Goal: Task Accomplishment & Management: Complete application form

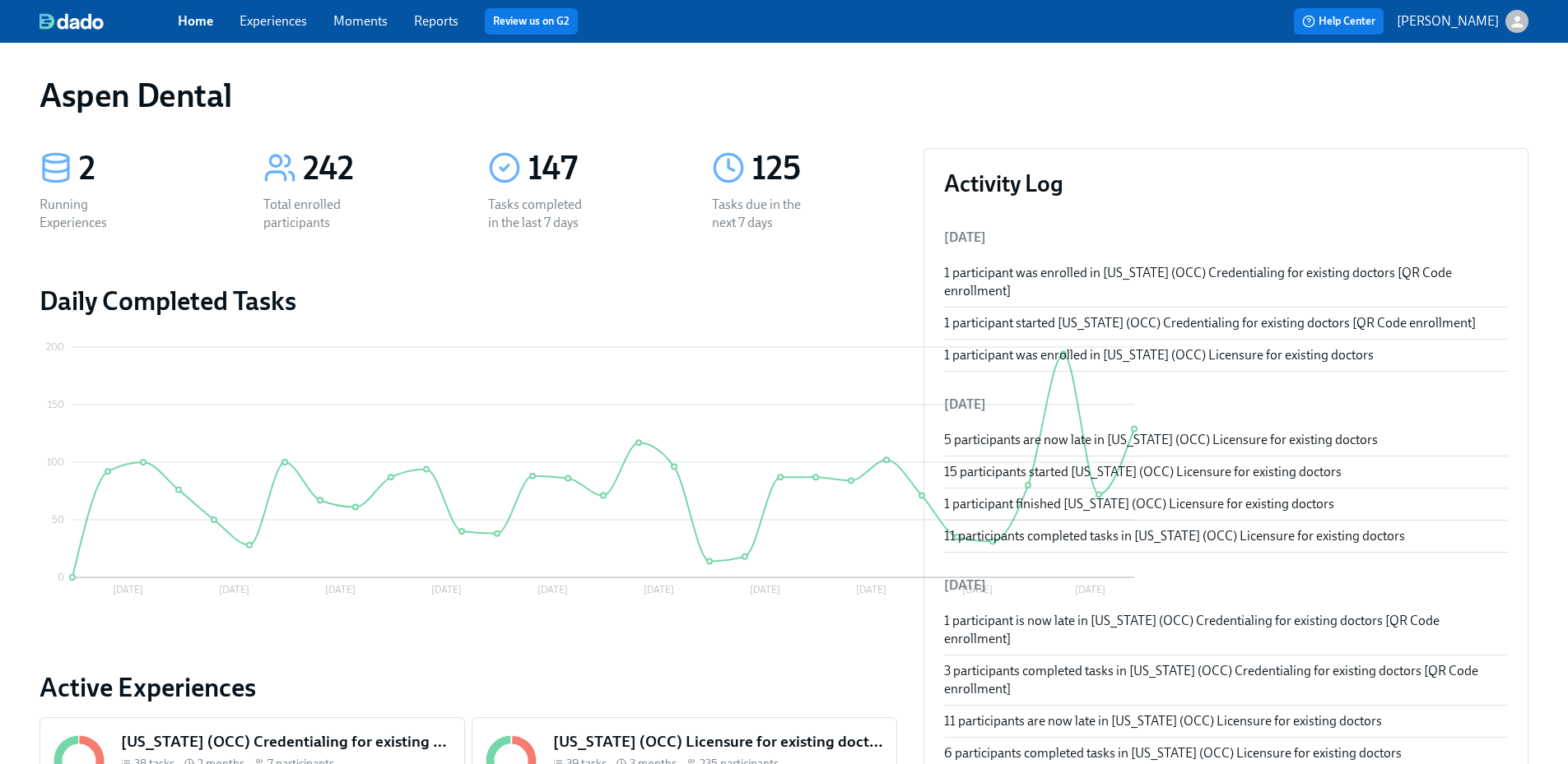
click at [426, 23] on link "Reports" at bounding box center [436, 21] width 44 height 16
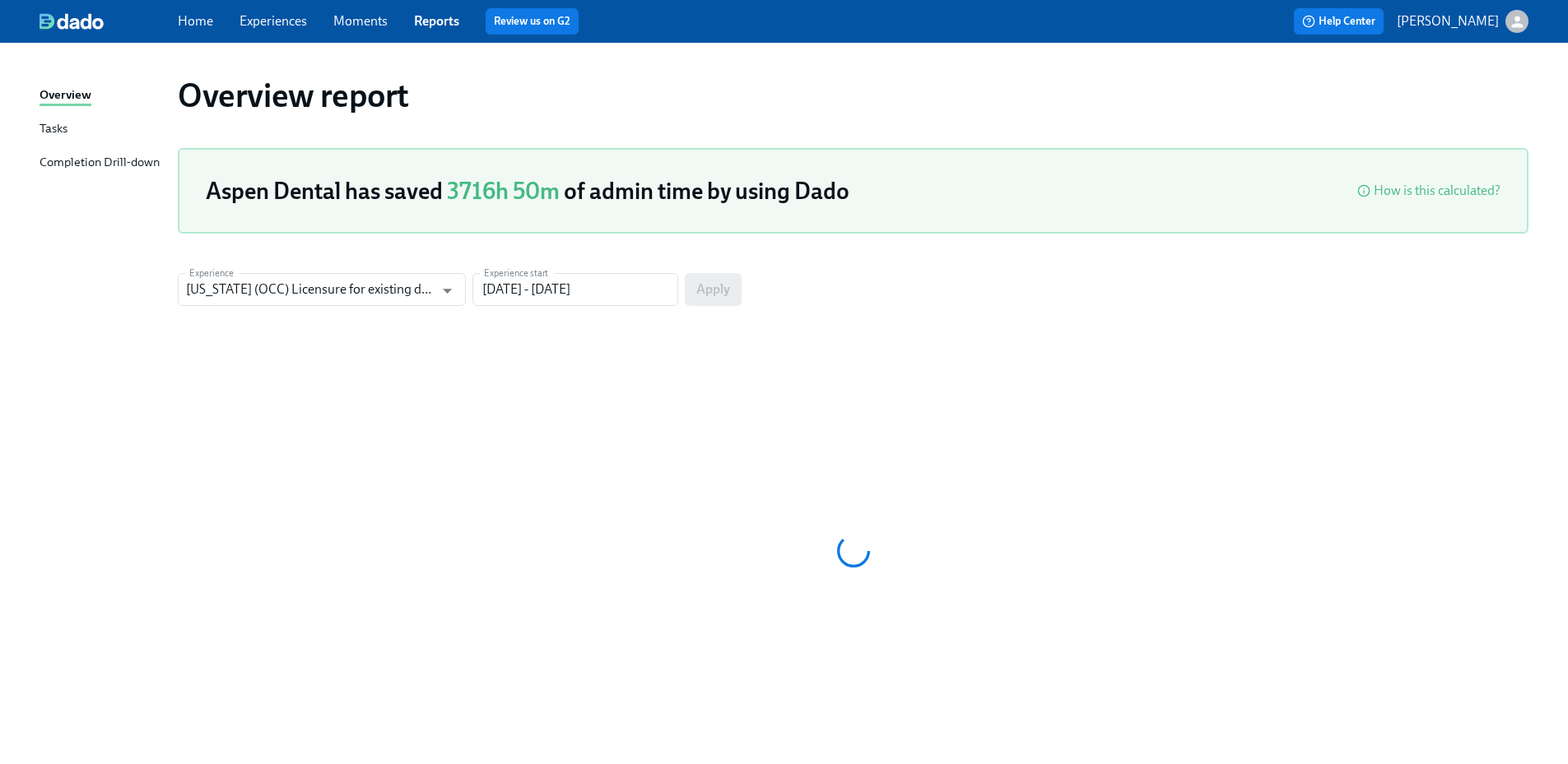
click at [128, 147] on div "Overview Tasks Completion Drill-down" at bounding box center [108, 136] width 138 height 102
click at [125, 154] on div "Completion Drill-down" at bounding box center [100, 164] width 120 height 21
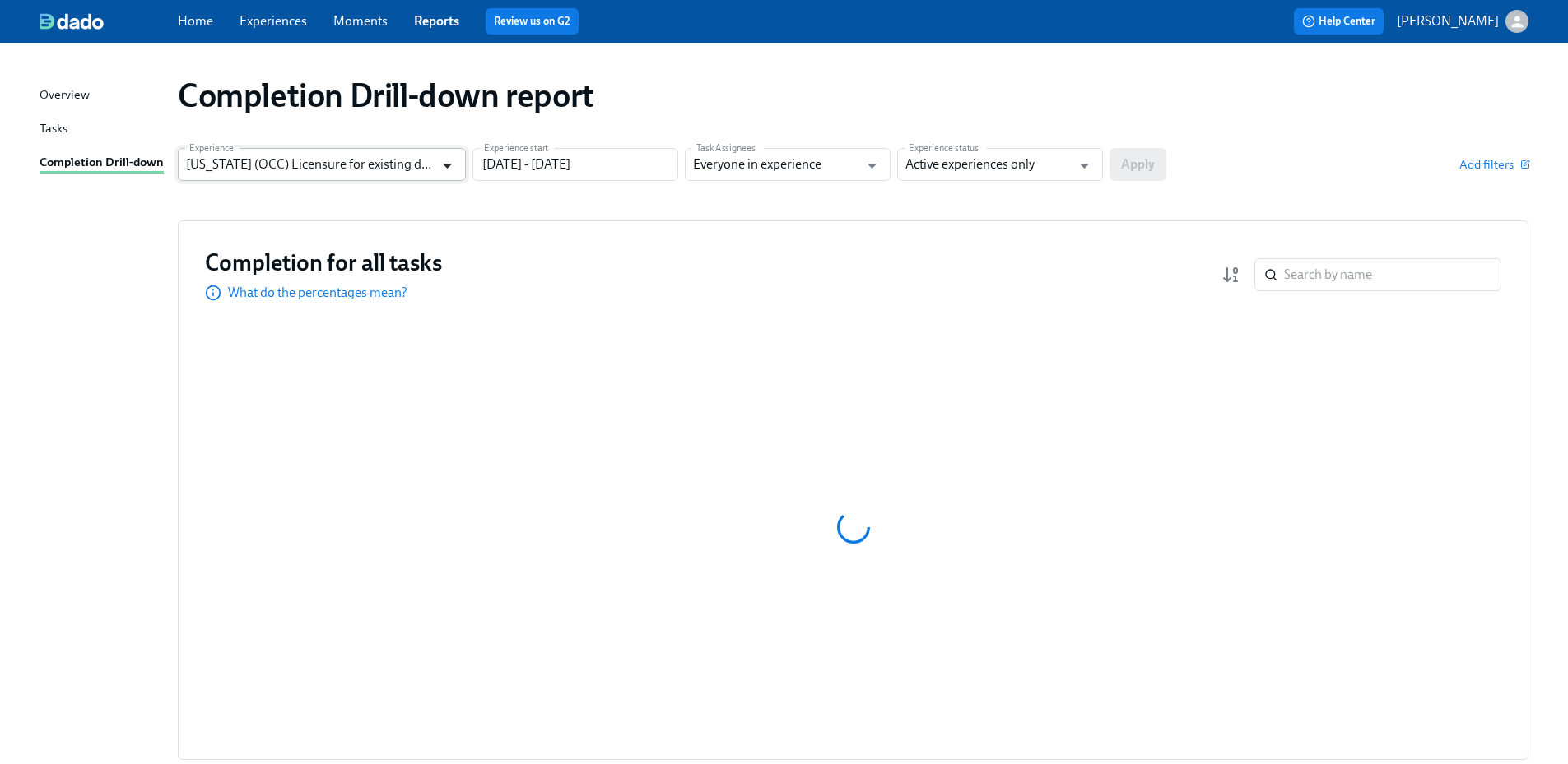
click at [449, 165] on icon "Open" at bounding box center [447, 166] width 9 height 5
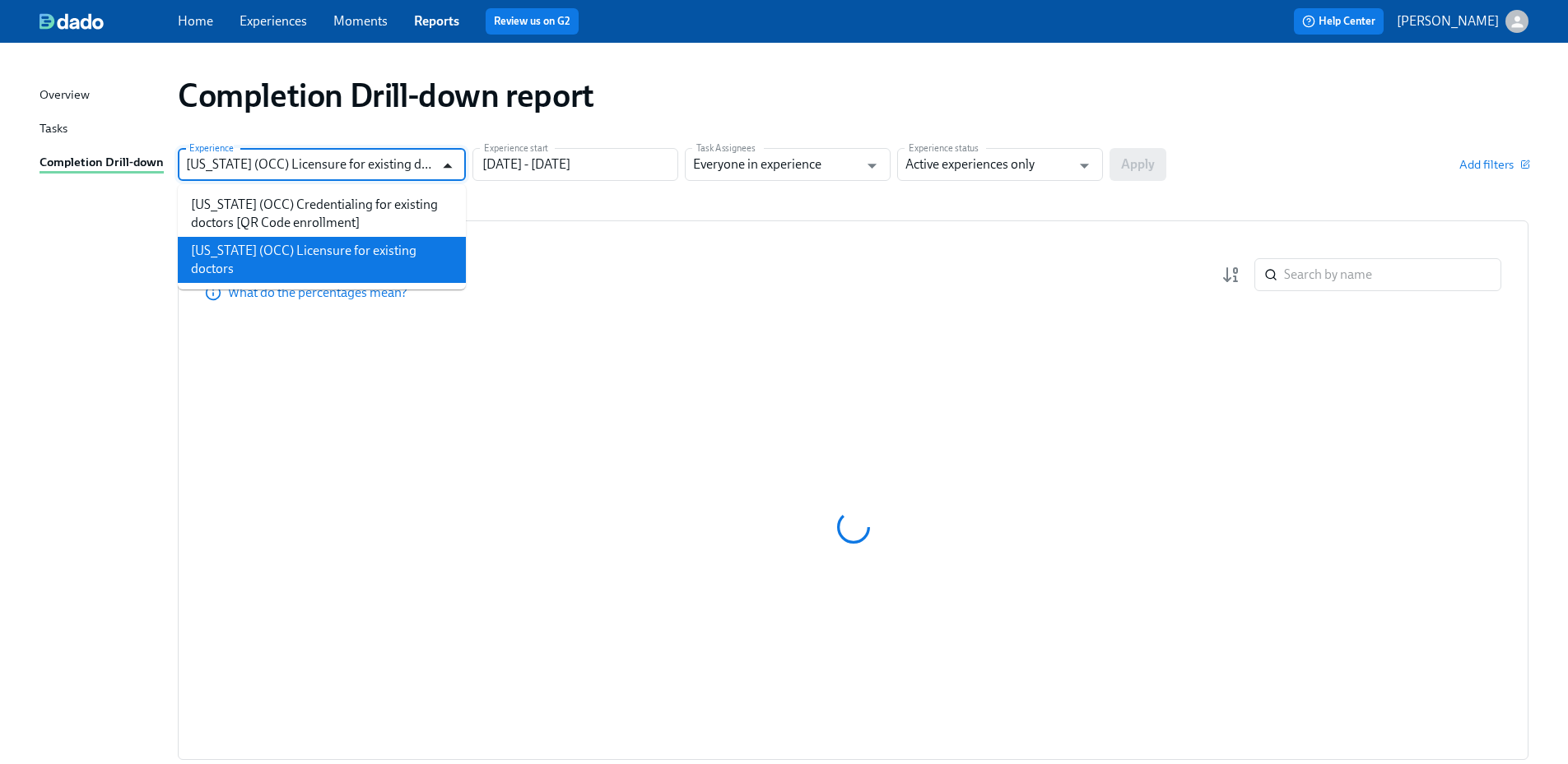
click at [449, 165] on icon "Close" at bounding box center [447, 165] width 9 height 5
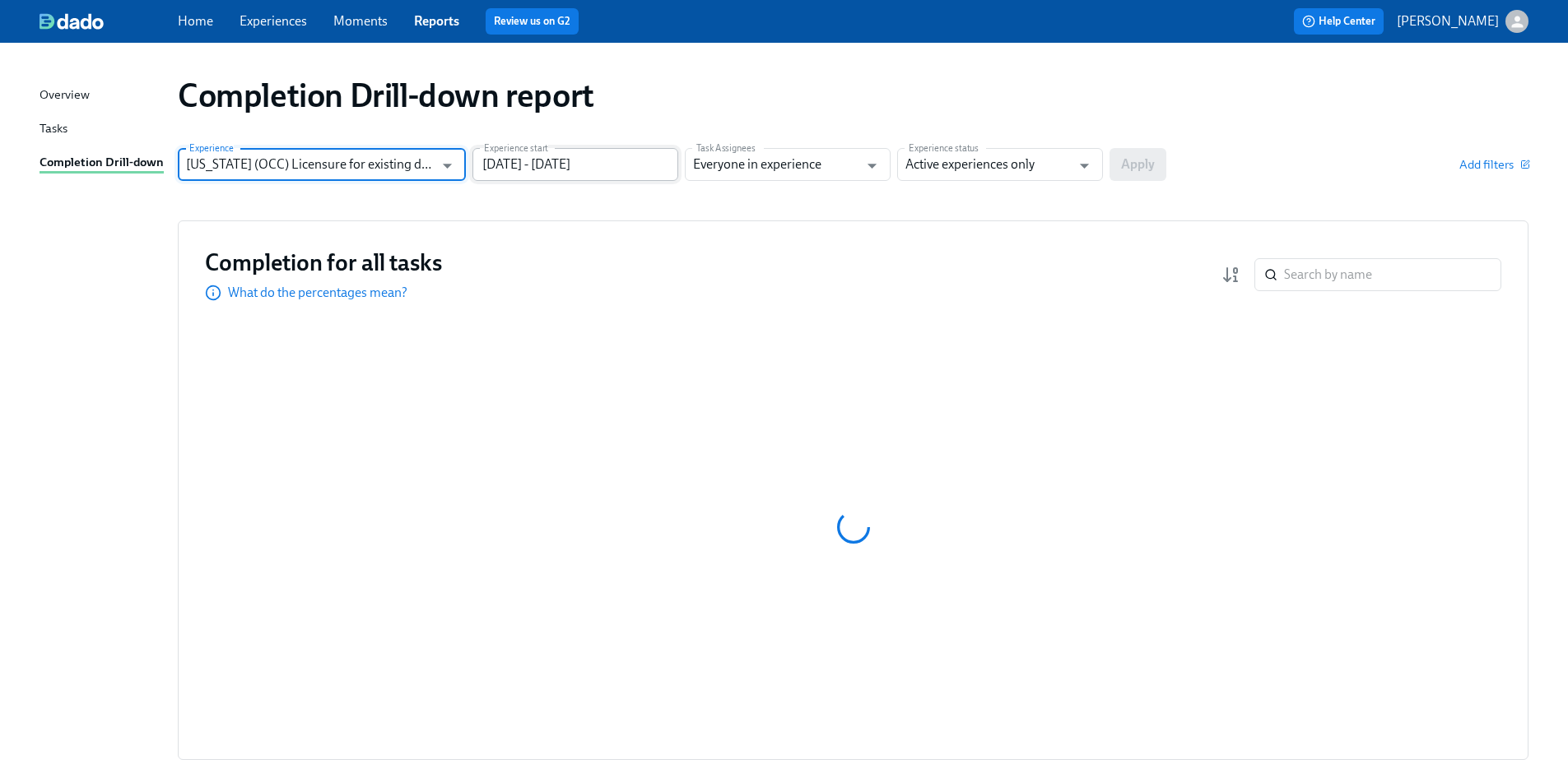
click at [599, 165] on input "05/17/2025 - 08/15/2025" at bounding box center [575, 164] width 206 height 33
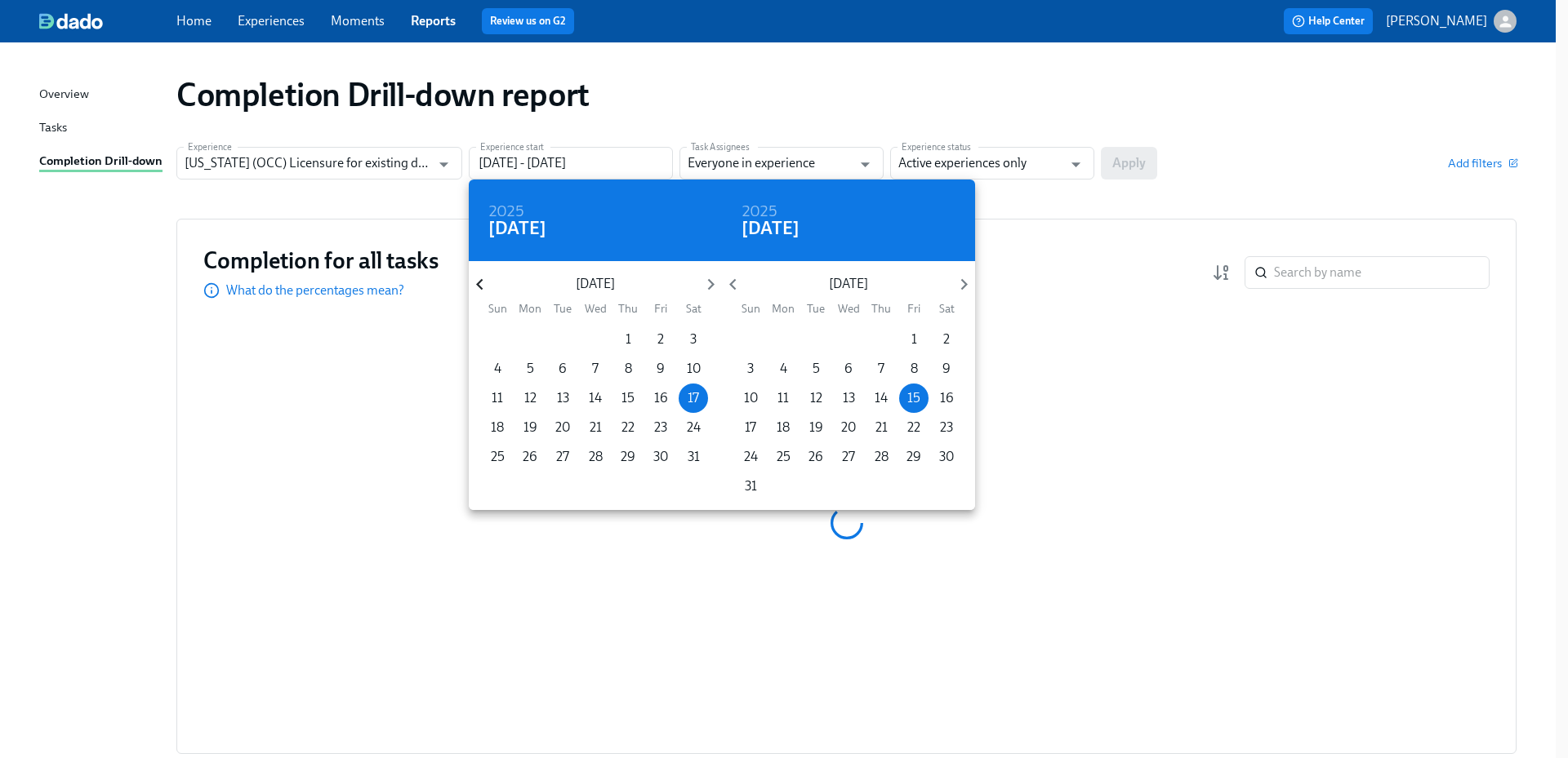
click at [480, 286] on icon "button" at bounding box center [480, 285] width 22 height 22
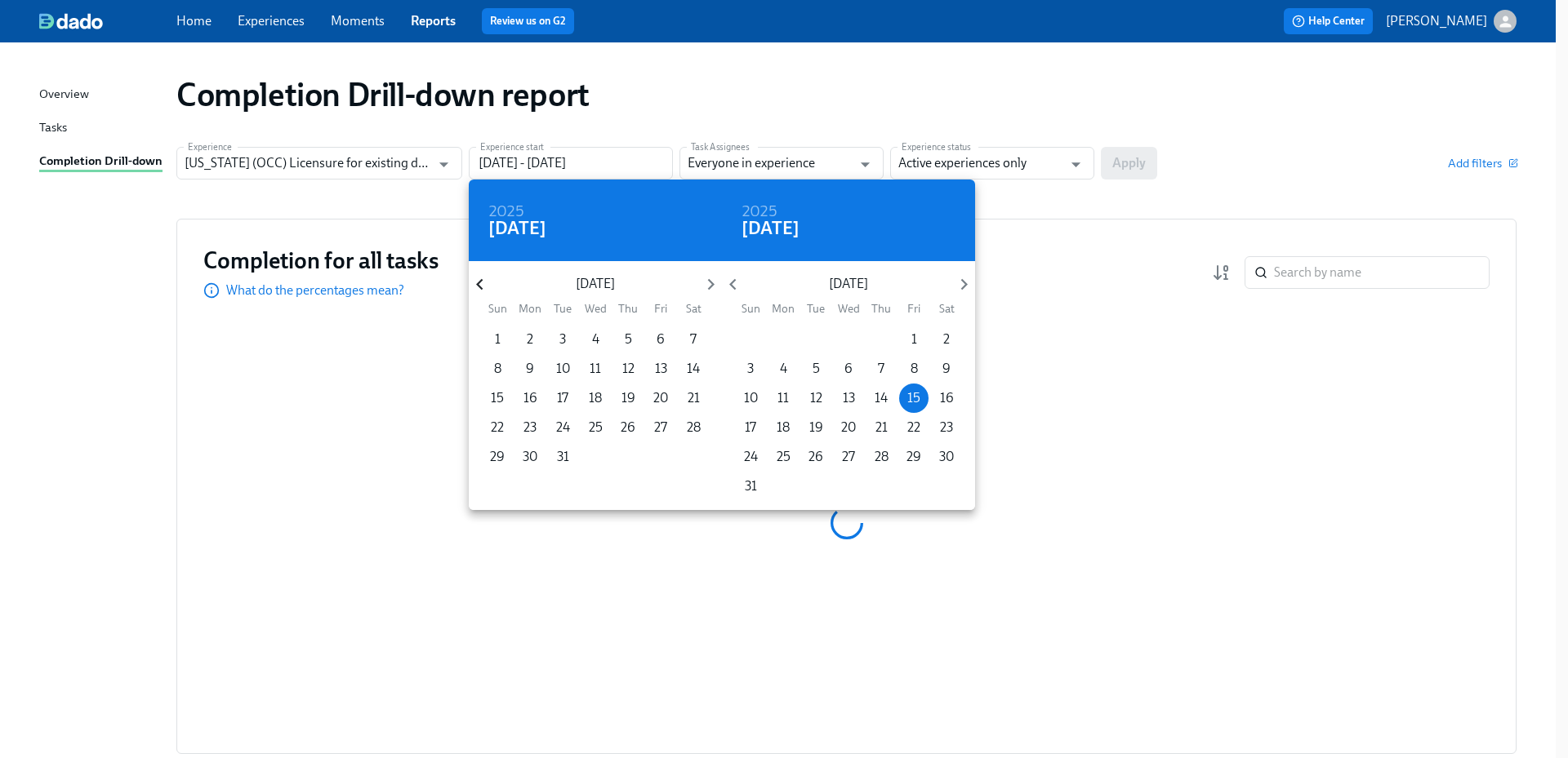
click at [480, 286] on icon "button" at bounding box center [480, 285] width 22 height 22
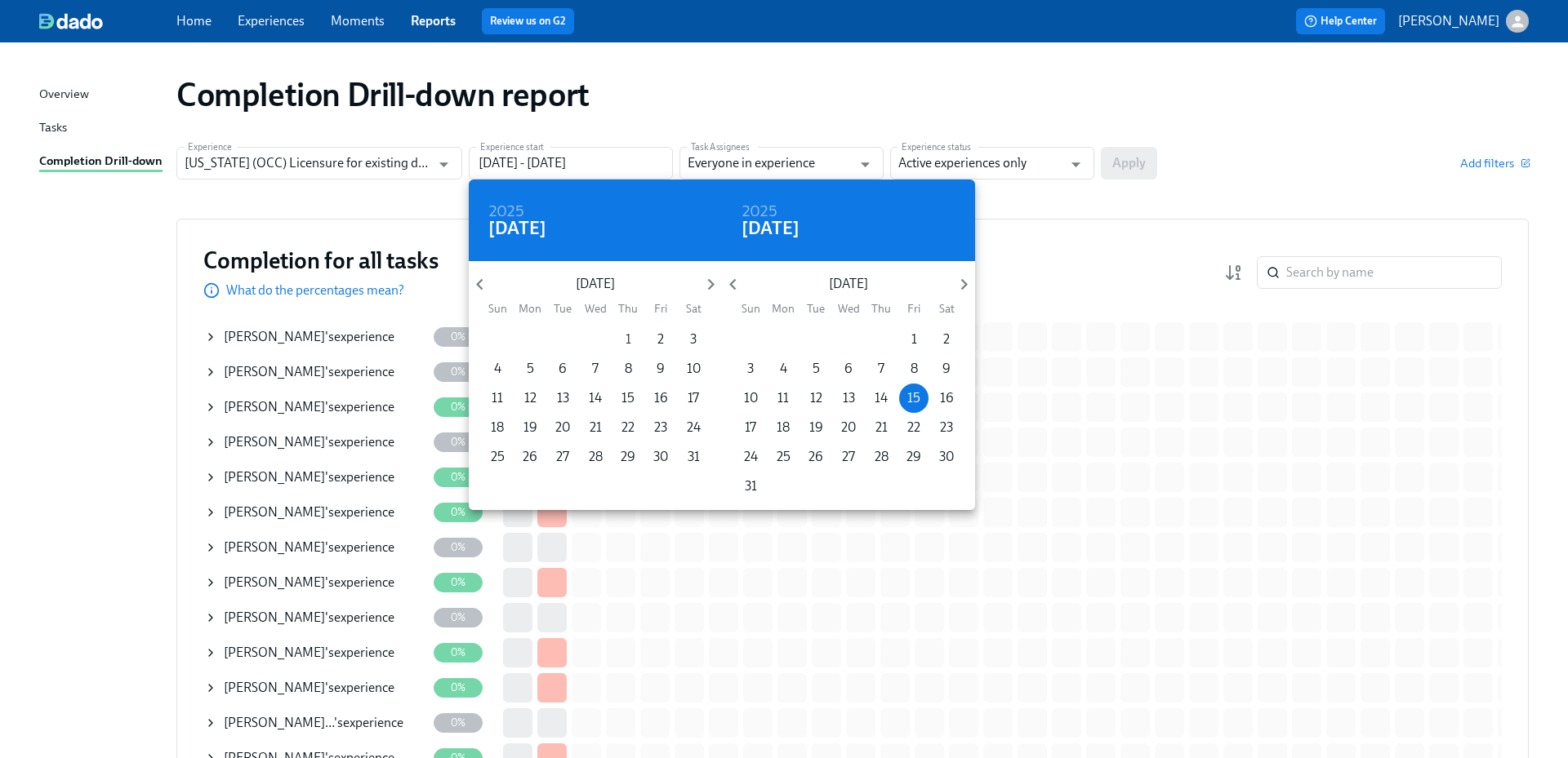
click at [626, 334] on p "1" at bounding box center [629, 339] width 6 height 18
type input "08/01/2024 - 08/15/2025"
click at [1052, 168] on div at bounding box center [784, 379] width 1568 height 758
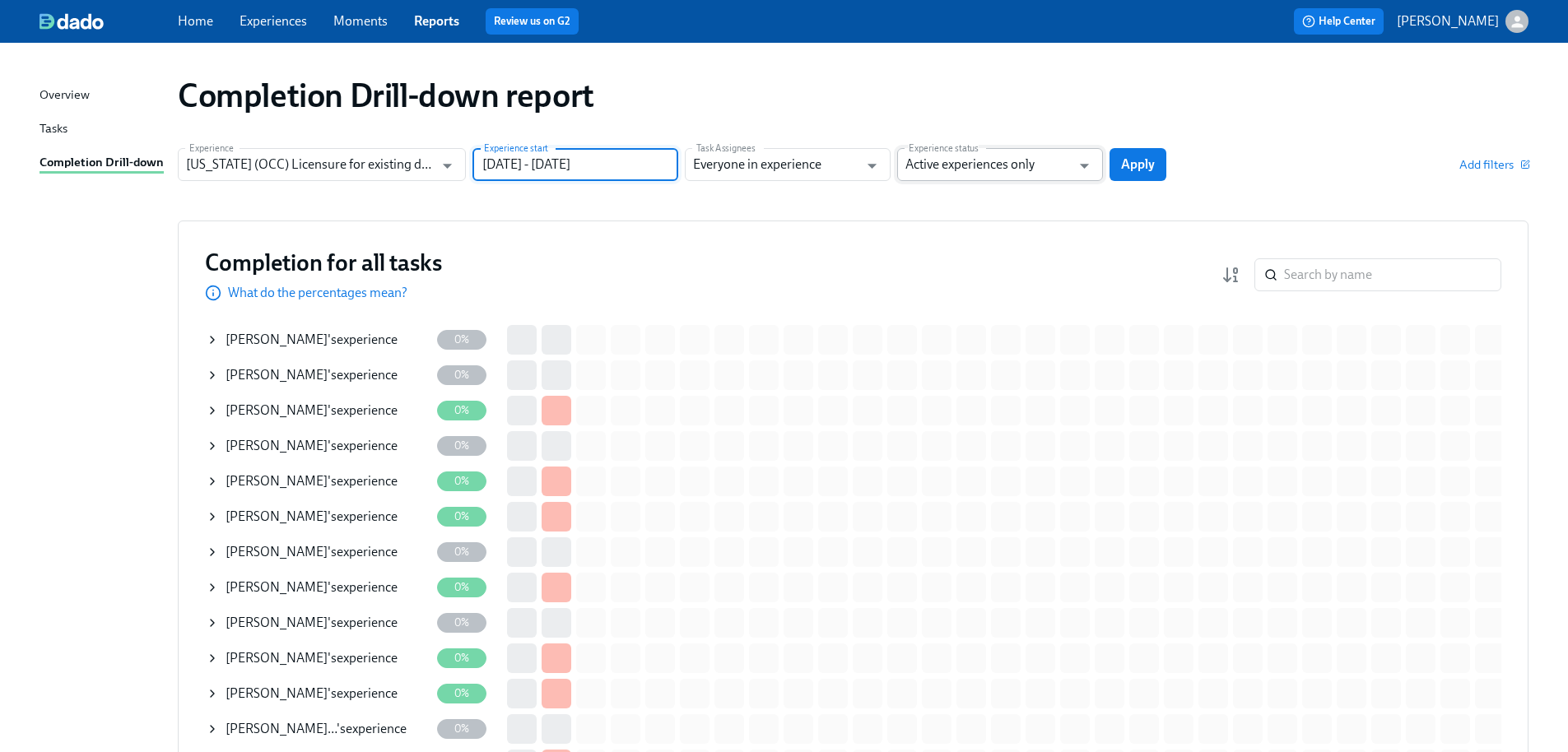
click at [1060, 161] on input "Active experiences only" at bounding box center [988, 164] width 166 height 33
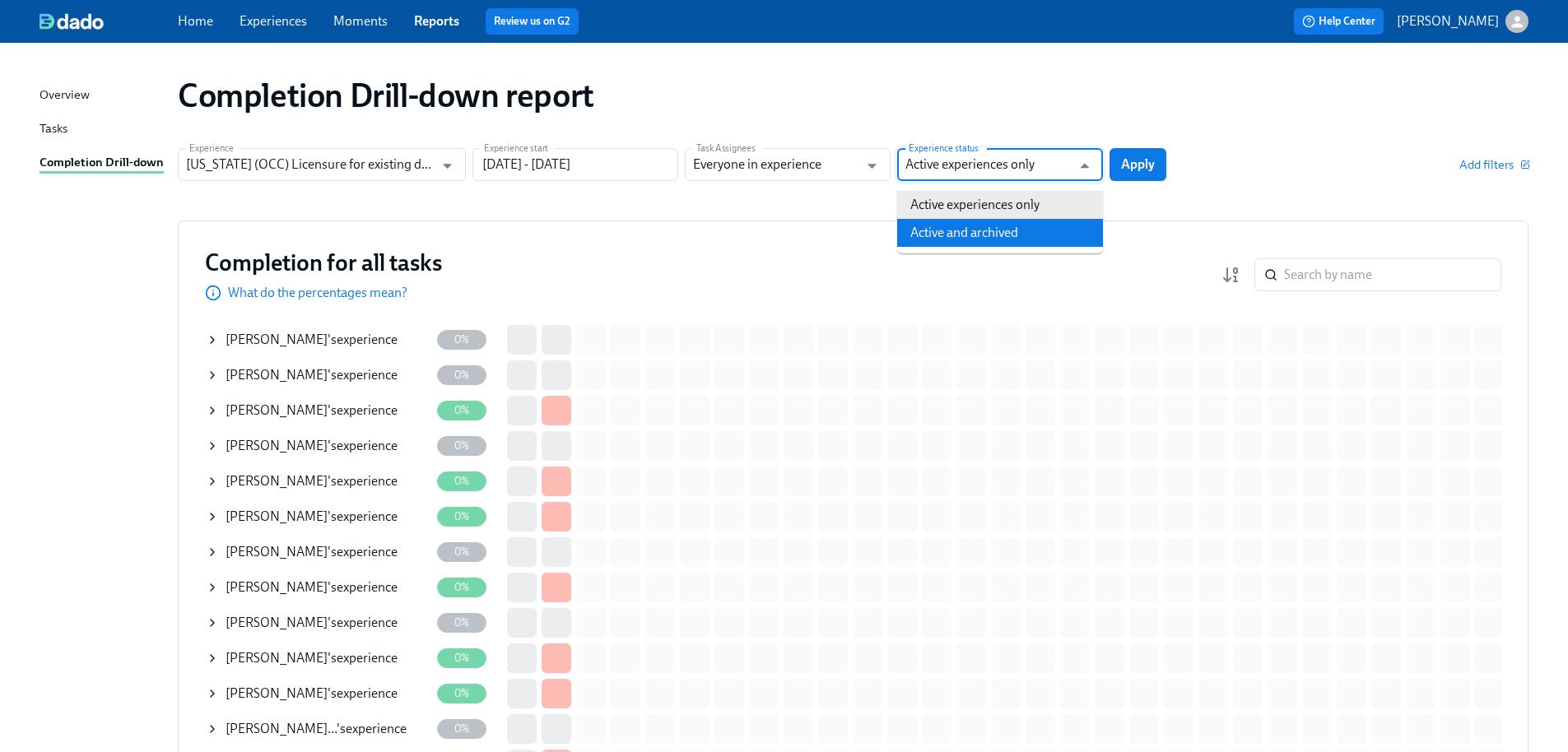
click at [1016, 232] on li "Active and archived" at bounding box center [1000, 233] width 206 height 28
type input "Active and archived"
click at [1145, 167] on span "Apply" at bounding box center [1138, 164] width 34 height 16
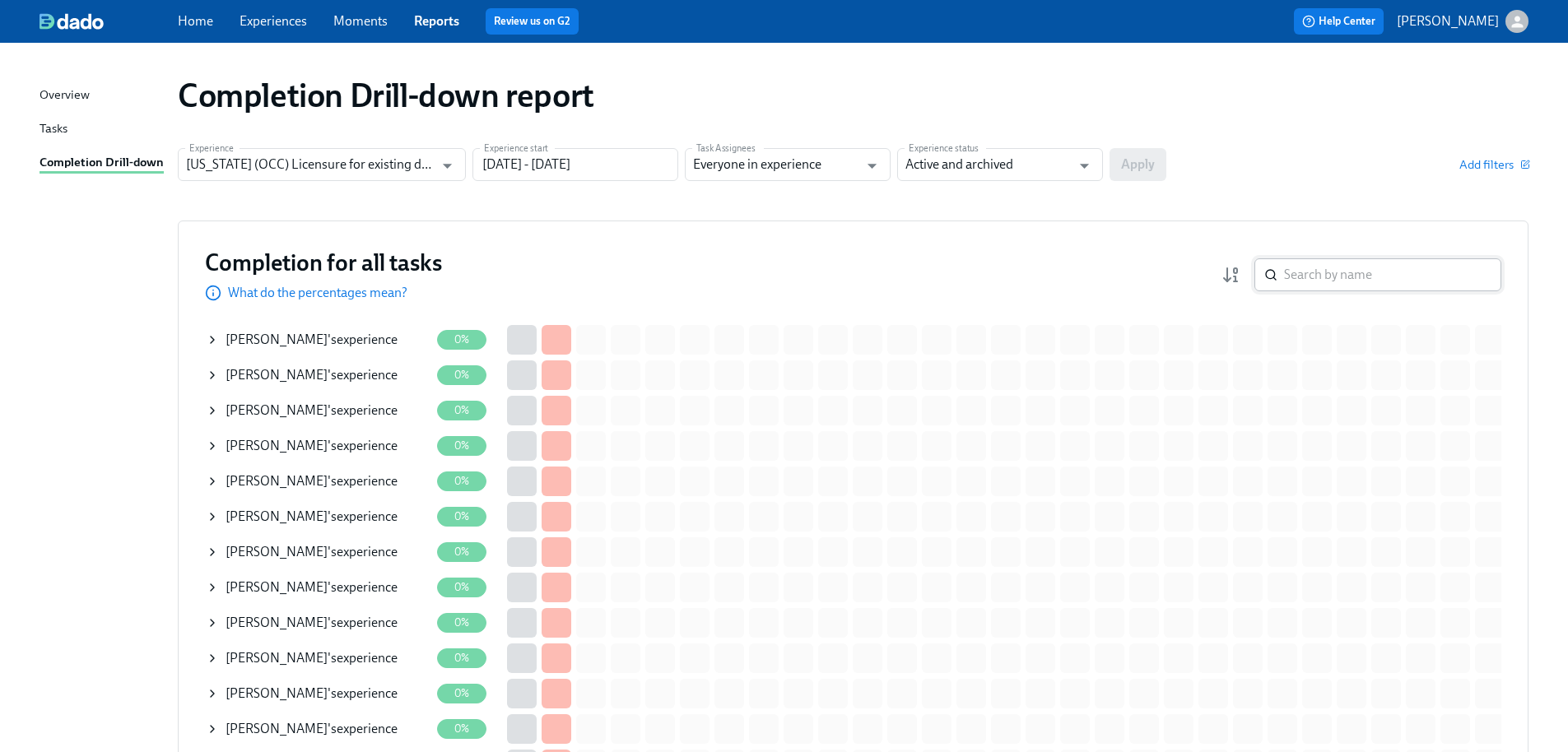
click at [1377, 265] on input "search" at bounding box center [1392, 275] width 217 height 33
click at [1352, 280] on input "search" at bounding box center [1392, 275] width 217 height 33
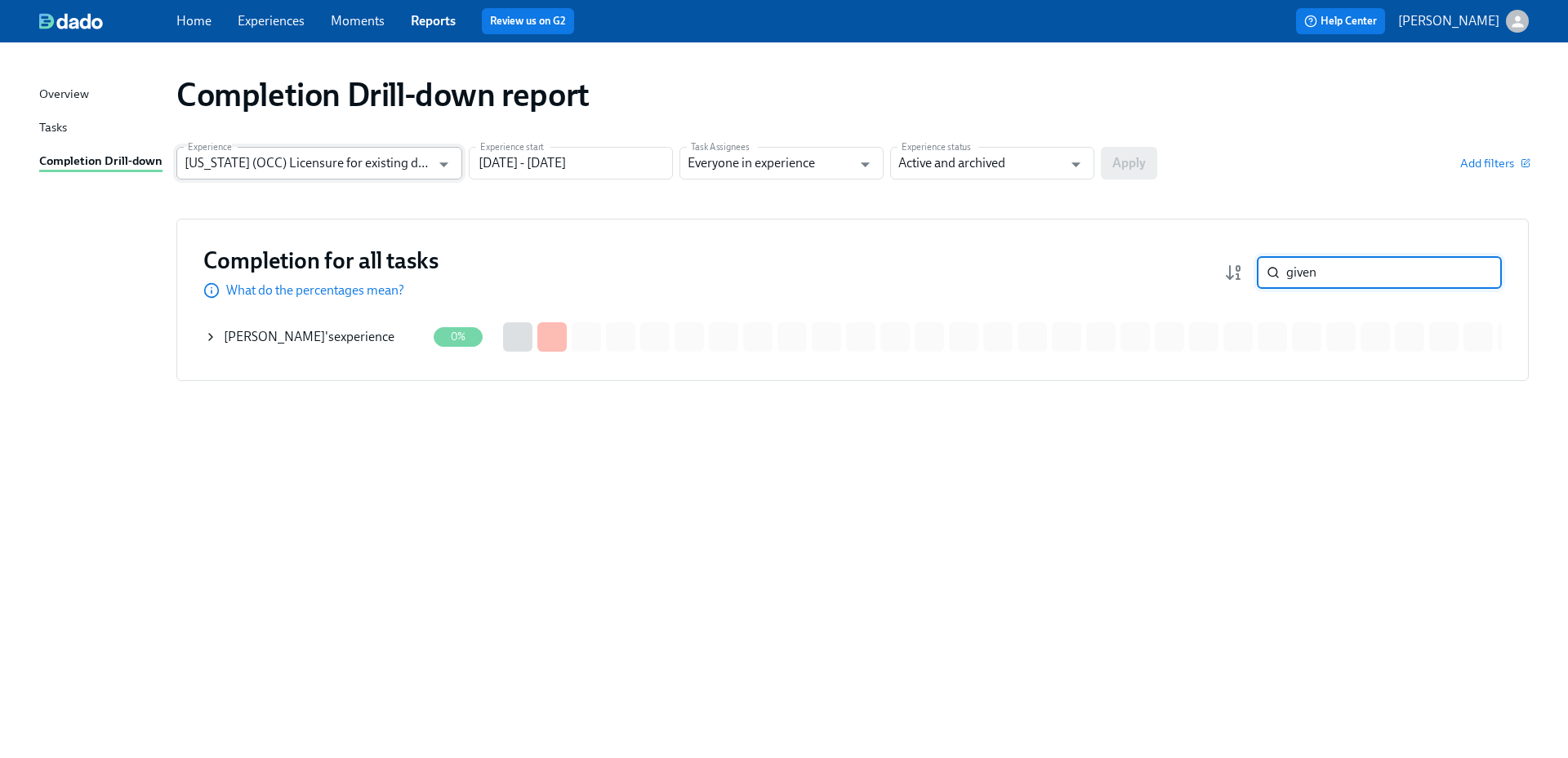
type input "given"
click at [415, 166] on input "Illinois (OCC) Licensure for existing doctors" at bounding box center [307, 162] width 246 height 33
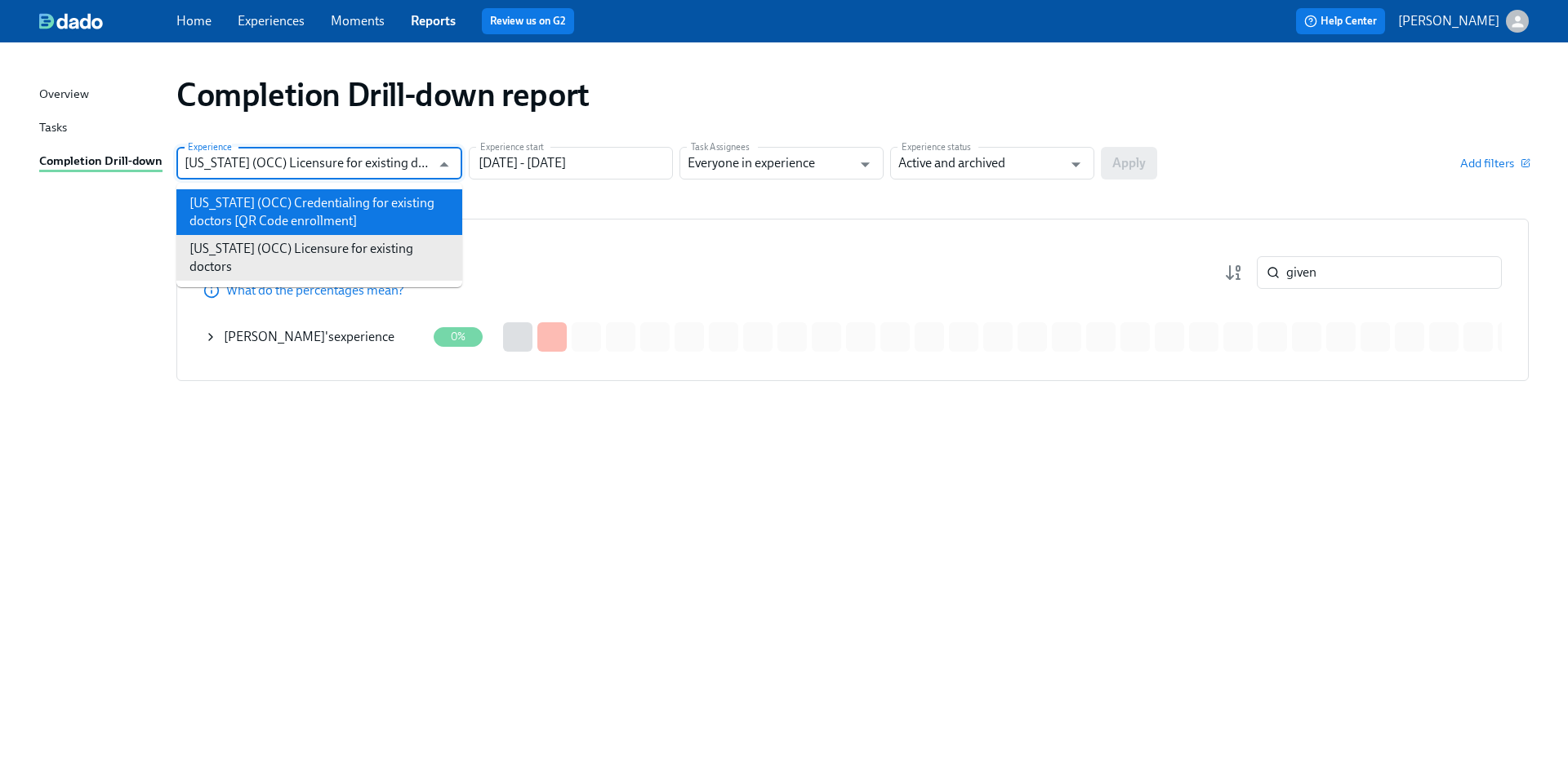
click at [389, 209] on li "Illinois (OCC) Credentialing for existing doctors [QR Code enrollment]" at bounding box center [319, 212] width 286 height 46
type input "Illinois (OCC) Credentialing for existing doctors [QR Code enrollment]"
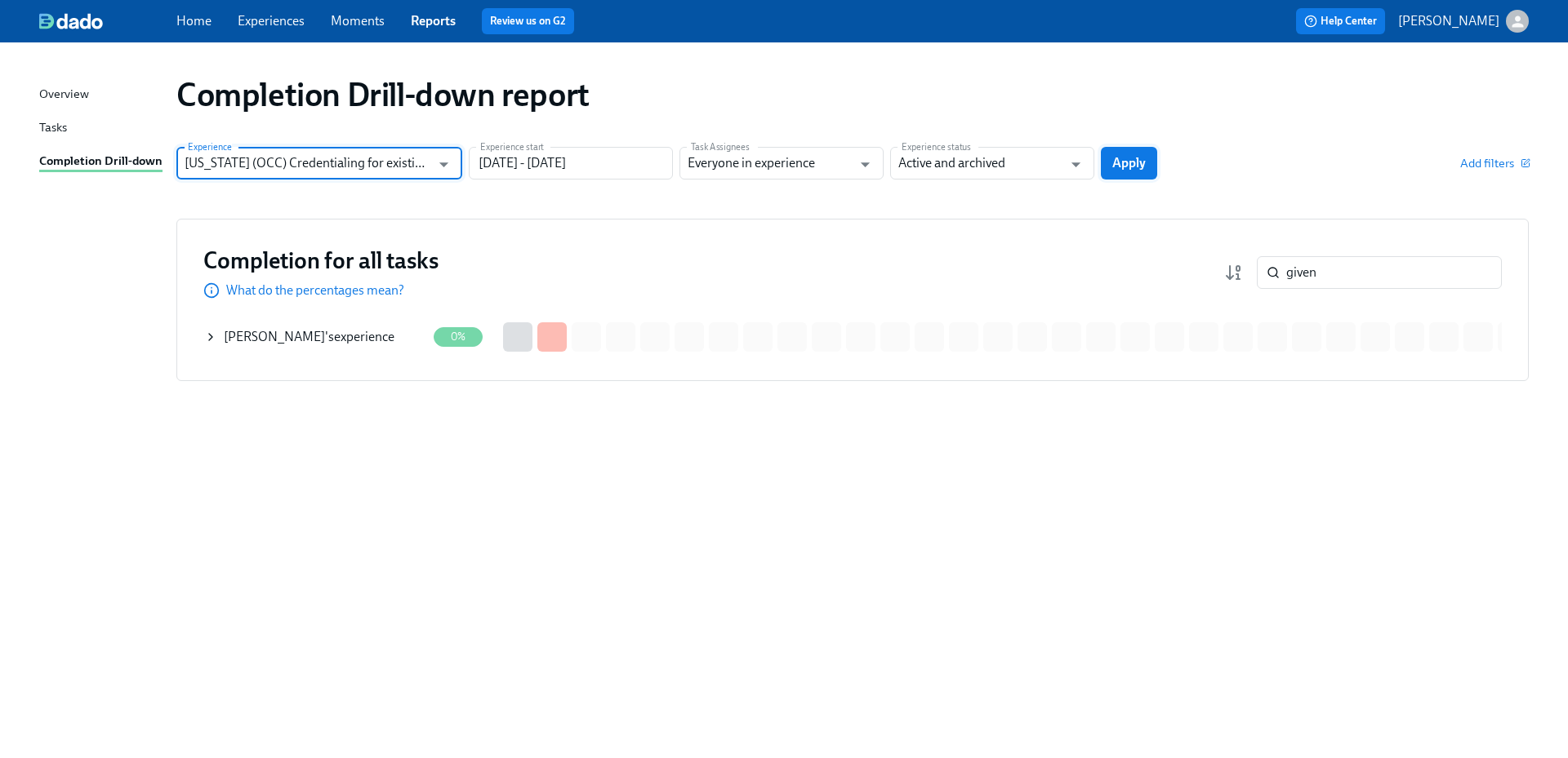
click at [1125, 166] on span "Apply" at bounding box center [1129, 162] width 34 height 16
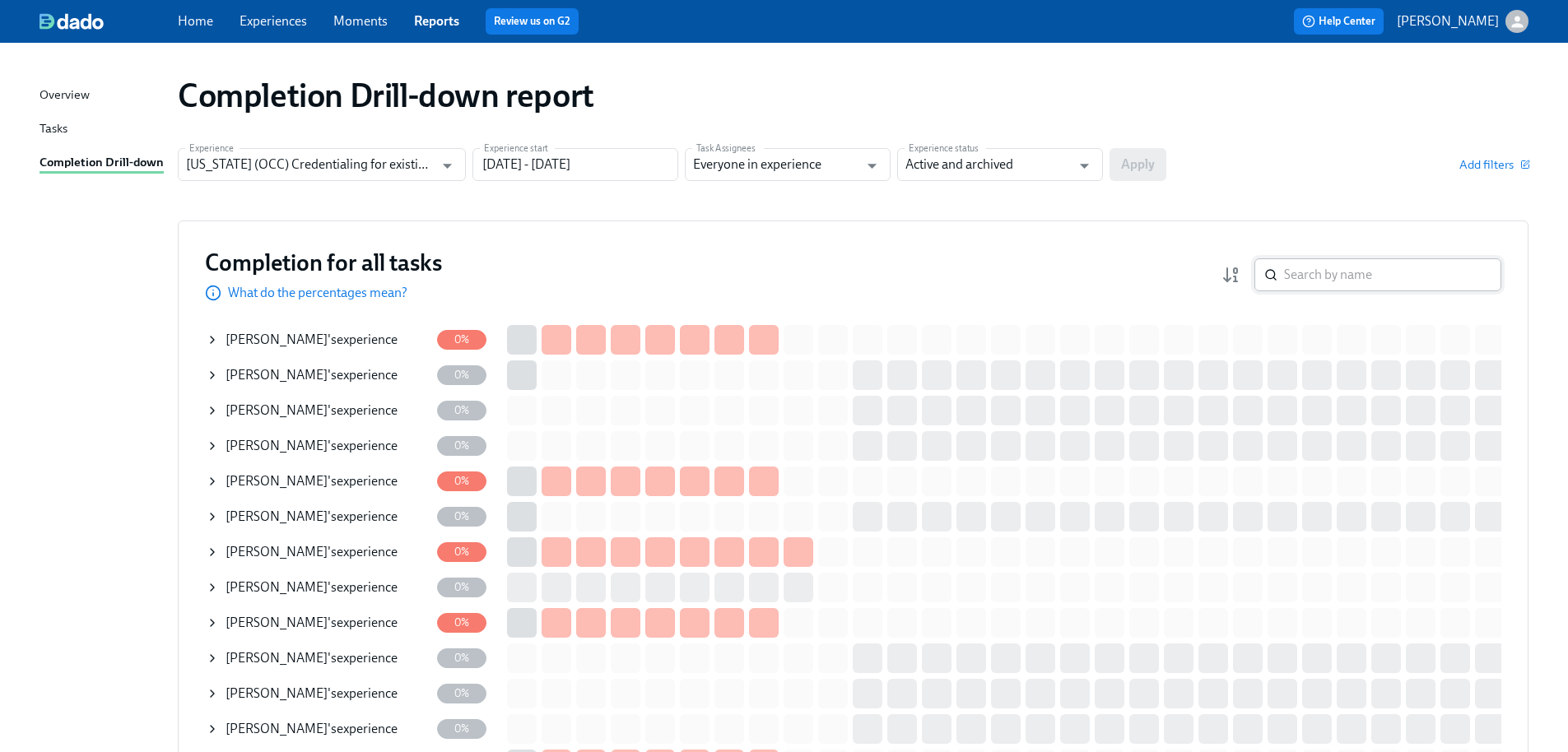
click at [1362, 276] on input "search" at bounding box center [1392, 275] width 217 height 33
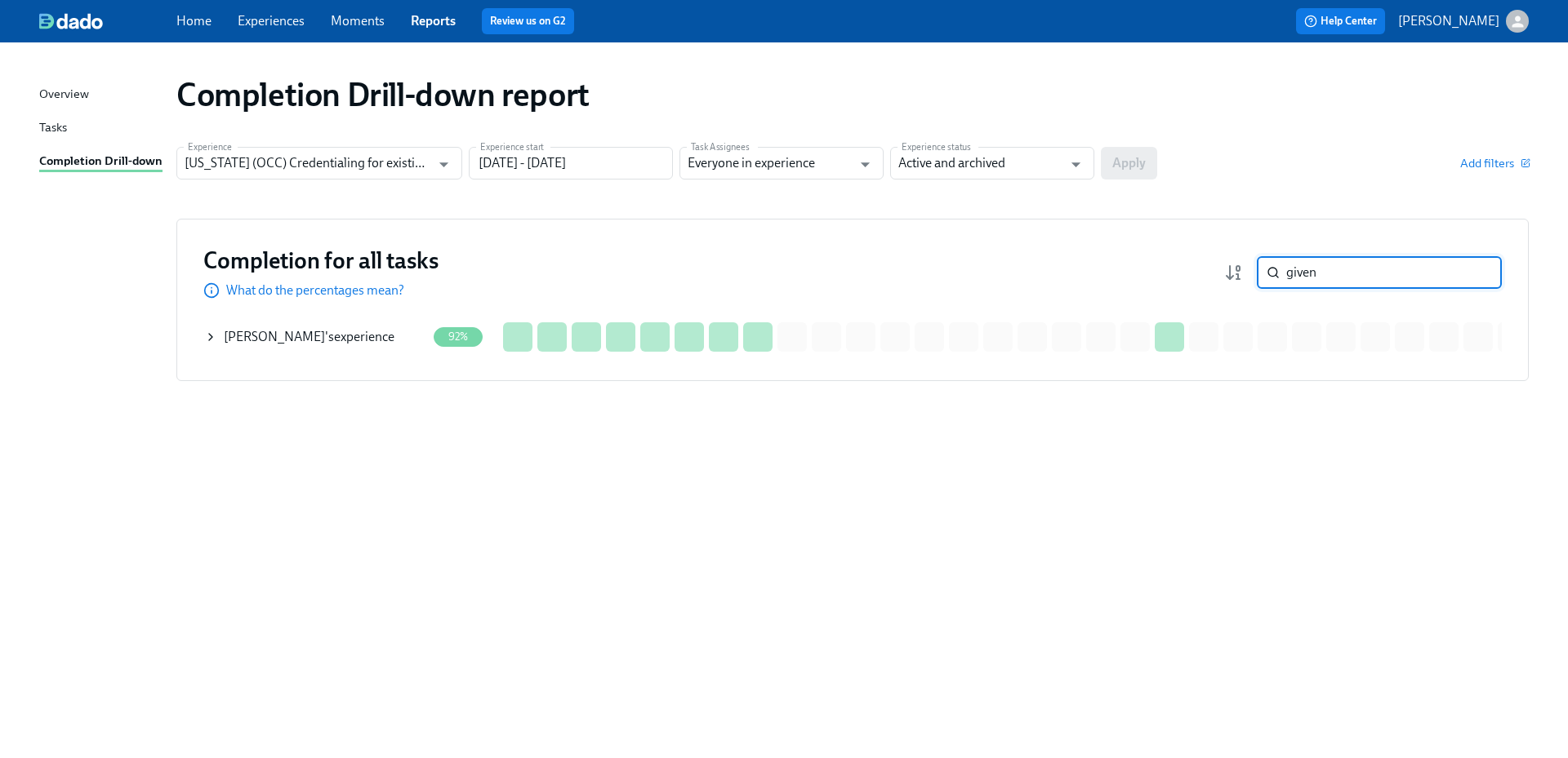
type input "given"
click at [351, 344] on div "Trevor Given 's experience" at bounding box center [309, 337] width 171 height 18
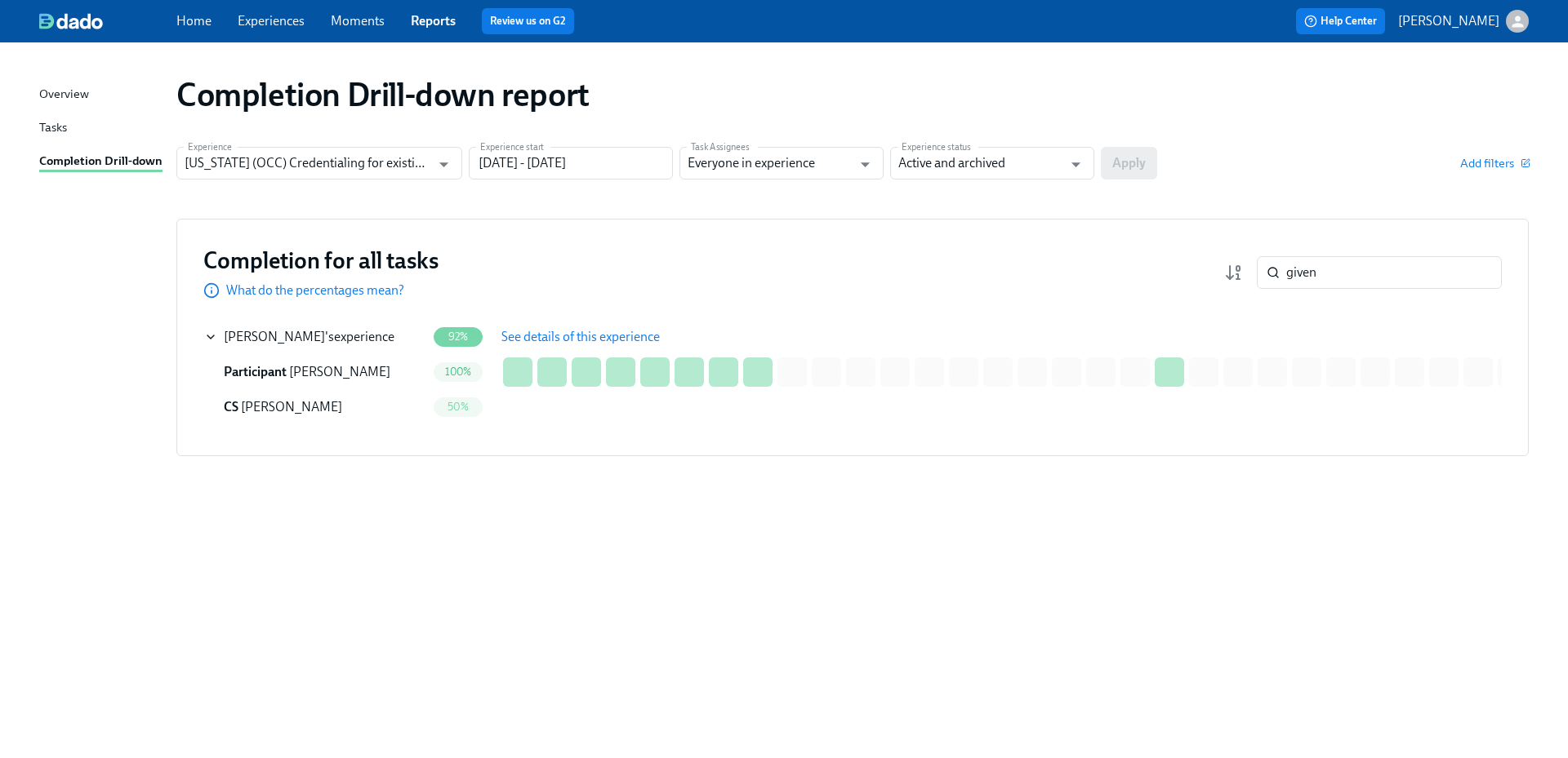
click at [572, 336] on span "See details of this experience" at bounding box center [581, 336] width 159 height 16
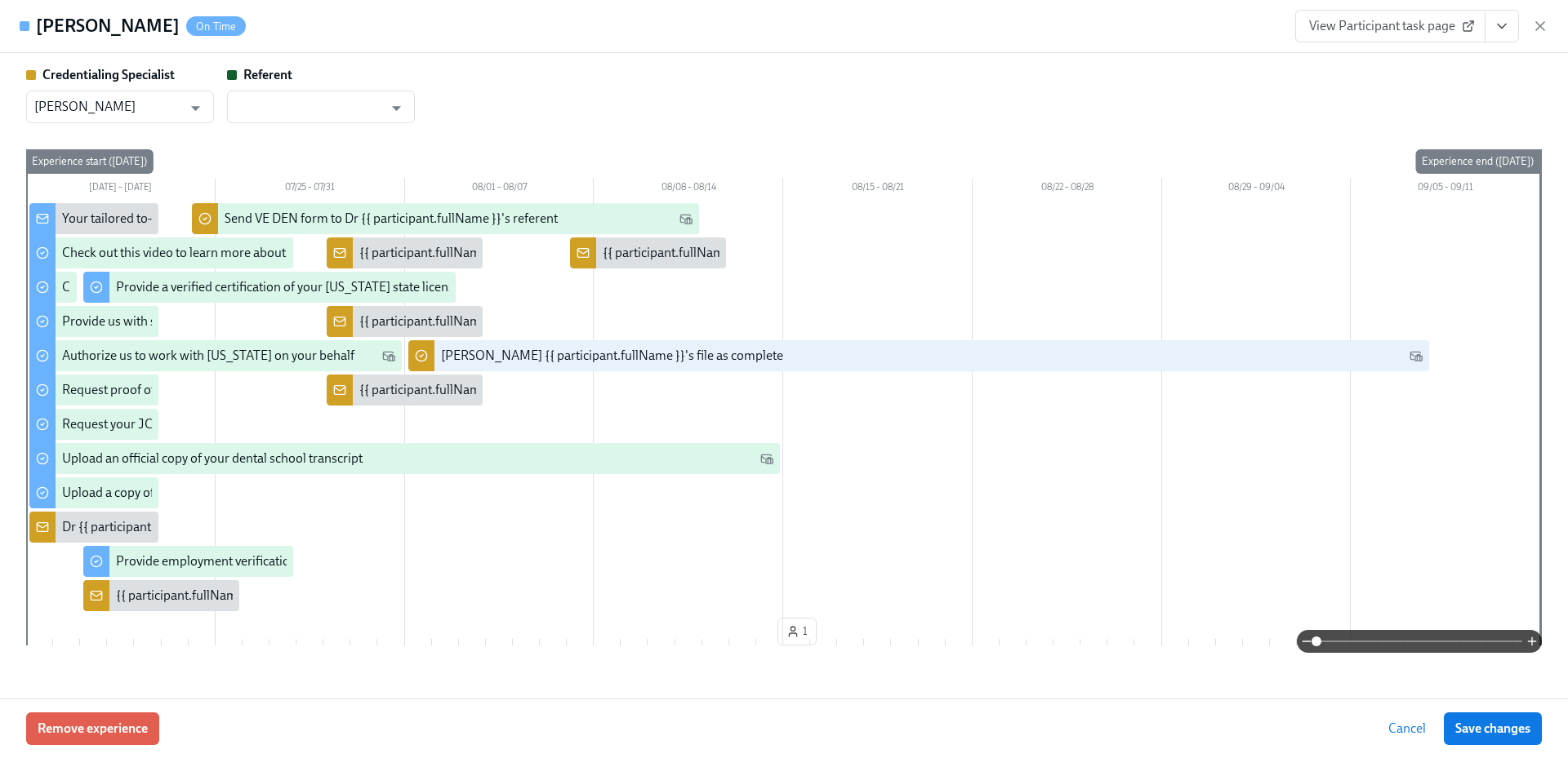
click at [1380, 20] on span "View Participant task page" at bounding box center [1391, 25] width 162 height 16
click at [1355, 25] on span "View Participant task page" at bounding box center [1391, 25] width 162 height 16
click at [1376, 29] on span "View Participant task page" at bounding box center [1391, 25] width 162 height 16
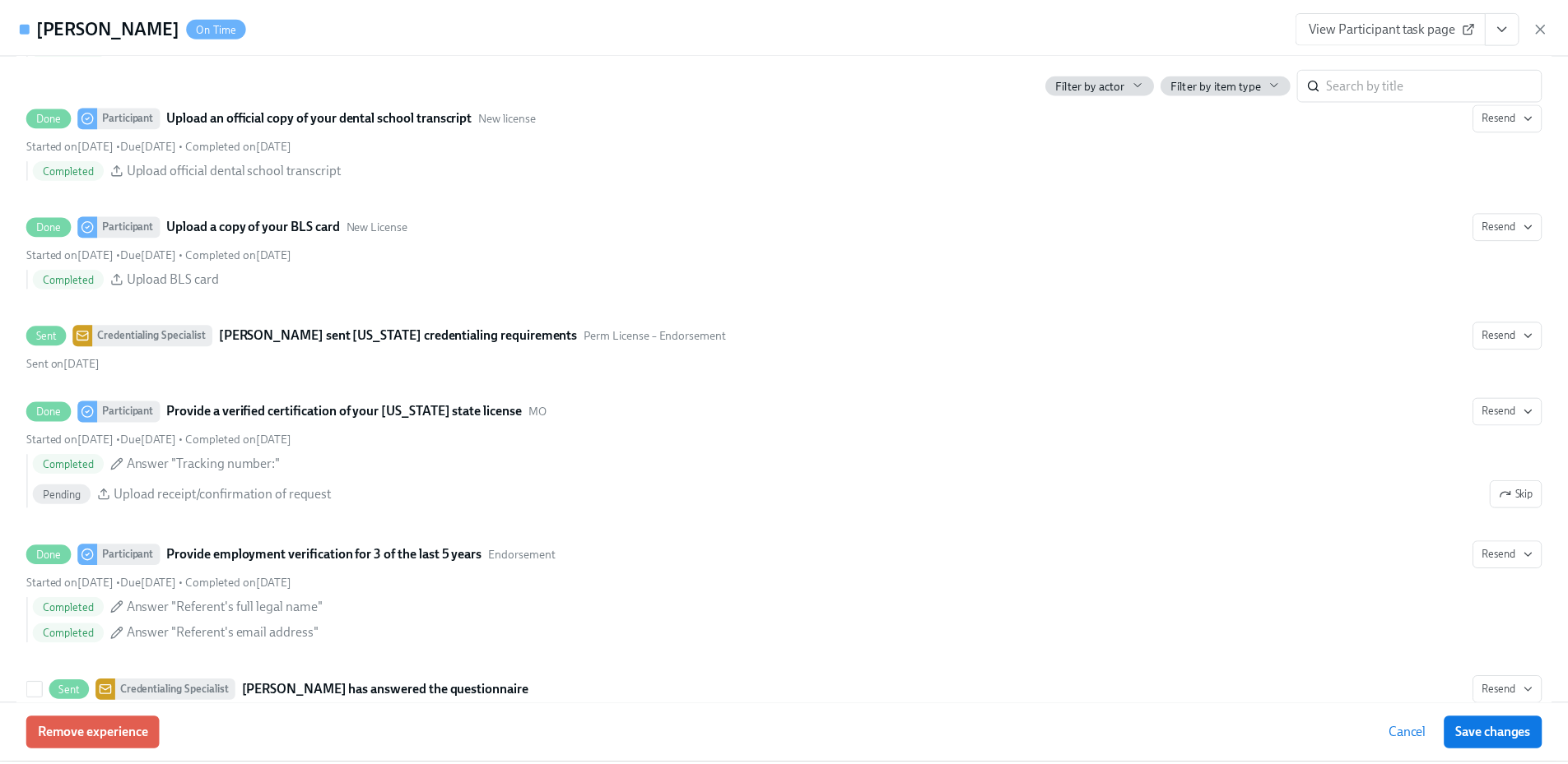
scroll to position [2407, 0]
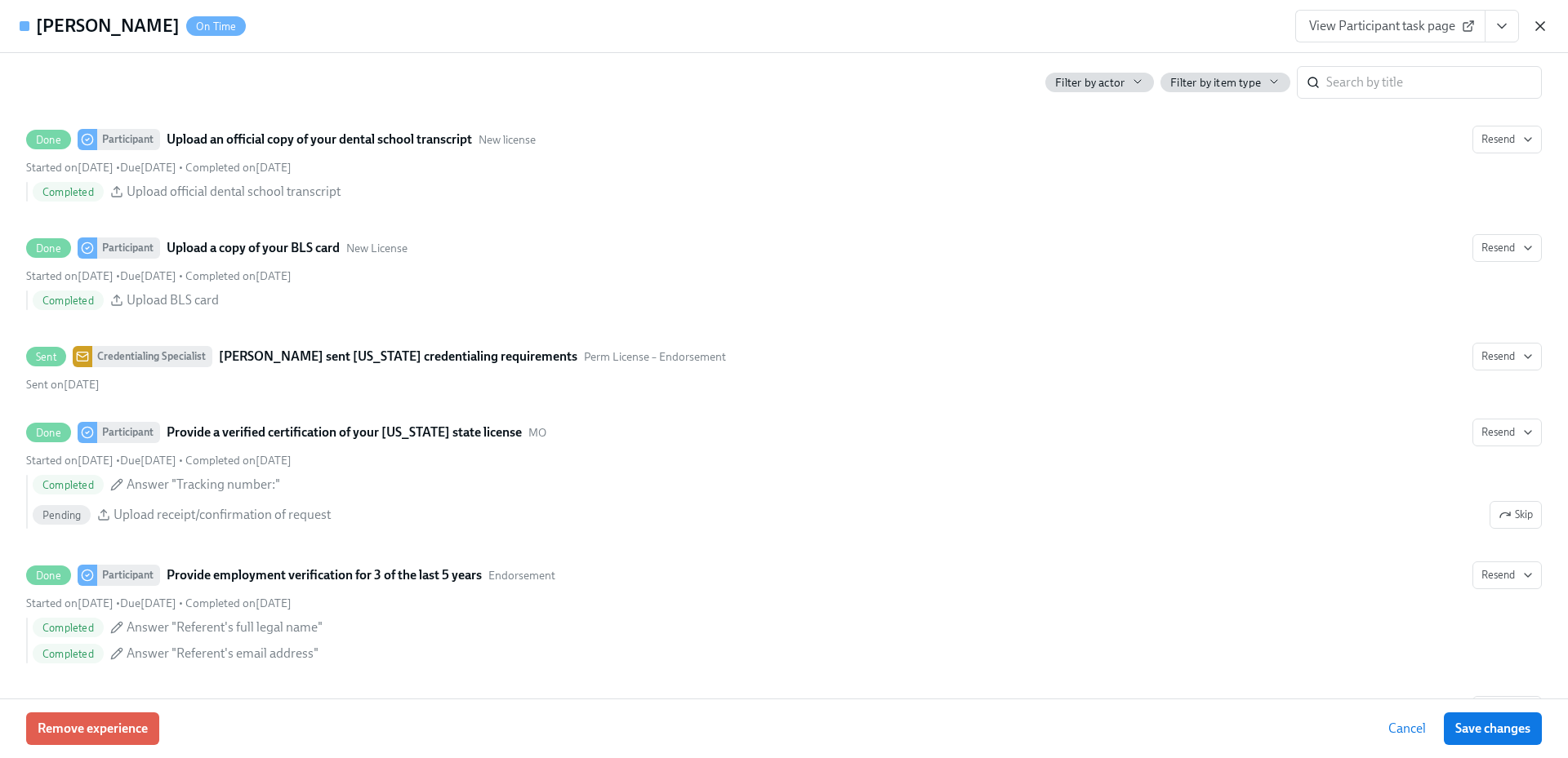
click at [1541, 24] on icon "button" at bounding box center [1540, 26] width 8 height 8
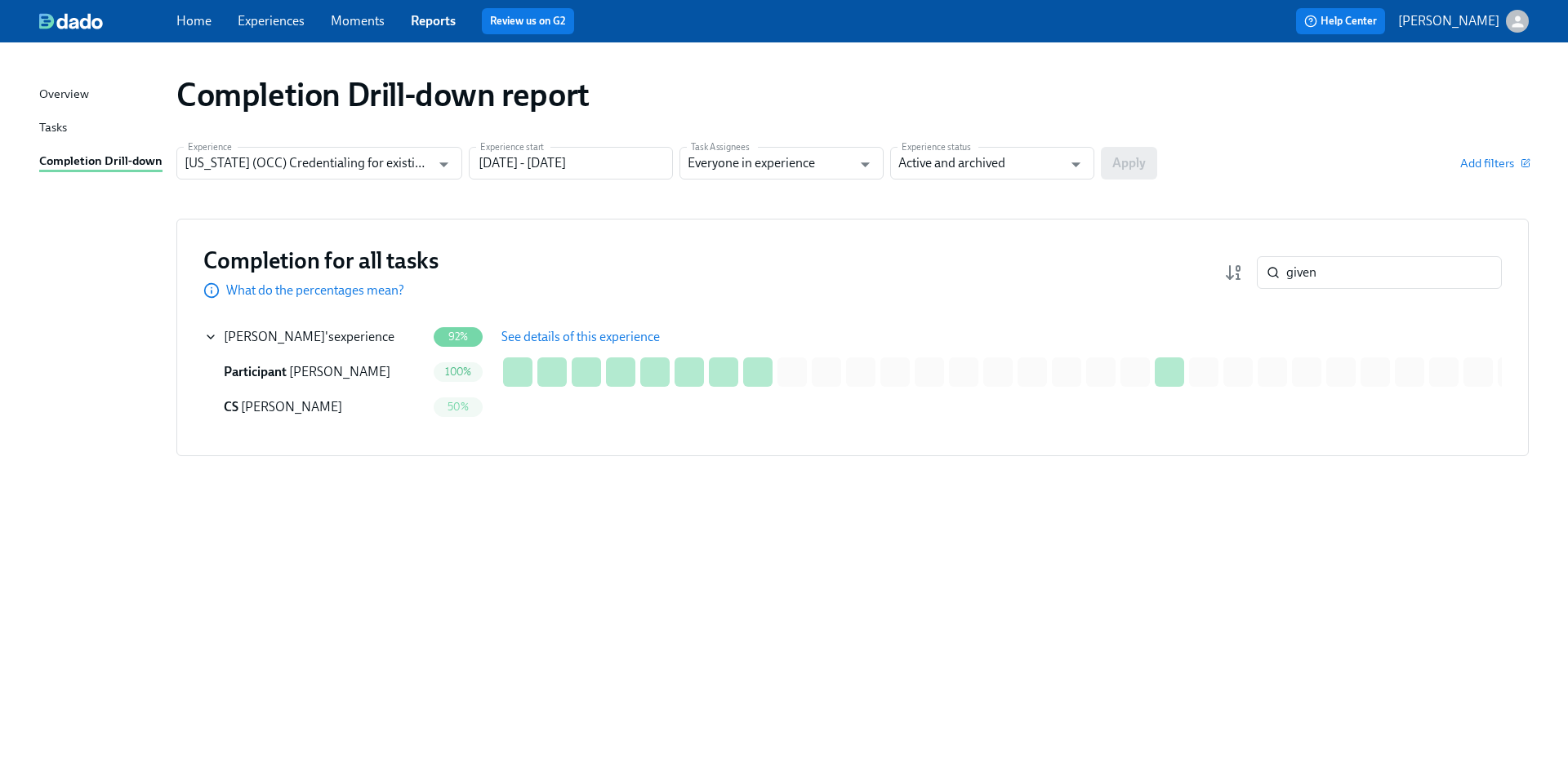
click at [179, 16] on link "Home" at bounding box center [194, 21] width 35 height 16
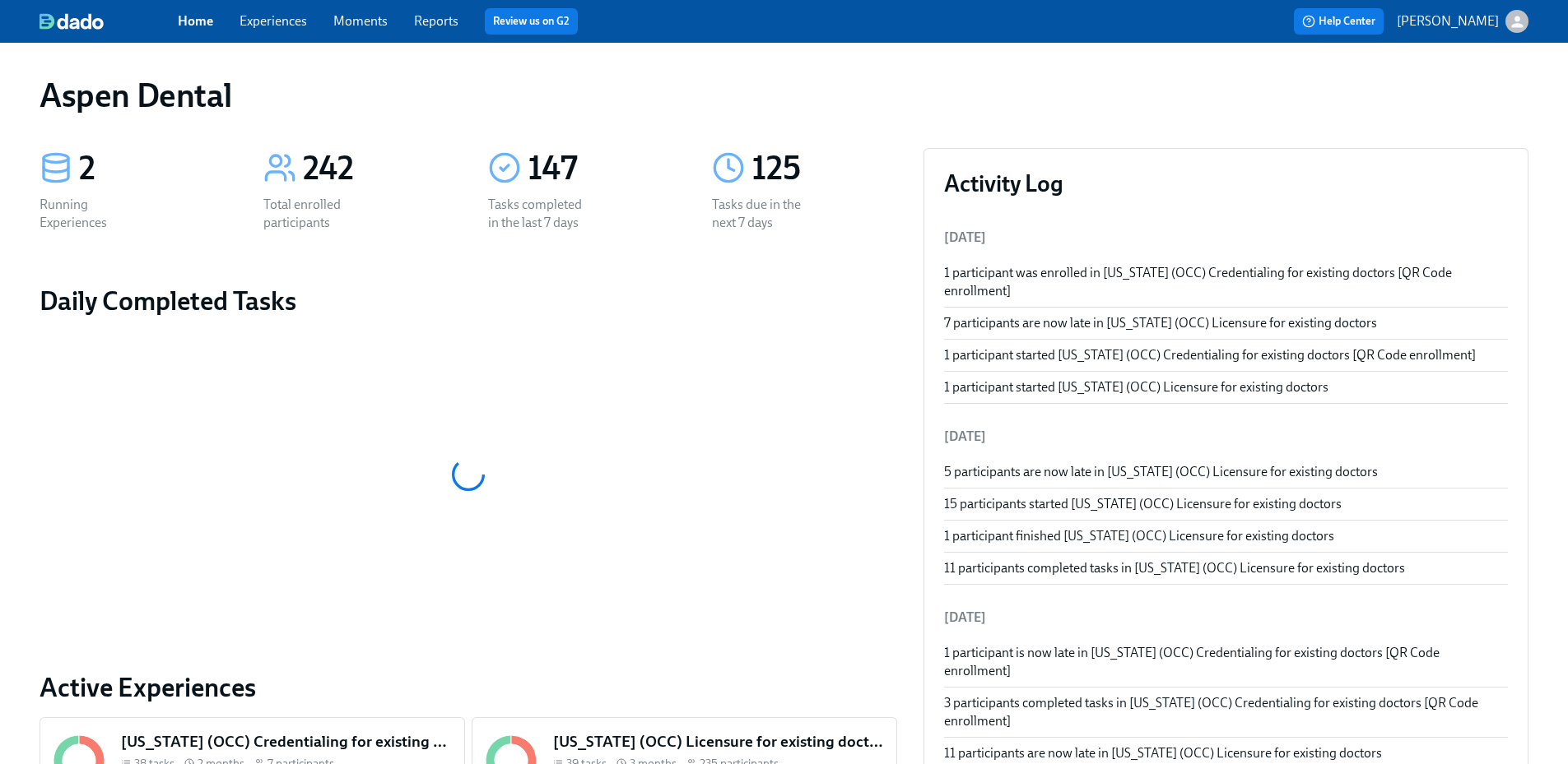
scroll to position [82, 0]
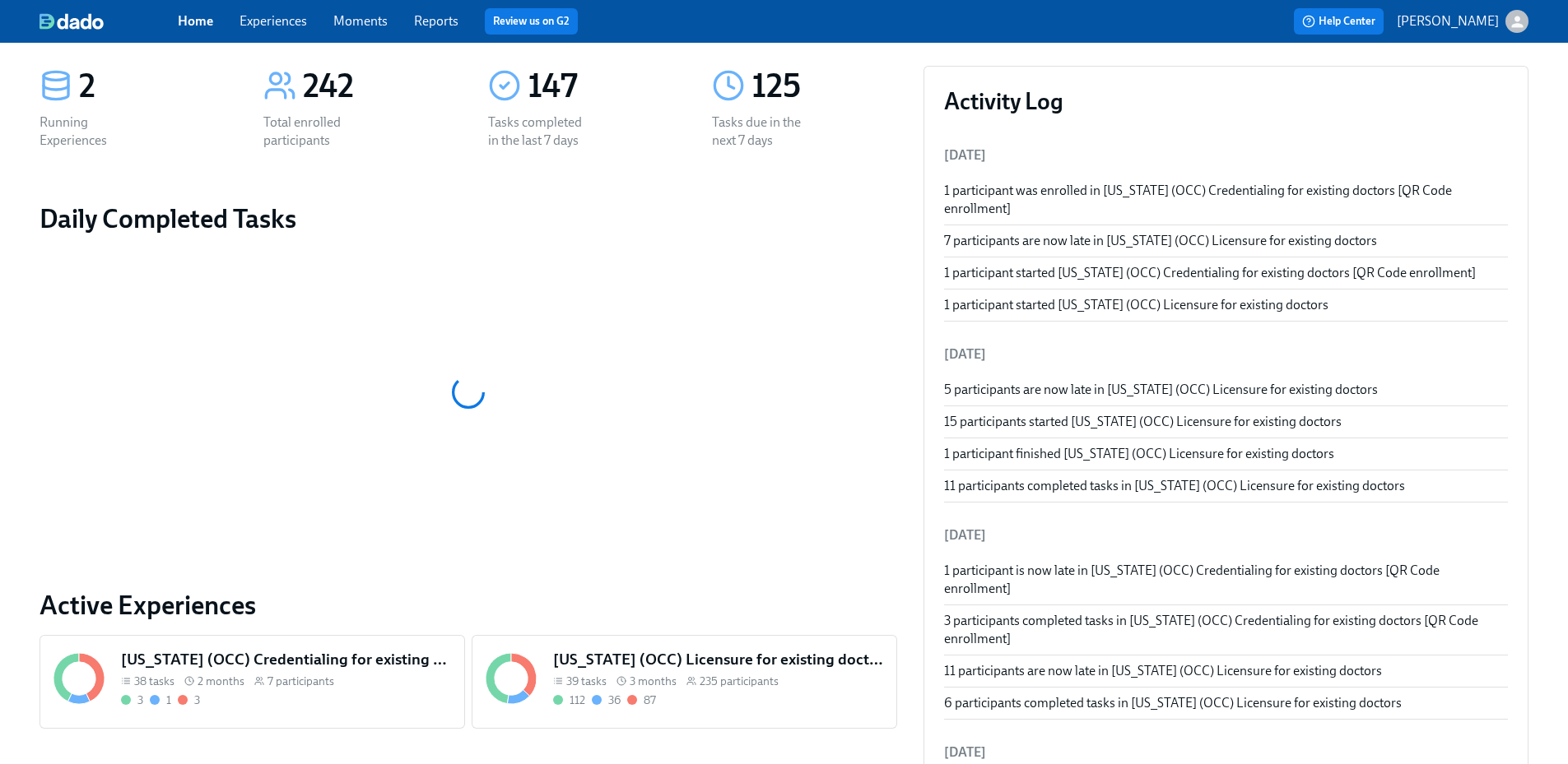
click at [630, 667] on h5 "Illinois (OCC) Licensure for existing doctors" at bounding box center [718, 660] width 330 height 22
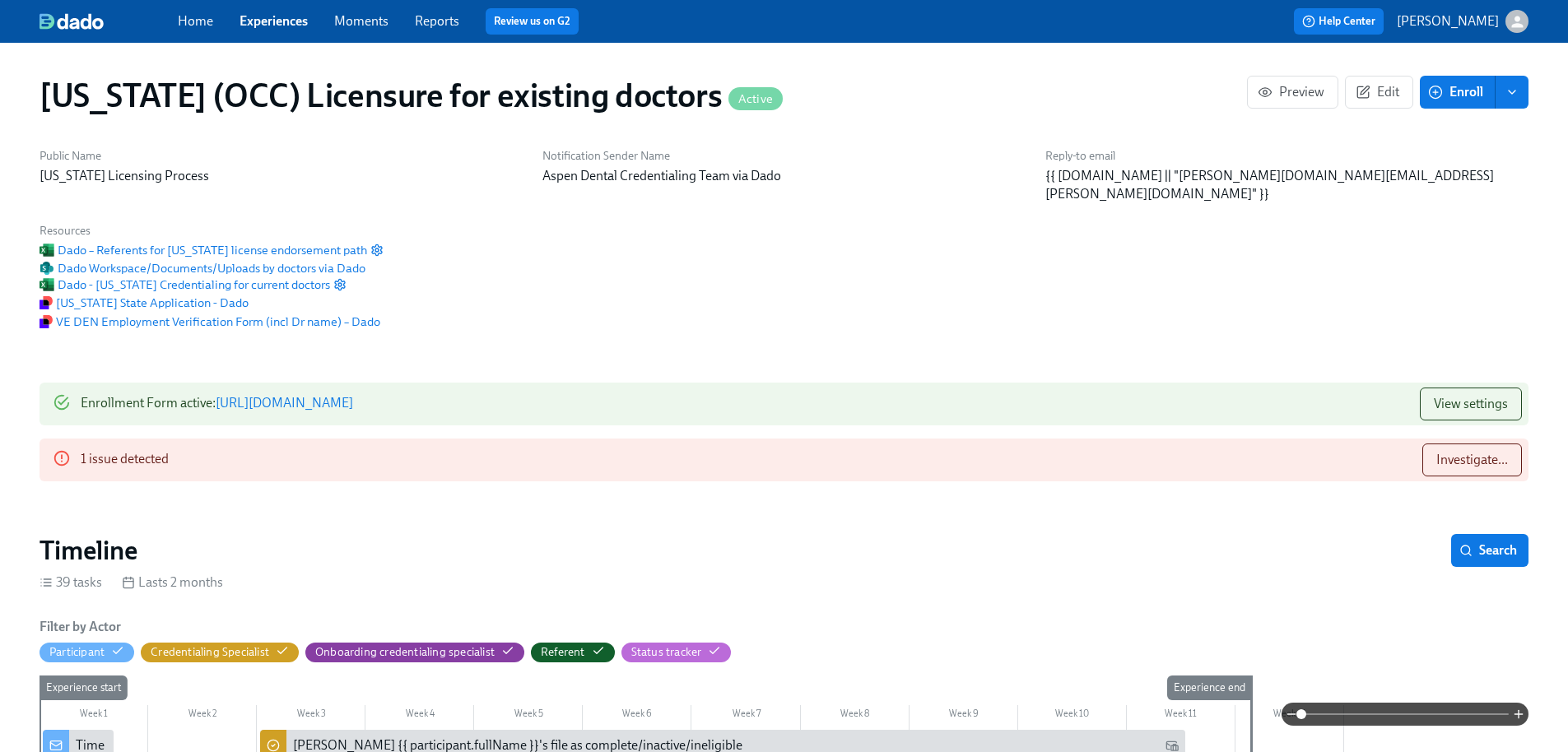
scroll to position [0, 21058]
click at [1477, 452] on span "Investigate..." at bounding box center [1472, 459] width 72 height 16
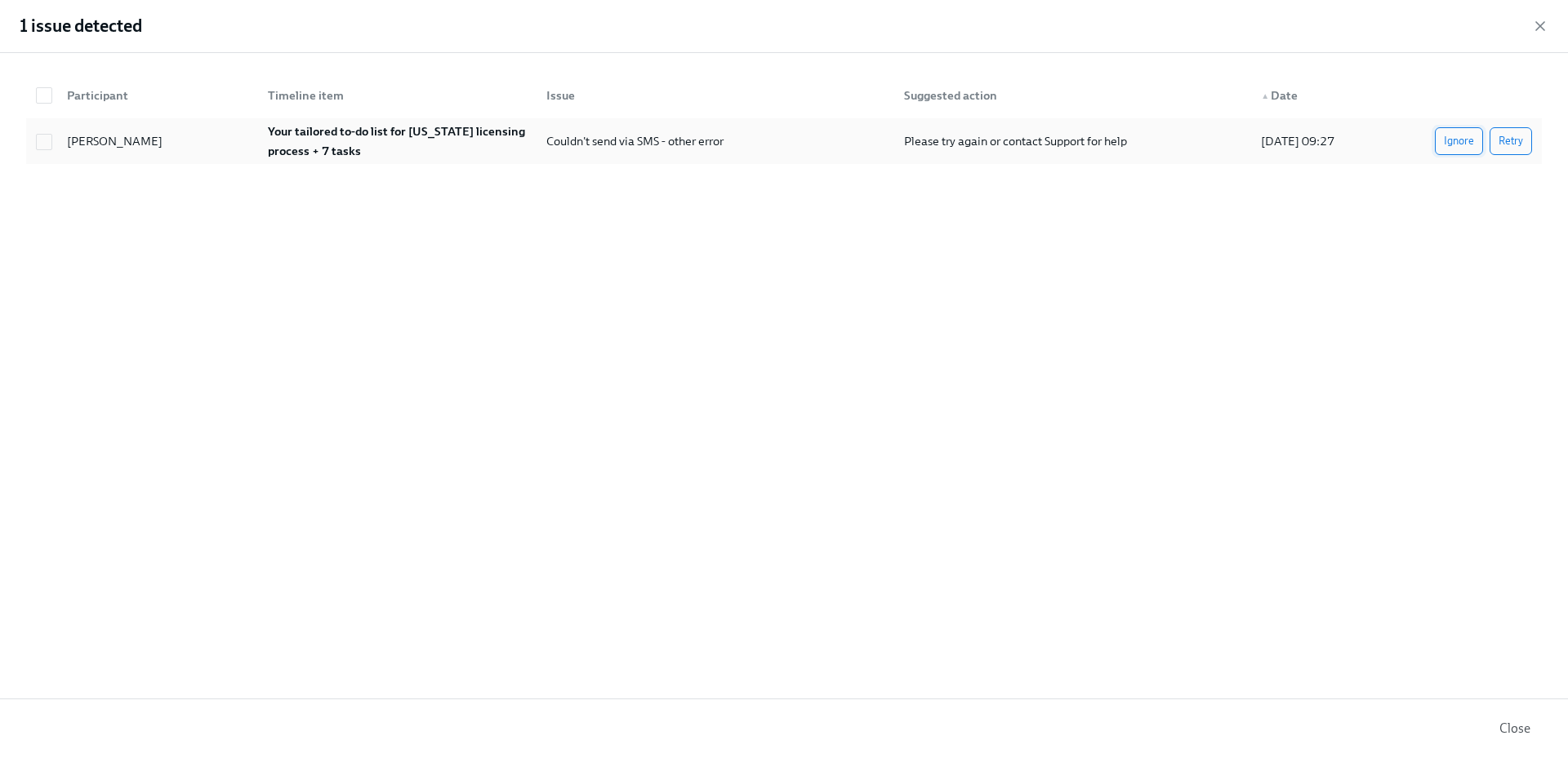
click at [1463, 144] on span "Ignore" at bounding box center [1459, 141] width 30 height 16
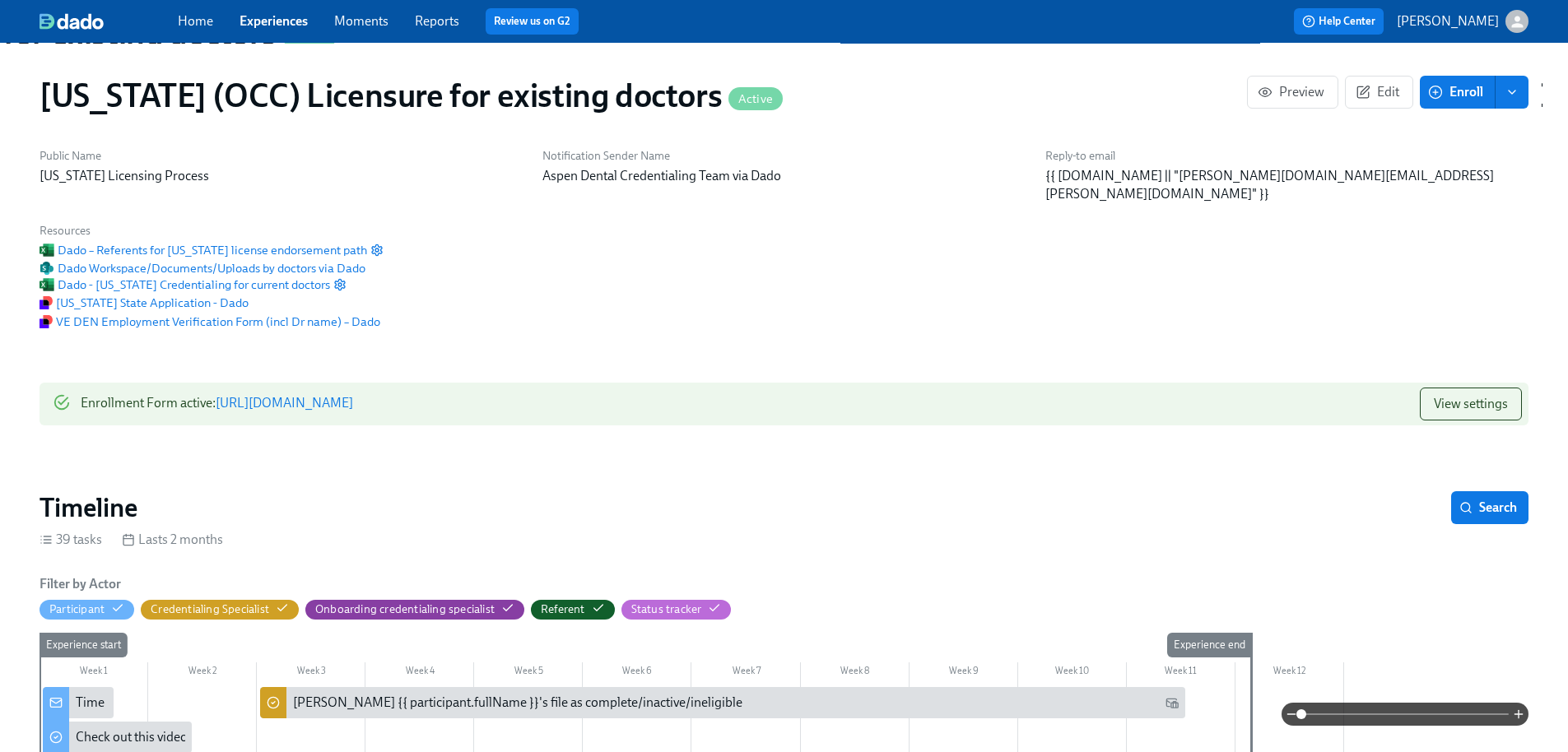
scroll to position [0, 21383]
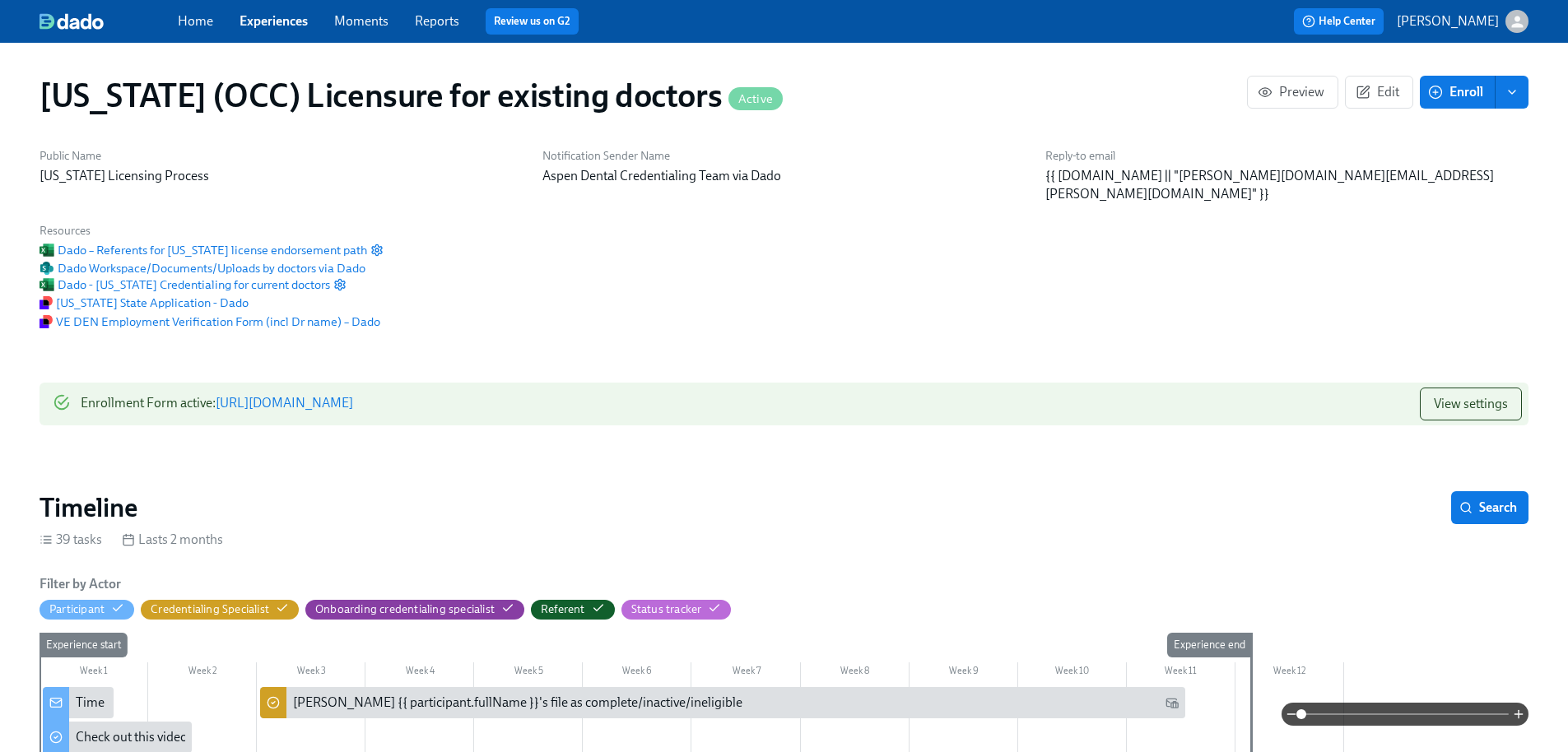
click at [1453, 92] on span "Enroll" at bounding box center [1457, 91] width 52 height 16
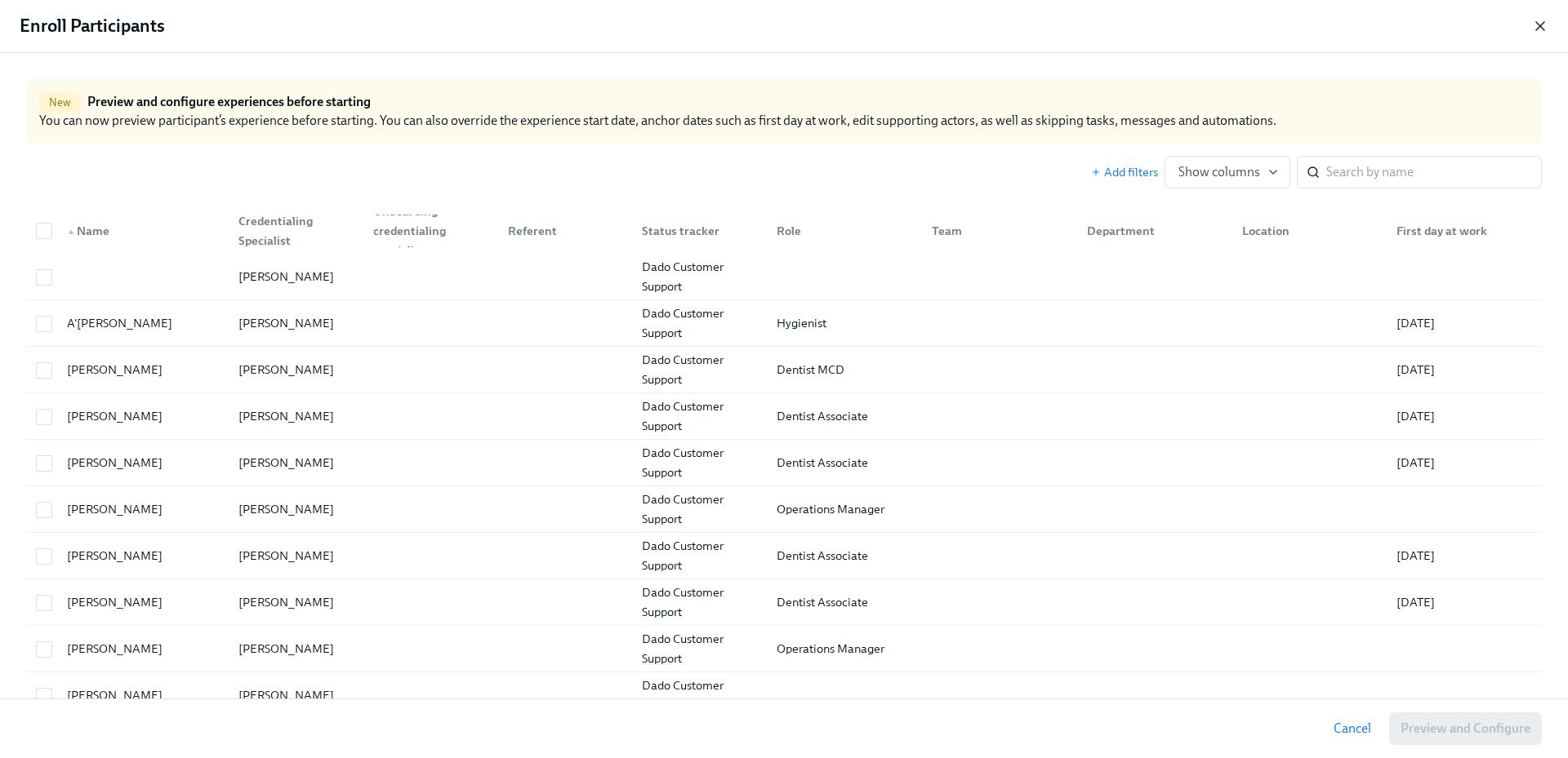
click at [1538, 27] on icon "button" at bounding box center [1540, 26] width 8 height 8
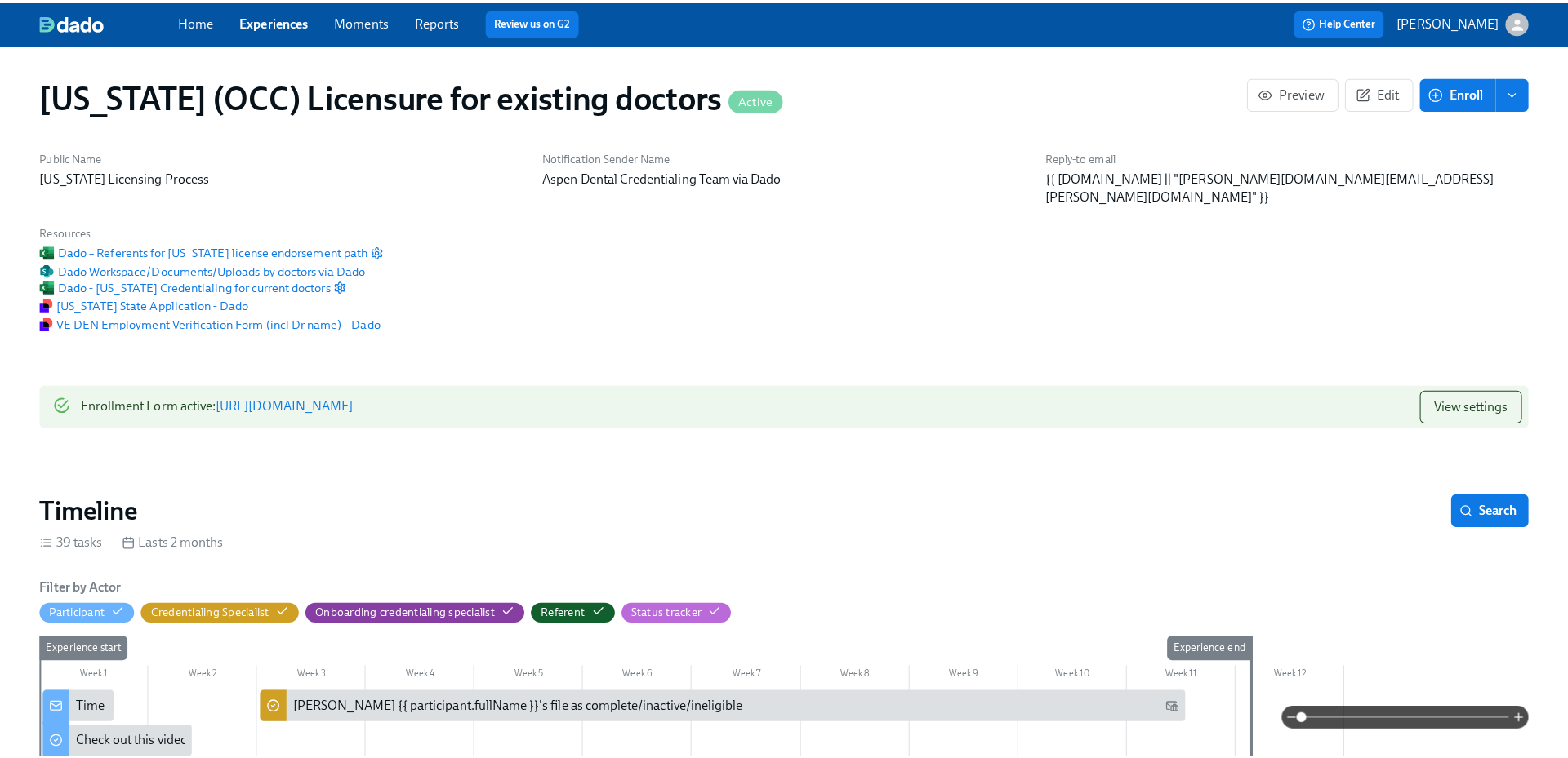
scroll to position [0, 21205]
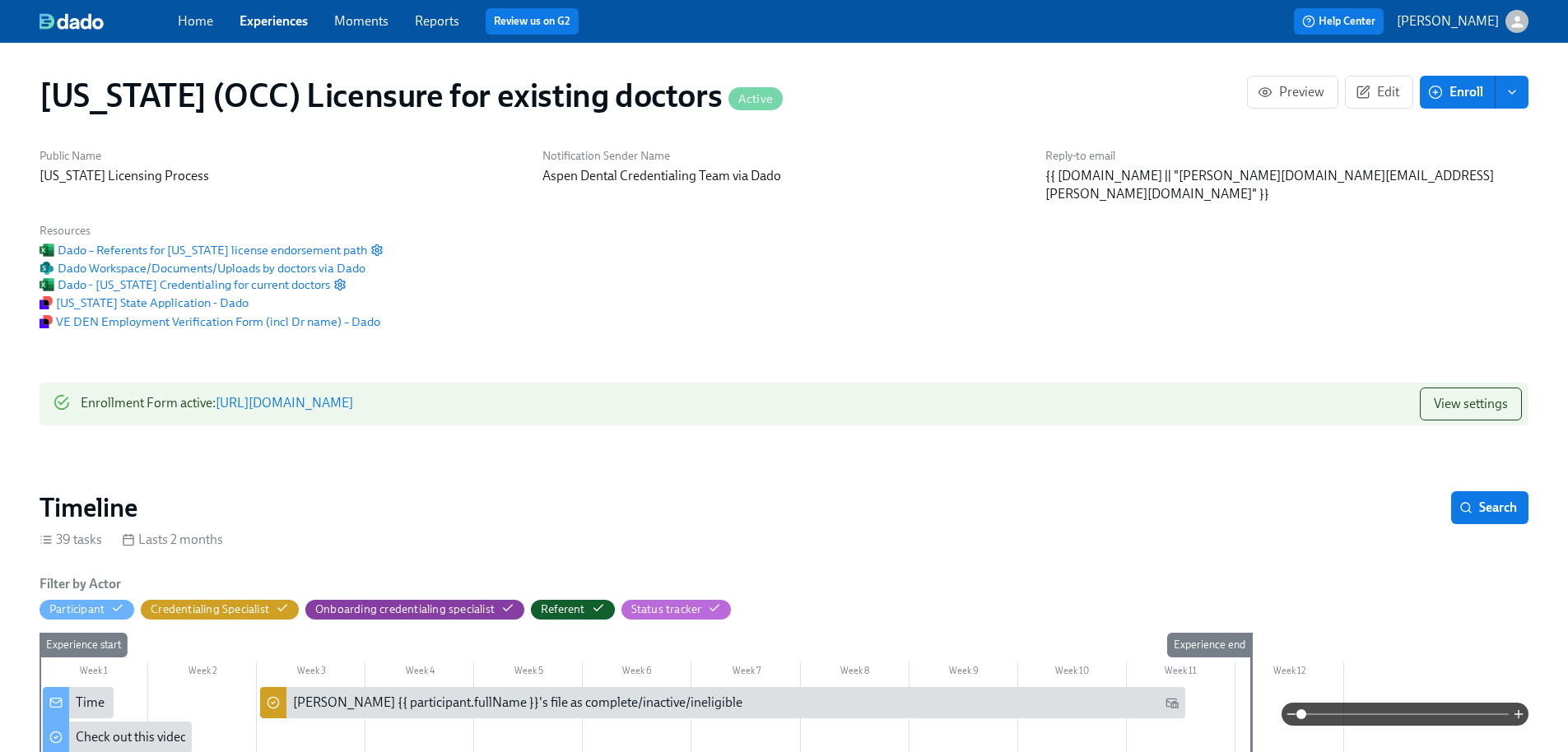
click at [1475, 85] on span "Enroll" at bounding box center [1457, 91] width 52 height 16
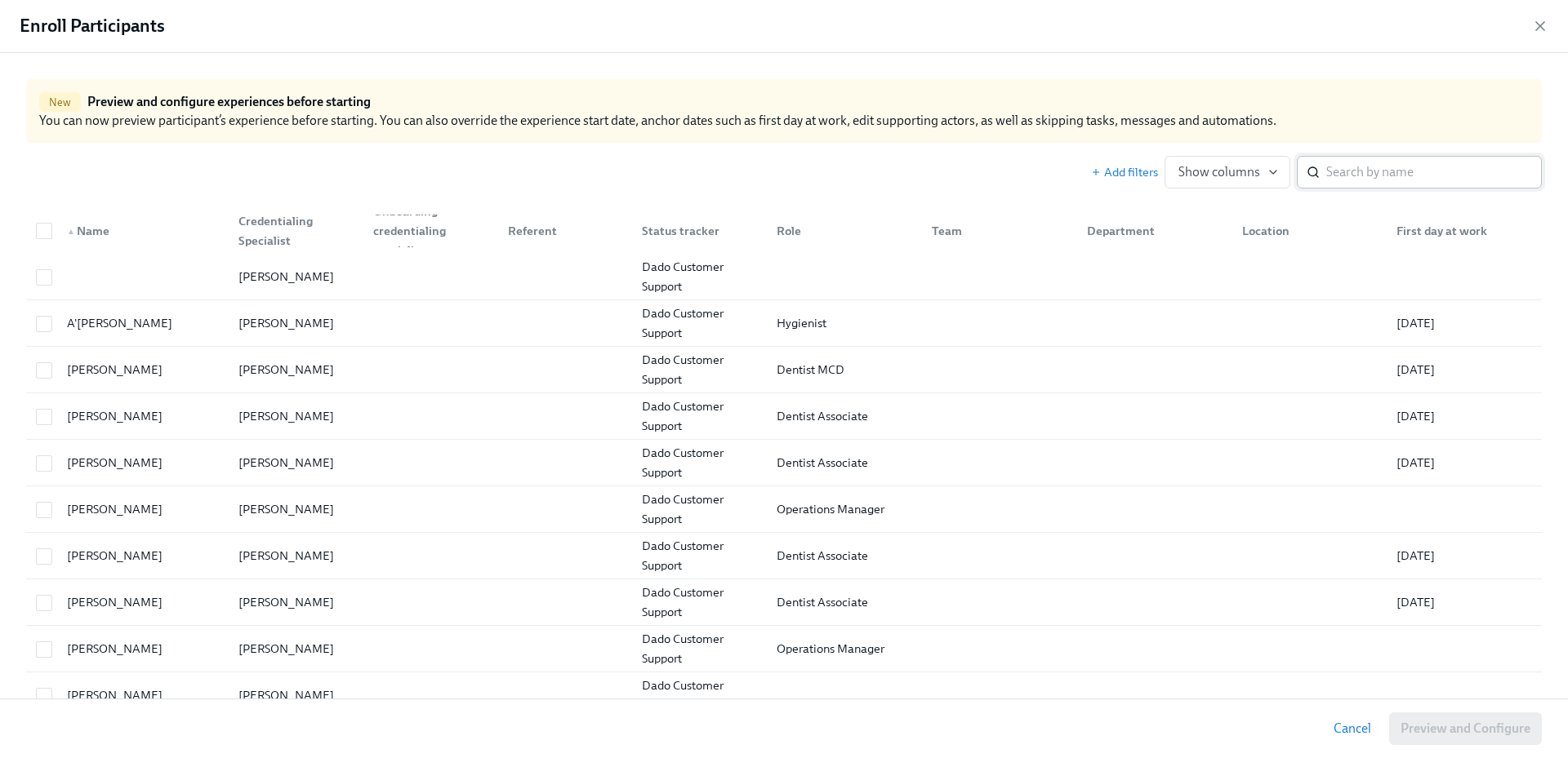
click at [1329, 178] on input "search" at bounding box center [1434, 172] width 216 height 33
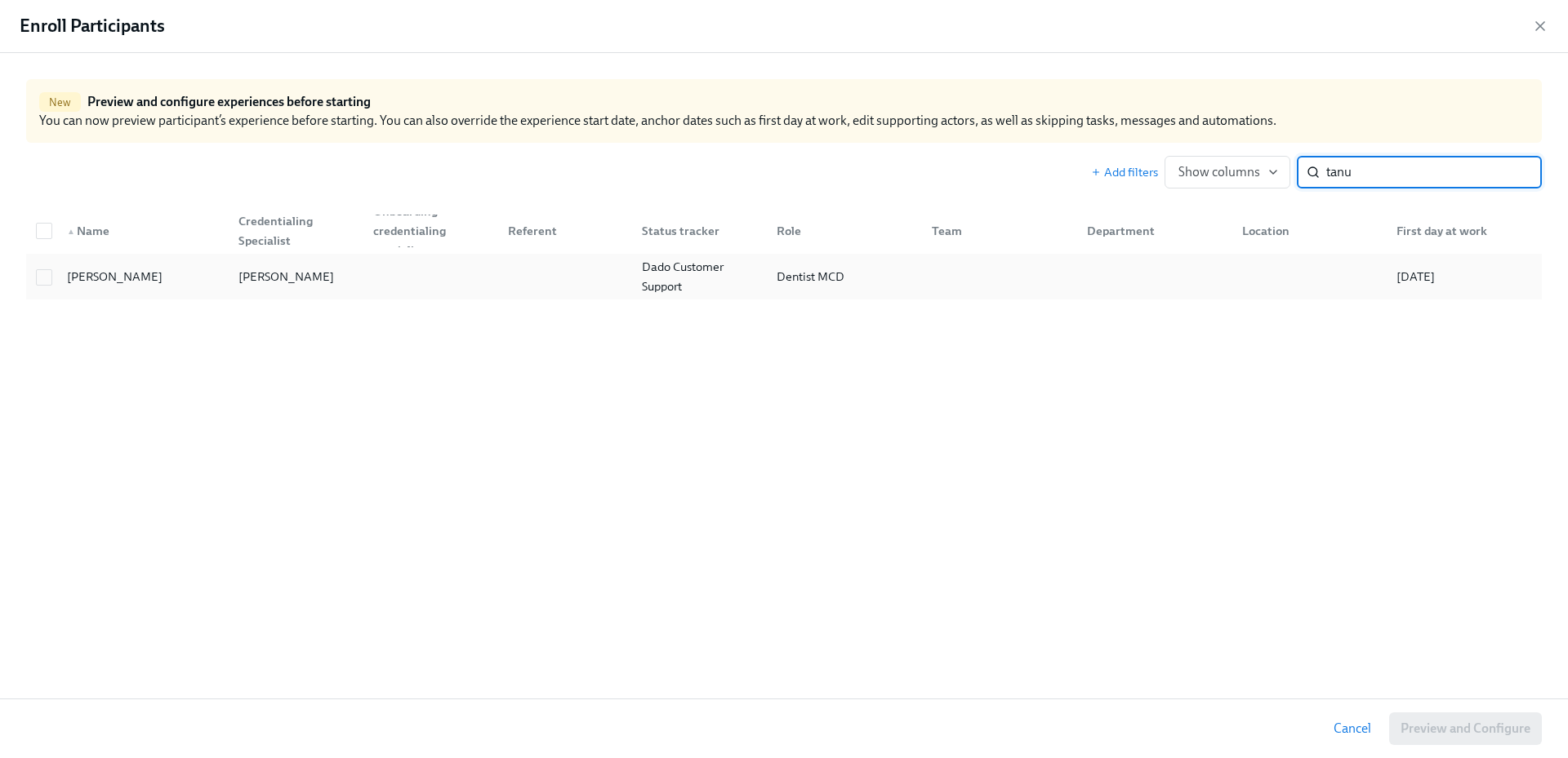
type input "tanu"
click at [290, 272] on div "Christine Cardamone" at bounding box center [286, 276] width 108 height 20
checkbox input "true"
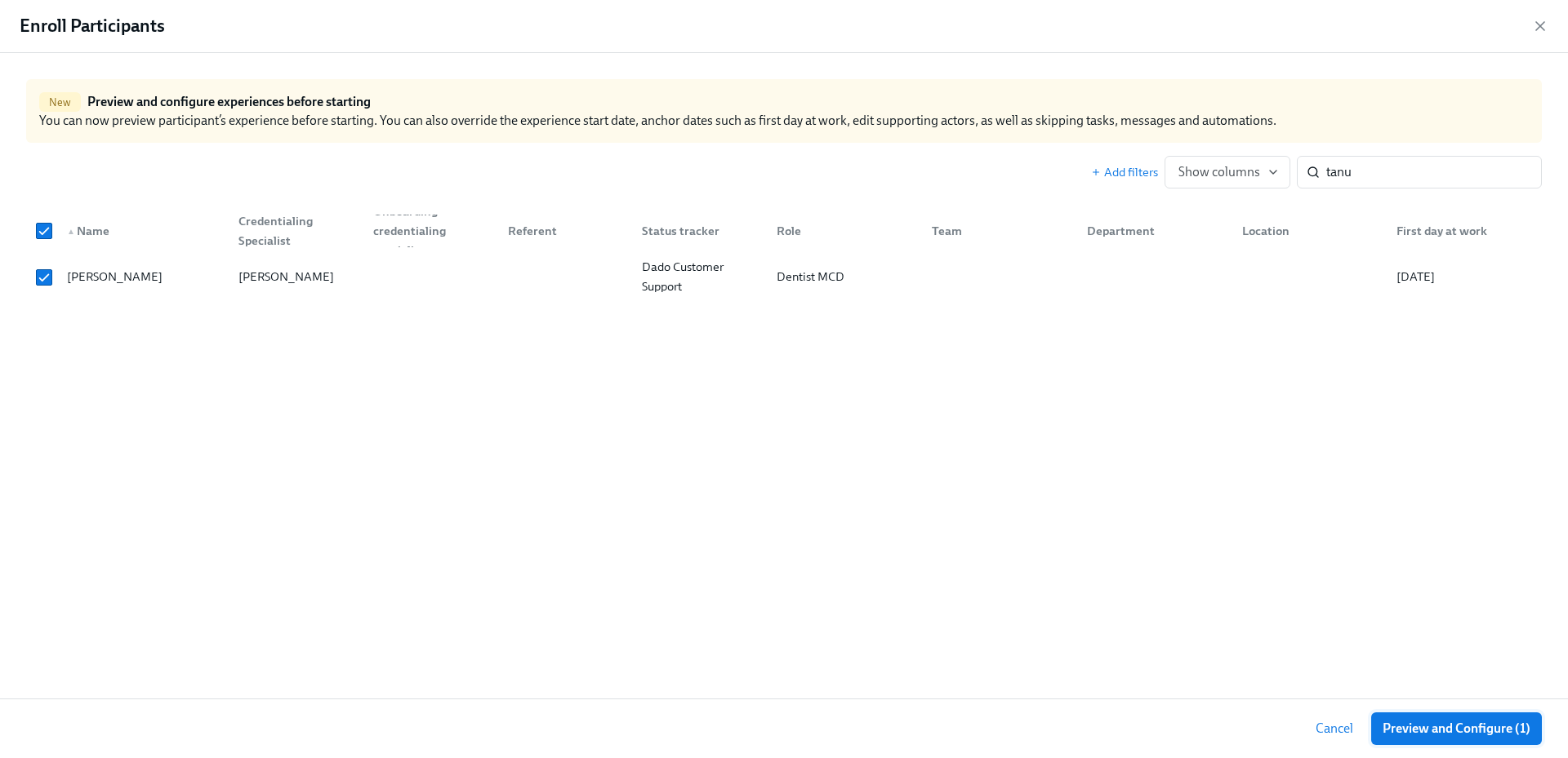
click at [1447, 732] on span "Preview and Configure (1)" at bounding box center [1456, 728] width 148 height 16
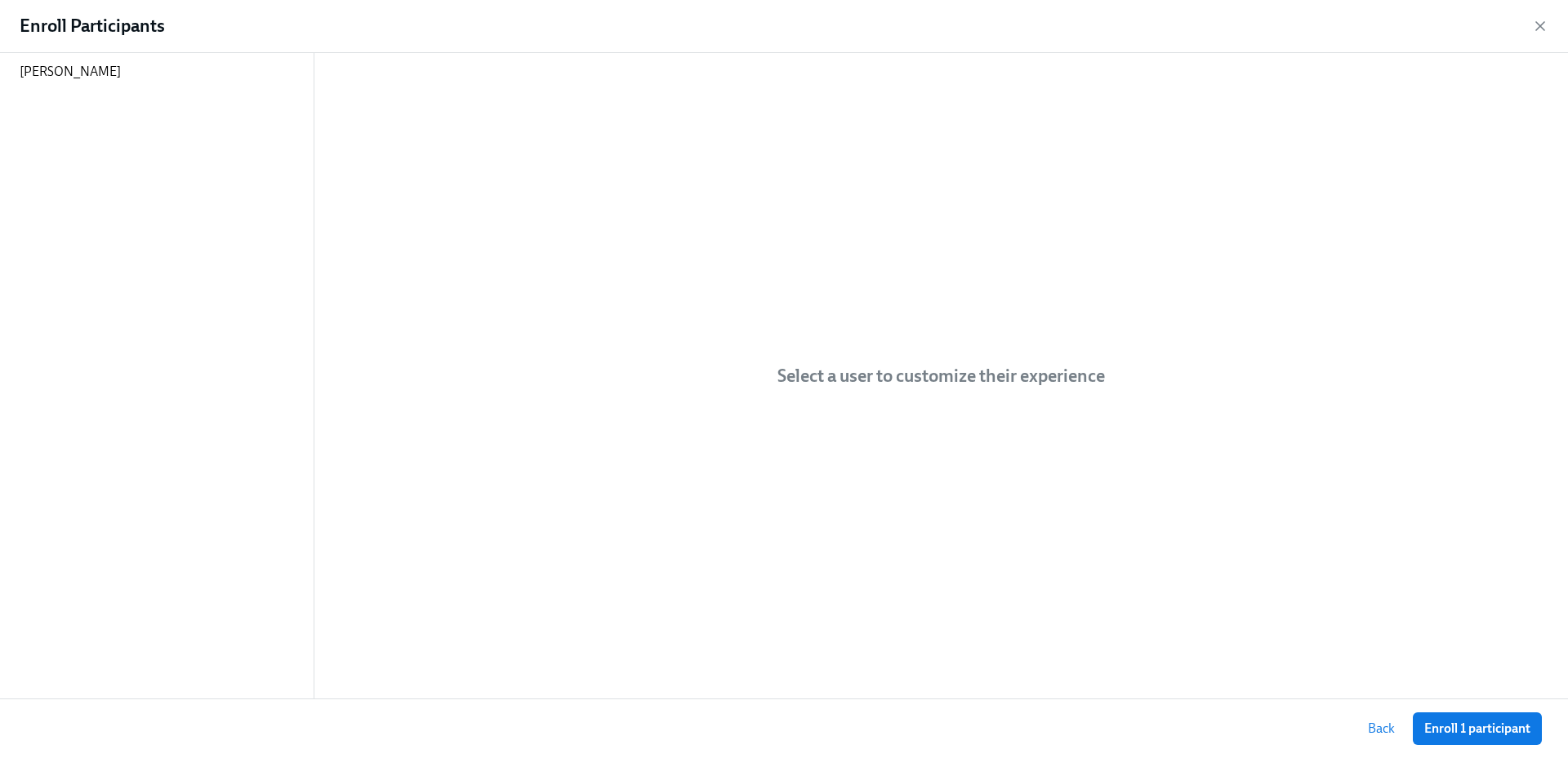
click at [1397, 732] on button "Back" at bounding box center [1380, 728] width 49 height 33
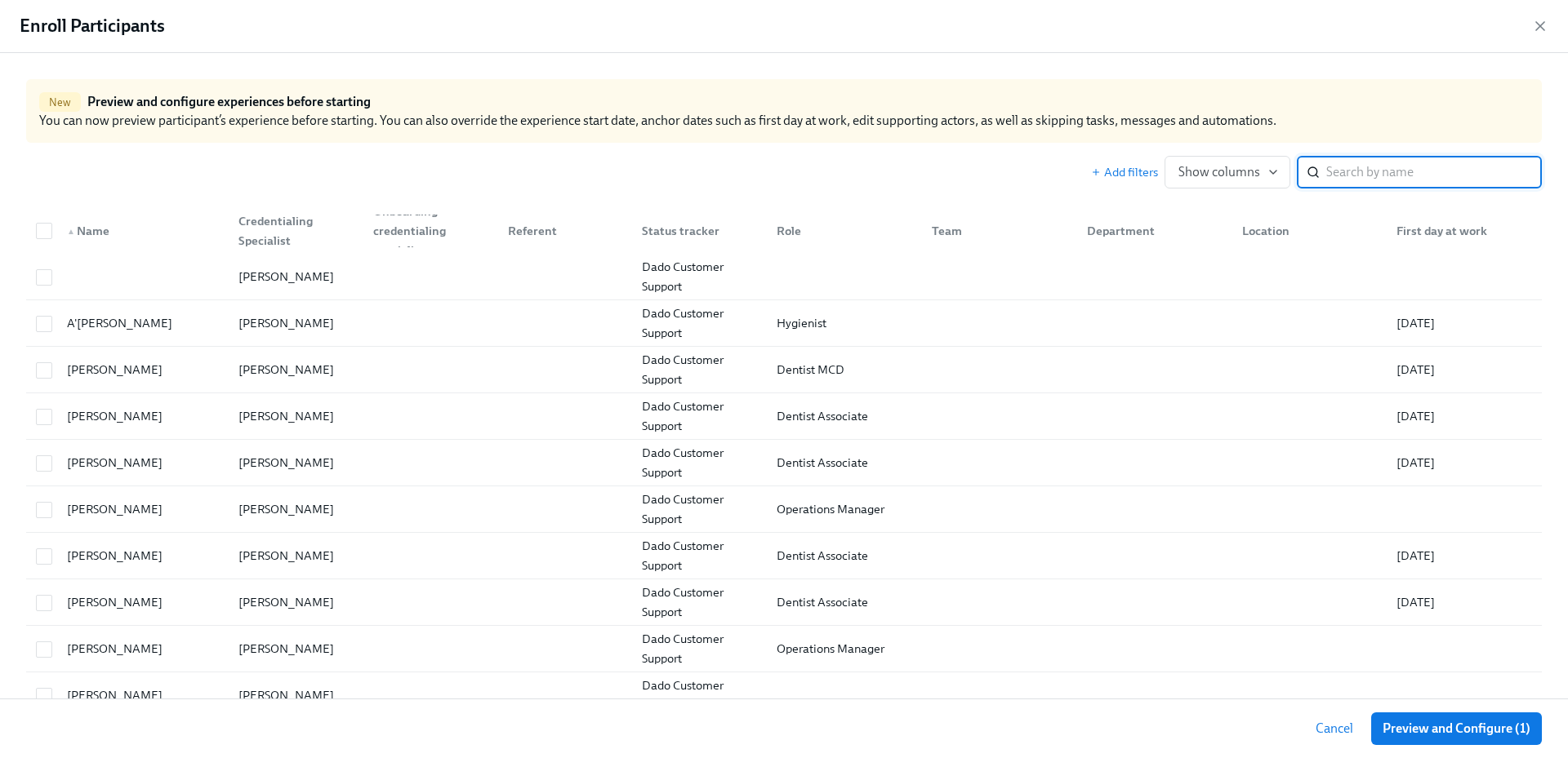
click at [1400, 172] on input "search" at bounding box center [1434, 172] width 216 height 33
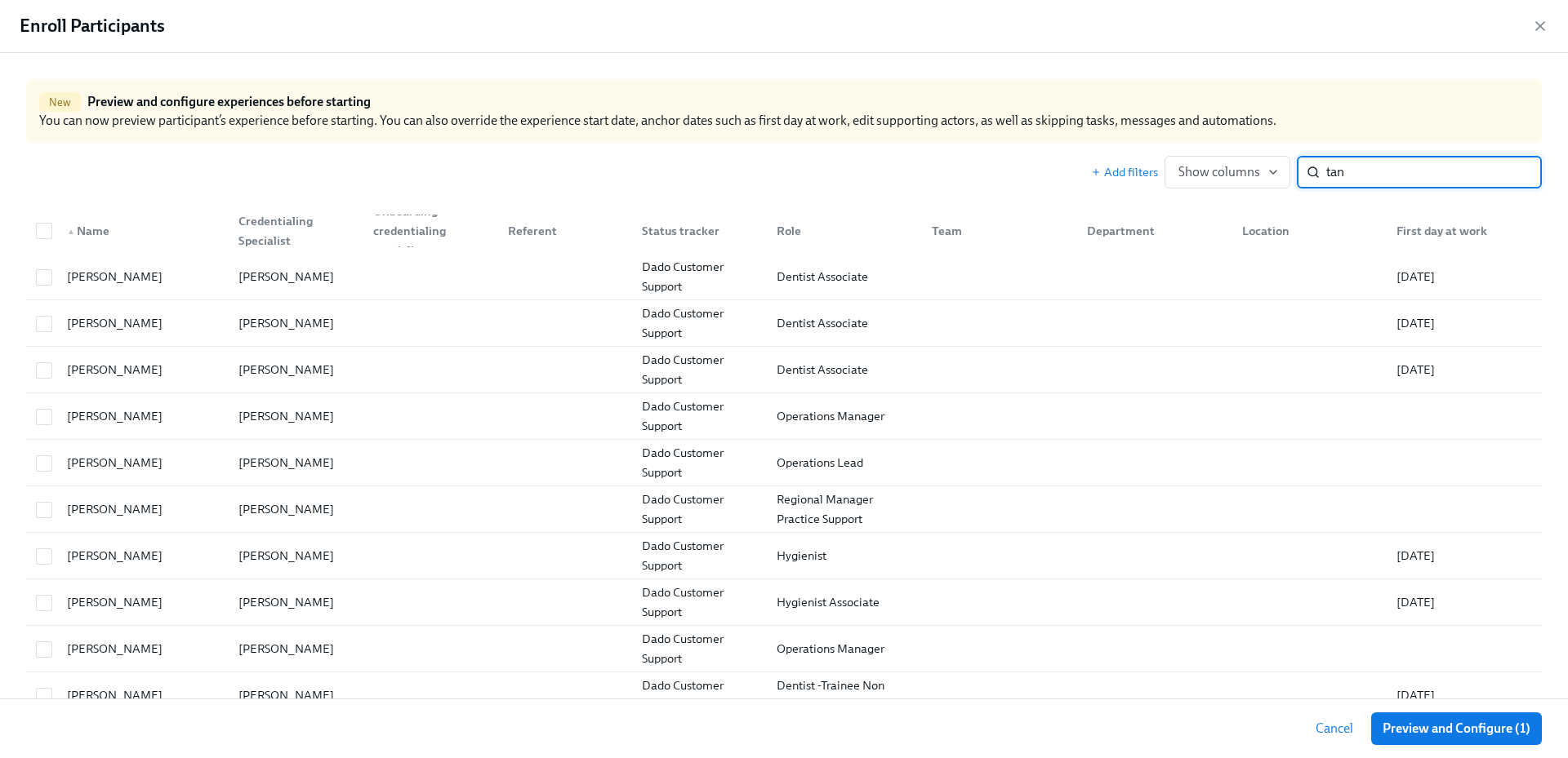
type input "tanu"
checkbox input "true"
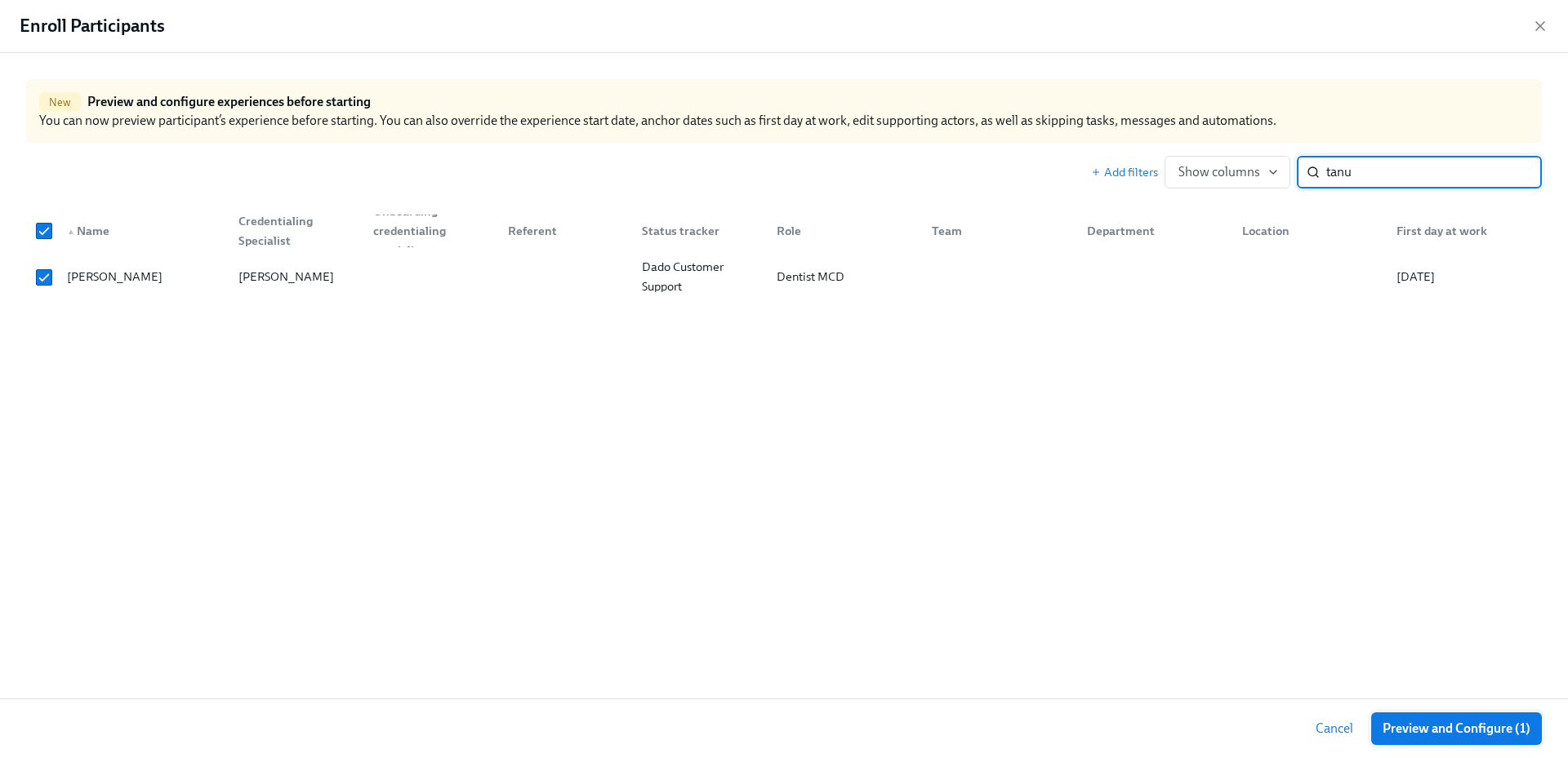
type input "tanu"
click at [1436, 725] on span "Preview and Configure (1)" at bounding box center [1456, 728] width 148 height 16
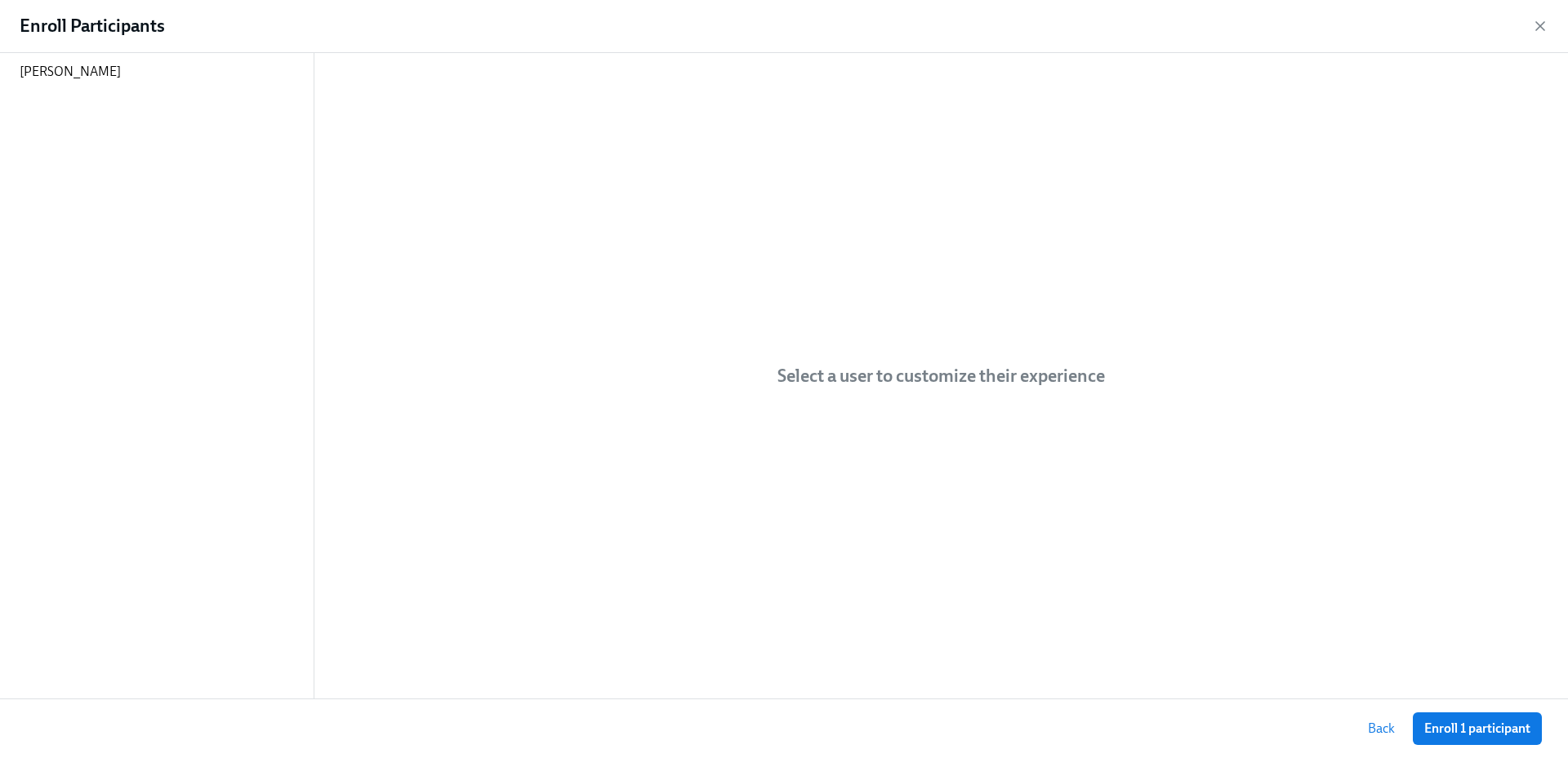
click at [1436, 725] on span "Enroll 1 participant" at bounding box center [1477, 728] width 106 height 16
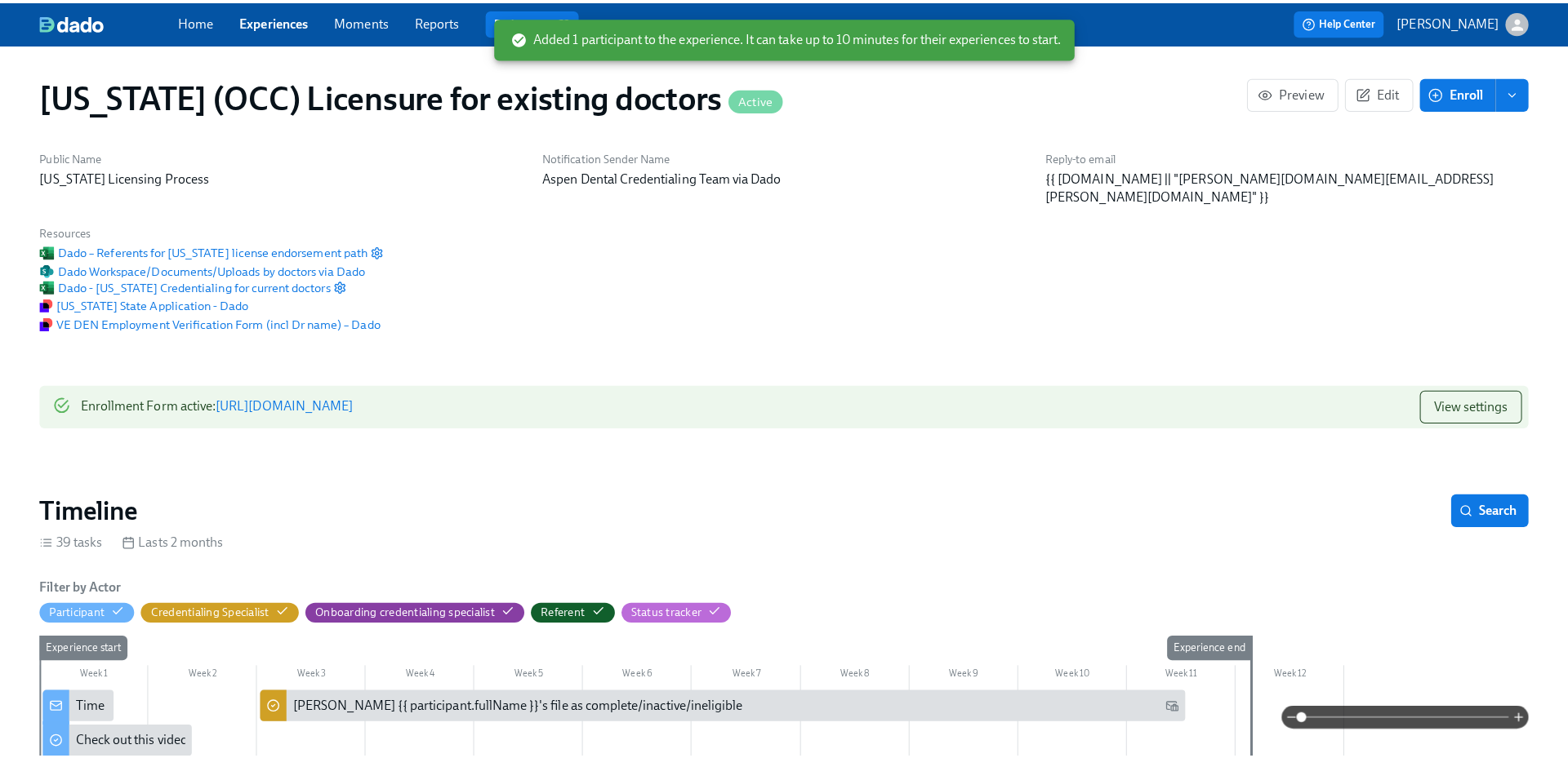
scroll to position [0, 21205]
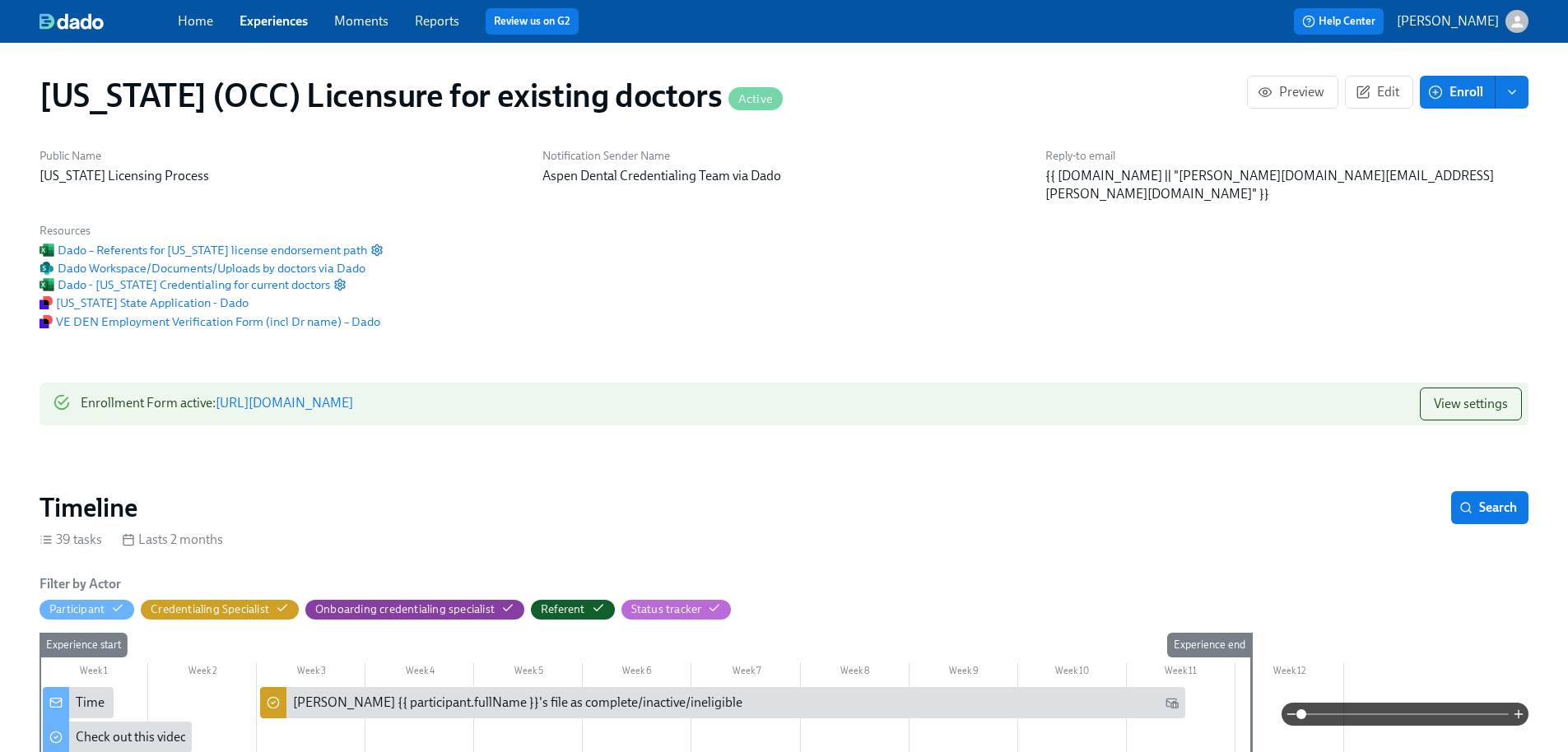
click at [449, 29] on span "Reports" at bounding box center [437, 21] width 44 height 18
click at [450, 23] on link "Reports" at bounding box center [437, 21] width 44 height 16
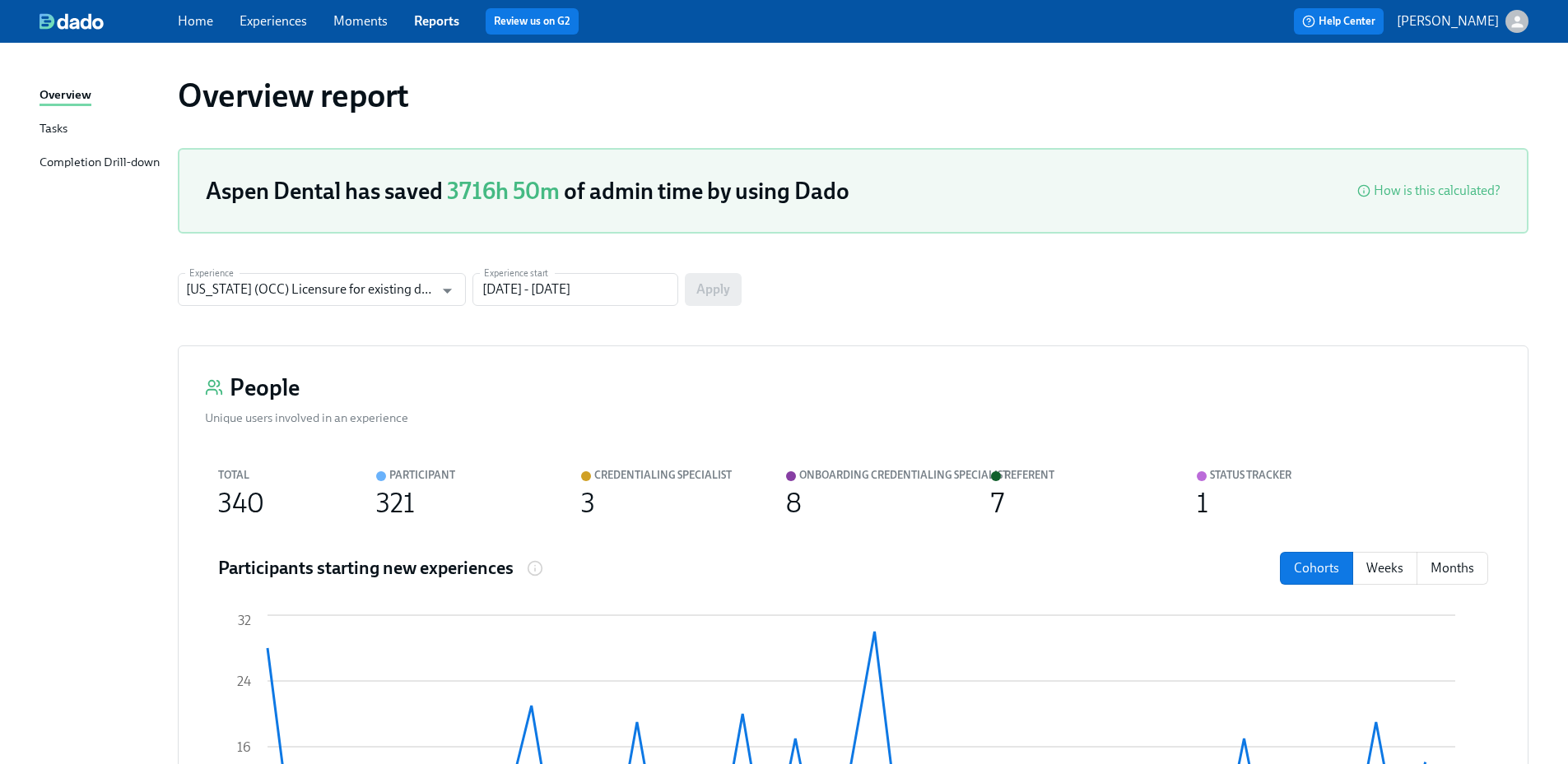
click at [146, 166] on div "Completion Drill-down" at bounding box center [100, 164] width 120 height 21
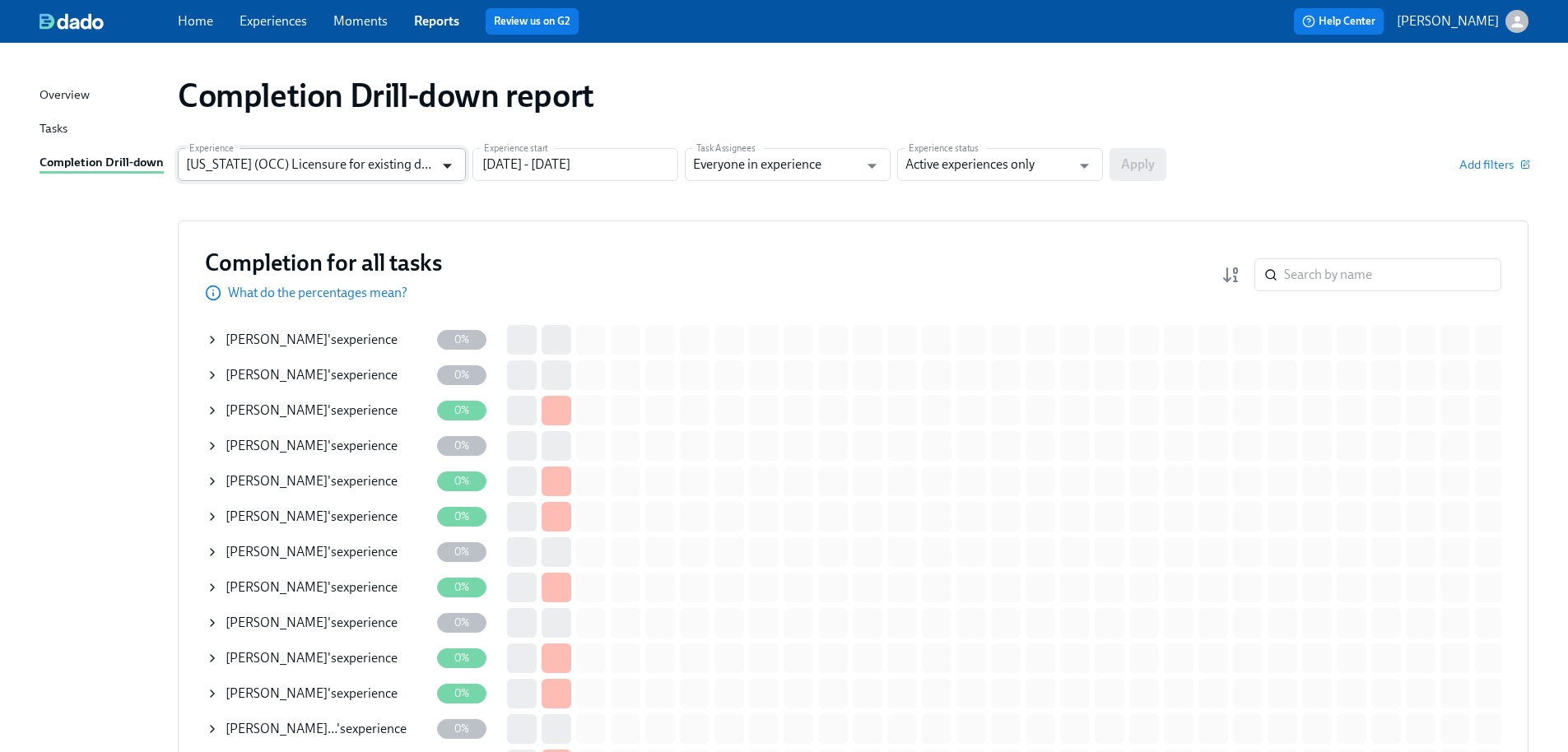
click at [442, 157] on icon "Open" at bounding box center [447, 166] width 23 height 23
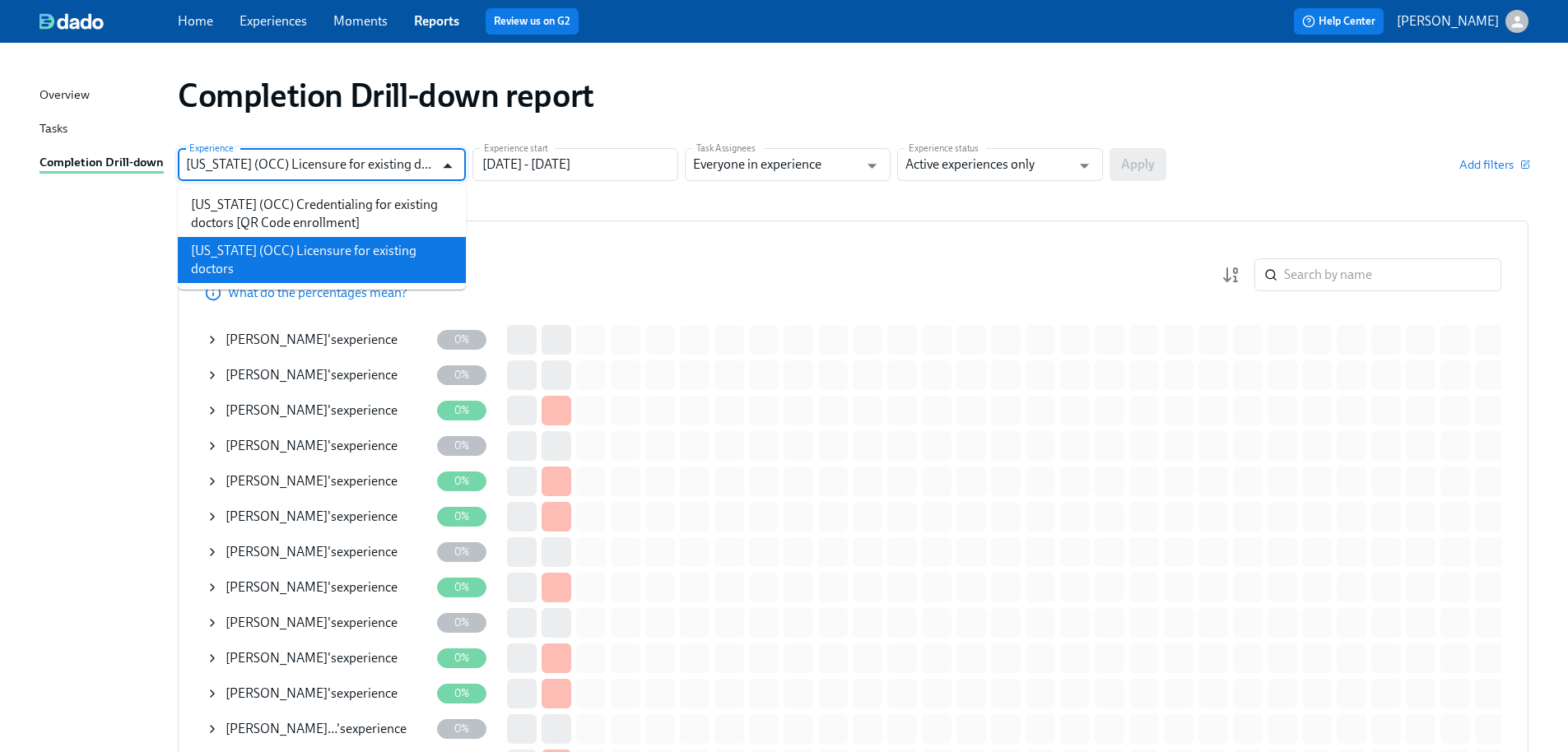
click at [442, 157] on icon "Close" at bounding box center [447, 166] width 23 height 23
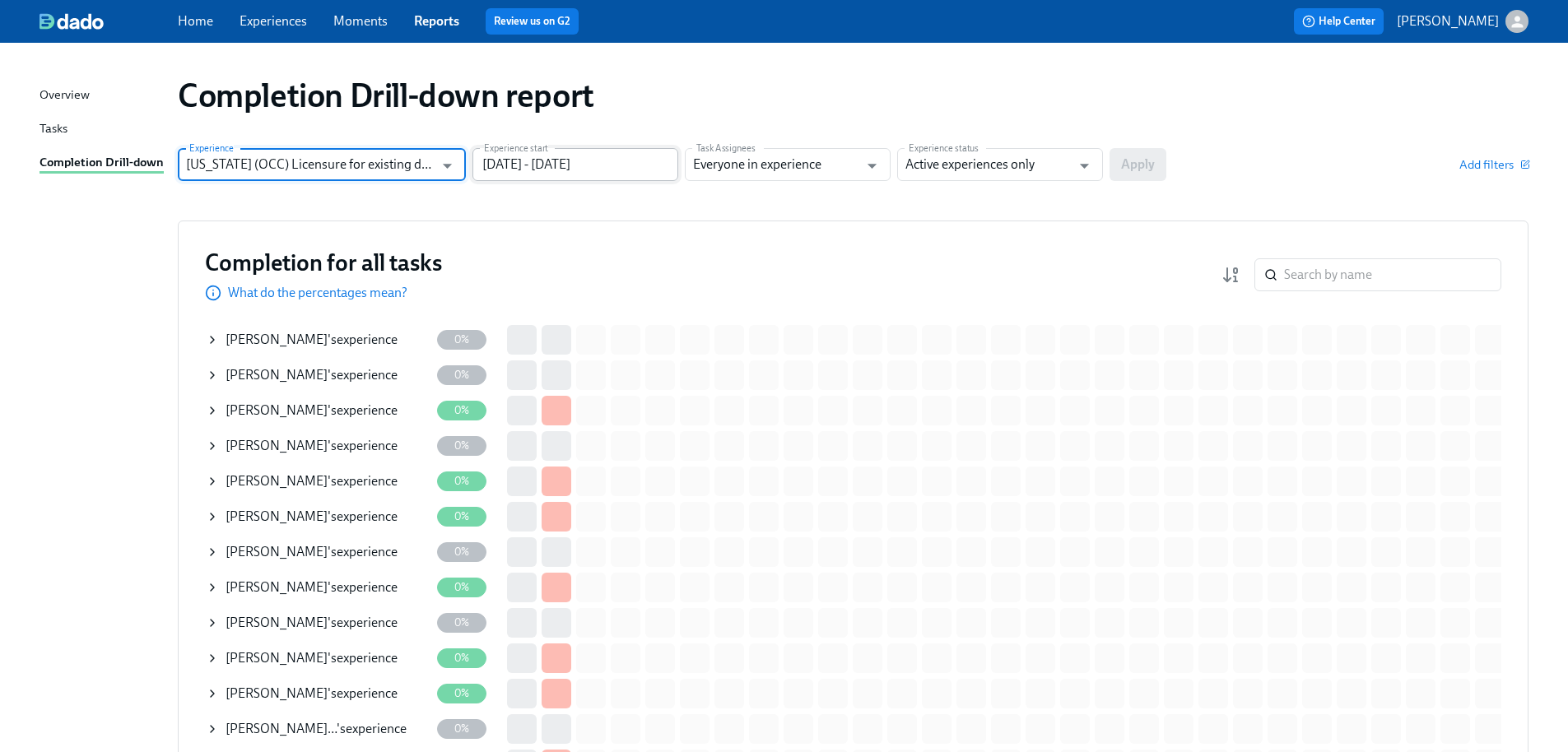
click at [560, 168] on input "05/17/2025 - 08/15/2025" at bounding box center [575, 164] width 206 height 33
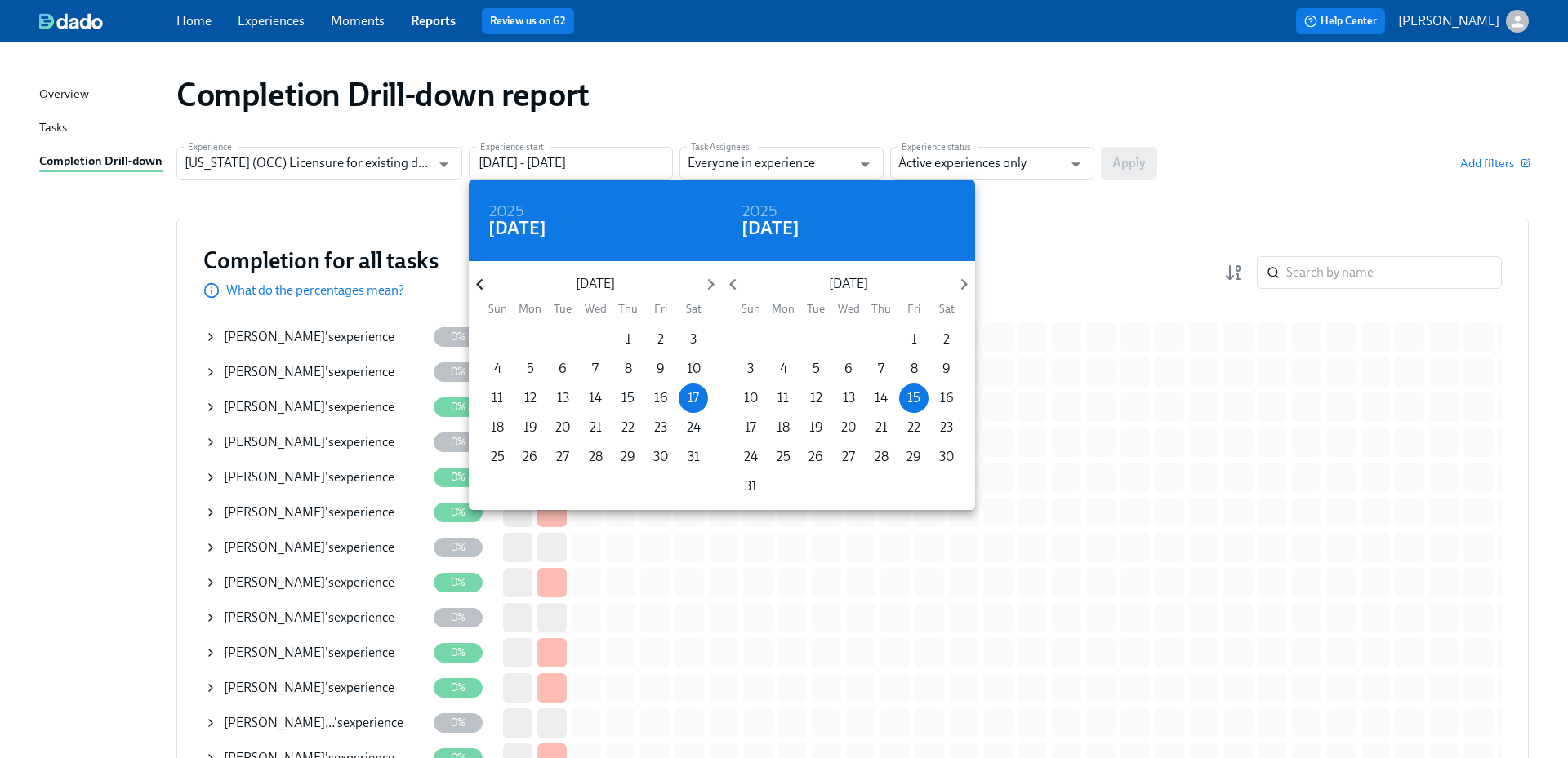
click at [484, 280] on icon "button" at bounding box center [480, 285] width 22 height 22
click at [484, 281] on icon "button" at bounding box center [480, 285] width 22 height 22
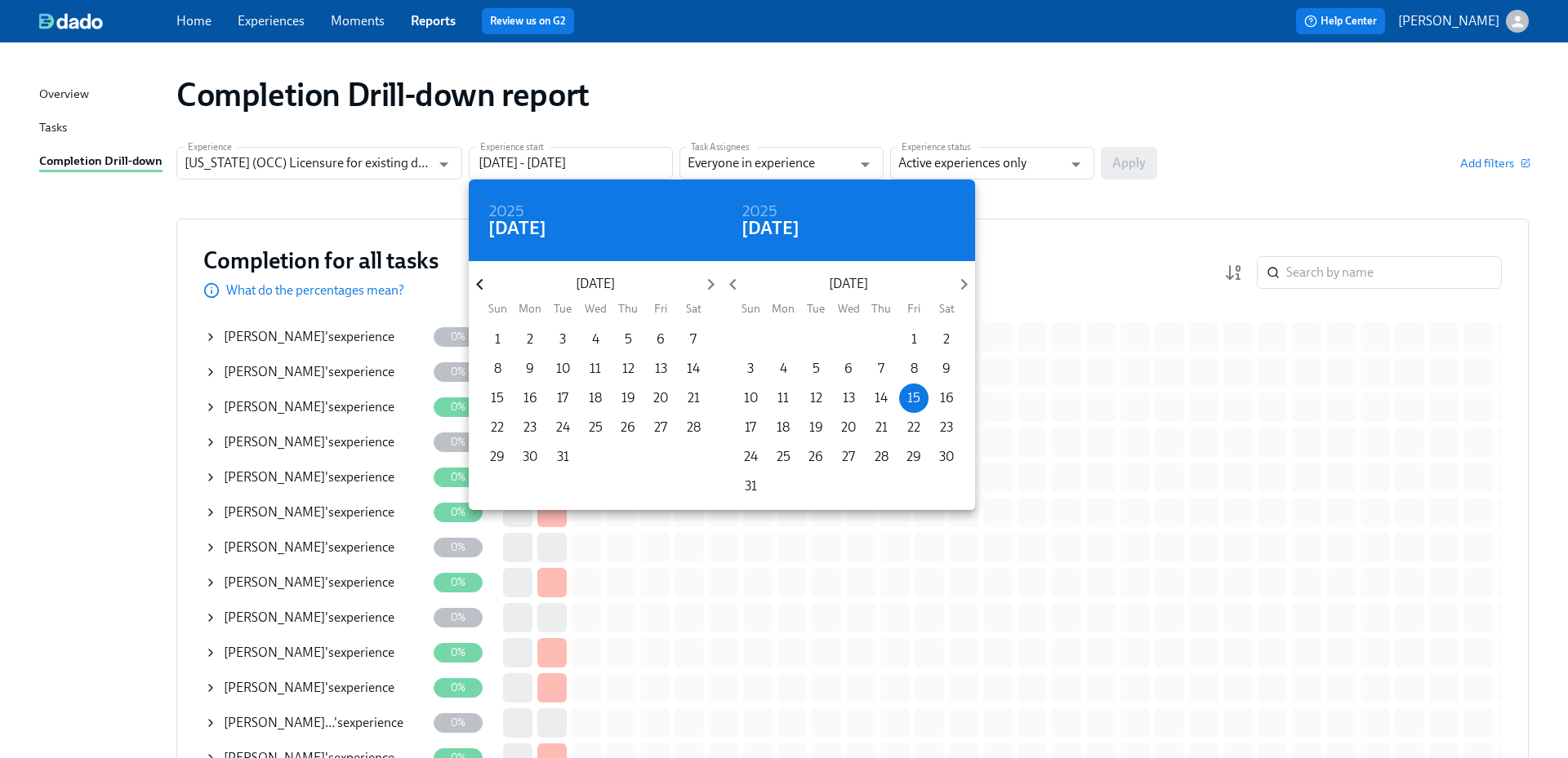
click at [484, 281] on icon "button" at bounding box center [480, 285] width 22 height 22
click at [626, 334] on p "1" at bounding box center [629, 339] width 6 height 18
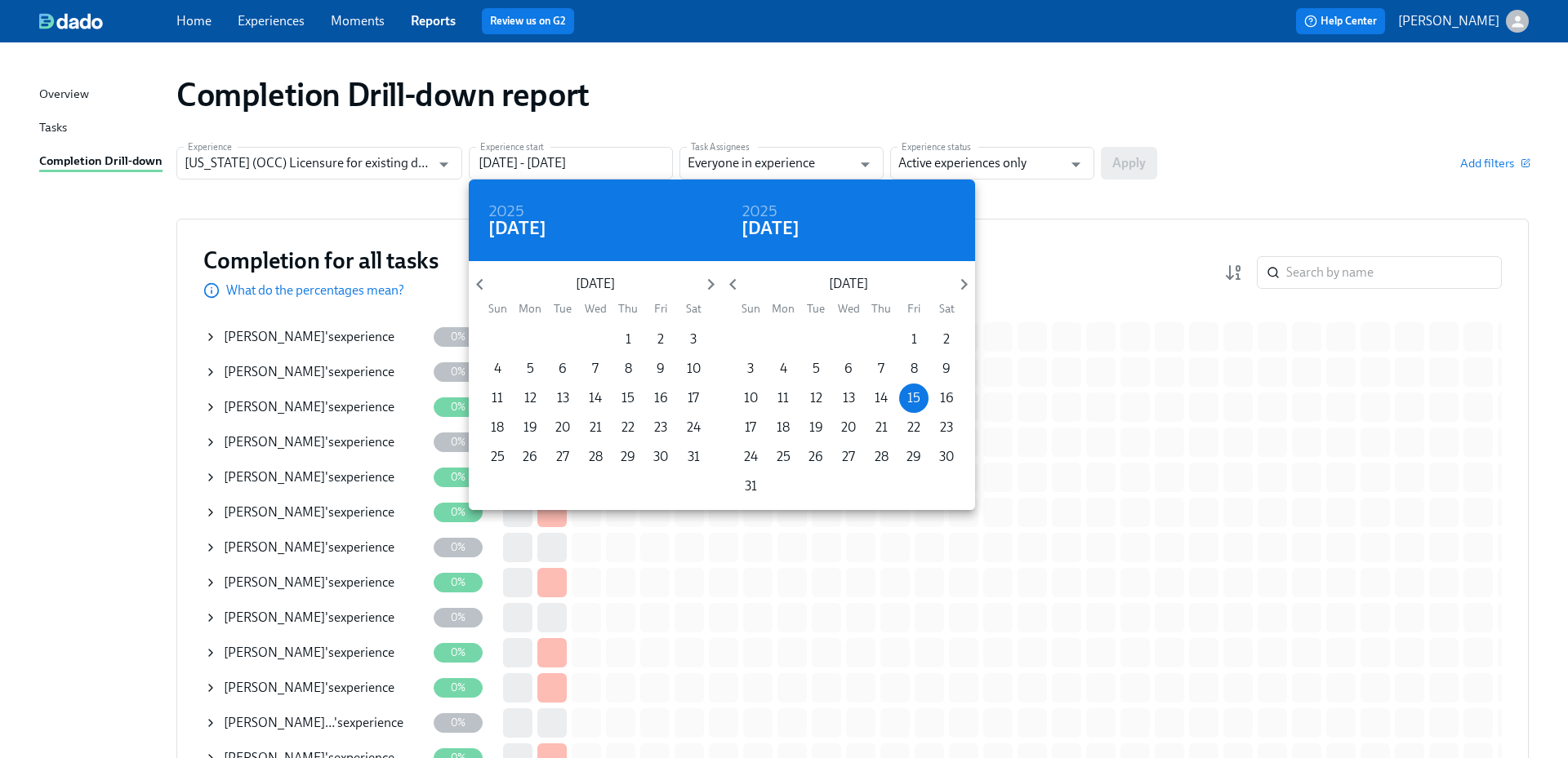
type input "08/01/2024 - 08/15/2025"
click at [993, 164] on div at bounding box center [784, 379] width 1568 height 758
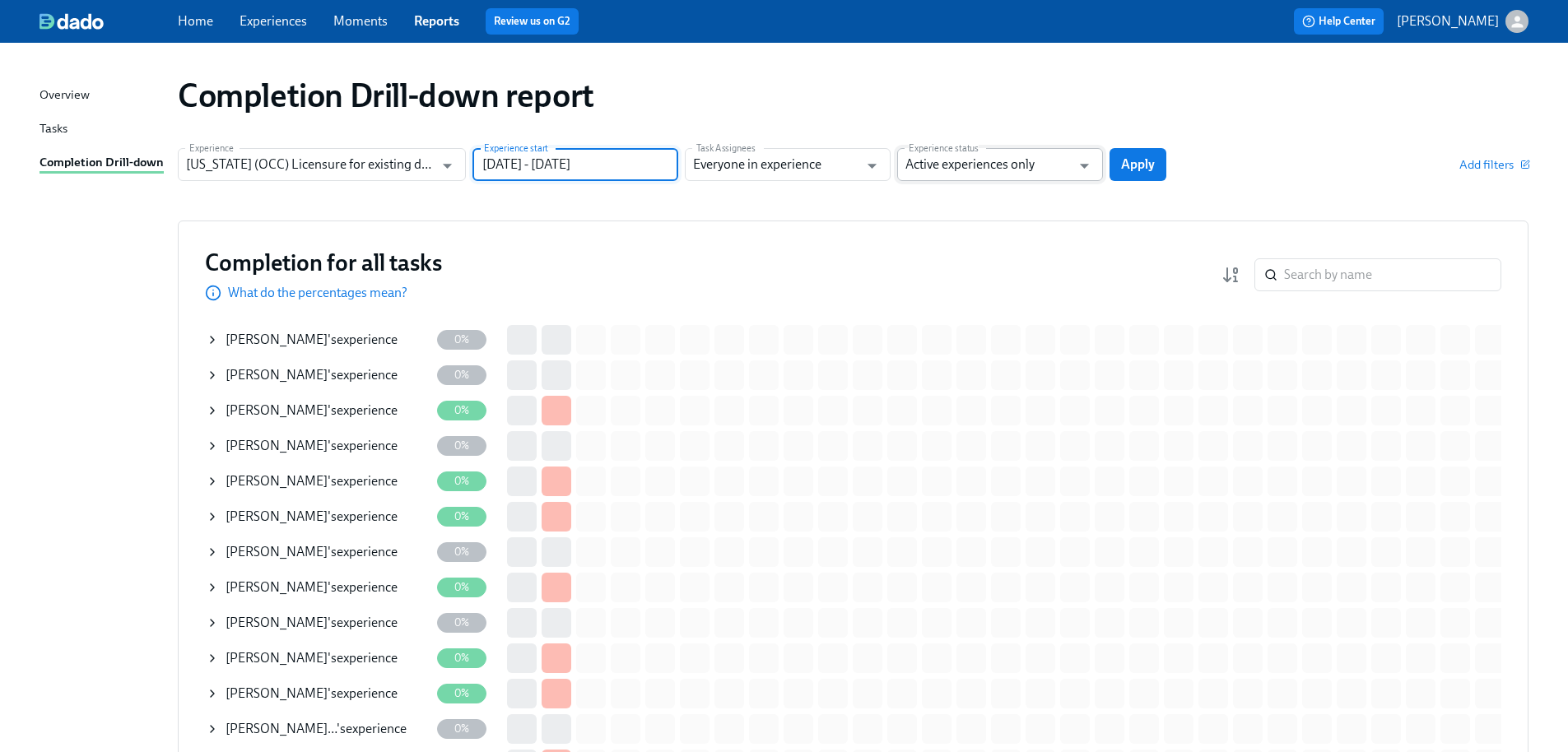
click at [1013, 163] on input "Active experiences only" at bounding box center [988, 164] width 166 height 33
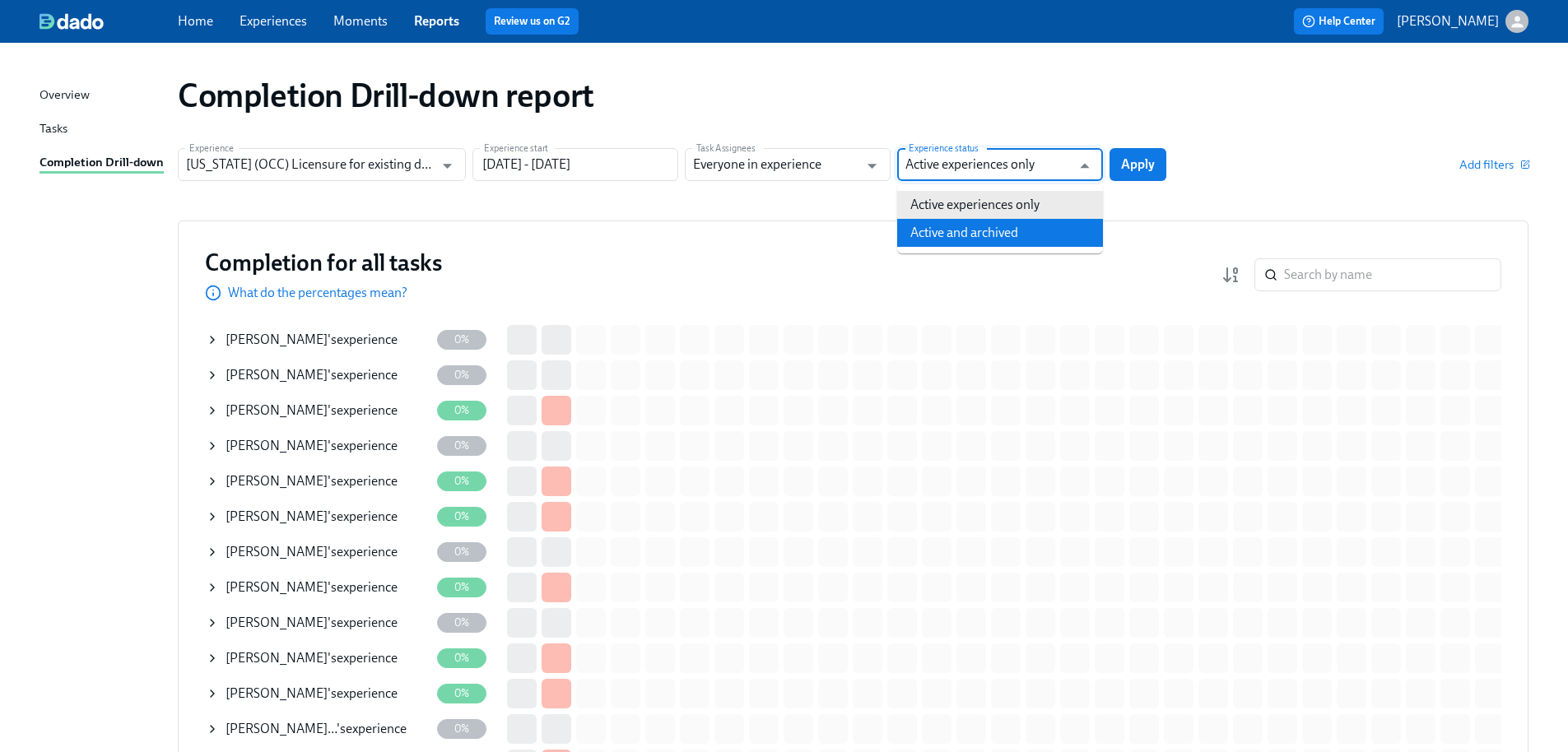
click at [1007, 227] on li "Active and archived" at bounding box center [1000, 233] width 206 height 28
type input "Active and archived"
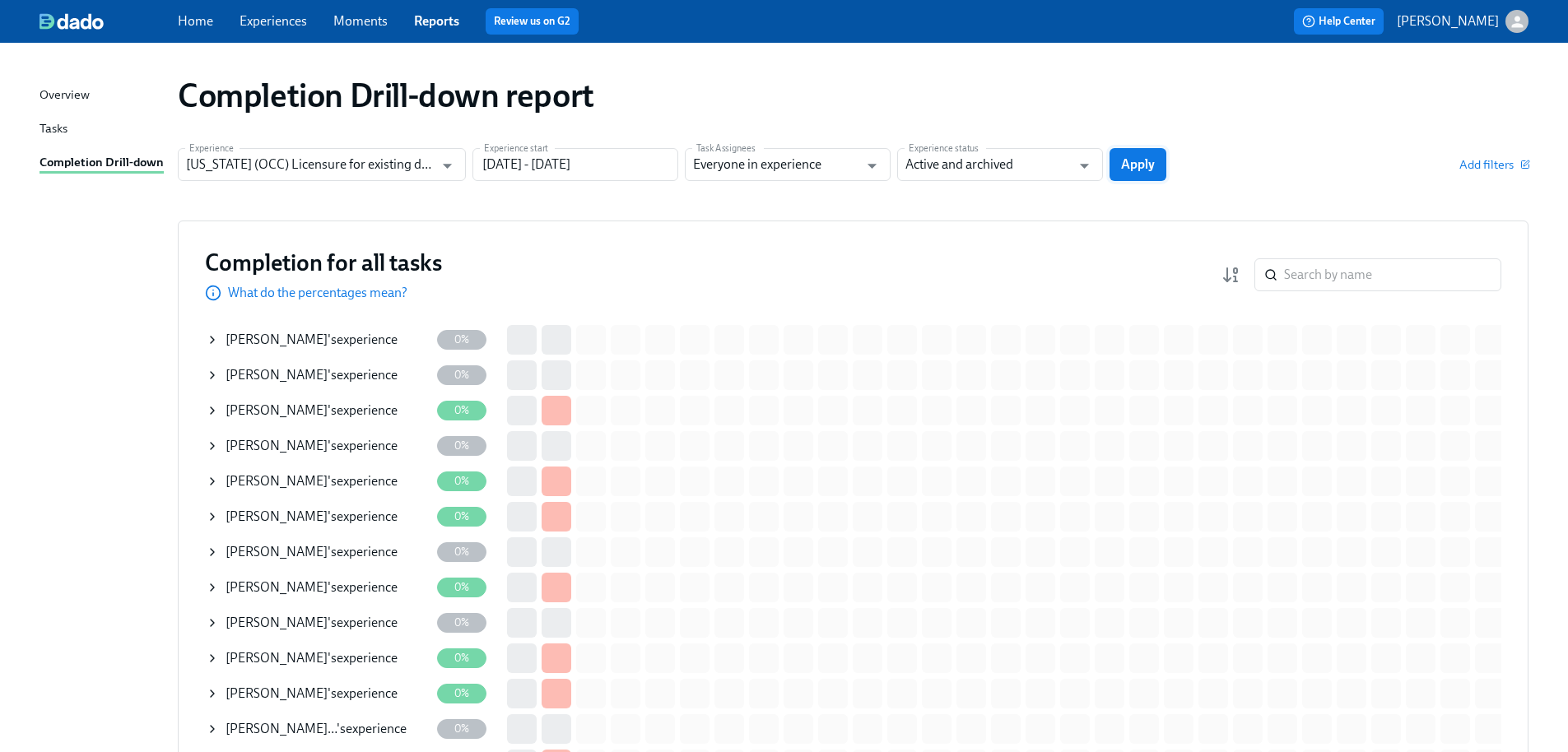
click at [1141, 163] on span "Apply" at bounding box center [1138, 164] width 34 height 16
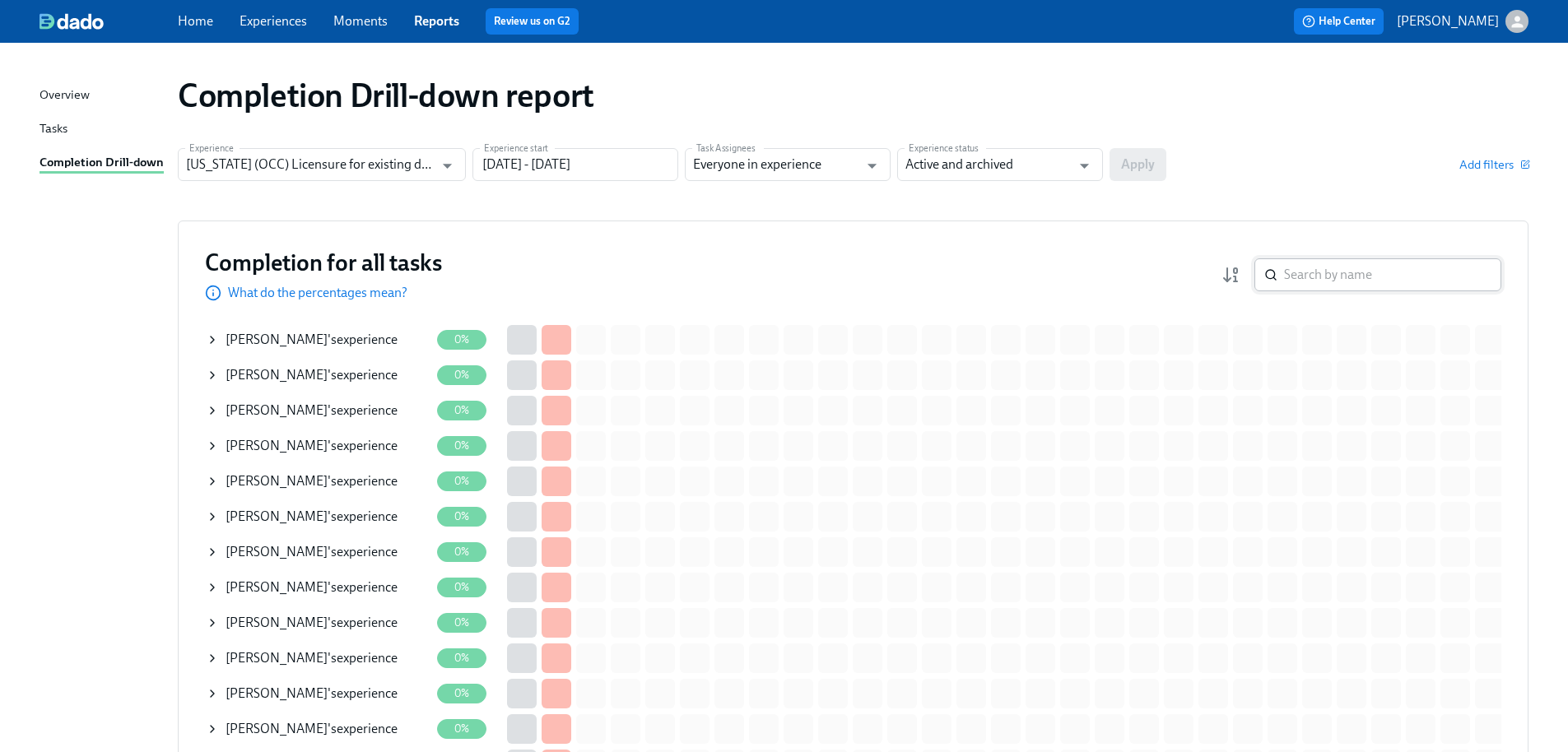
click at [1384, 275] on input "search" at bounding box center [1392, 275] width 217 height 33
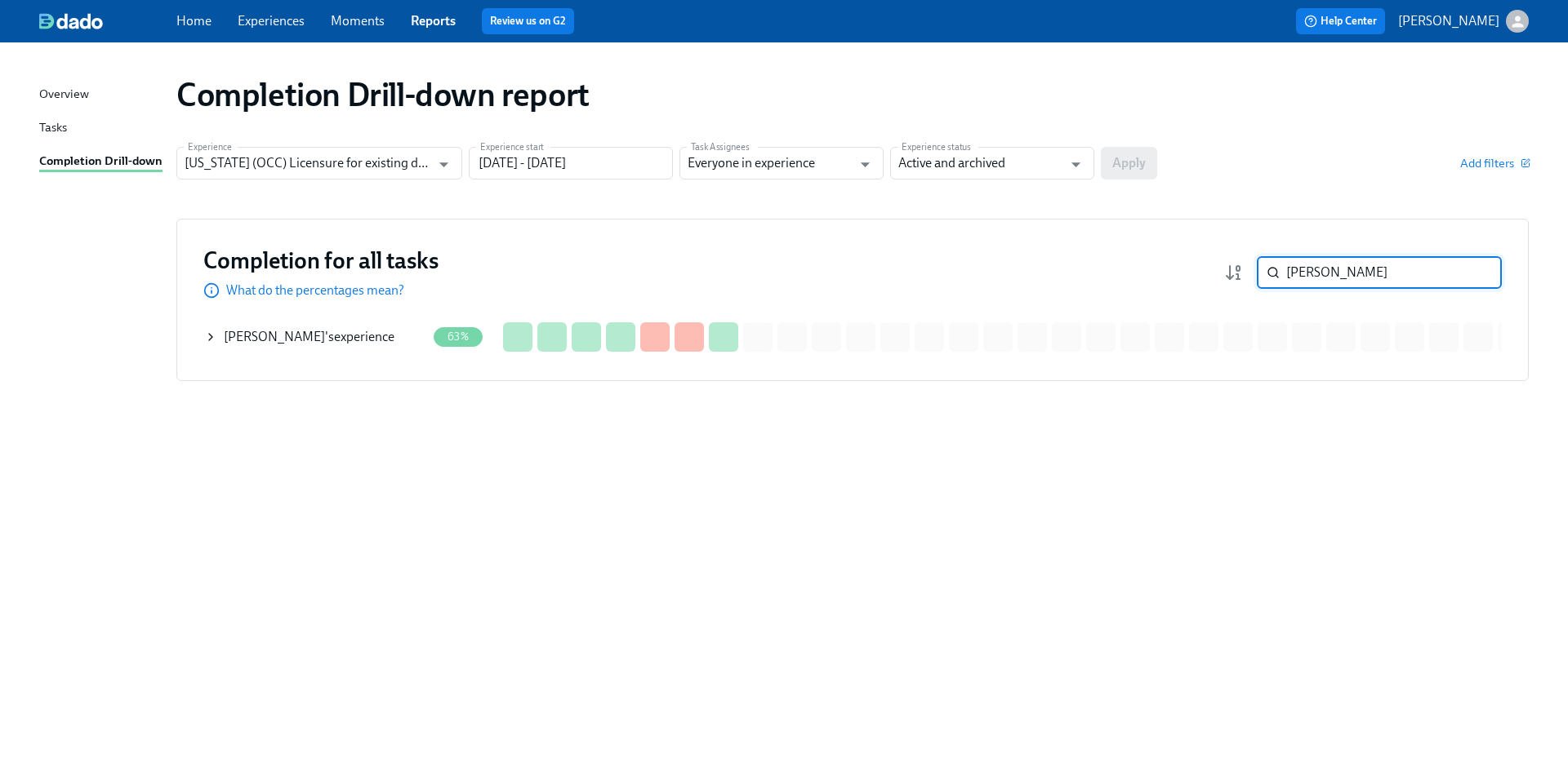
type input "kazmi"
click at [330, 347] on div "Shumila Kazmi 's experience" at bounding box center [316, 337] width 222 height 33
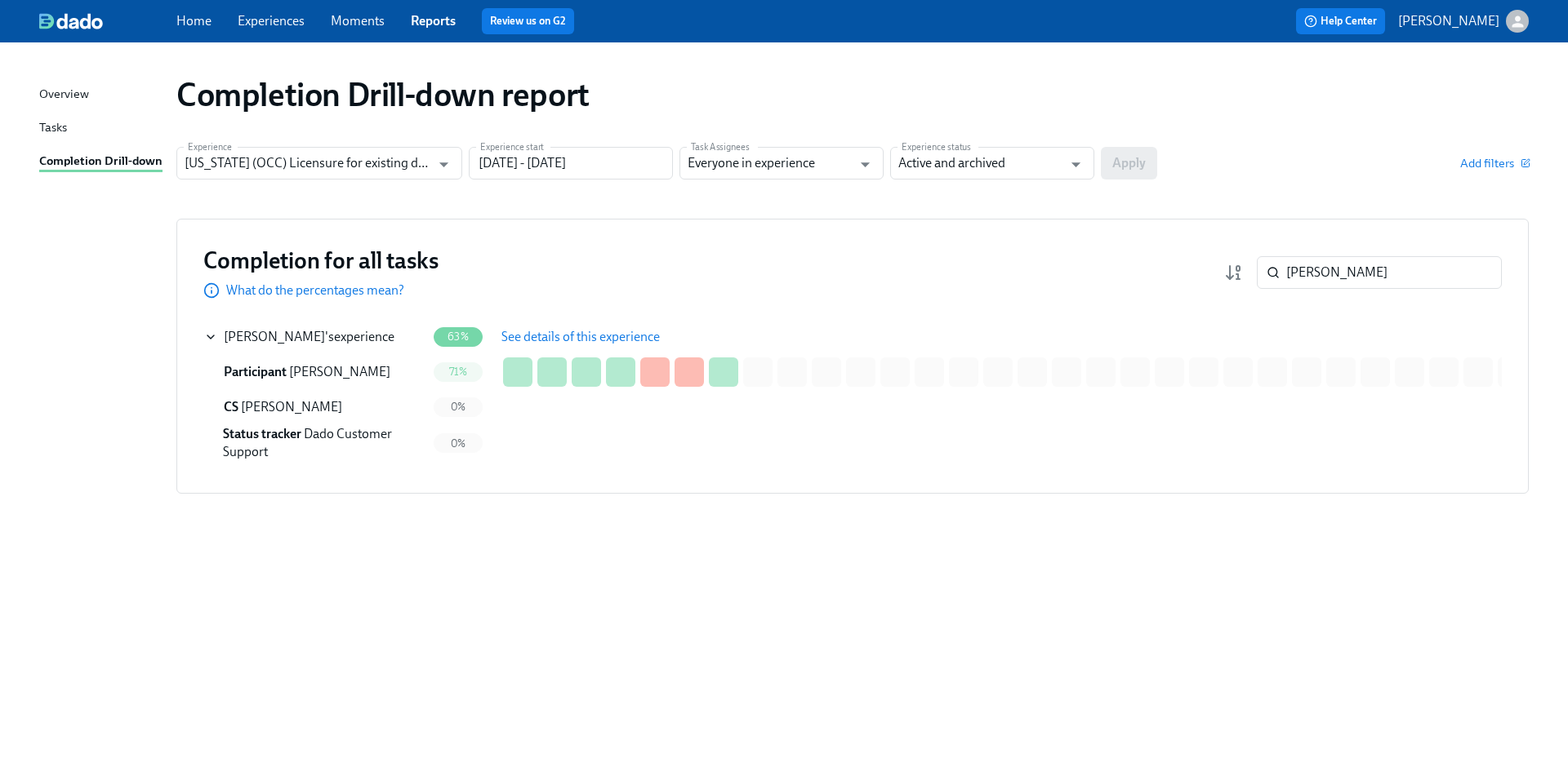
click at [551, 338] on span "See details of this experience" at bounding box center [581, 336] width 159 height 16
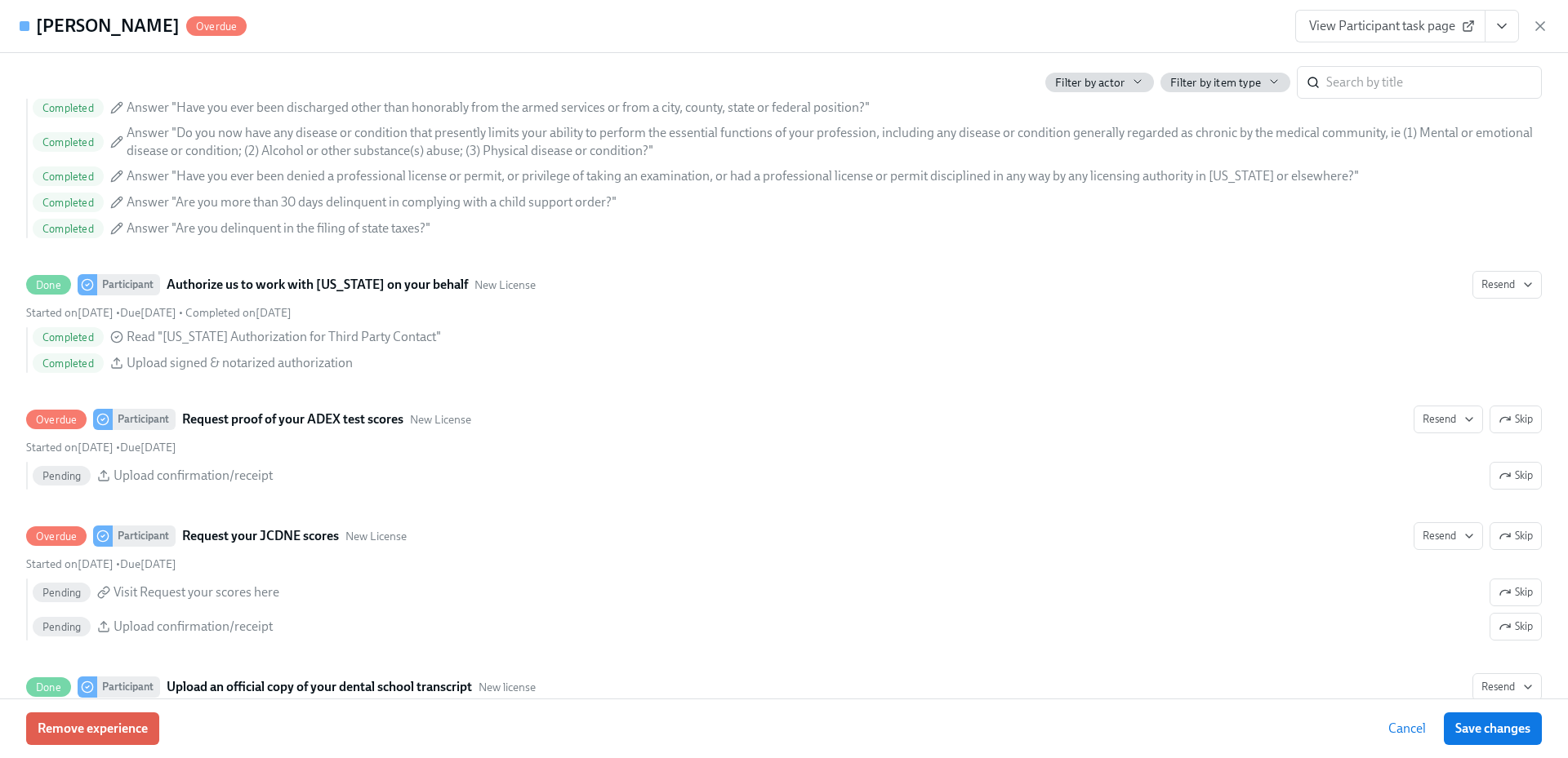
scroll to position [2244, 0]
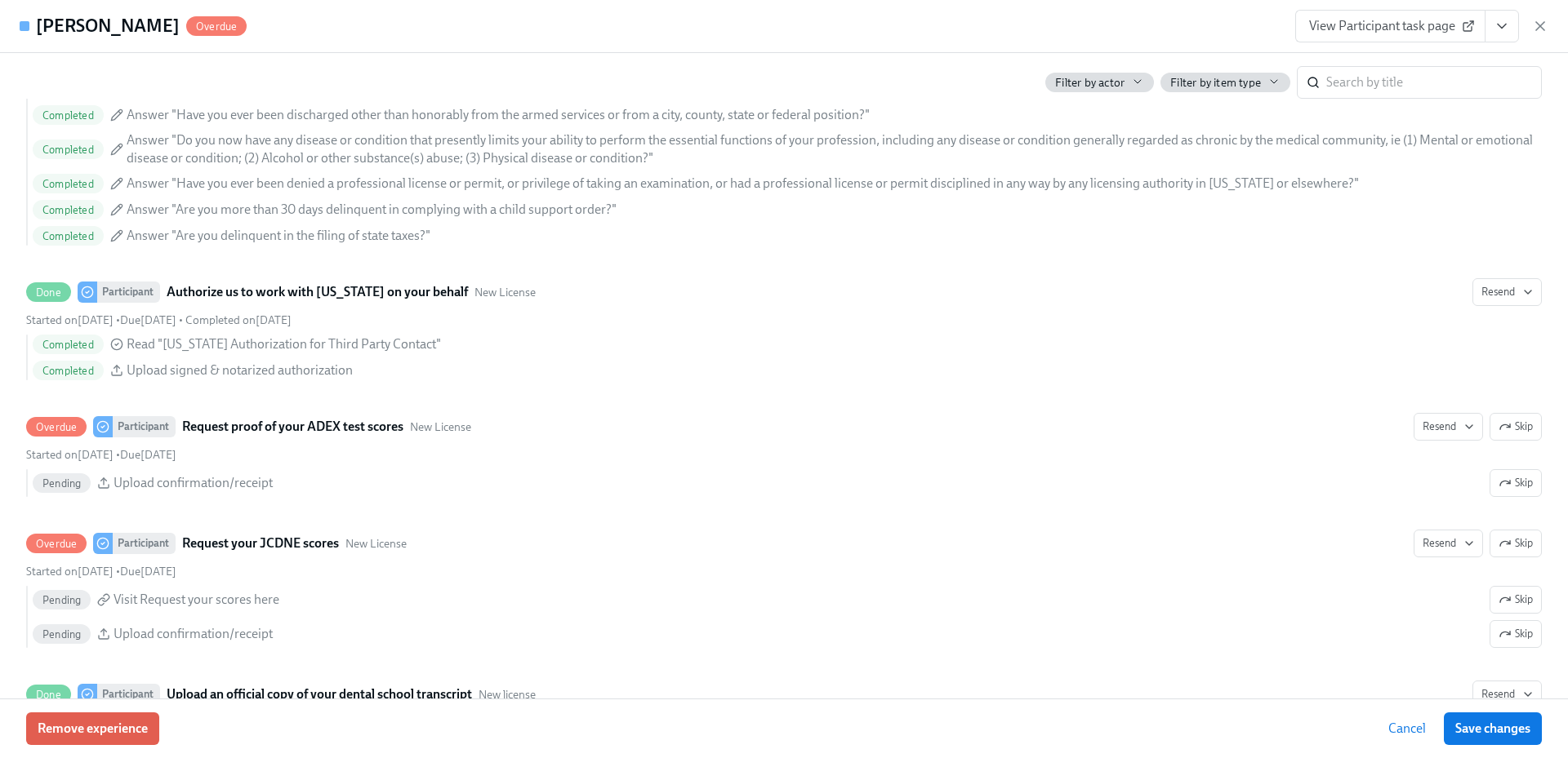
click at [1386, 11] on link "View Participant task page" at bounding box center [1391, 25] width 191 height 33
click at [1379, 27] on span "View Participant task page" at bounding box center [1391, 25] width 162 height 16
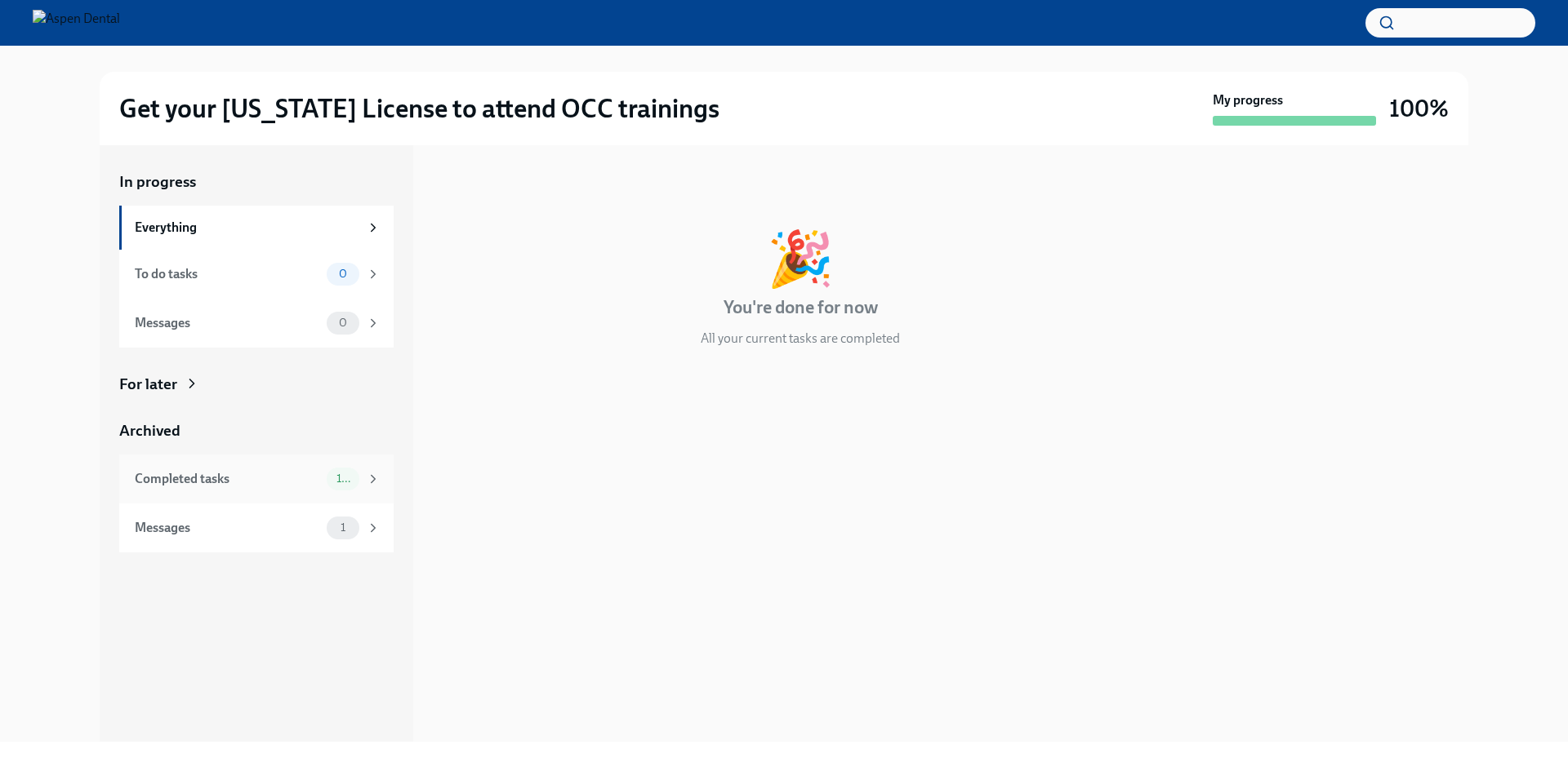
click at [290, 477] on div "Completed tasks" at bounding box center [227, 479] width 185 height 18
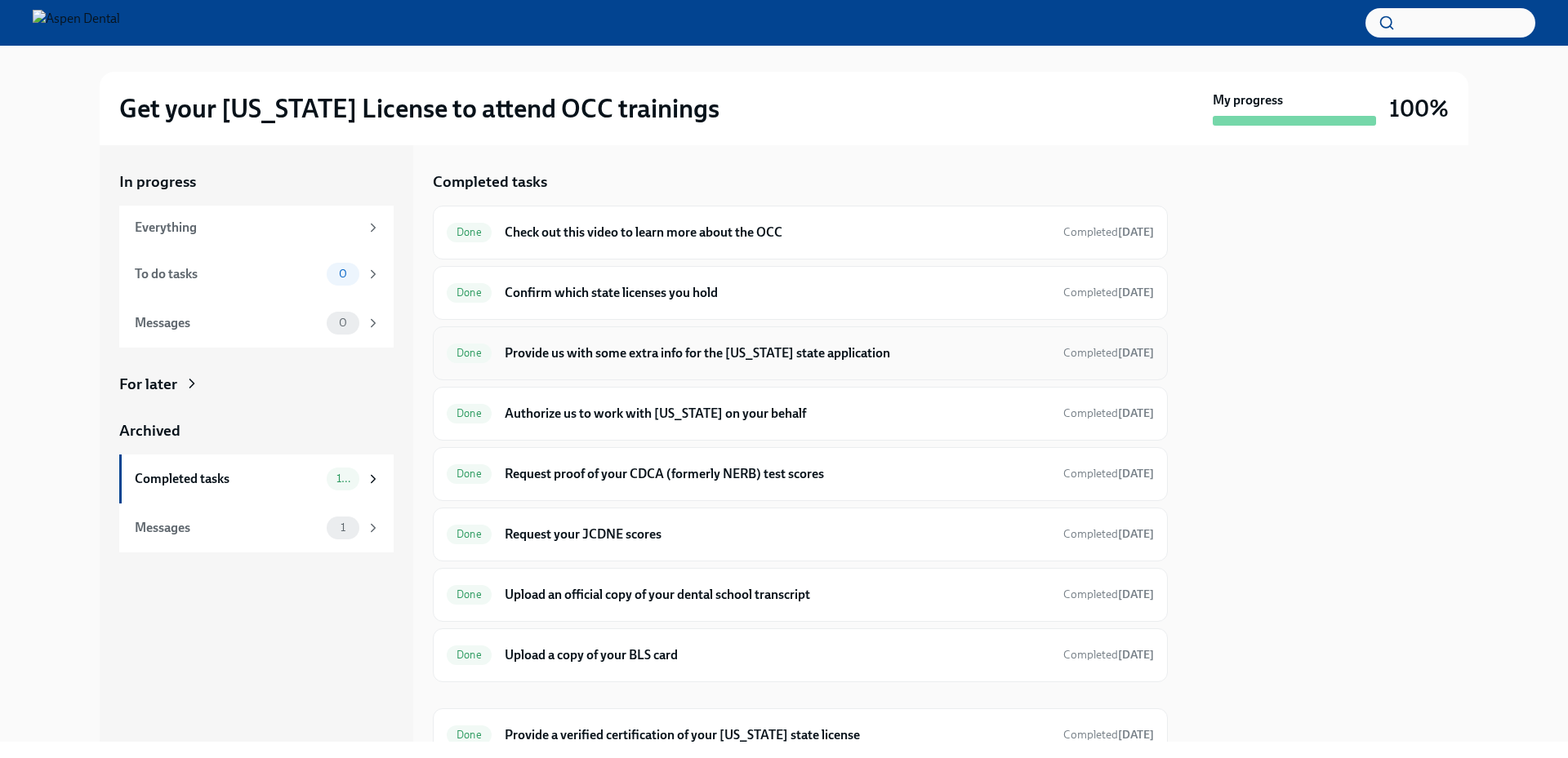
click at [685, 355] on h6 "Provide us with some extra info for the [US_STATE] state application" at bounding box center [777, 353] width 545 height 18
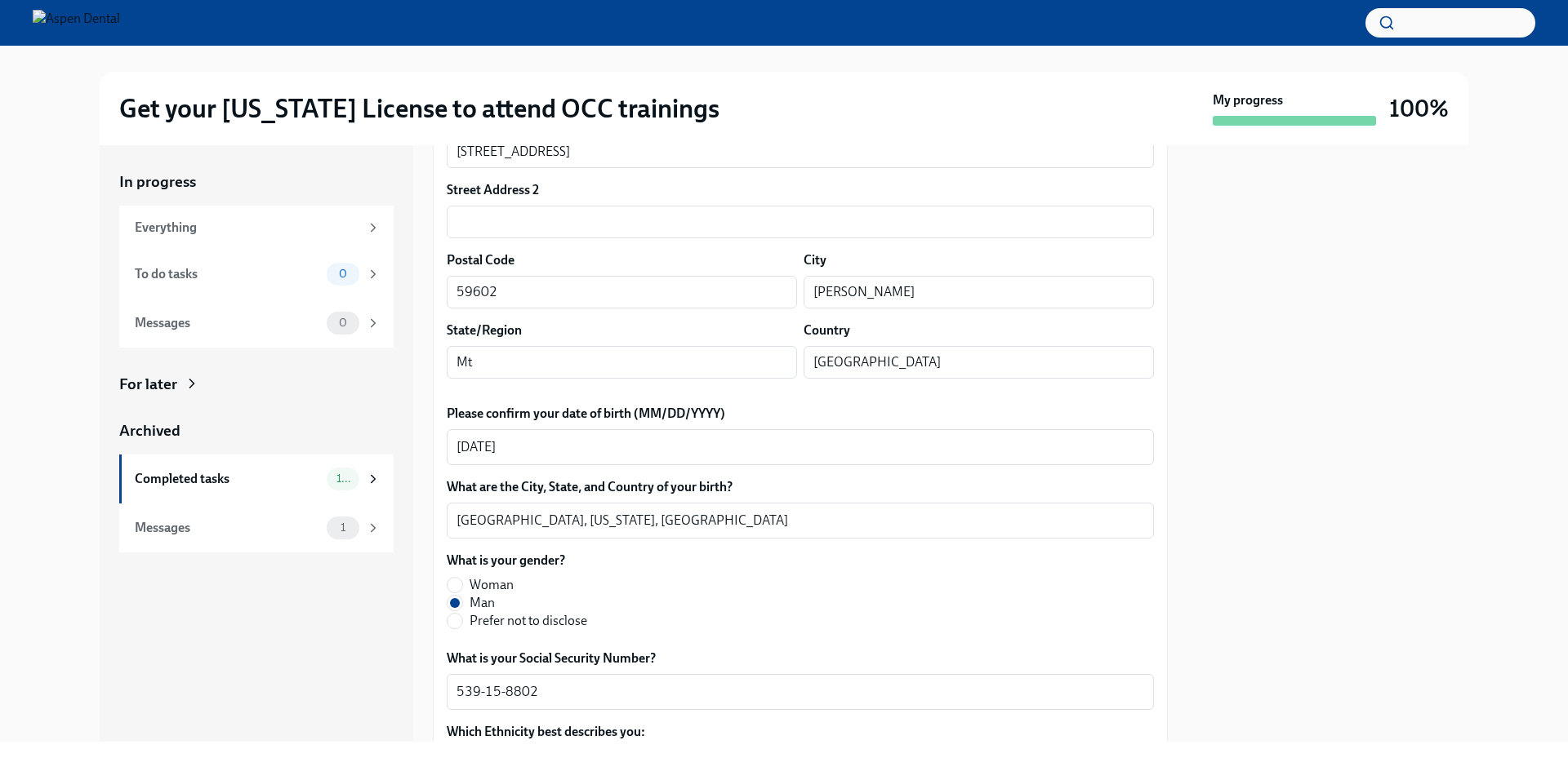
scroll to position [406, 0]
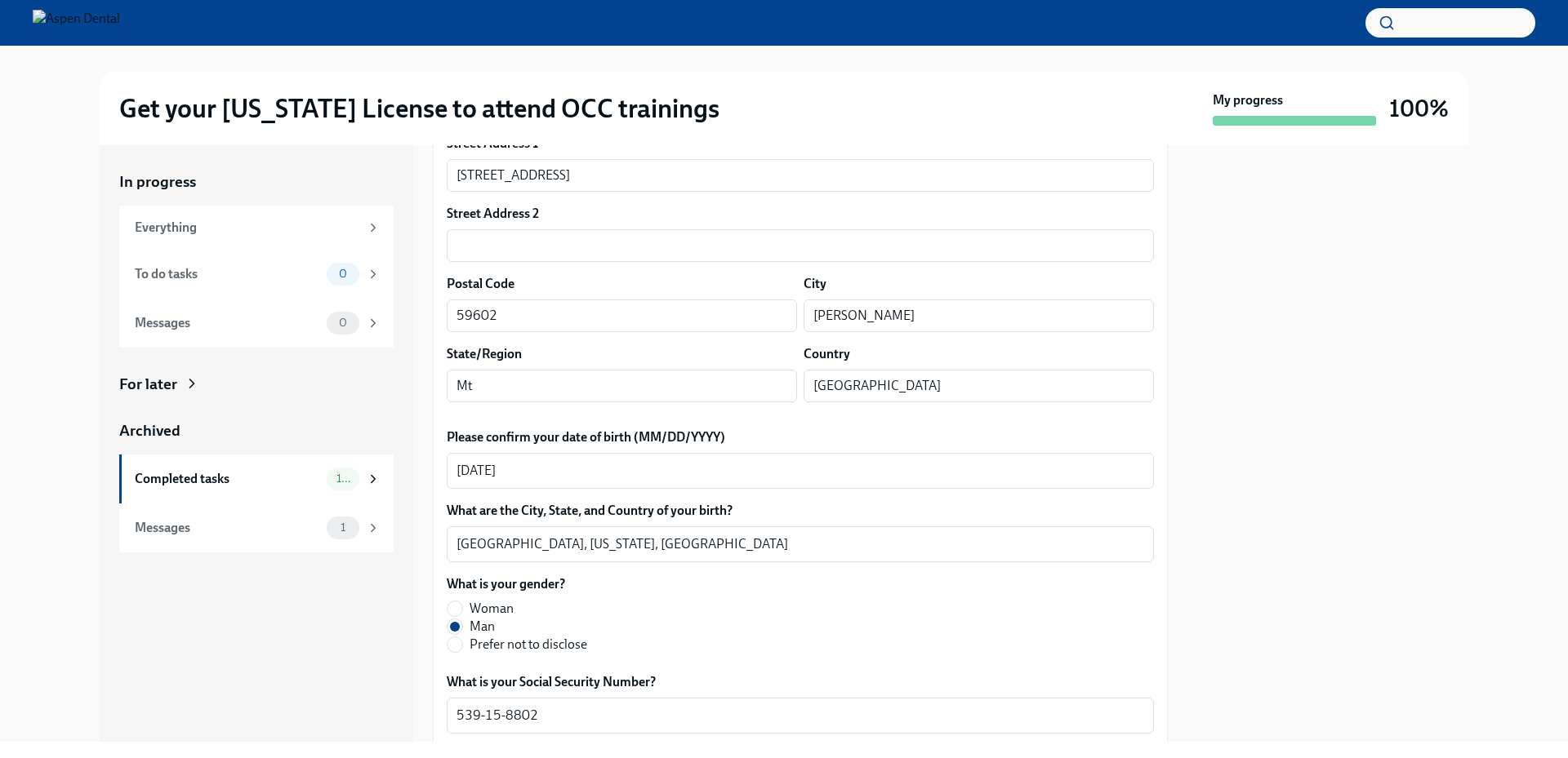
drag, startPoint x: 562, startPoint y: 269, endPoint x: 440, endPoint y: 261, distance: 122.3
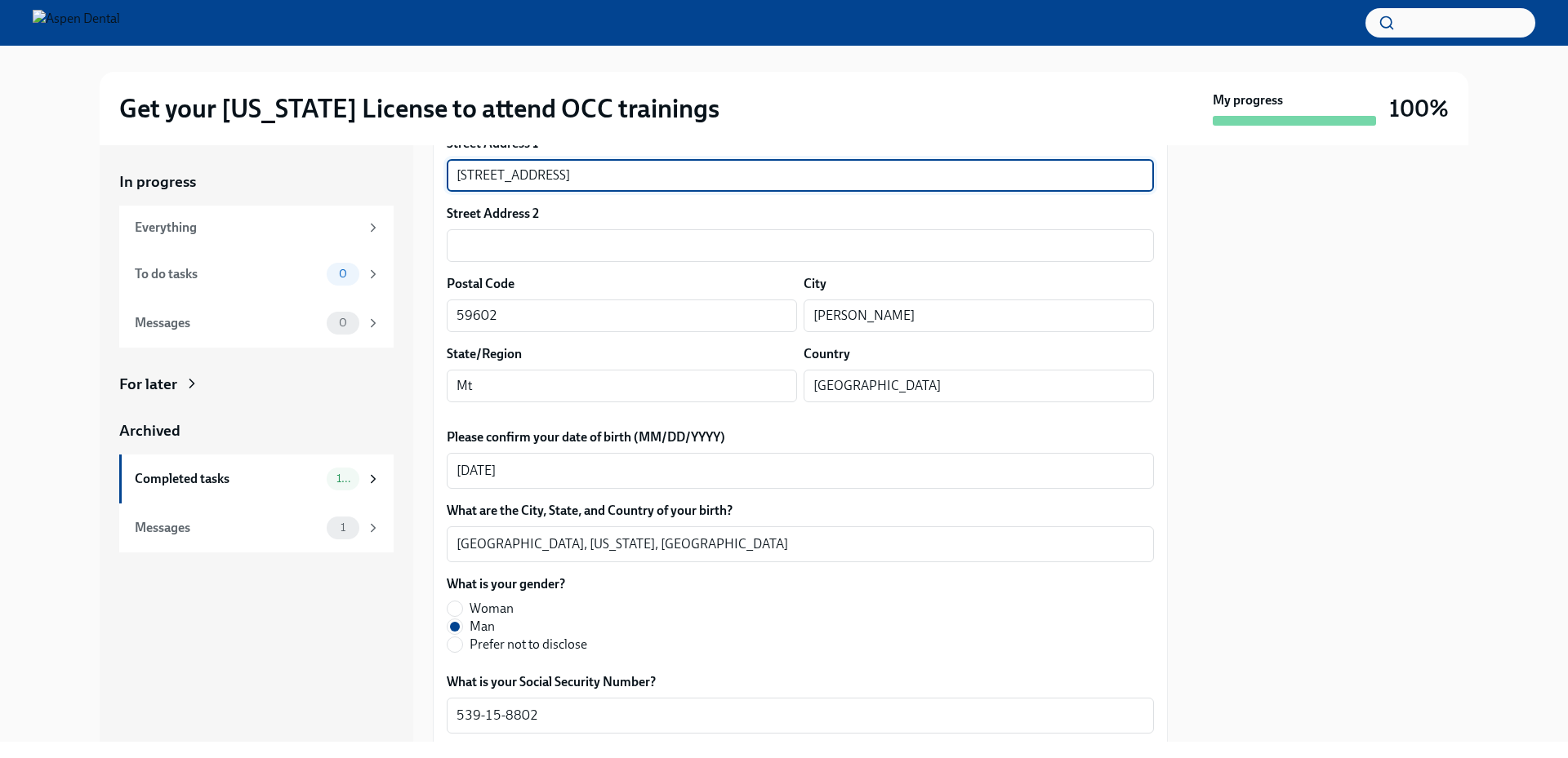
click at [597, 191] on input "4055 Sunset Ridge Dr" at bounding box center [799, 175] width 707 height 33
drag, startPoint x: 550, startPoint y: 366, endPoint x: 446, endPoint y: 367, distance: 104.0
click at [446, 191] on input "4055 Sunset Ridge Dr" at bounding box center [799, 175] width 707 height 33
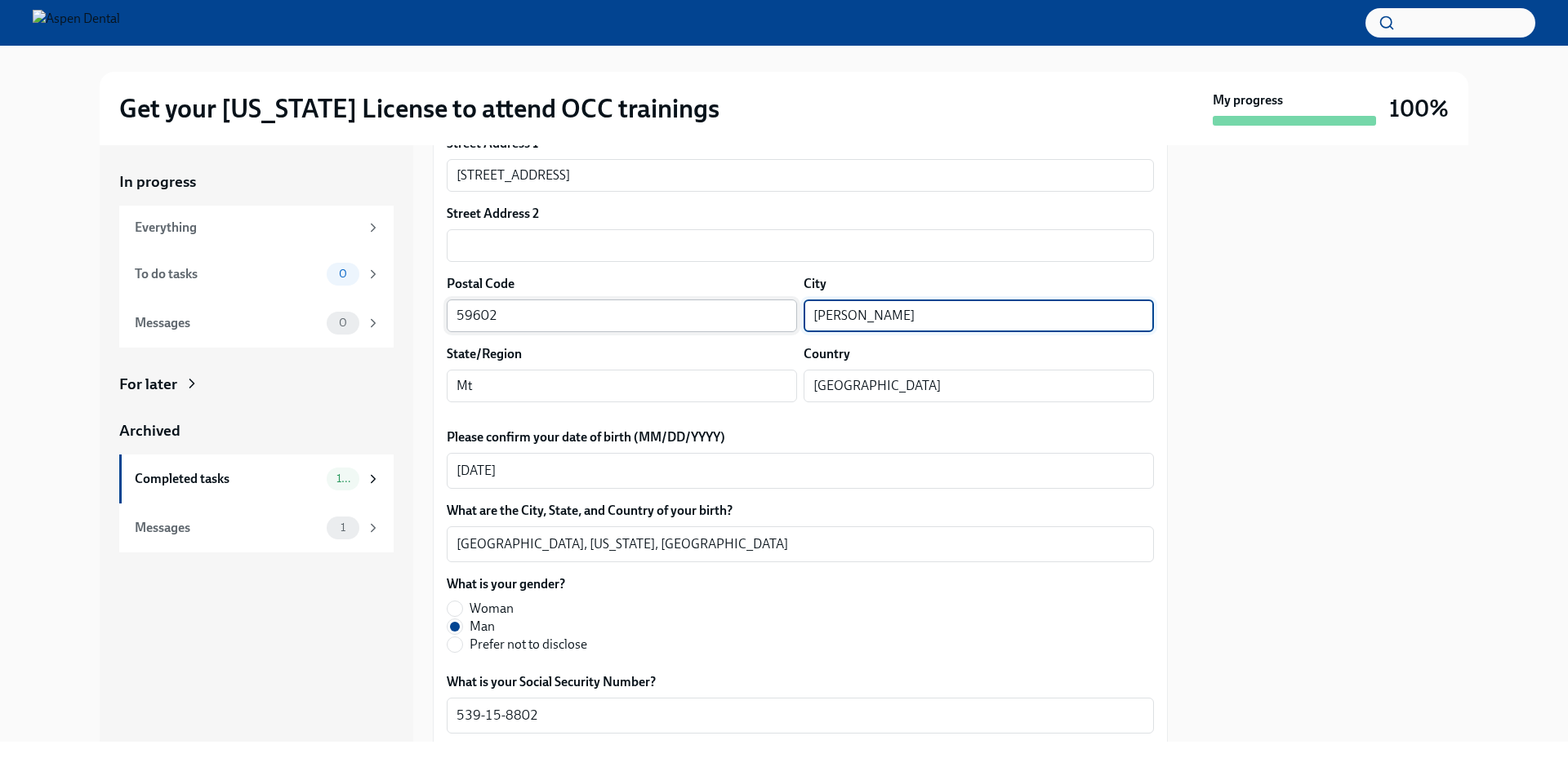
drag, startPoint x: 857, startPoint y: 510, endPoint x: 777, endPoint y: 510, distance: 80.0
click at [777, 332] on div "Postal Code 59602 ​ City Helena ​" at bounding box center [799, 303] width 707 height 57
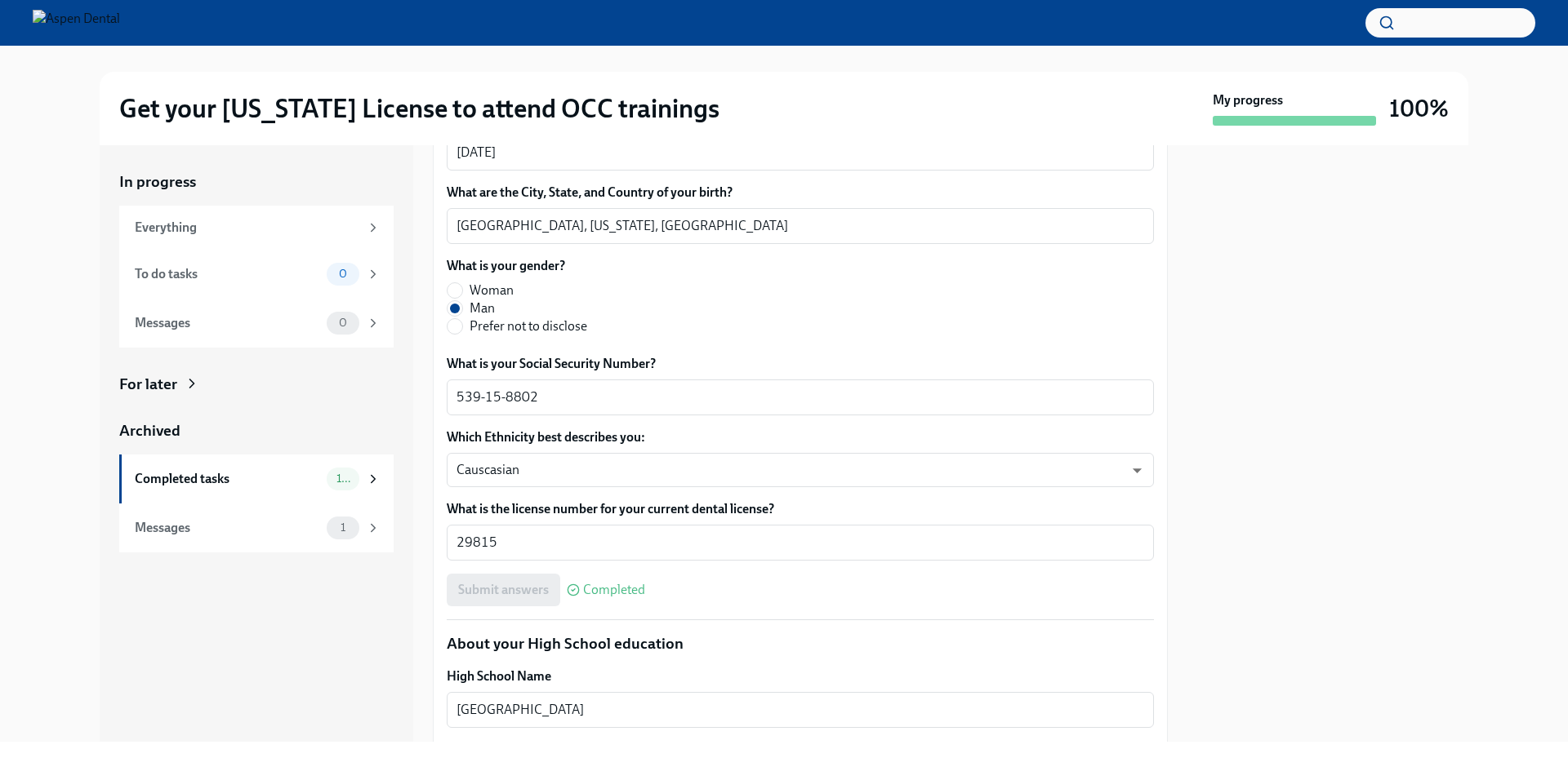
scroll to position [732, 0]
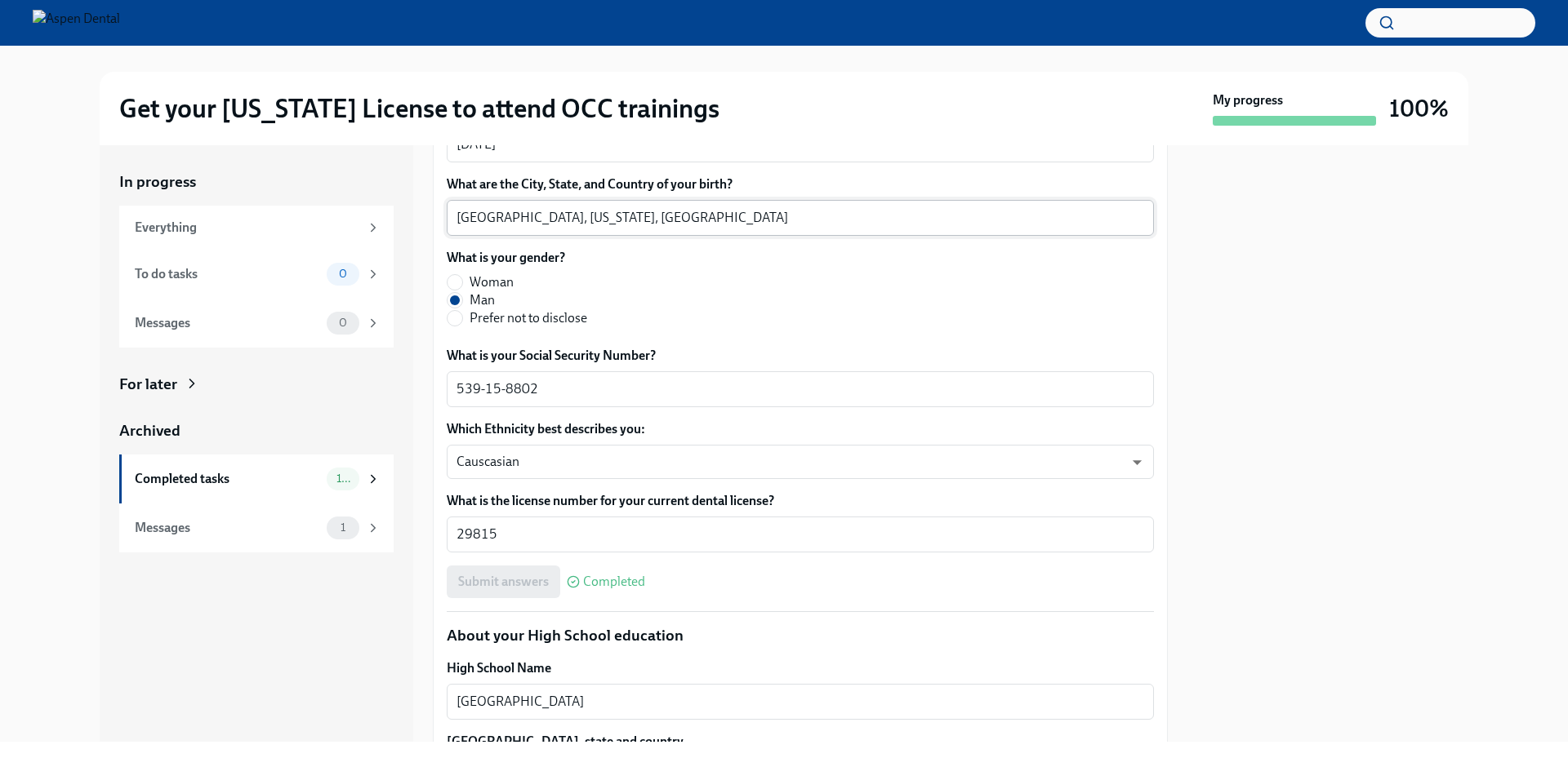
click at [487, 228] on textarea "Kirkland, Washington, USA" at bounding box center [800, 218] width 687 height 20
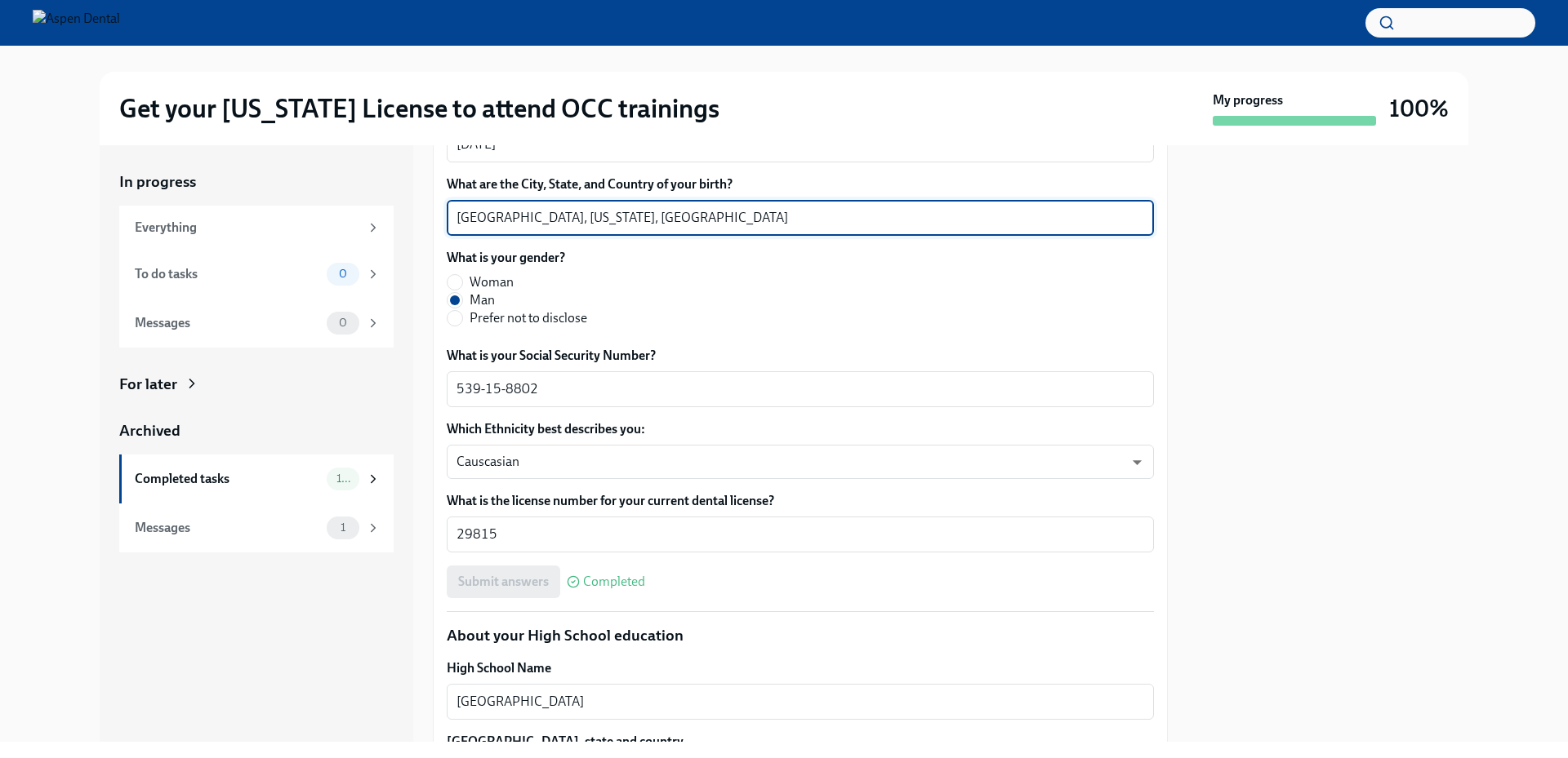
click at [487, 228] on textarea "Kirkland, Washington, USA" at bounding box center [800, 218] width 687 height 20
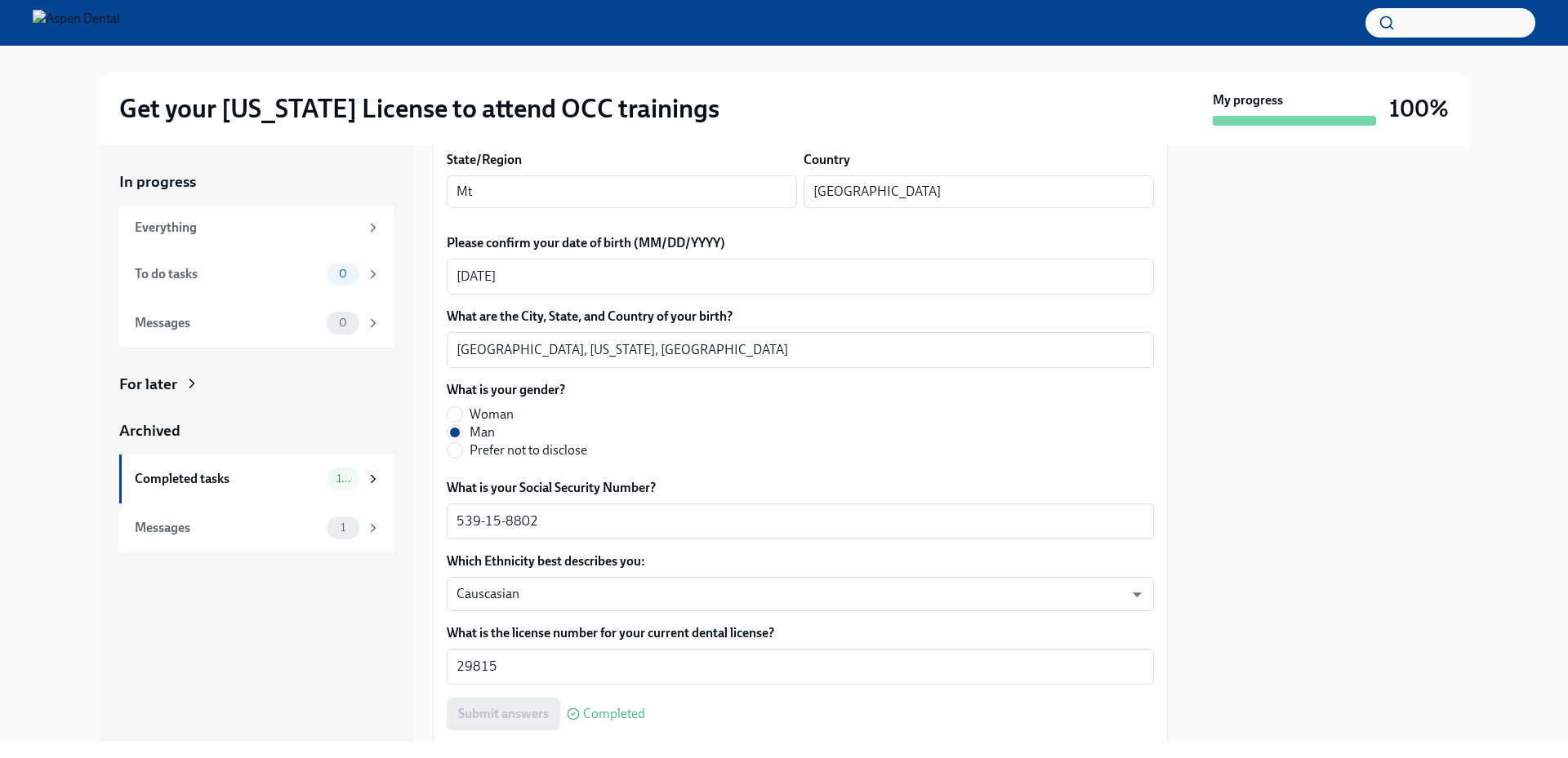
scroll to position [568, 0]
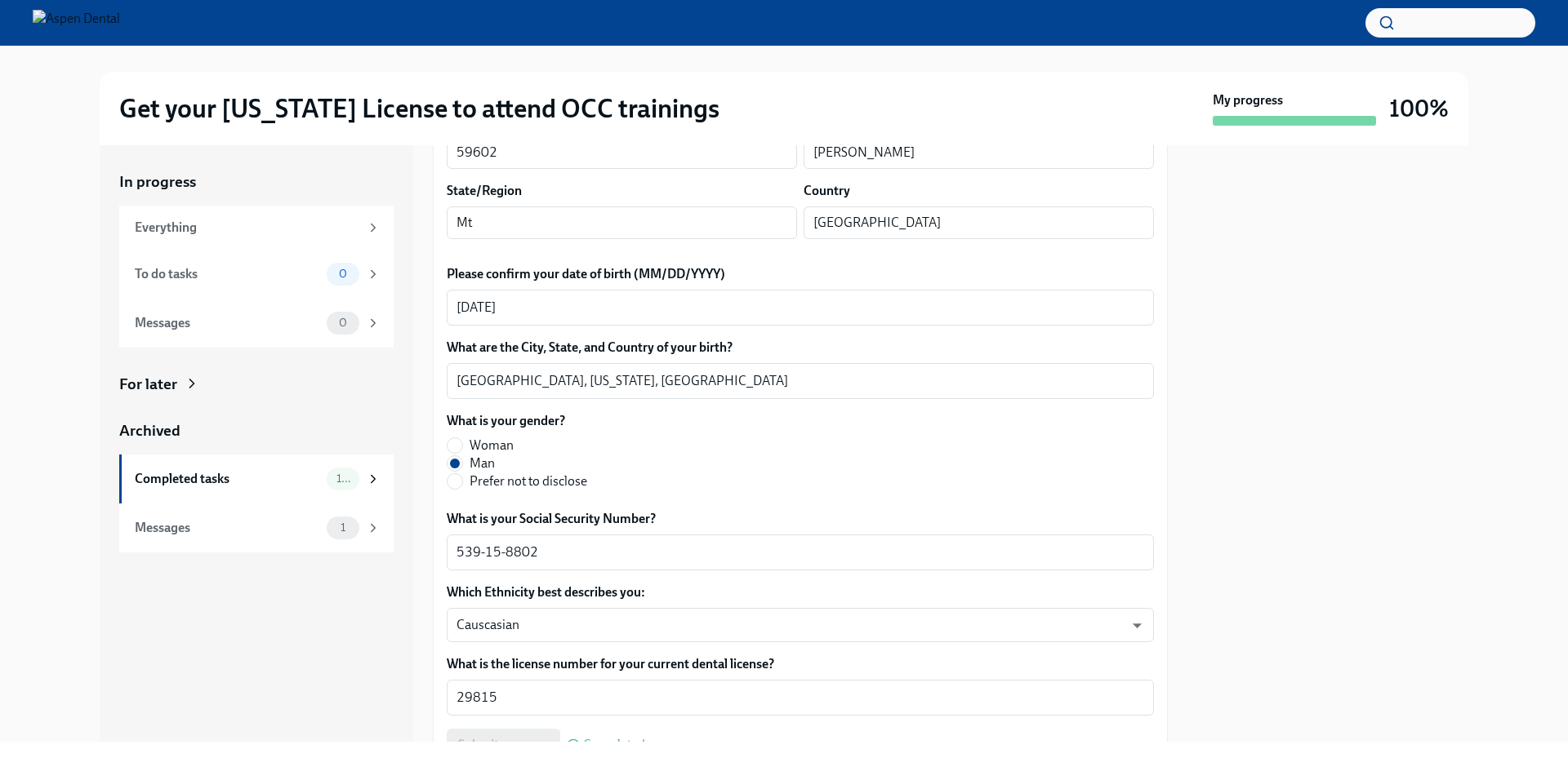
click at [49, 337] on div "In progress Everything To do tasks 0 Messages 0 For later Archived Completed ta…" at bounding box center [784, 443] width 1516 height 597
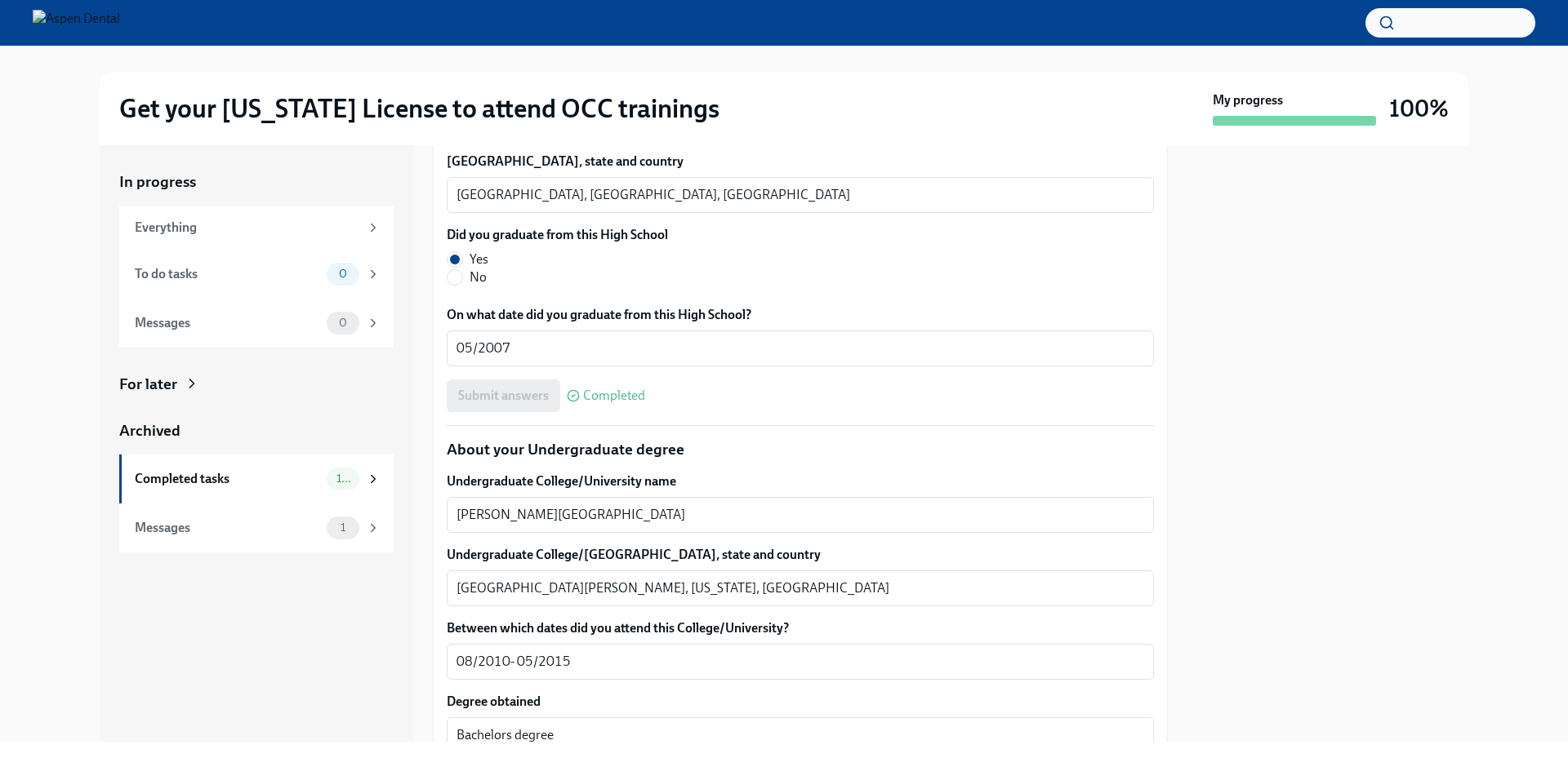
scroll to position [1385, 0]
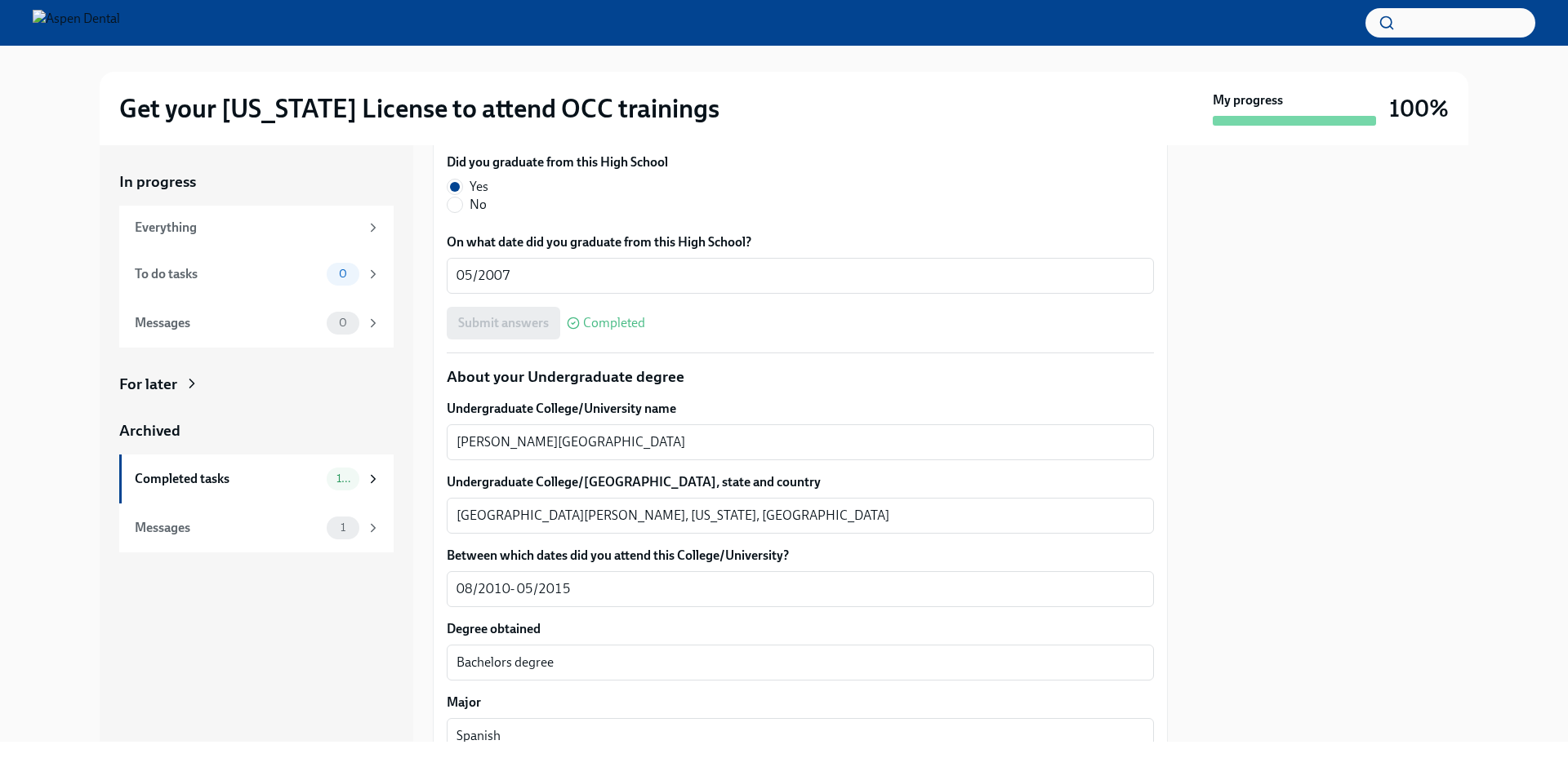
drag, startPoint x: 554, startPoint y: 236, endPoint x: 448, endPoint y: 232, distance: 106.1
click at [448, 67] on div "Douglas county x ​" at bounding box center [799, 49] width 707 height 35
drag, startPoint x: 519, startPoint y: 309, endPoint x: 431, endPoint y: 309, distance: 88.0
click at [431, 309] on div "In progress Everything To do tasks 0 Messages 0 For later Archived Completed ta…" at bounding box center [784, 443] width 1368 height 597
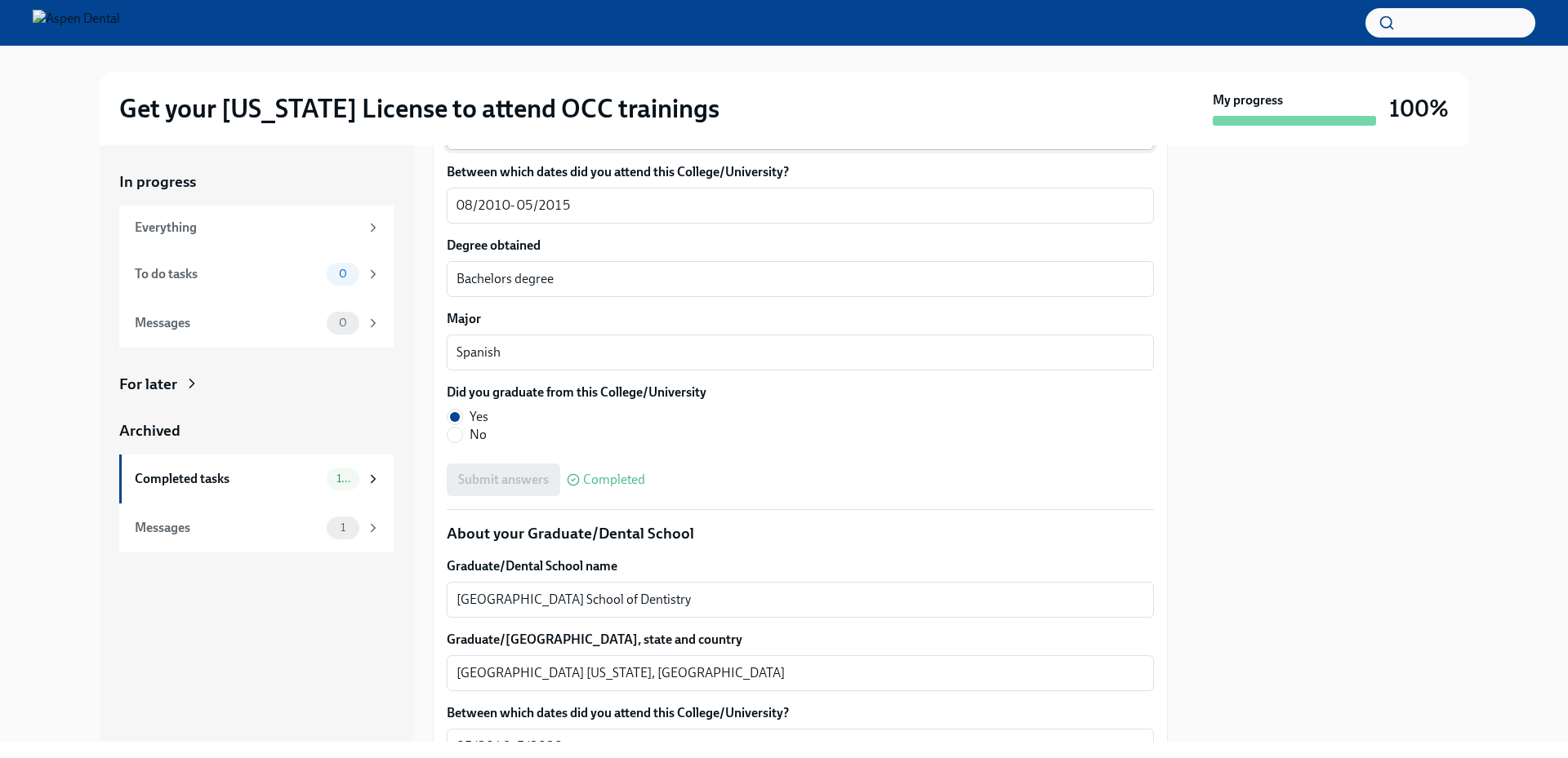
scroll to position [1793, 0]
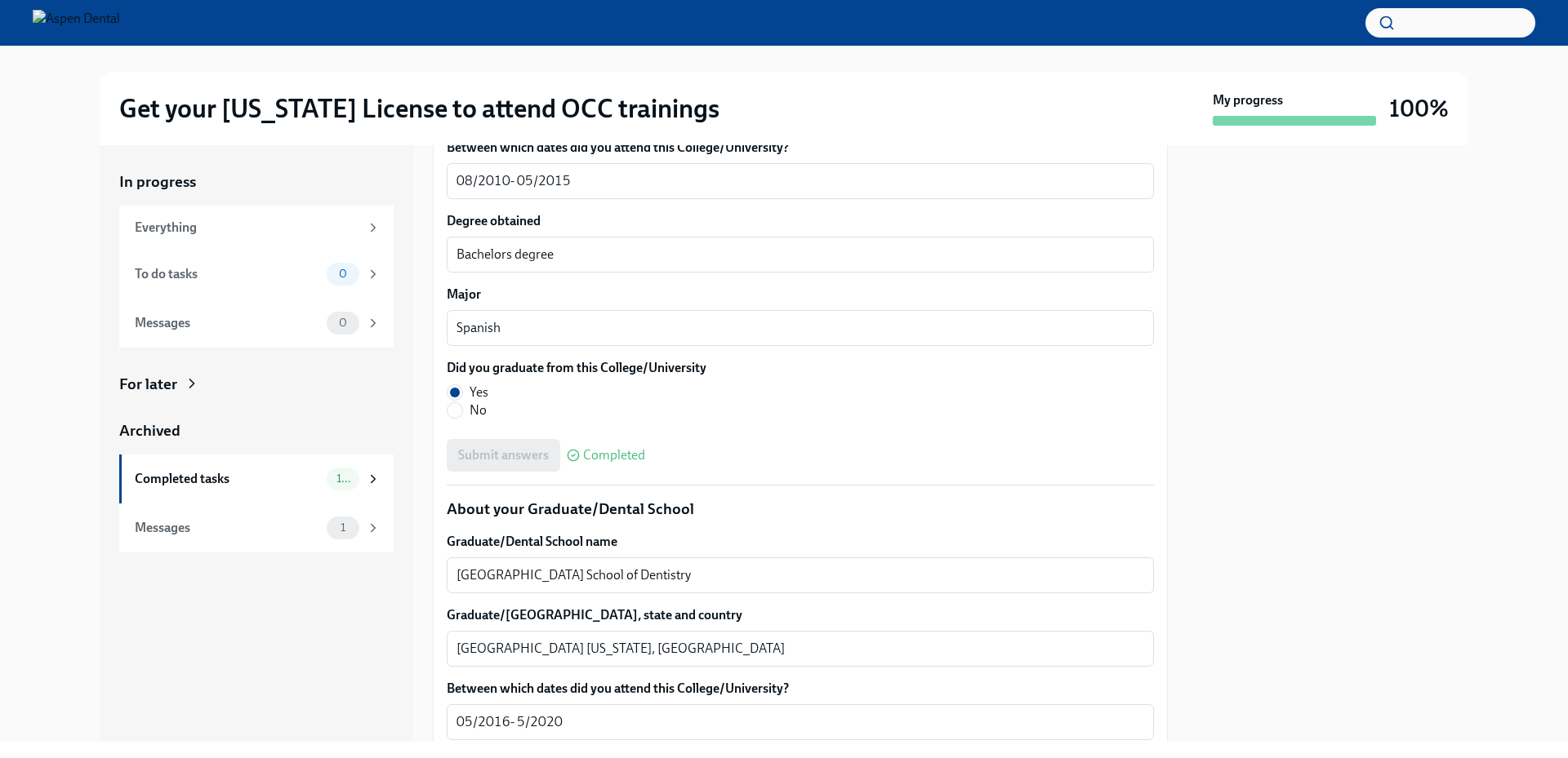
drag, startPoint x: 615, startPoint y: 232, endPoint x: 448, endPoint y: 219, distance: 167.5
click at [448, 52] on div "Dixie State University x ​" at bounding box center [799, 34] width 707 height 35
drag, startPoint x: 513, startPoint y: 299, endPoint x: 413, endPoint y: 294, distance: 100.1
click at [413, 294] on div "In progress Everything To do tasks 0 Messages 0 For later Archived Completed ta…" at bounding box center [784, 443] width 1368 height 597
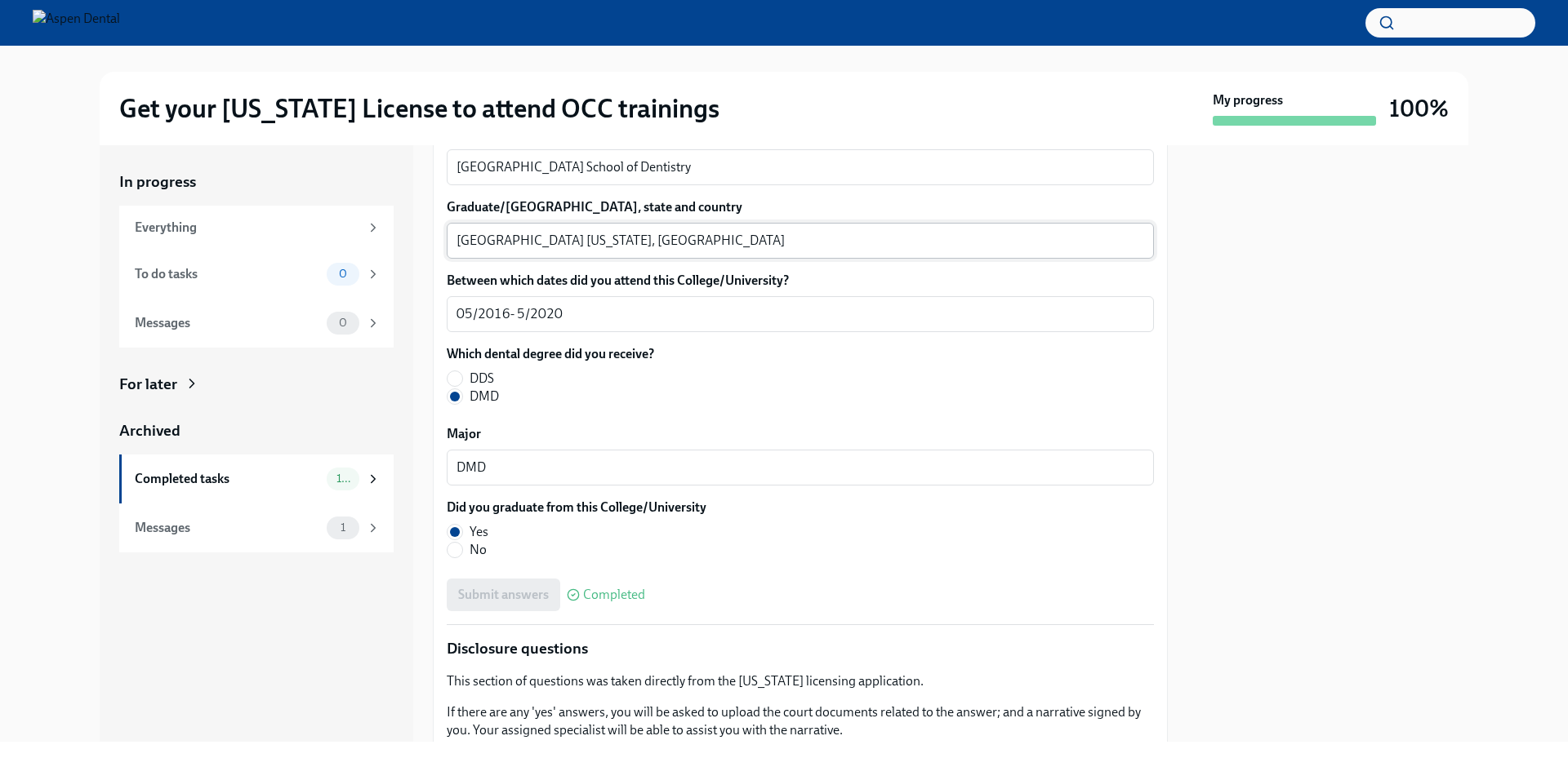
scroll to position [2283, 0]
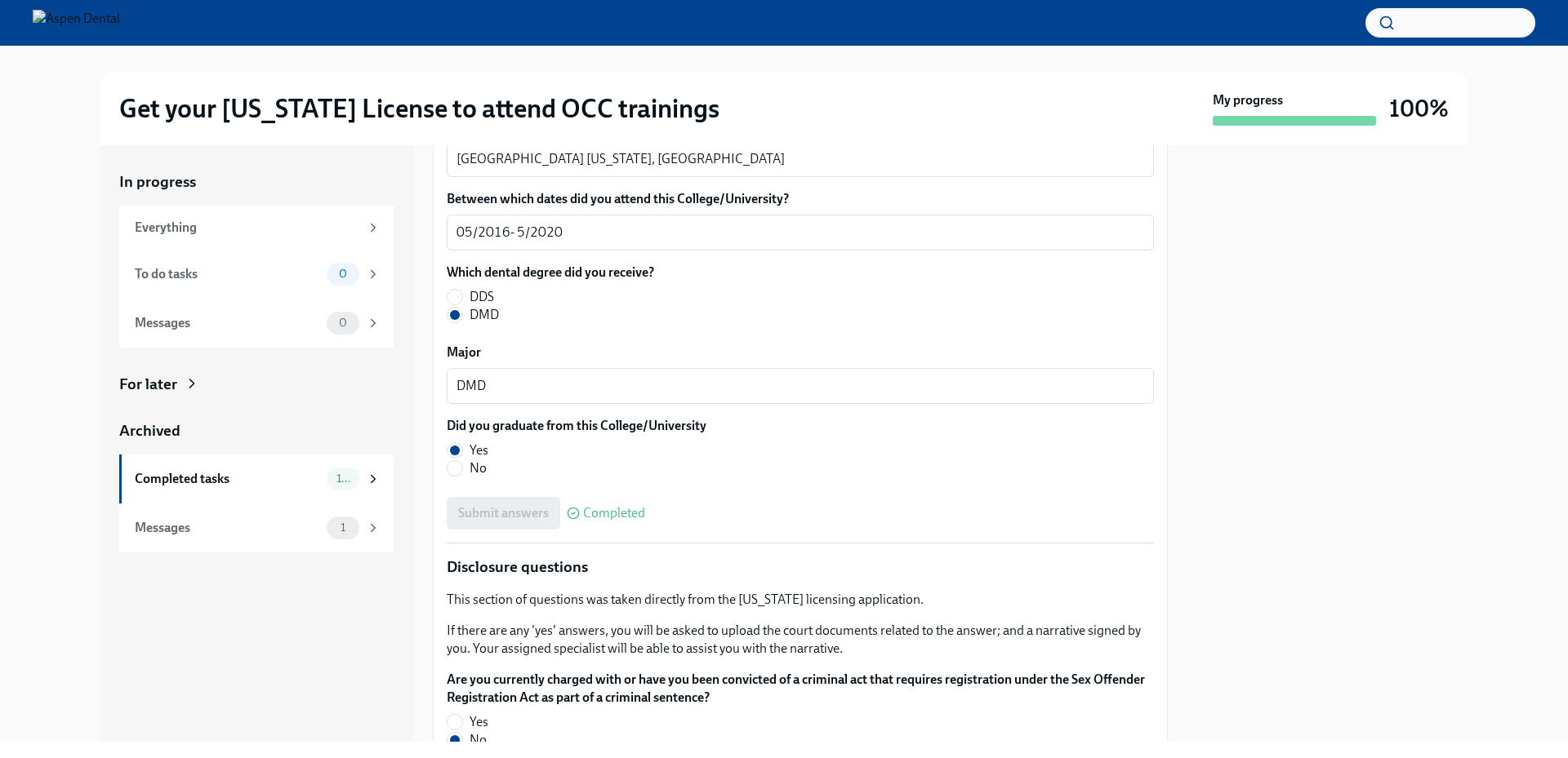
drag, startPoint x: 671, startPoint y: 268, endPoint x: 451, endPoint y: 258, distance: 220.2
click at [451, 104] on div "University of Louisville School of Dentistry x ​" at bounding box center [799, 86] width 707 height 35
click at [478, 169] on textarea "Louisville Kentucky, USA" at bounding box center [800, 159] width 687 height 20
click at [1498, 289] on div "In progress Everything To do tasks 0 Messages 0 For later Archived Completed ta…" at bounding box center [784, 443] width 1516 height 597
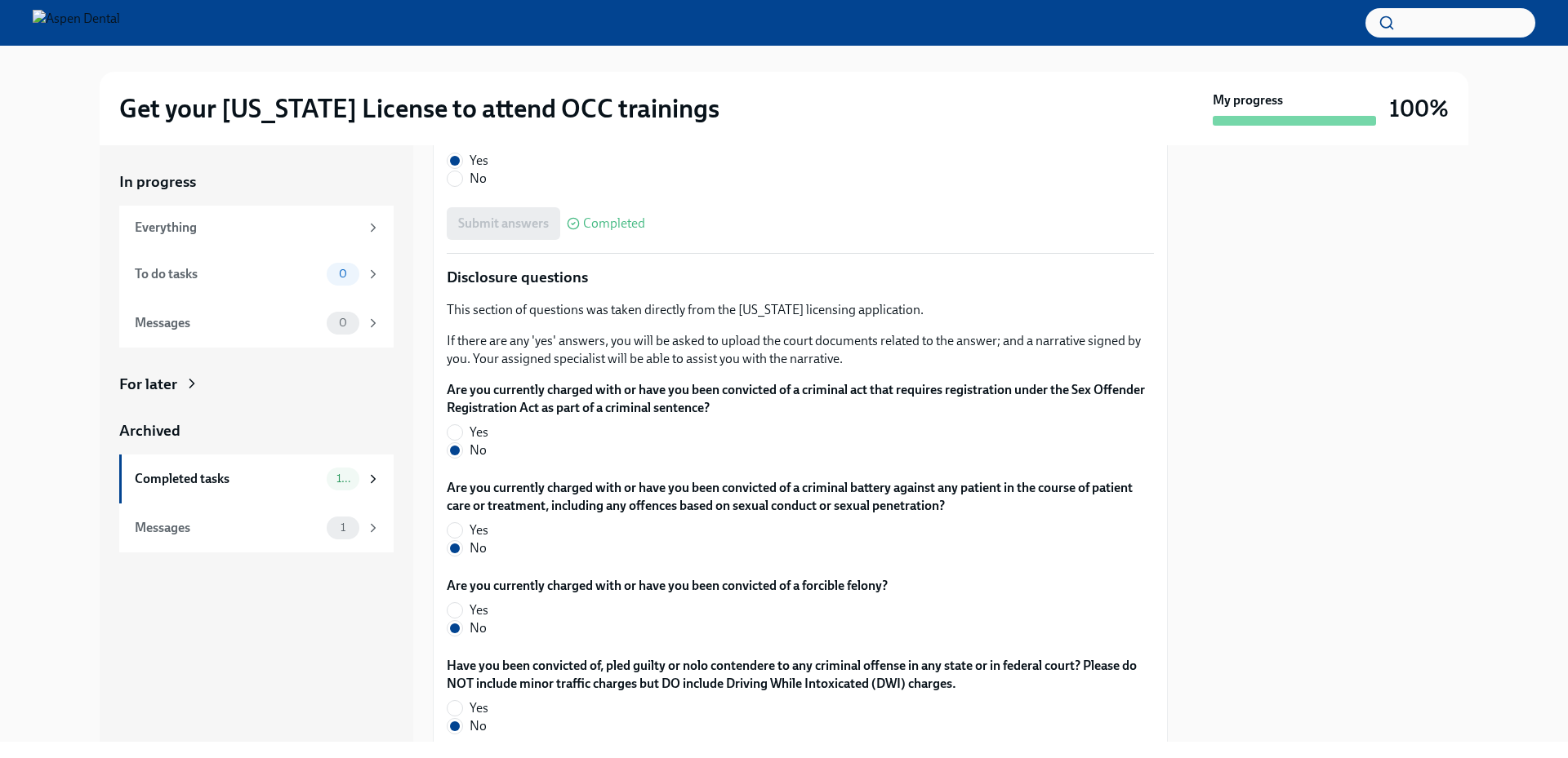
scroll to position [2609, 0]
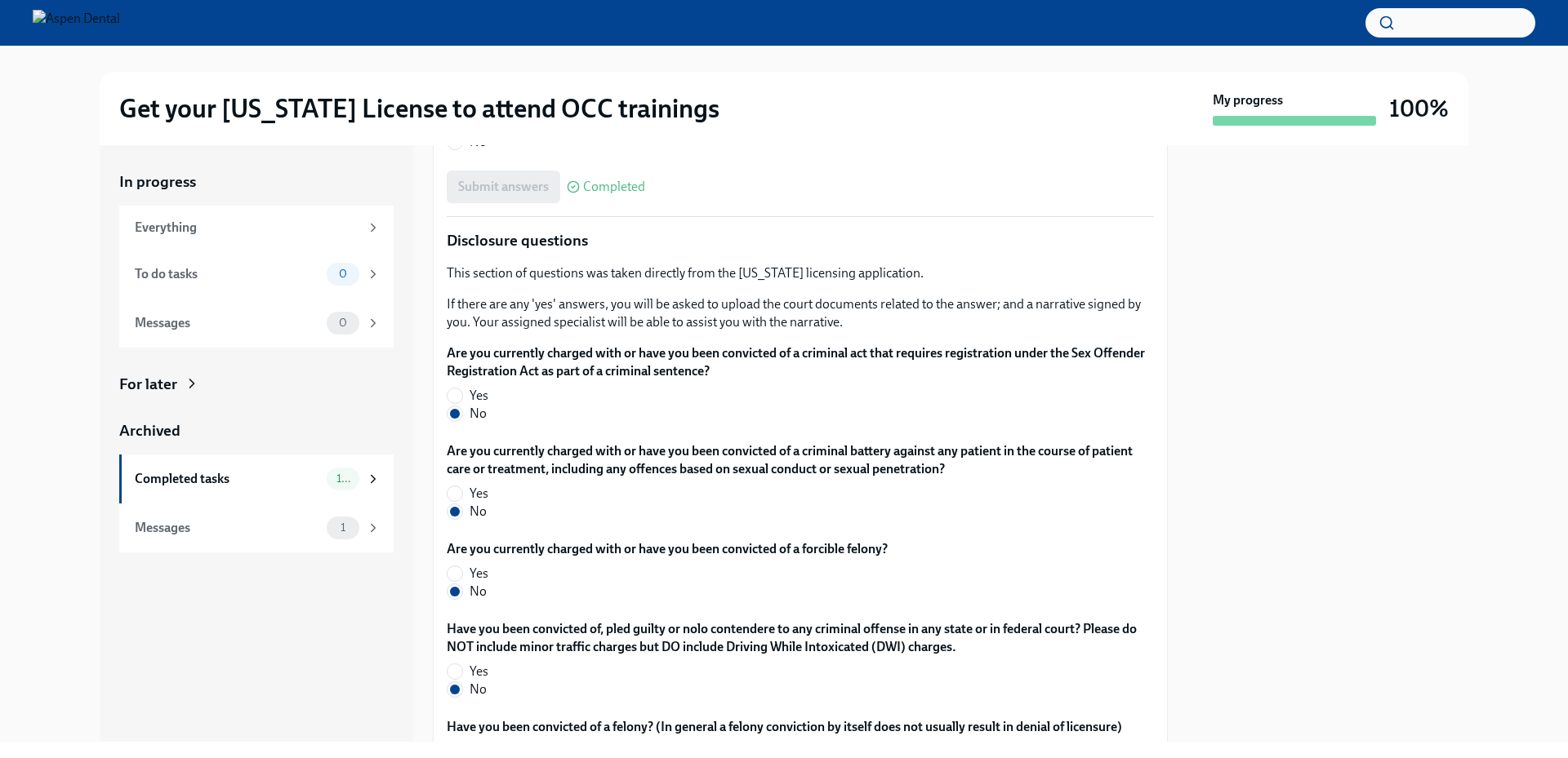
click at [52, 608] on div "In progress Everything To do tasks 0 Messages 0 For later Archived Completed ta…" at bounding box center [784, 443] width 1516 height 597
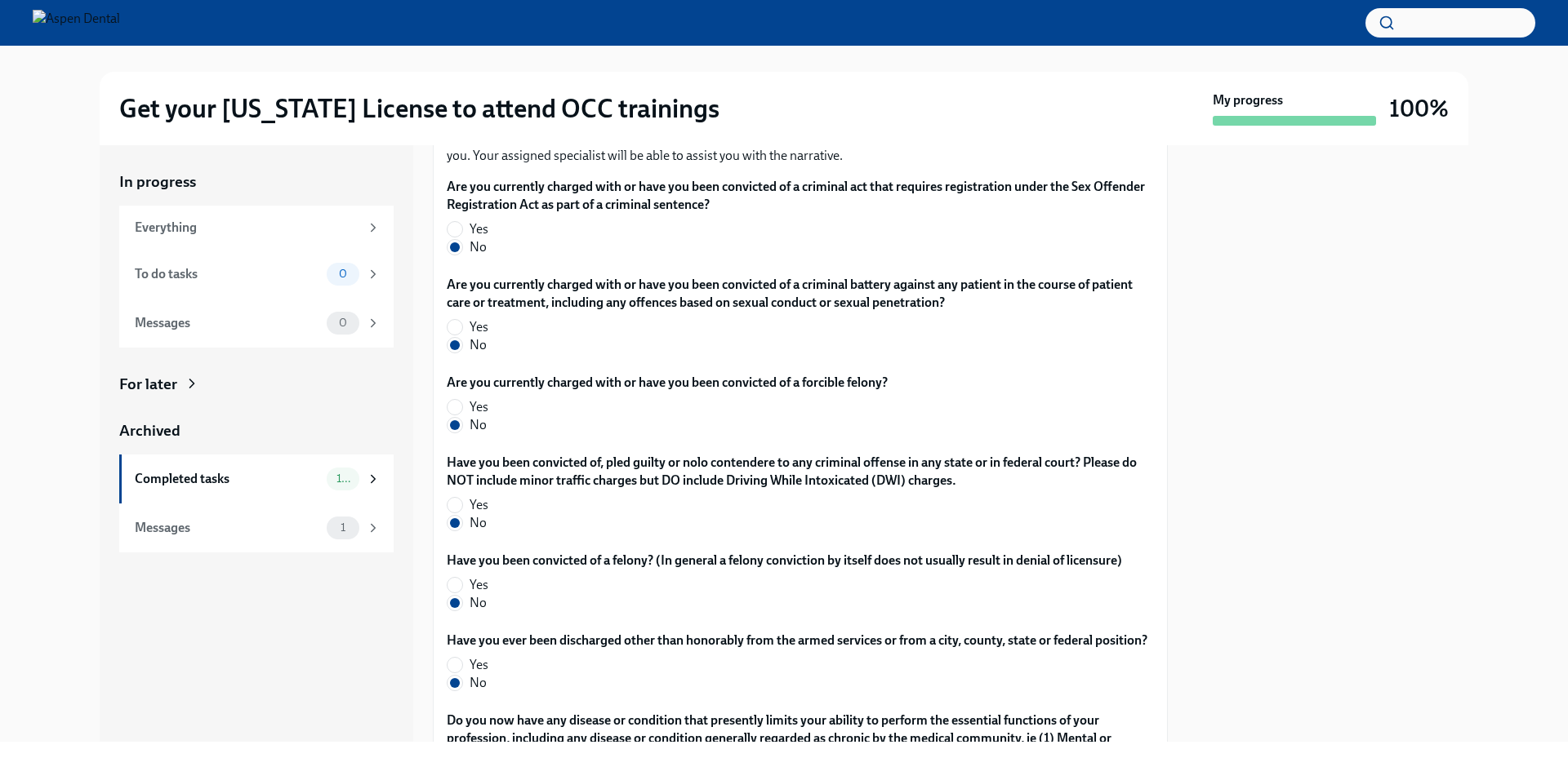
scroll to position [2772, 0]
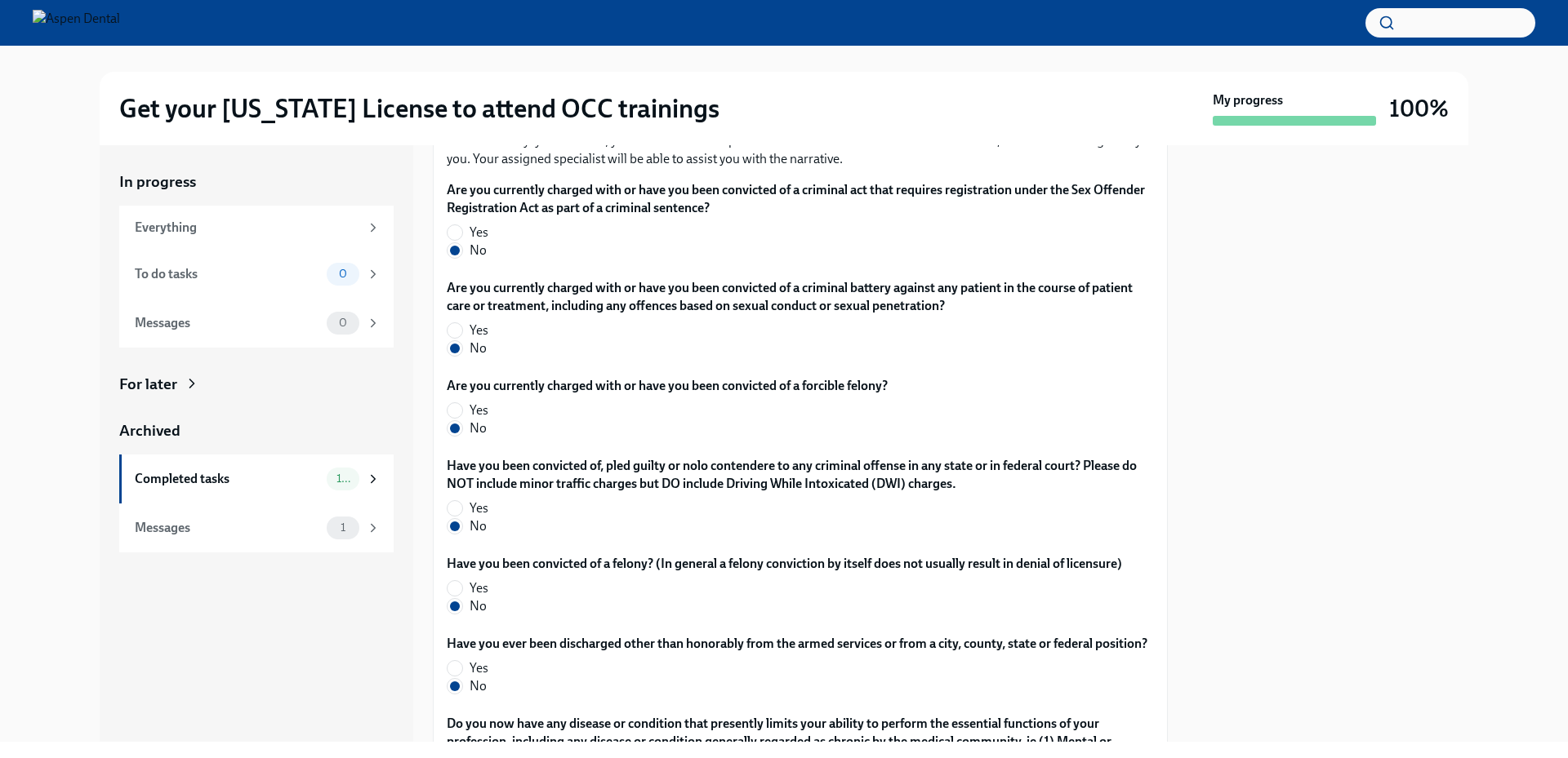
drag, startPoint x: 1512, startPoint y: 516, endPoint x: 1431, endPoint y: 490, distance: 85.1
click at [1512, 516] on div "In progress Everything To do tasks 0 Messages 0 For later Archived Completed ta…" at bounding box center [784, 443] width 1516 height 597
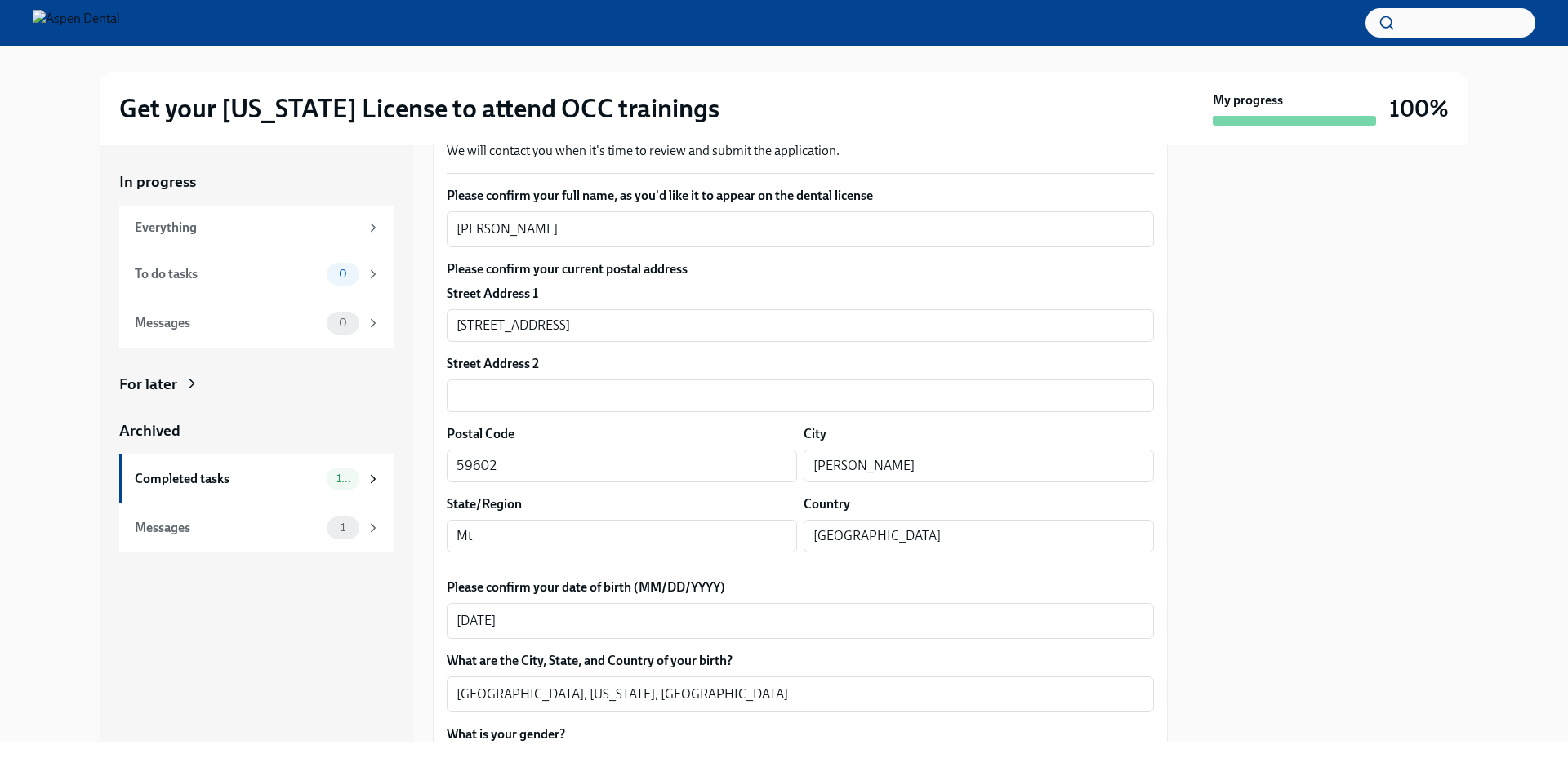
scroll to position [0, 0]
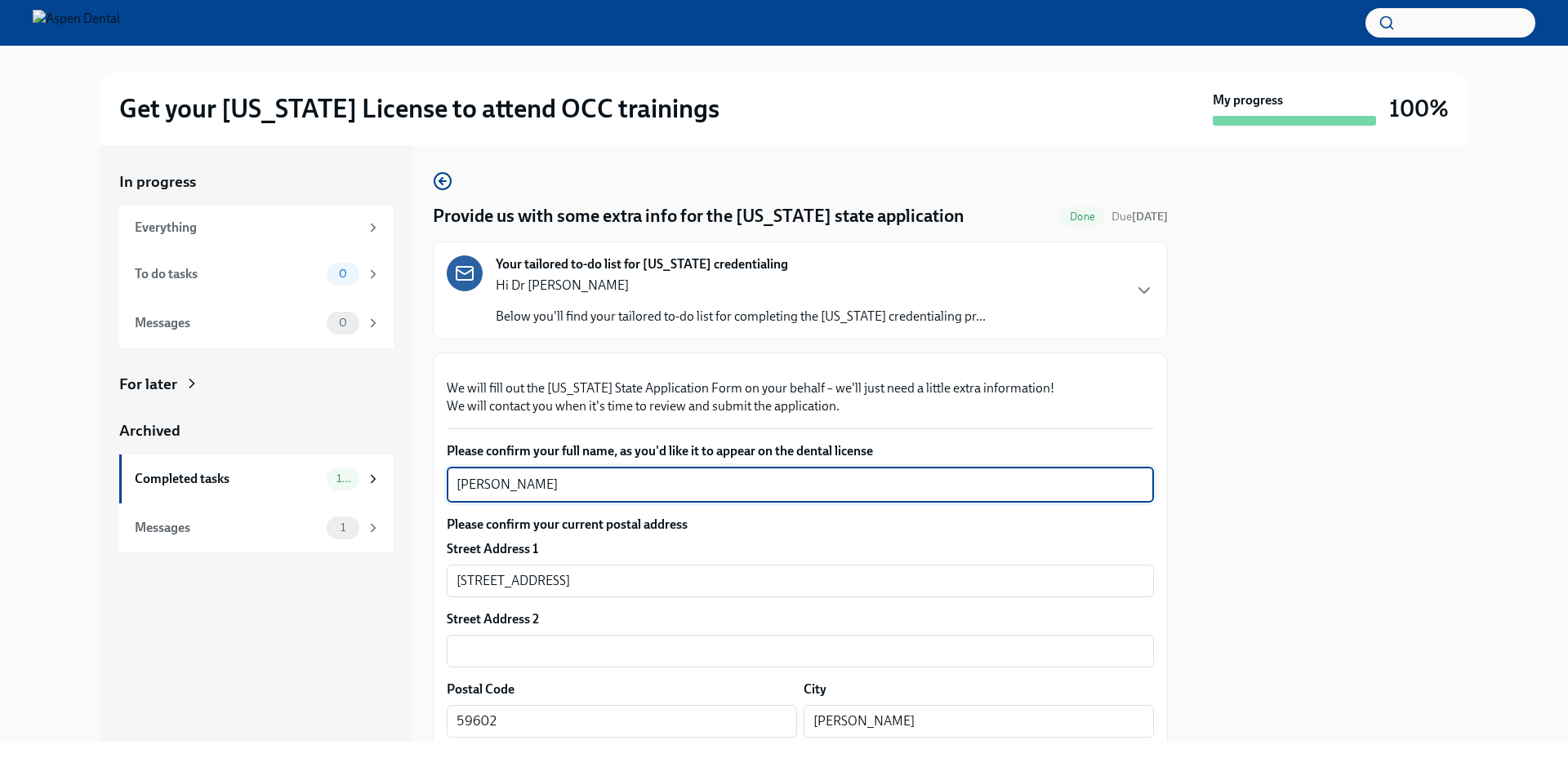
drag, startPoint x: 599, startPoint y: 676, endPoint x: 448, endPoint y: 685, distance: 151.3
click at [448, 503] on div "Trevor Wayne Given x ​" at bounding box center [799, 484] width 707 height 35
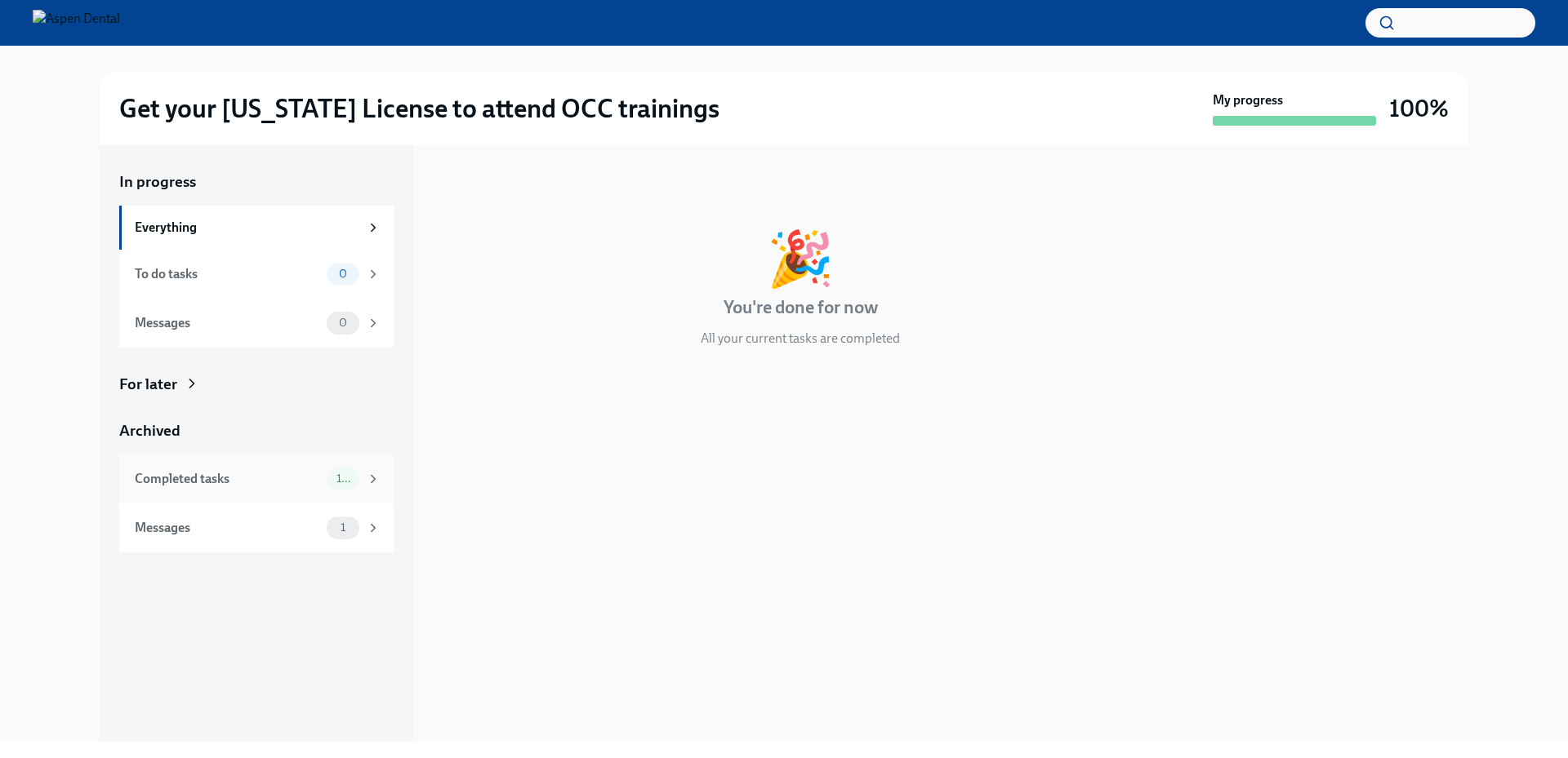
click at [211, 478] on div "Completed tasks" at bounding box center [227, 479] width 185 height 18
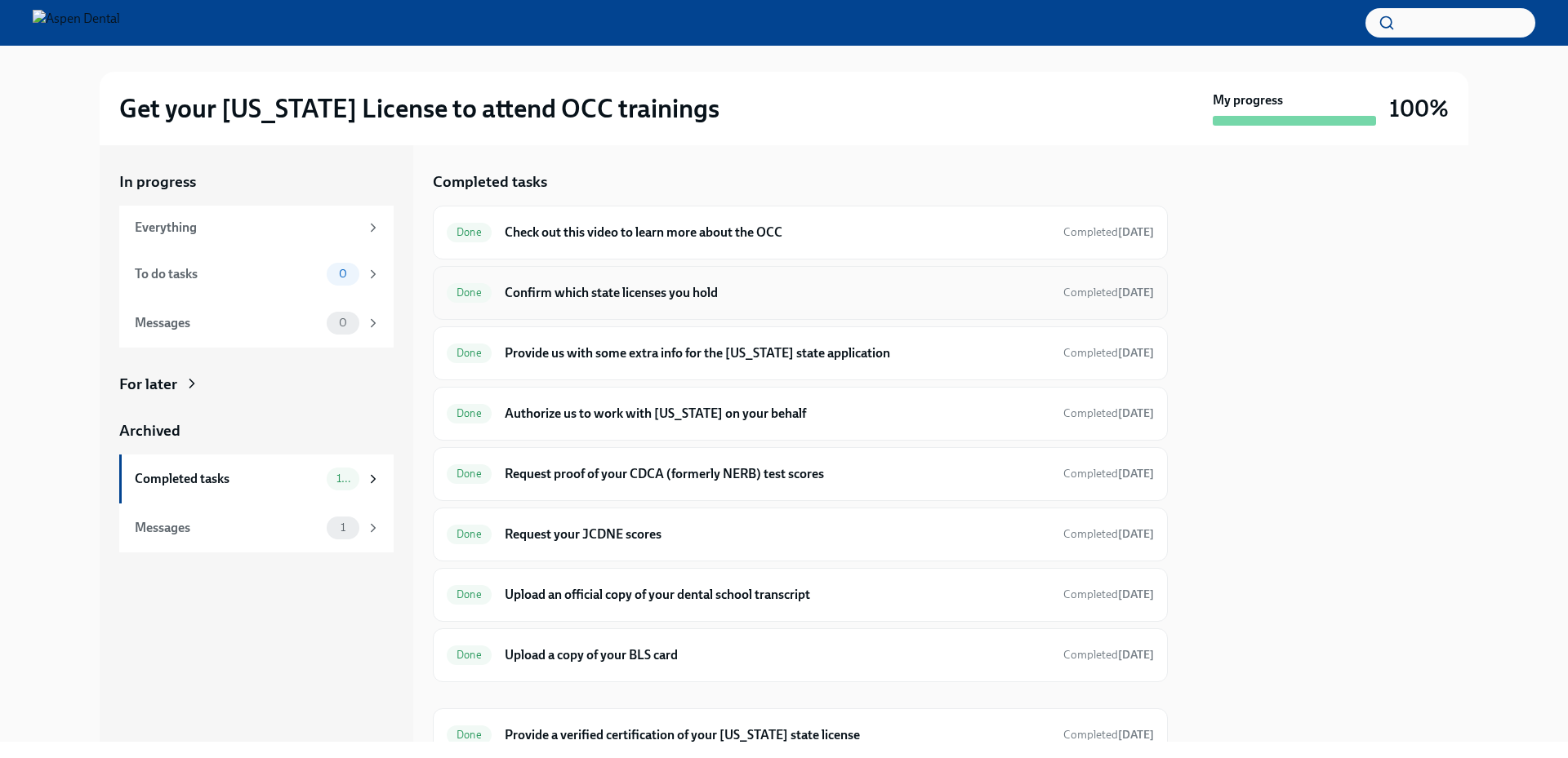
click at [770, 302] on div "Done Confirm which state licenses you hold Completed Jul 20th" at bounding box center [799, 293] width 707 height 26
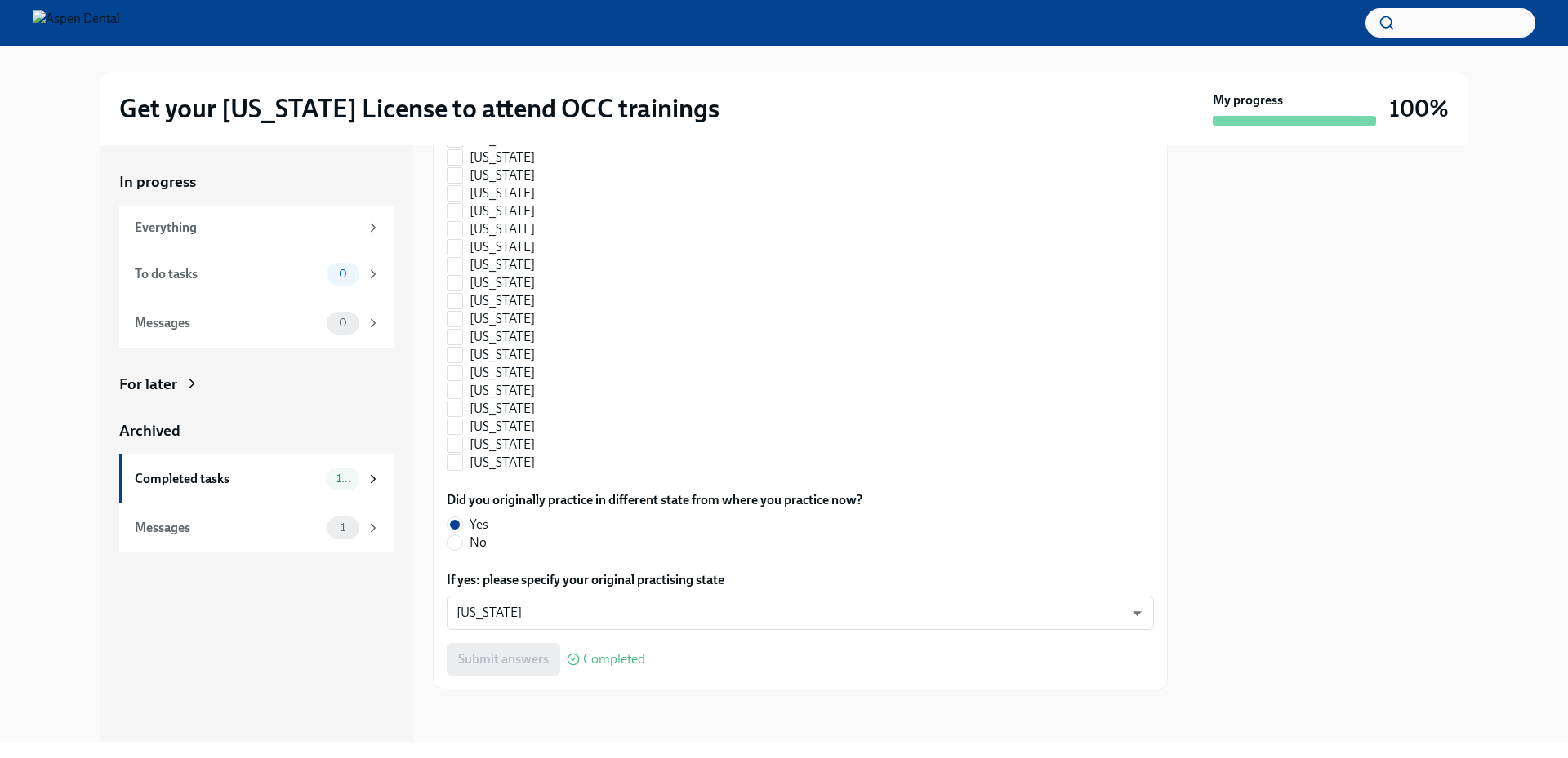
scroll to position [1038, 0]
click at [69, 347] on div "In progress Everything To do tasks 0 Messages 0 For later Archived Completed ta…" at bounding box center [784, 443] width 1516 height 597
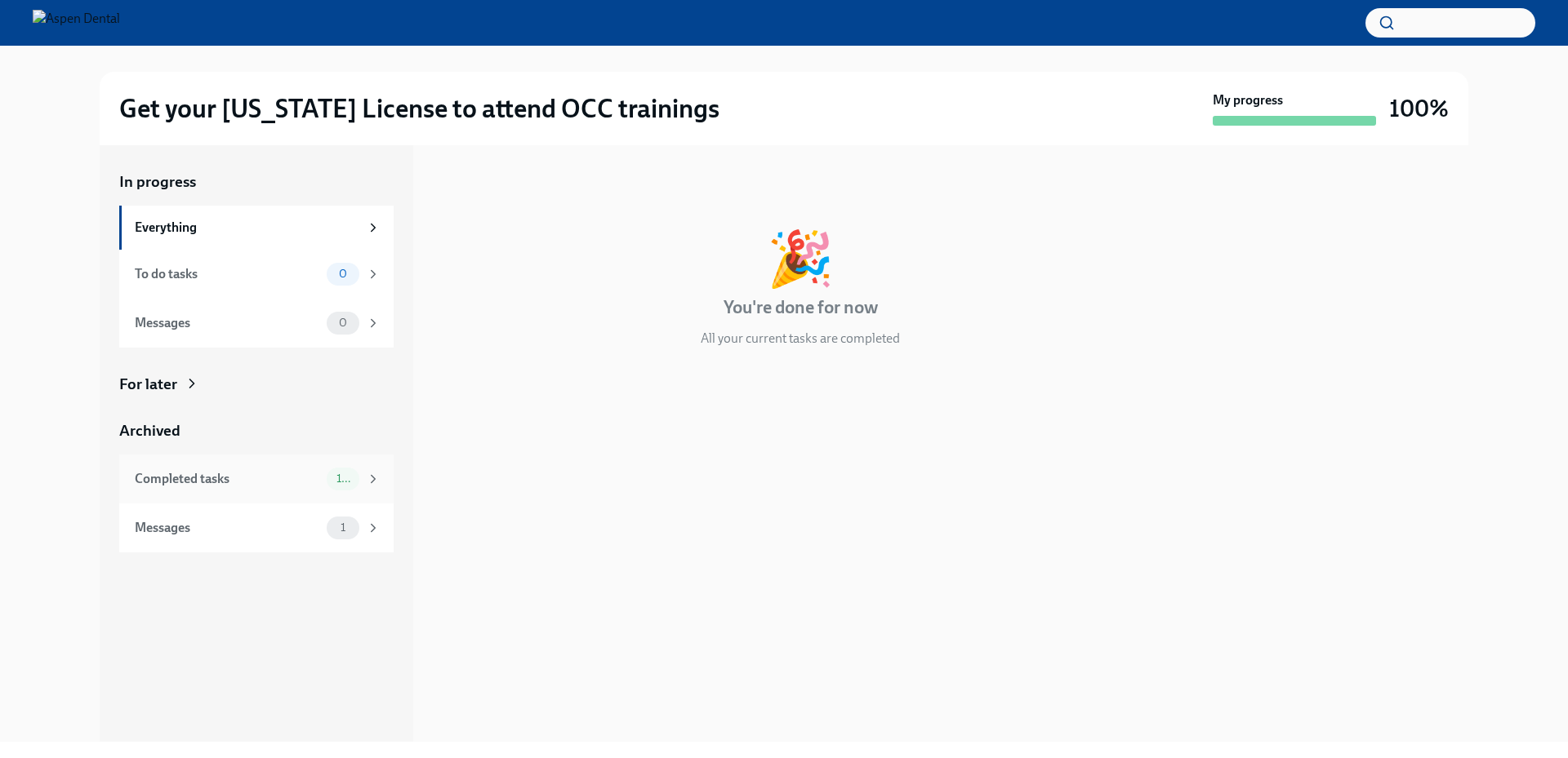
click at [256, 484] on div "Completed tasks" at bounding box center [227, 479] width 185 height 18
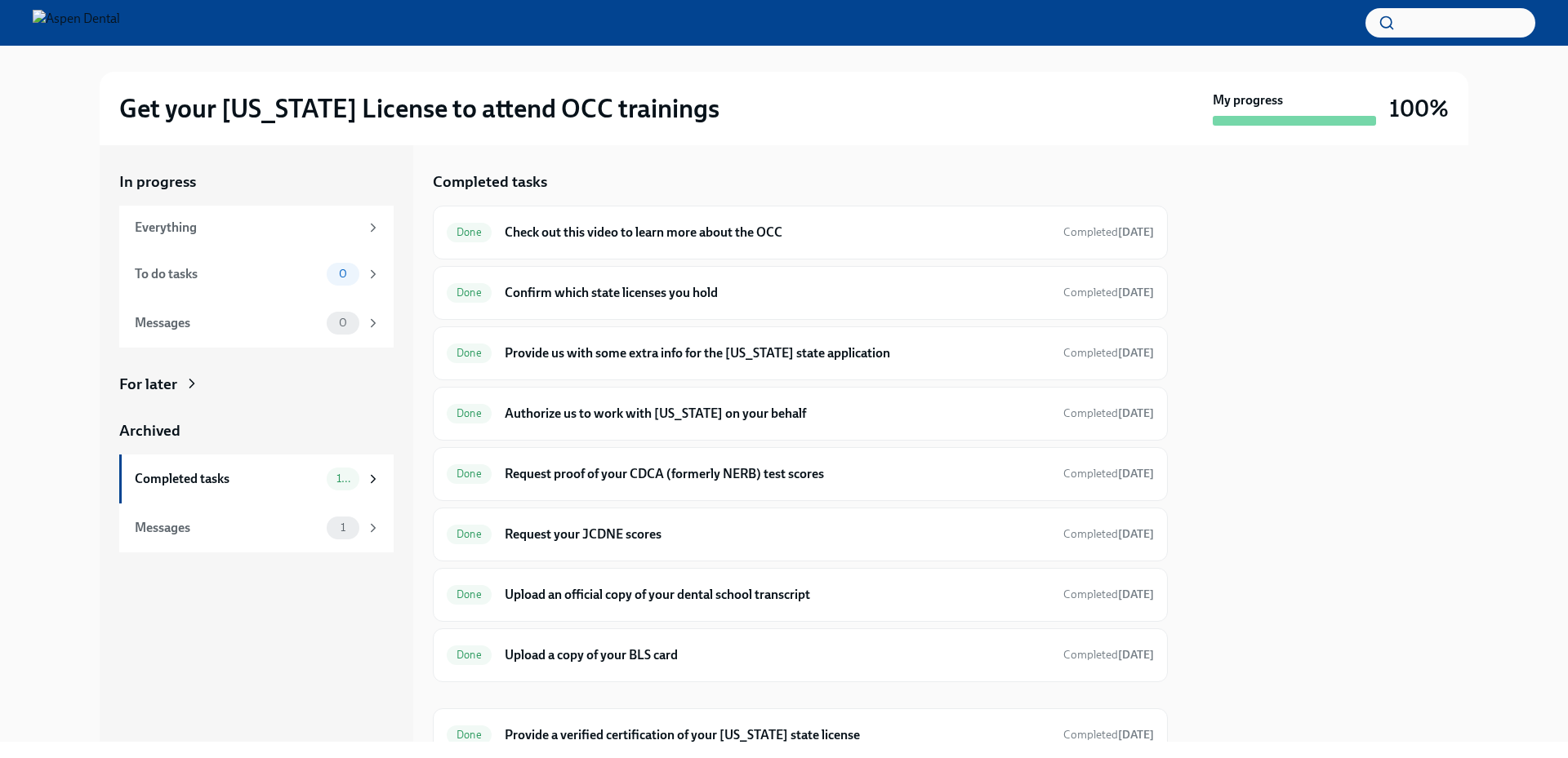
click at [1327, 386] on div at bounding box center [1327, 443] width 281 height 597
click at [741, 282] on div "Done Confirm which state licenses you hold Completed Jul 20th" at bounding box center [799, 293] width 707 height 26
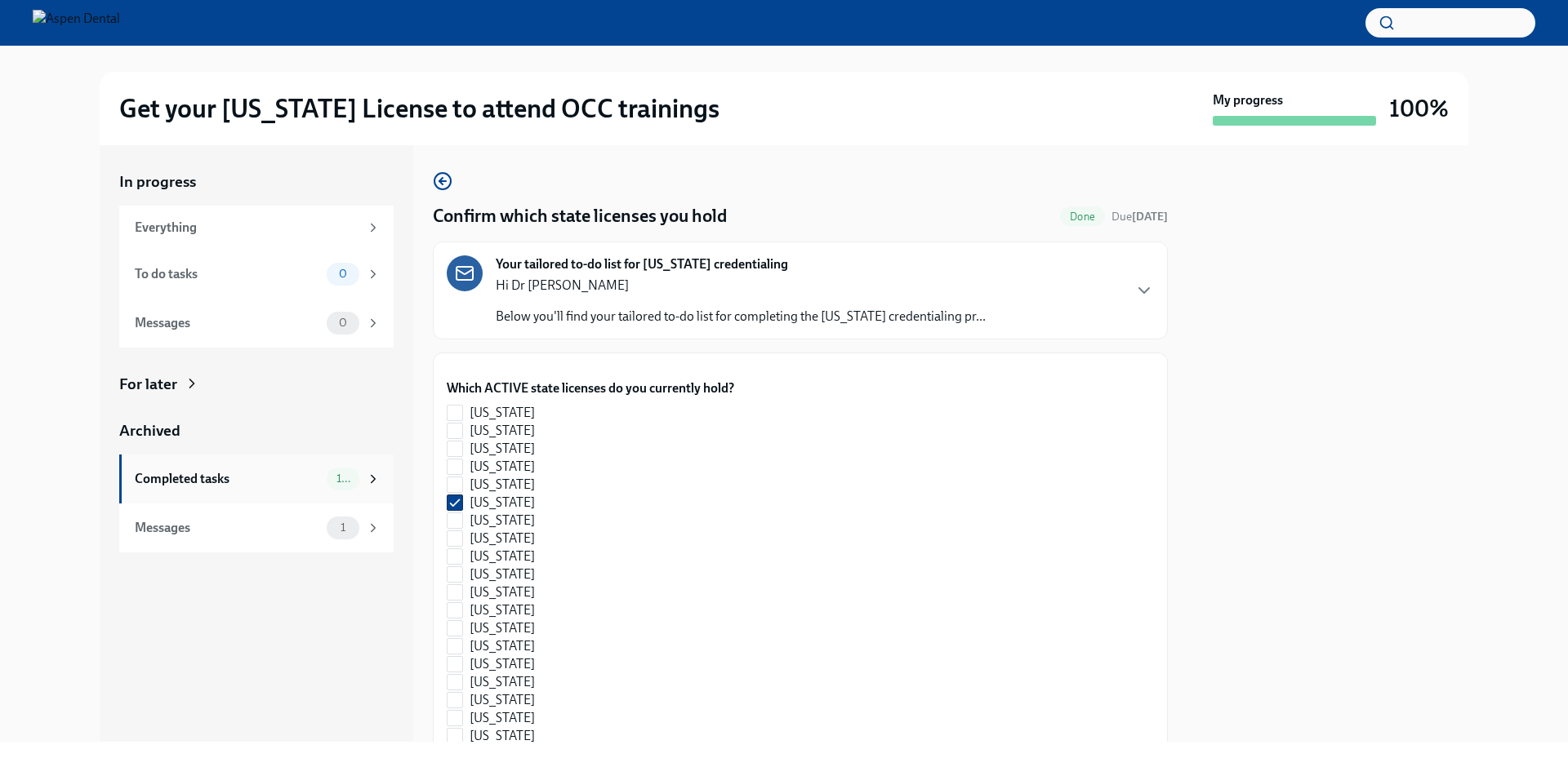
click at [261, 486] on div "Completed tasks" at bounding box center [227, 479] width 185 height 18
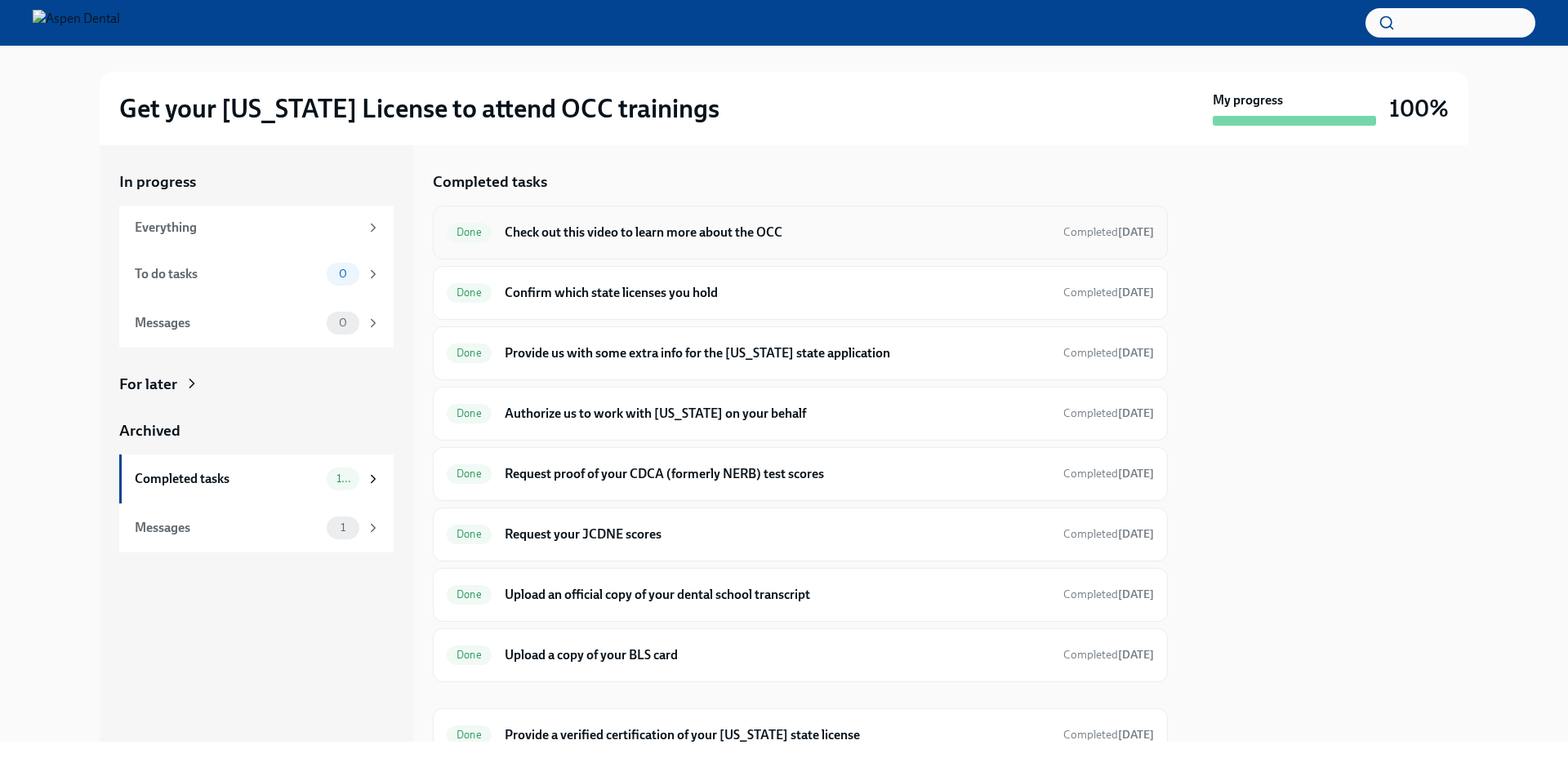
click at [635, 238] on h6 "Check out this video to learn more about the OCC" at bounding box center [777, 232] width 545 height 18
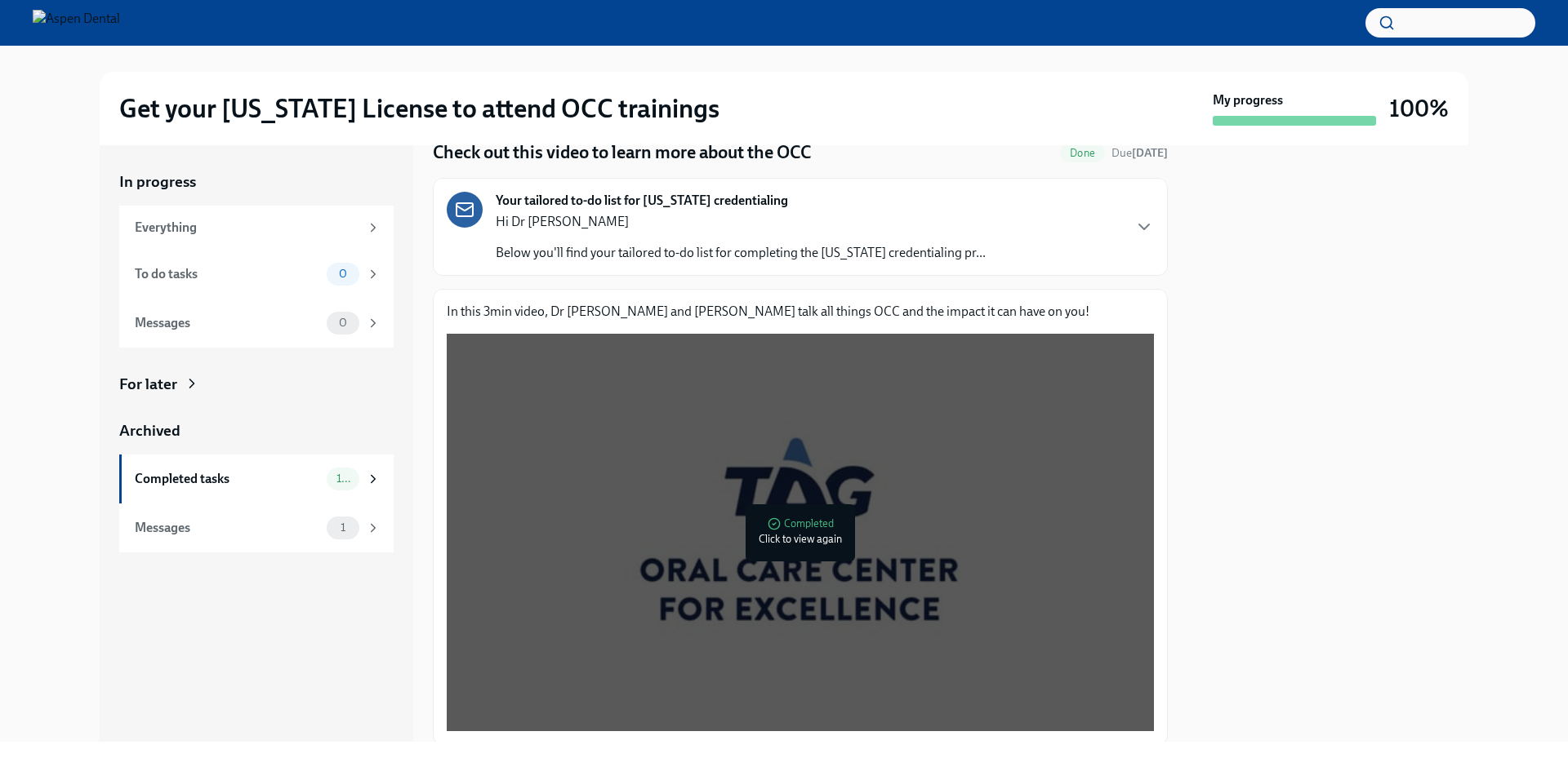
scroll to position [119, 0]
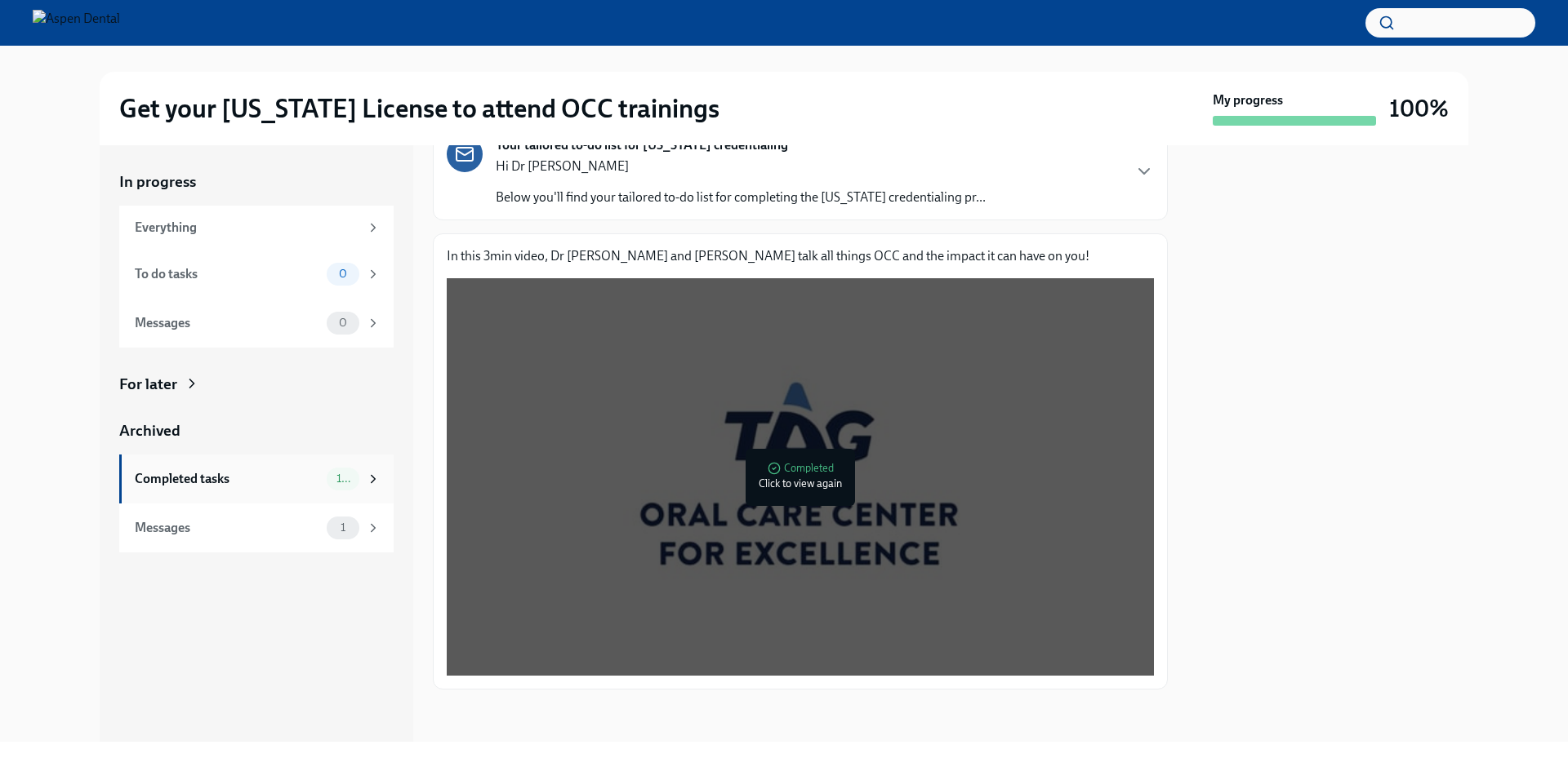
click at [233, 484] on div "Completed tasks" at bounding box center [227, 479] width 185 height 18
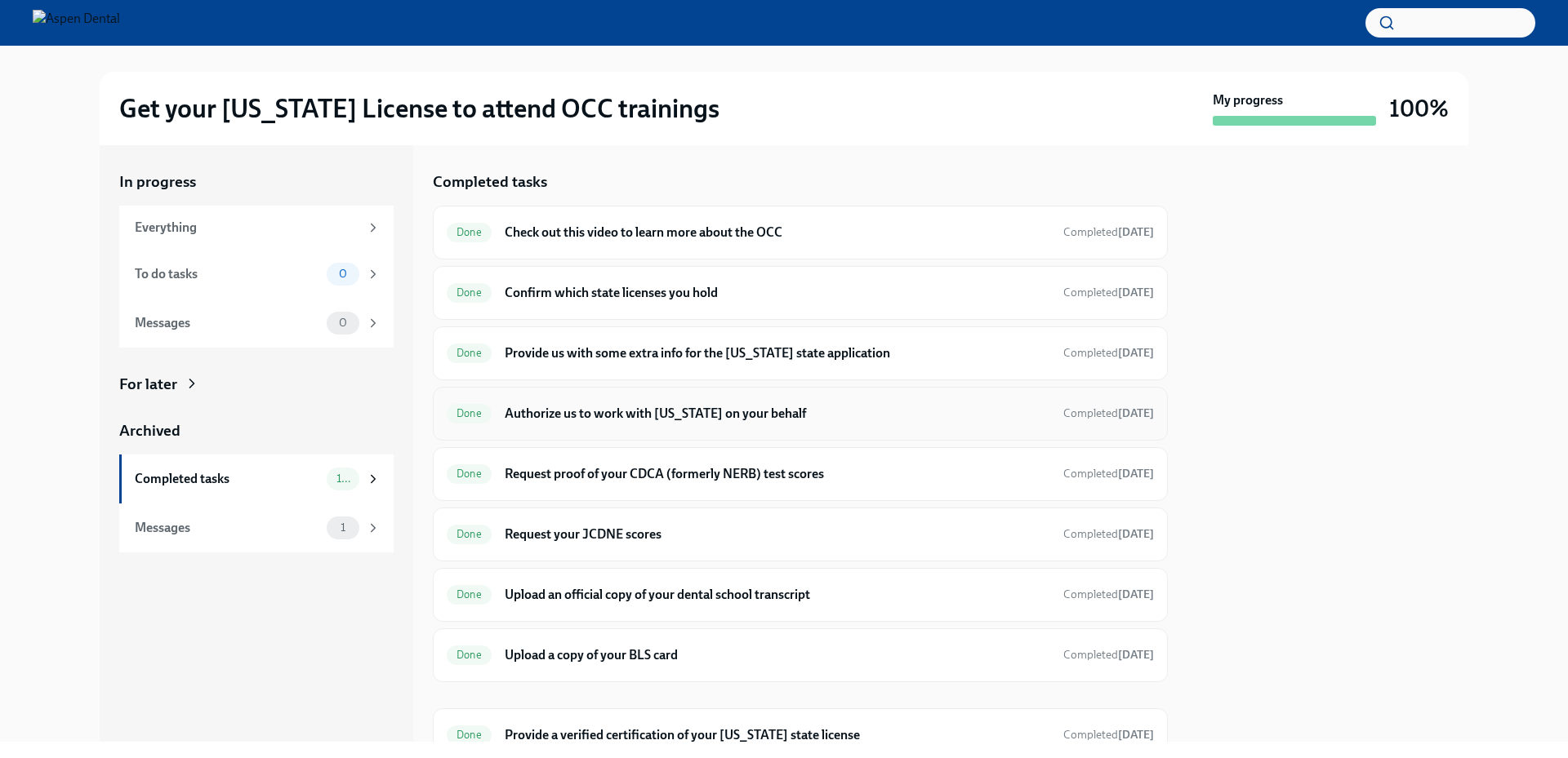
click at [662, 410] on h6 "Authorize us to work with [US_STATE] on your behalf" at bounding box center [777, 414] width 545 height 18
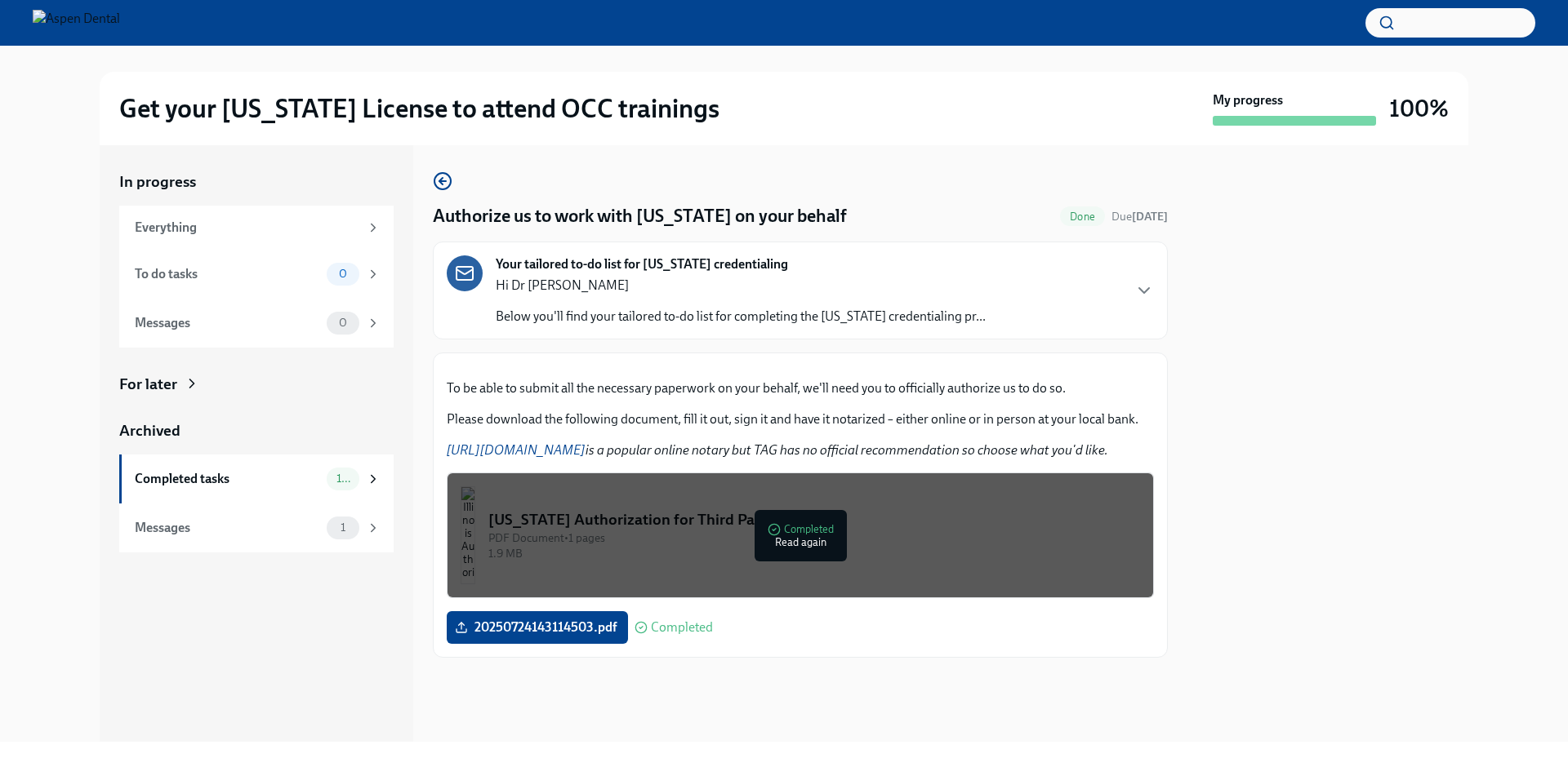
scroll to position [159, 0]
click at [211, 479] on div "Completed tasks" at bounding box center [227, 479] width 185 height 18
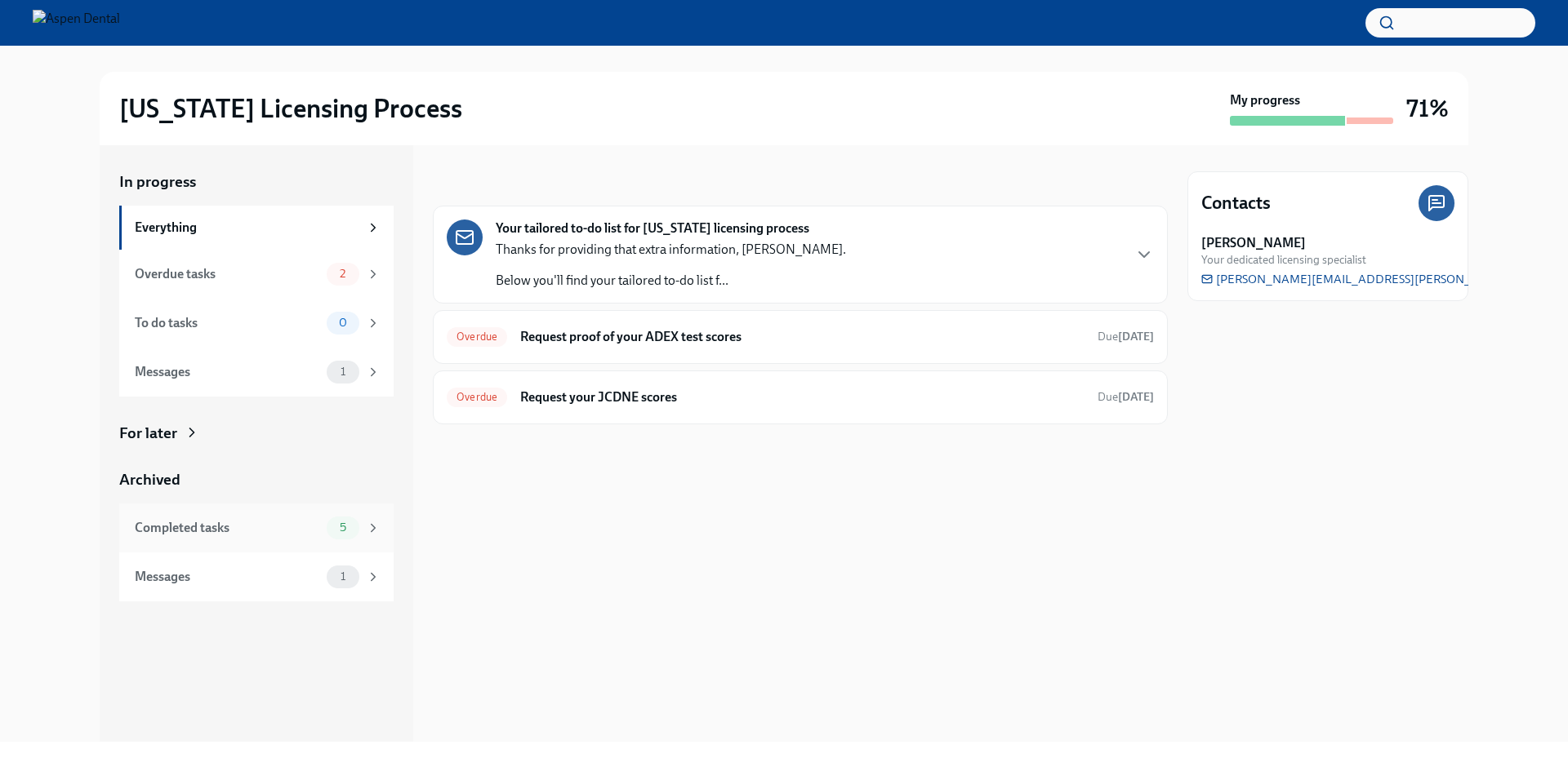
click at [273, 523] on div "Completed tasks" at bounding box center [227, 527] width 185 height 18
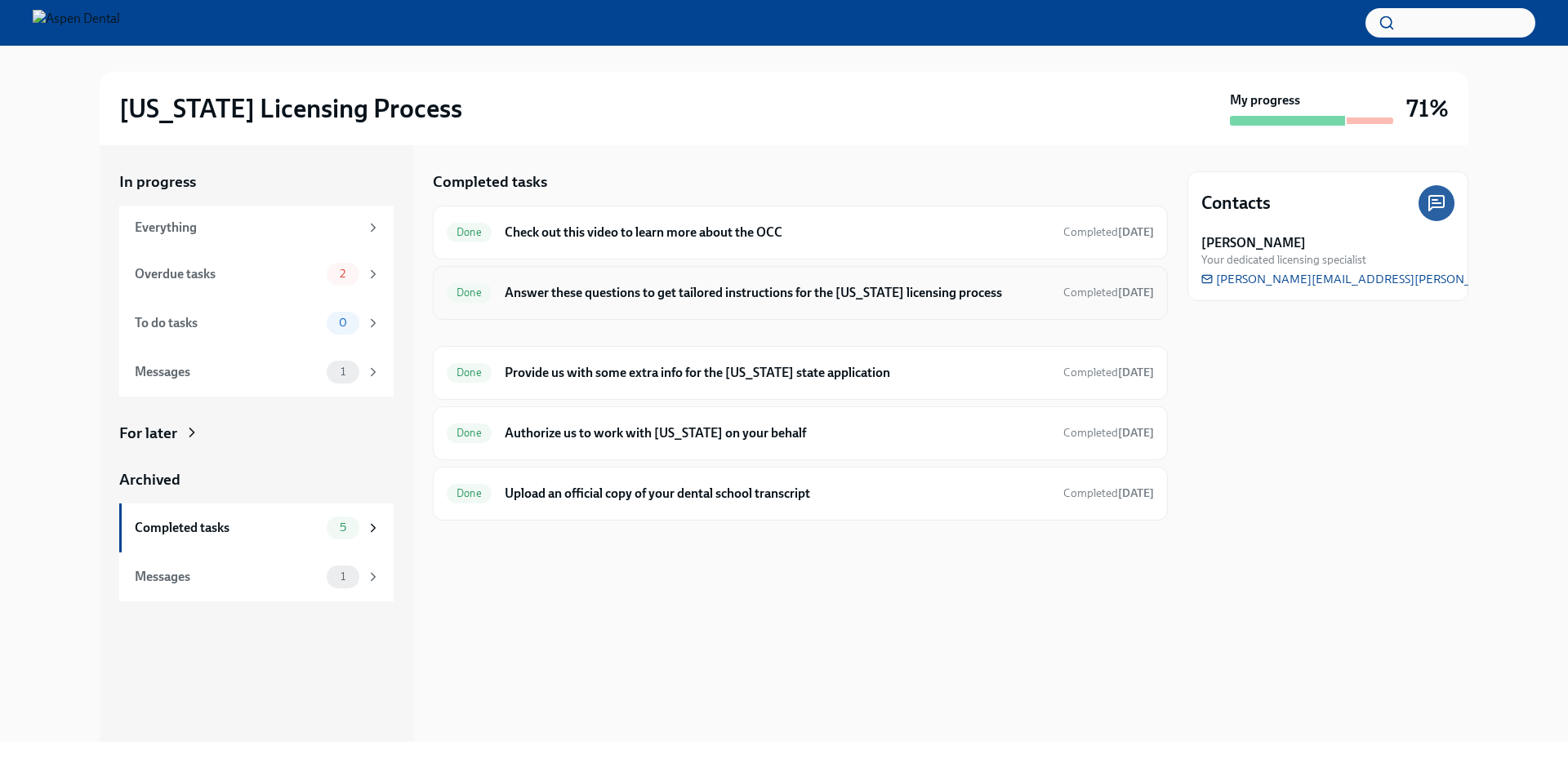
click at [664, 295] on h6 "Answer these questions to get tailored instructions for the [US_STATE] licensin…" at bounding box center [777, 292] width 545 height 18
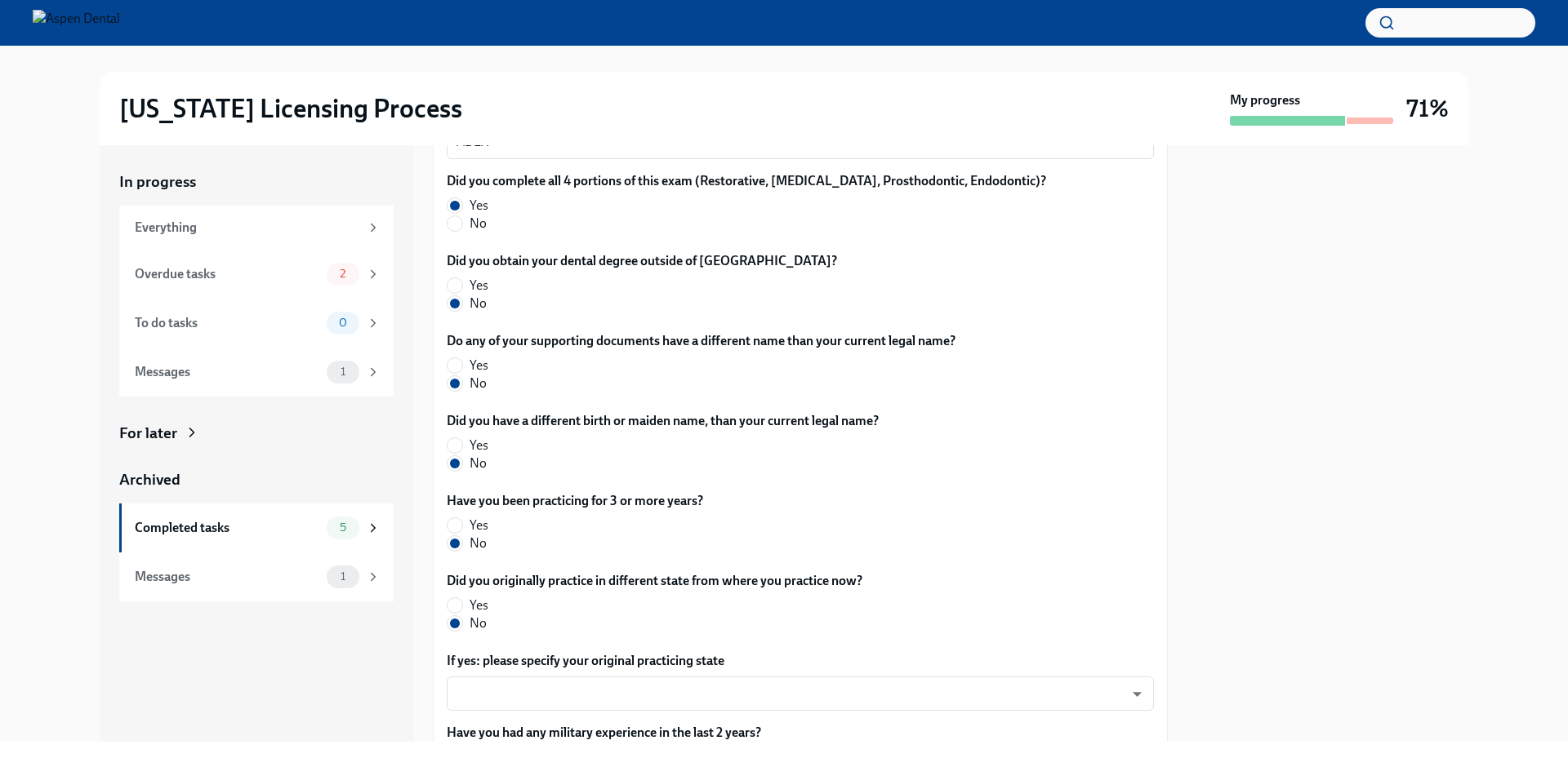
scroll to position [791, 0]
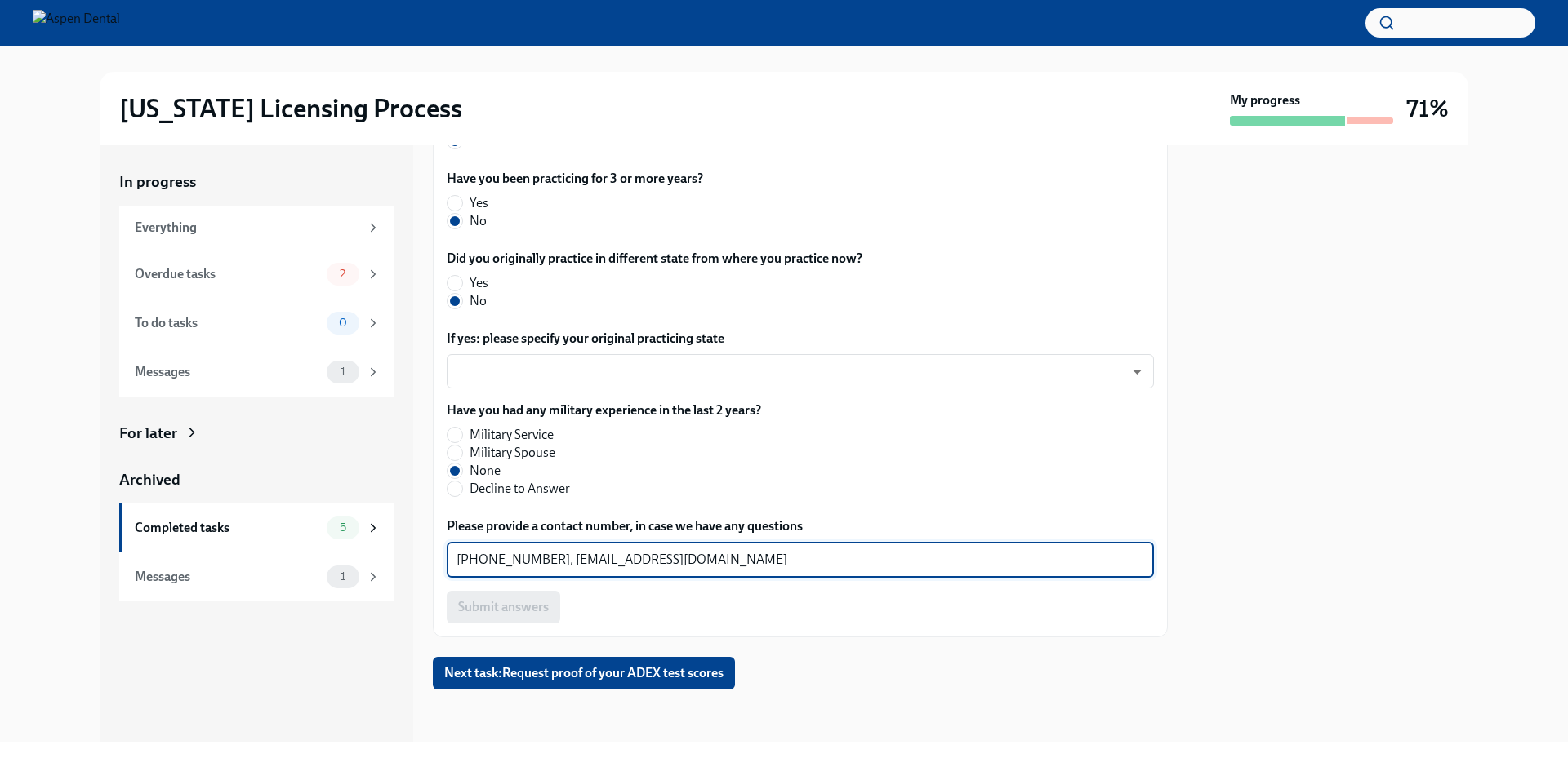
drag, startPoint x: 541, startPoint y: 557, endPoint x: 422, endPoint y: 554, distance: 119.0
click at [422, 554] on div "In progress Everything Overdue tasks 2 To do tasks 0 Messages 1 For later Archi…" at bounding box center [784, 443] width 1368 height 597
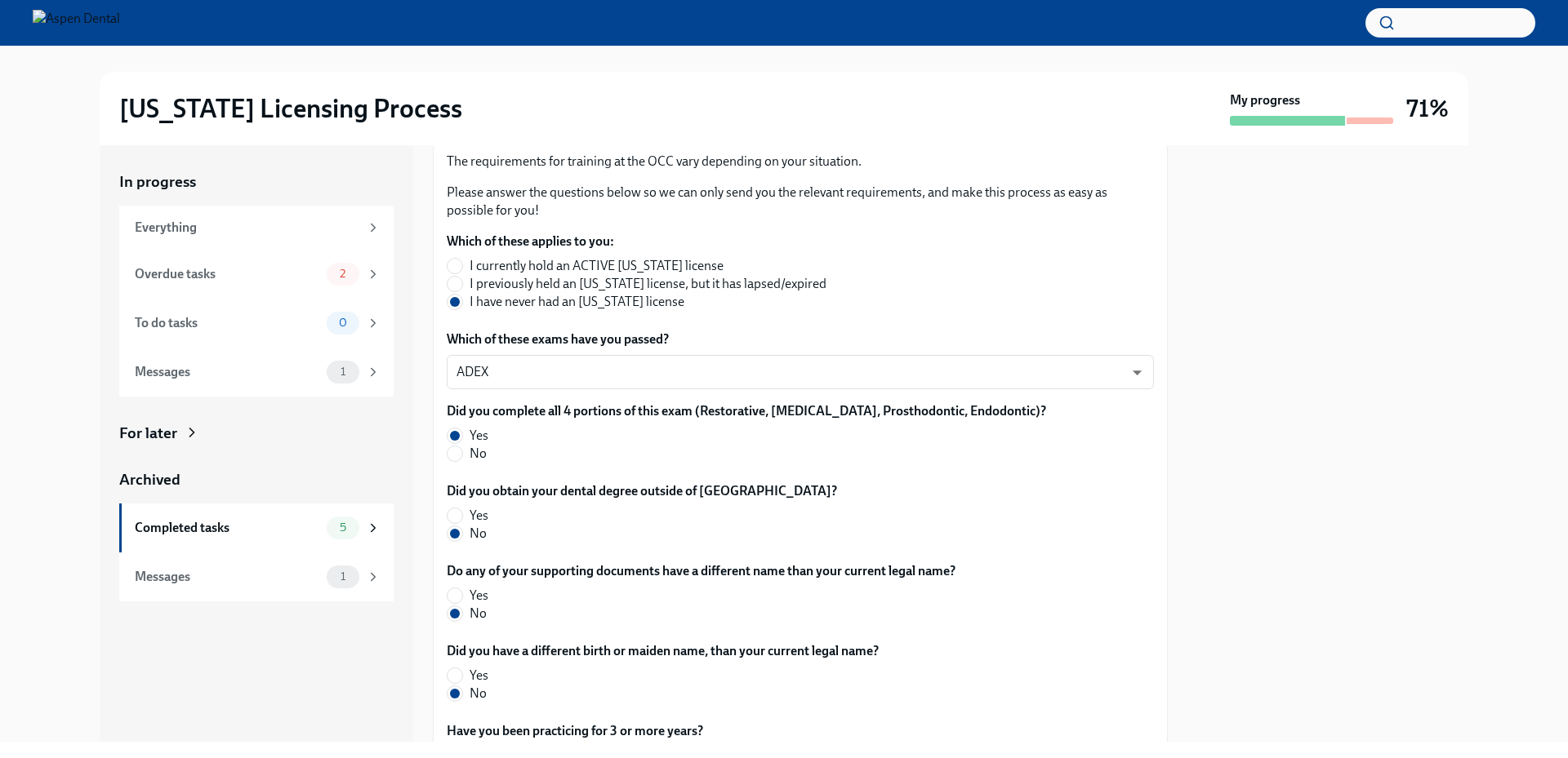
scroll to position [219, 0]
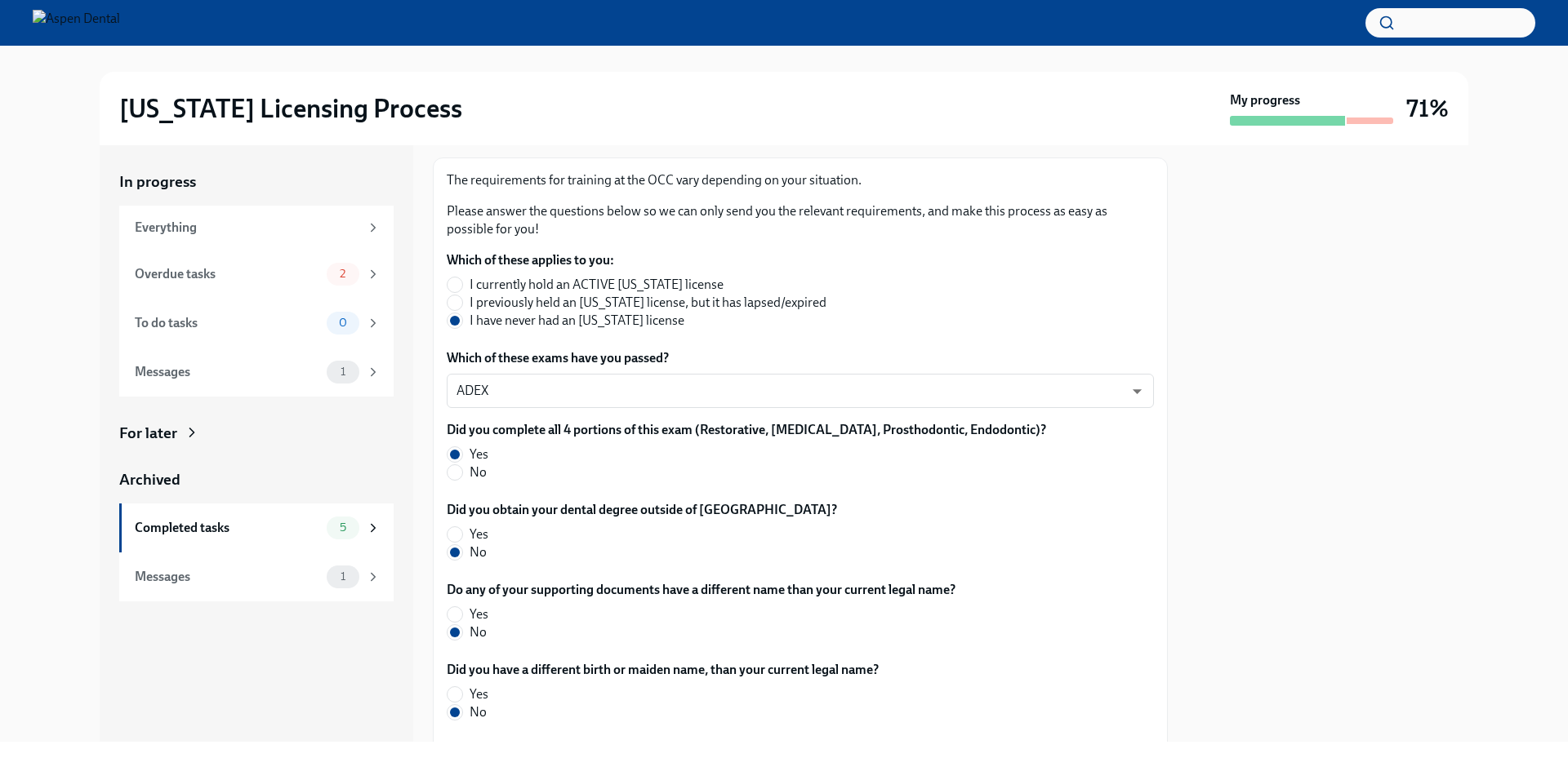
click at [18, 140] on div "Illinois Licensing Process My progress 71% In progress Everything Overdue tasks…" at bounding box center [784, 394] width 1568 height 696
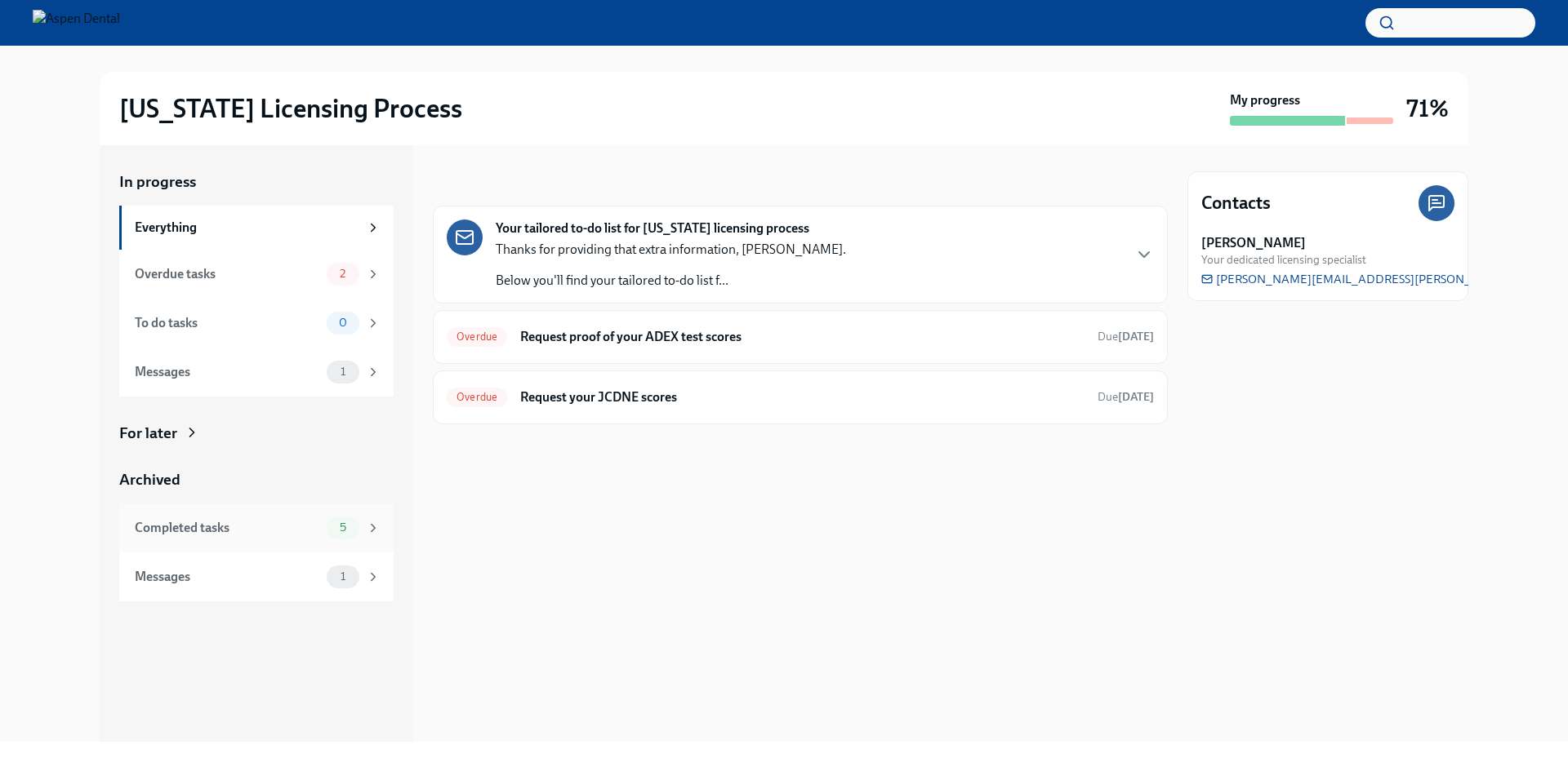
click at [205, 529] on div "Completed tasks" at bounding box center [227, 527] width 185 height 18
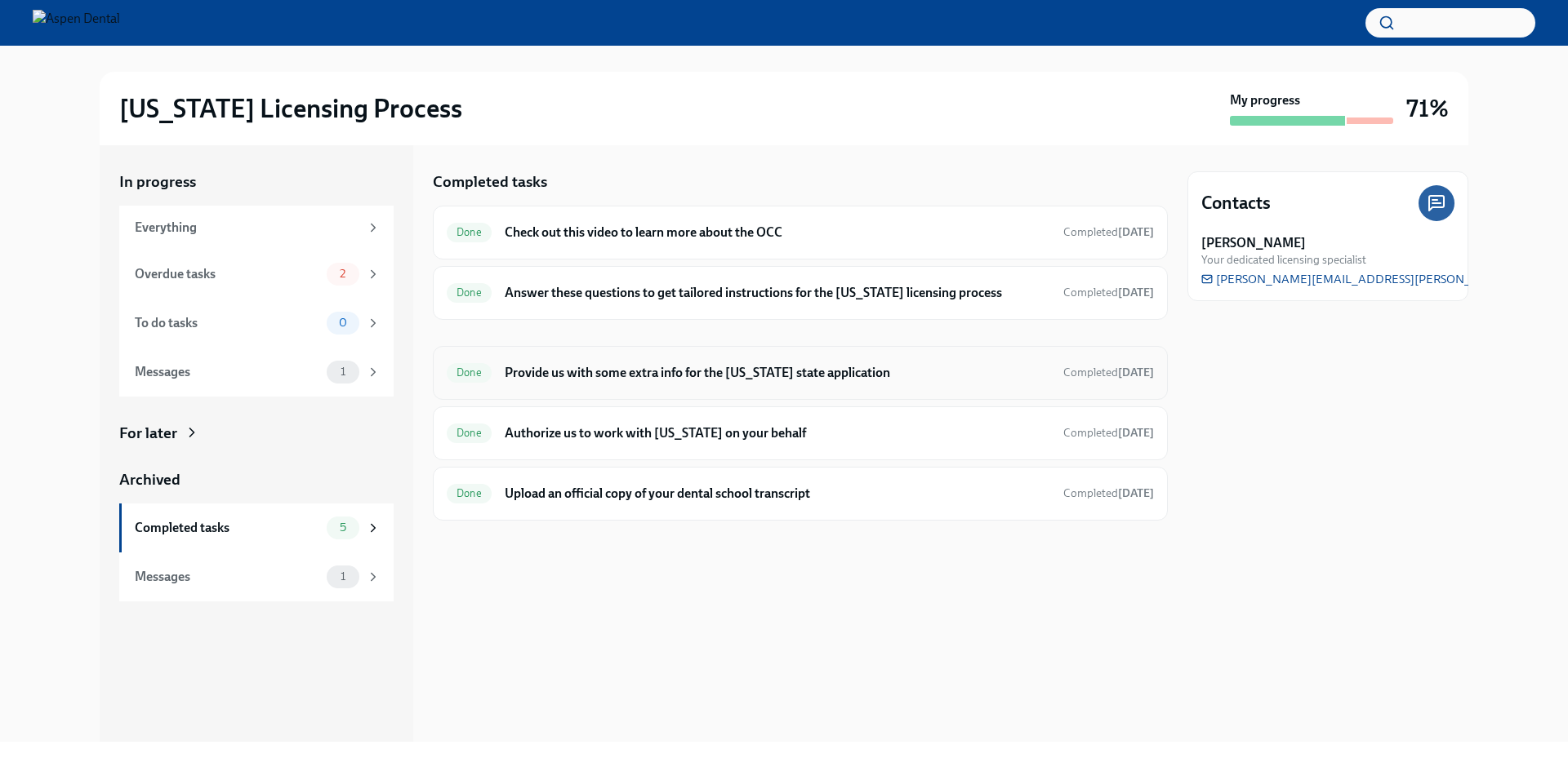
click at [629, 378] on h6 "Provide us with some extra info for the [US_STATE] state application" at bounding box center [777, 372] width 545 height 18
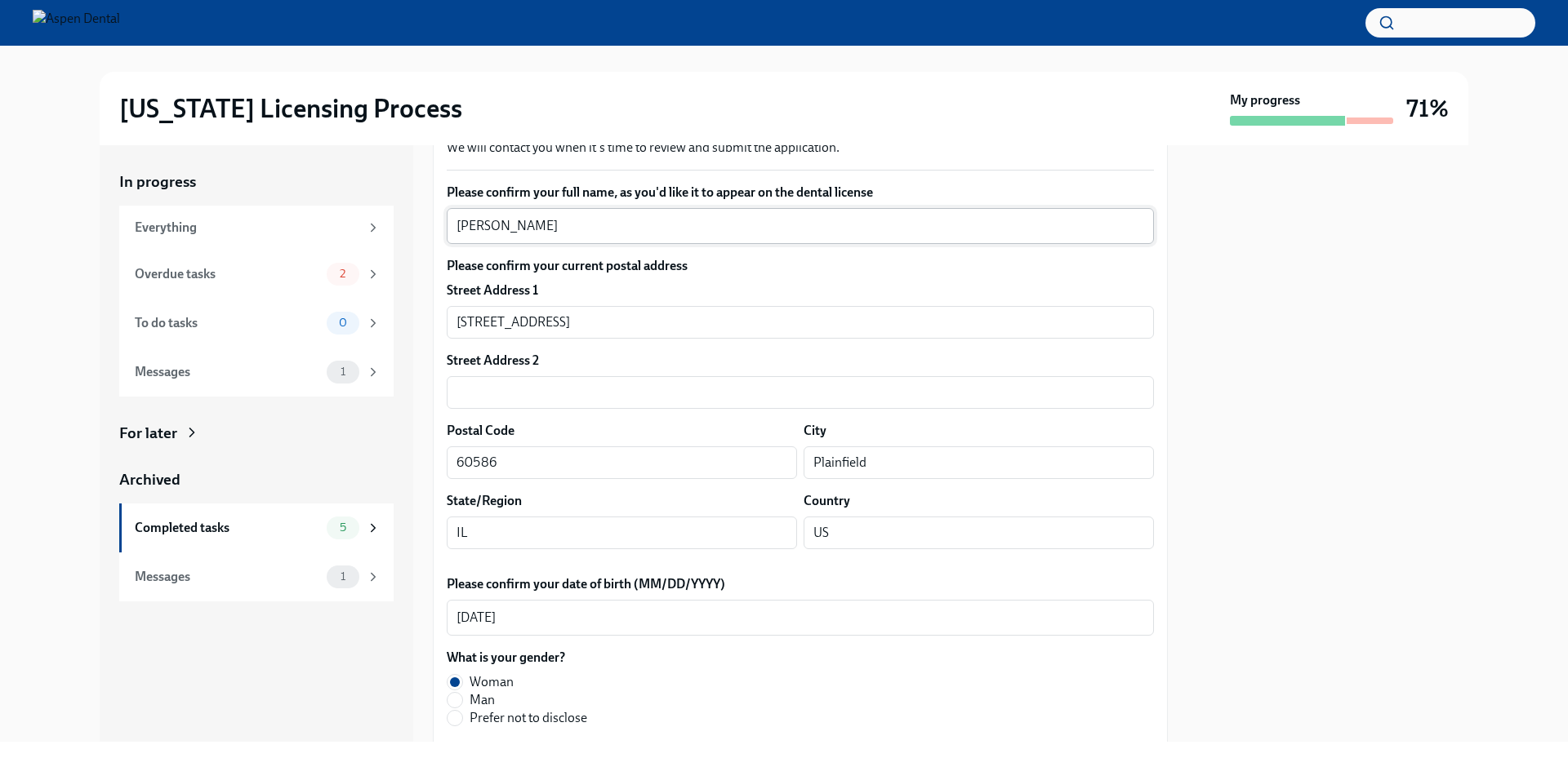
scroll to position [245, 0]
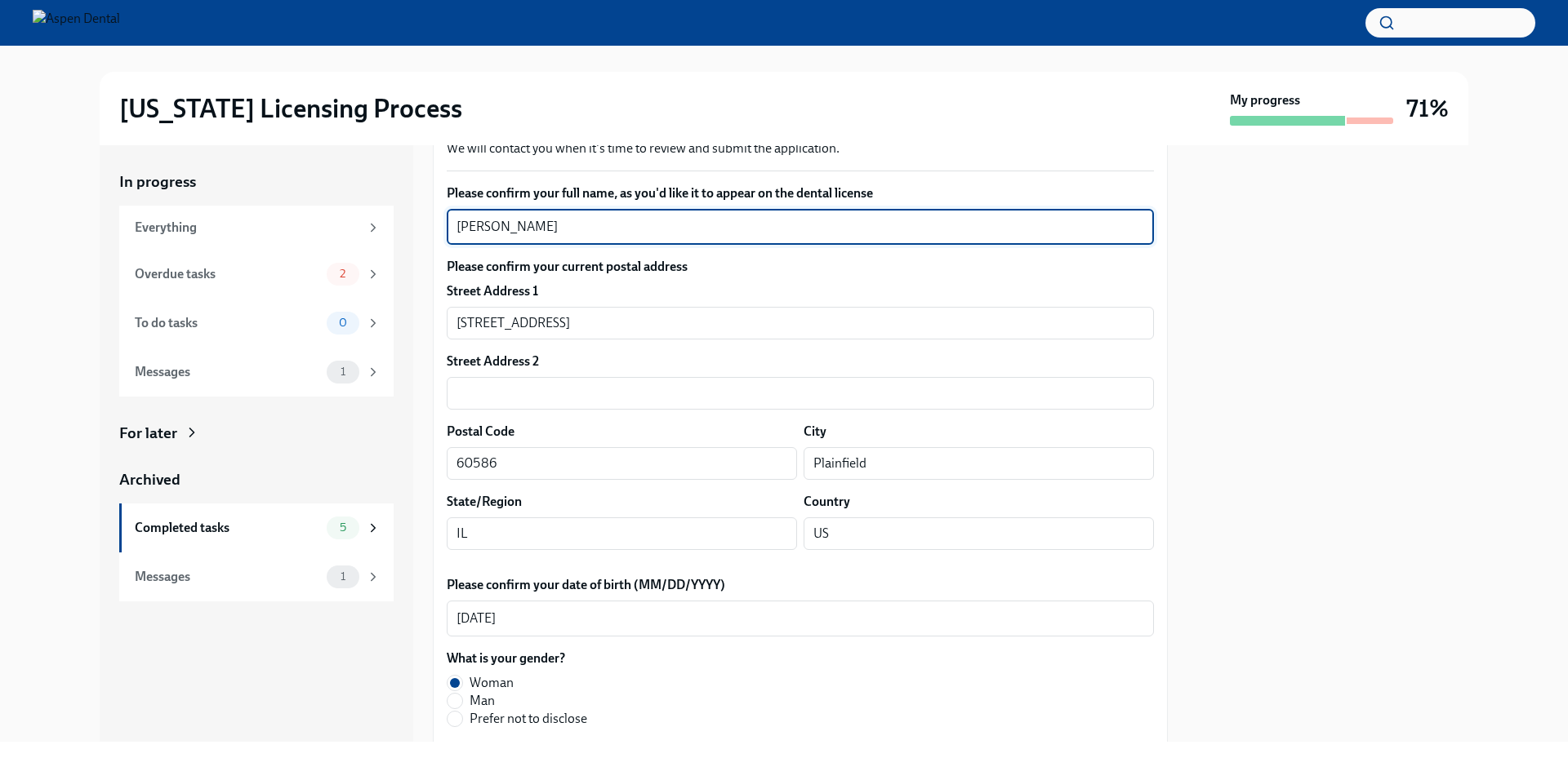
drag, startPoint x: 582, startPoint y: 233, endPoint x: 441, endPoint y: 233, distance: 141.0
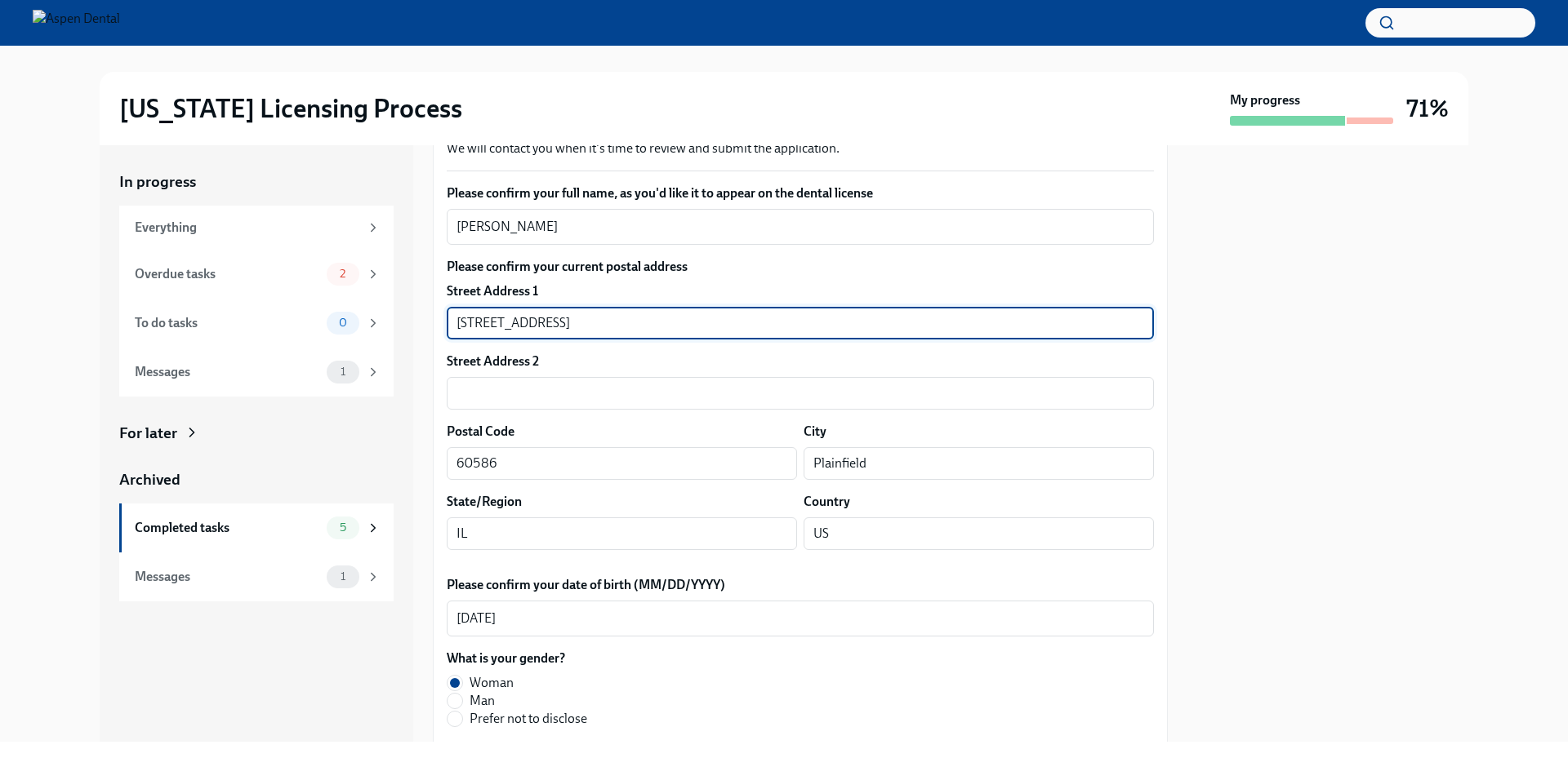
drag, startPoint x: 644, startPoint y: 335, endPoint x: 413, endPoint y: 317, distance: 231.7
click at [413, 317] on div "In progress Everything Overdue tasks 2 To do tasks 0 Messages 1 For later Archi…" at bounding box center [784, 443] width 1368 height 597
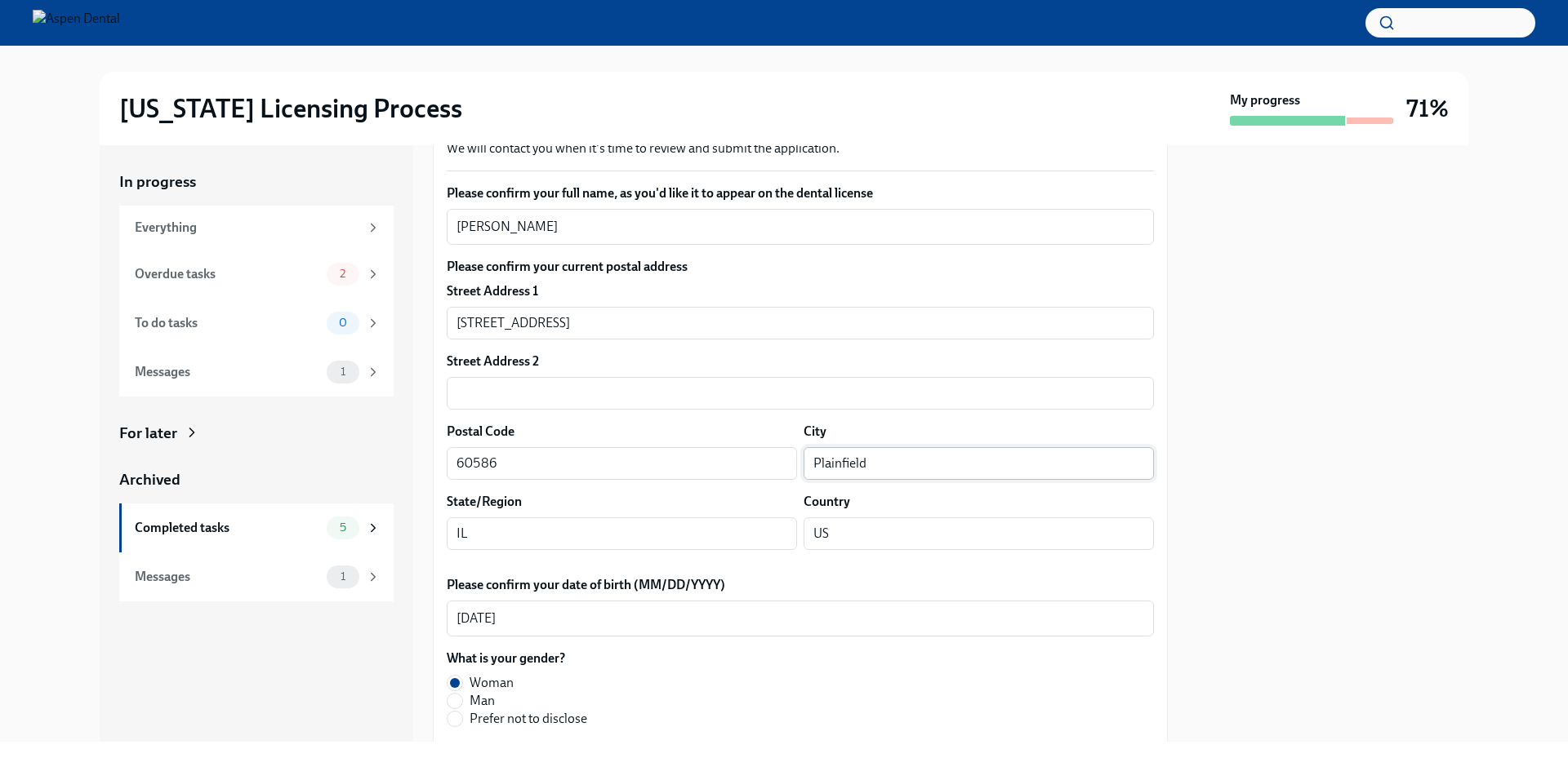
click at [836, 462] on input "Plainfield" at bounding box center [978, 463] width 350 height 33
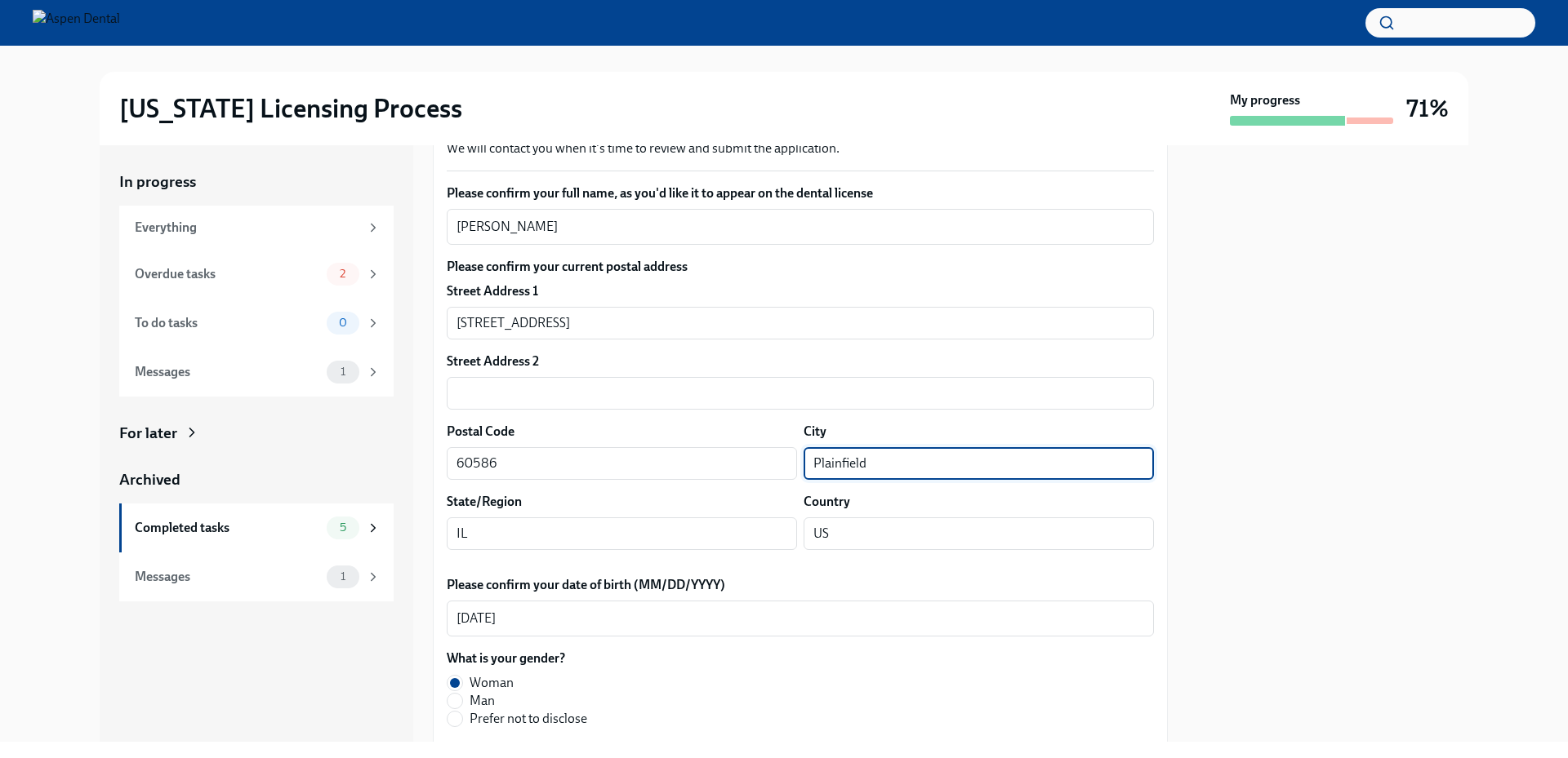
click at [836, 462] on input "Plainfield" at bounding box center [978, 463] width 350 height 33
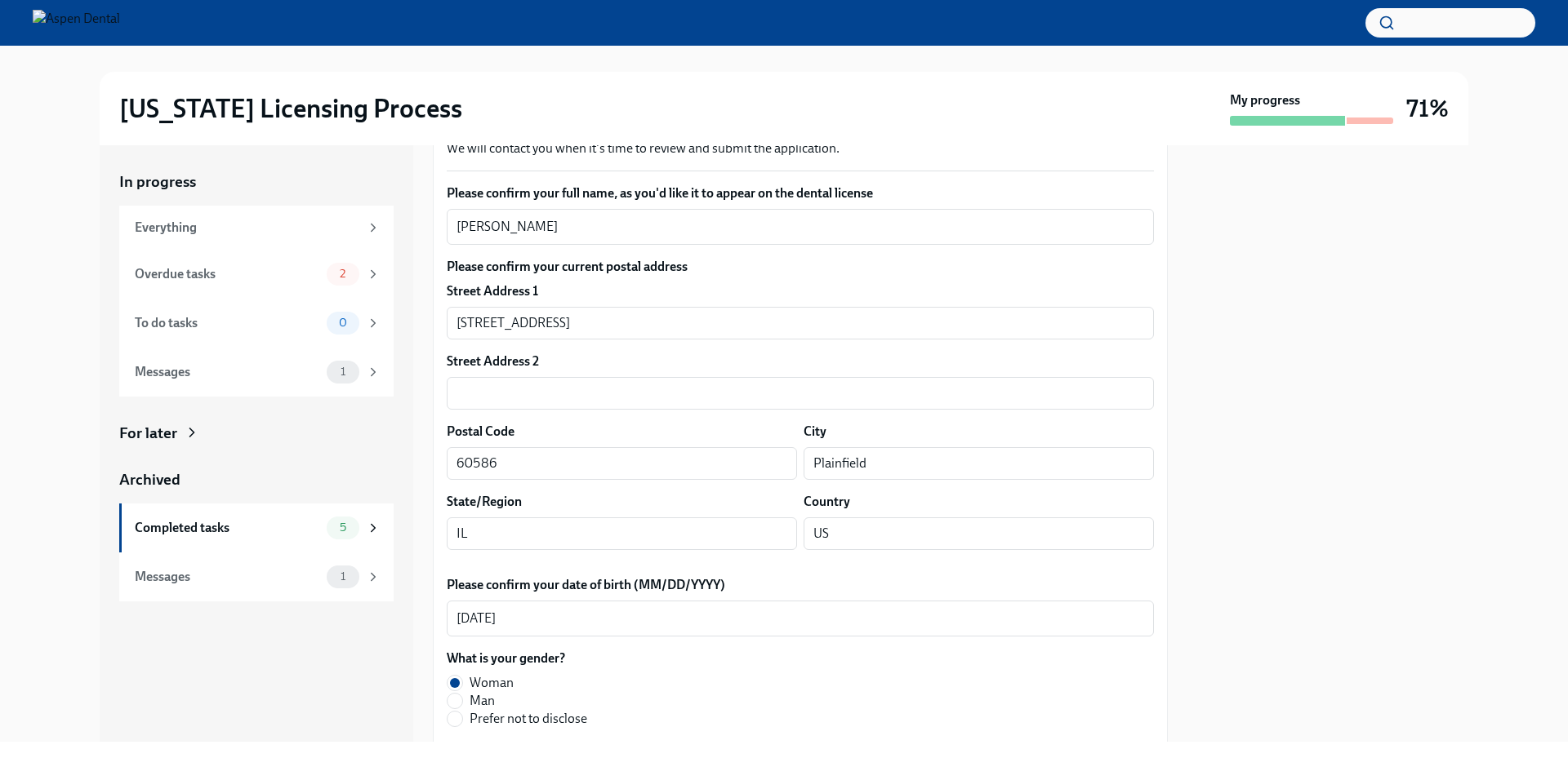
click at [65, 299] on div "In progress Everything Overdue tasks 2 To do tasks 0 Messages 1 For later Archi…" at bounding box center [784, 443] width 1516 height 597
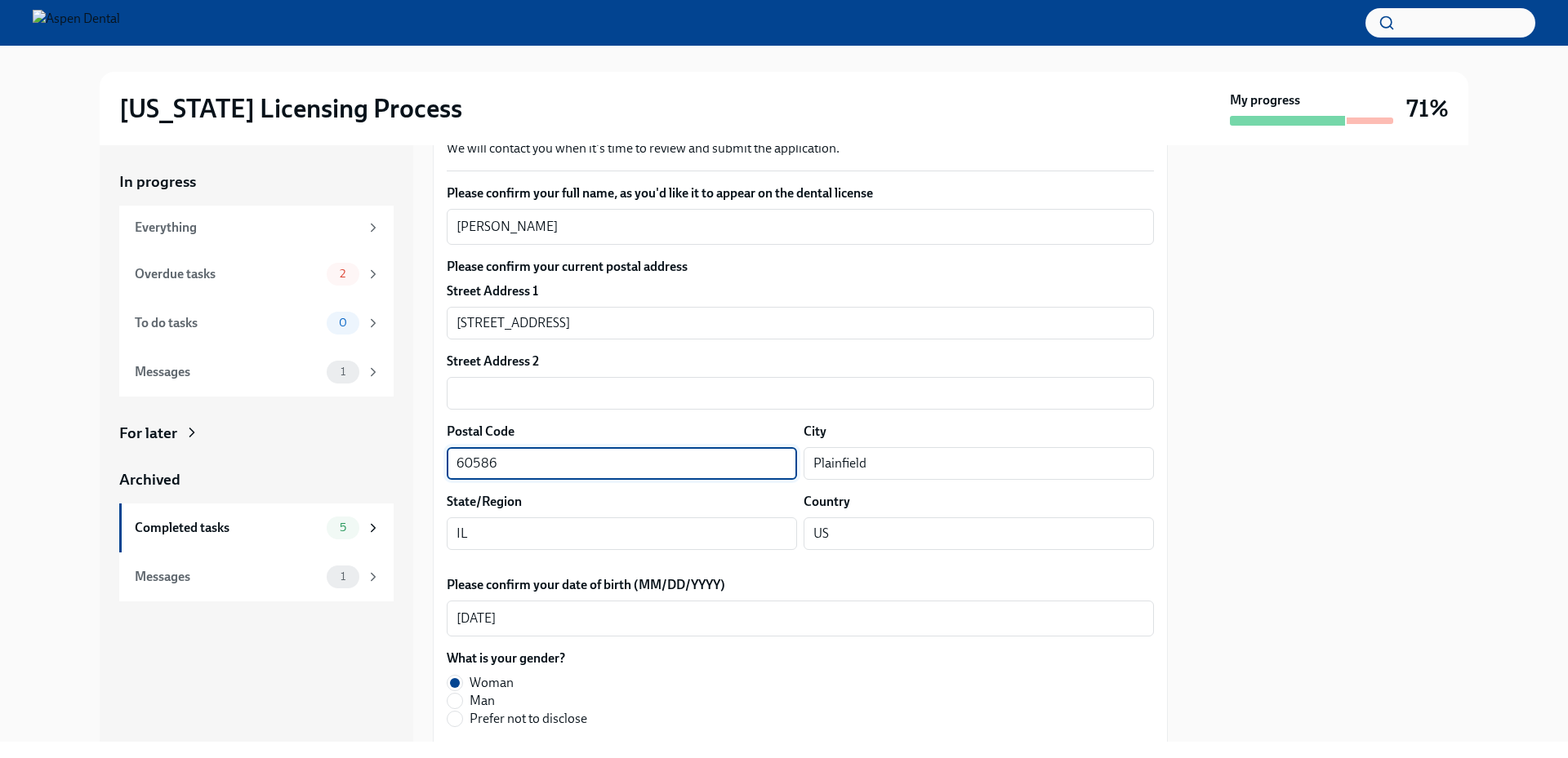
drag, startPoint x: 521, startPoint y: 465, endPoint x: 445, endPoint y: 460, distance: 76.2
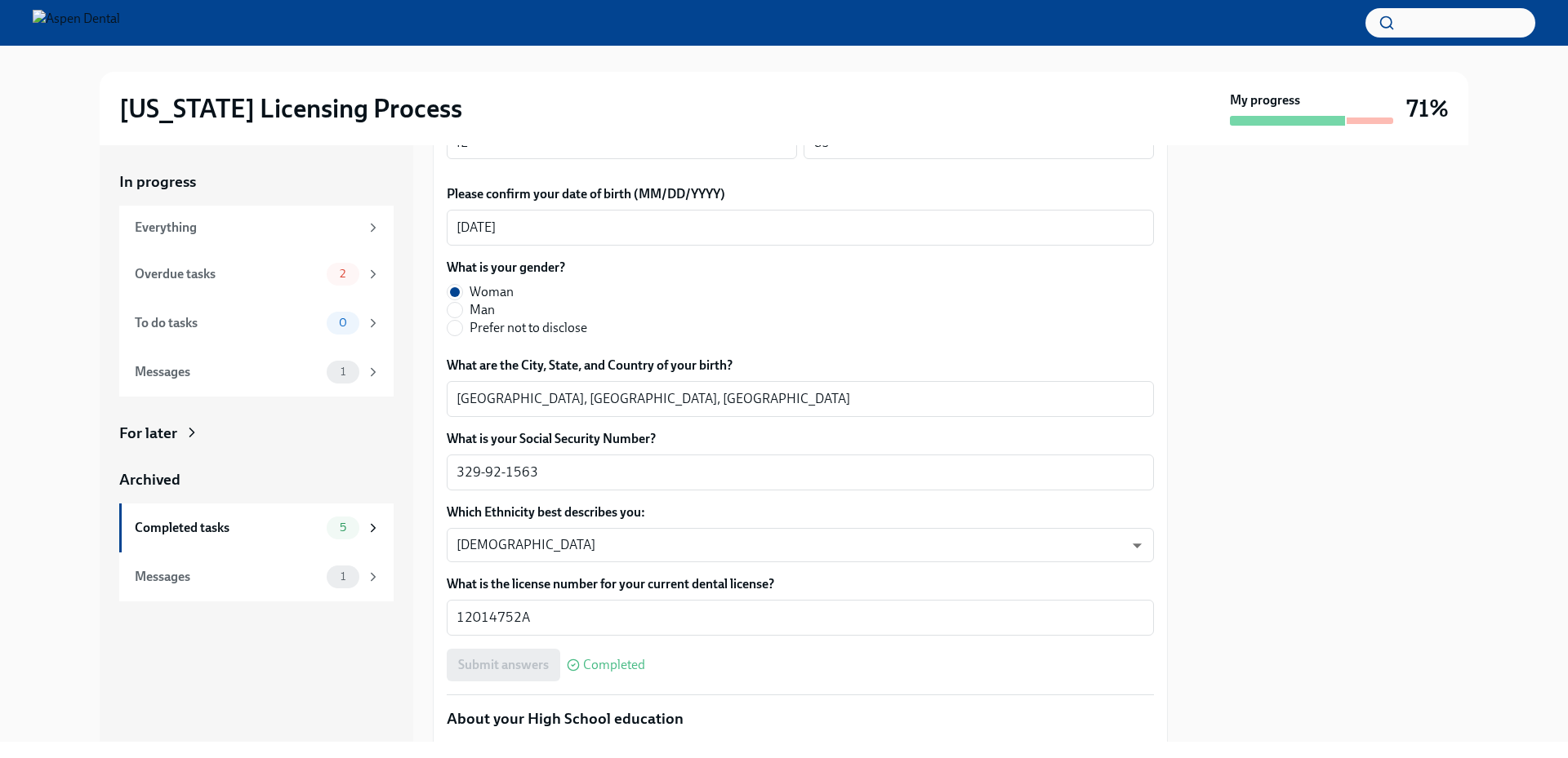
scroll to position [554, 0]
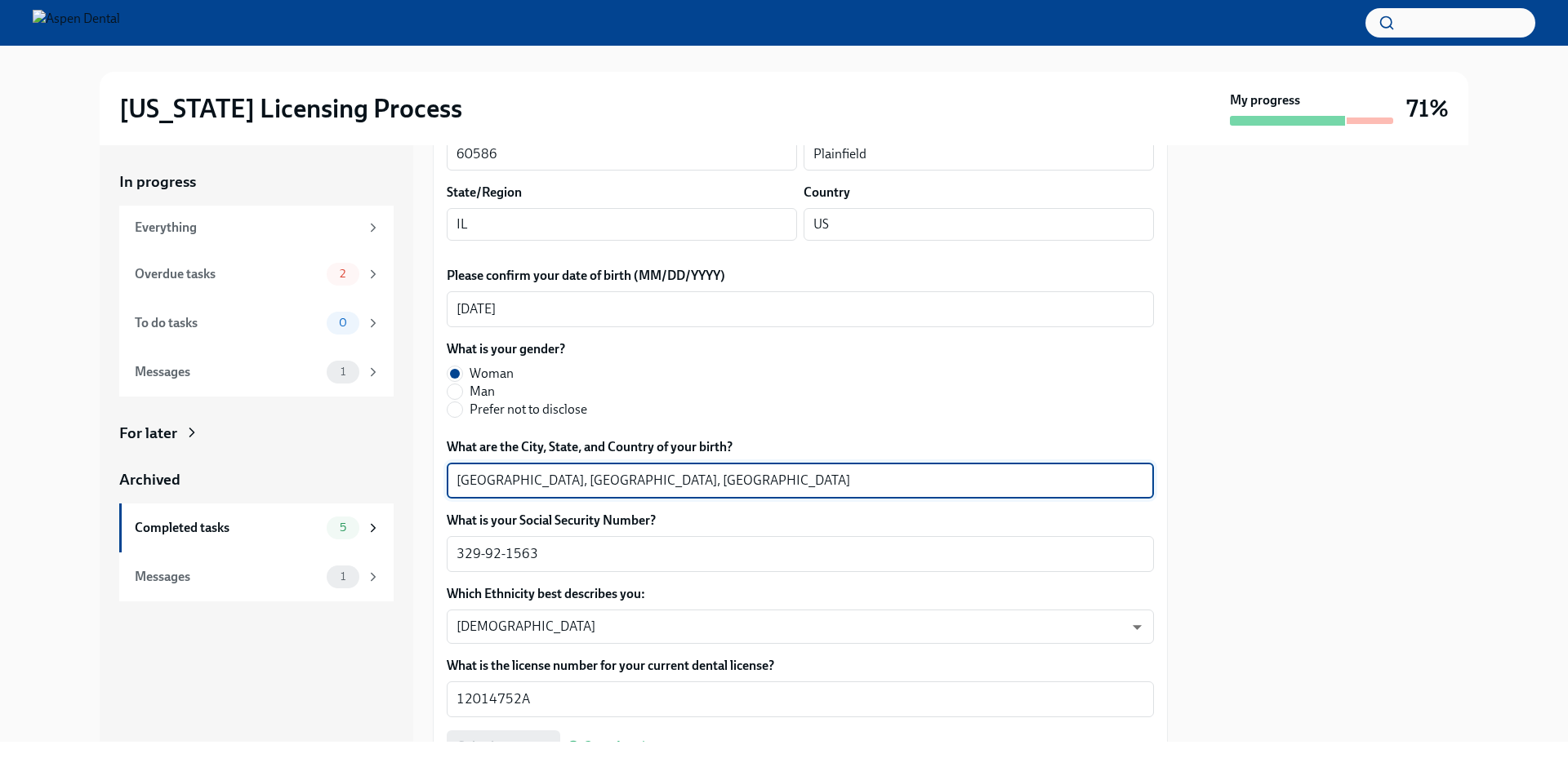
drag, startPoint x: 540, startPoint y: 478, endPoint x: 457, endPoint y: 478, distance: 83.0
click at [457, 478] on textarea "[GEOGRAPHIC_DATA], [GEOGRAPHIC_DATA], [GEOGRAPHIC_DATA]" at bounding box center [800, 481] width 687 height 20
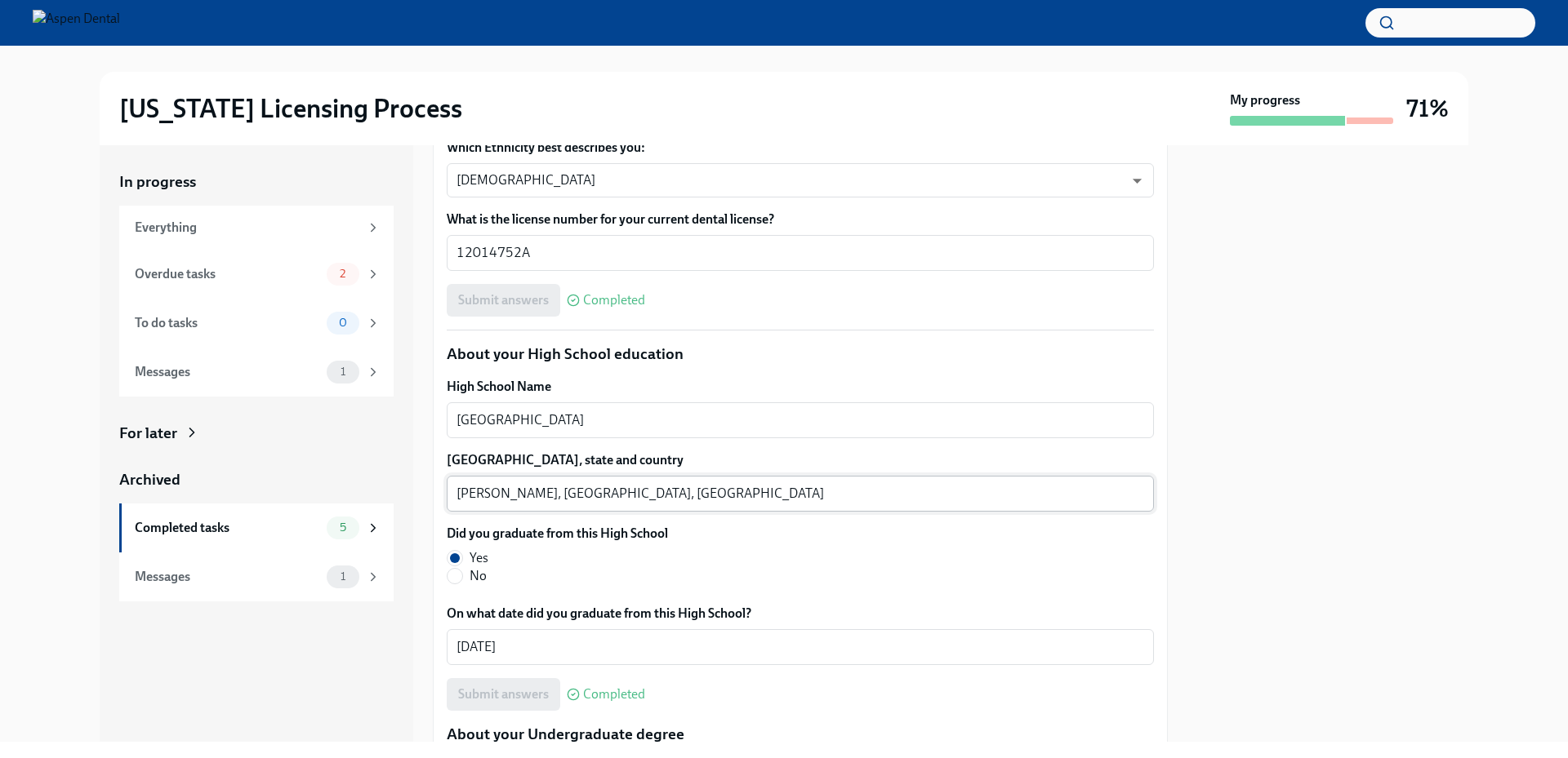
scroll to position [1044, 0]
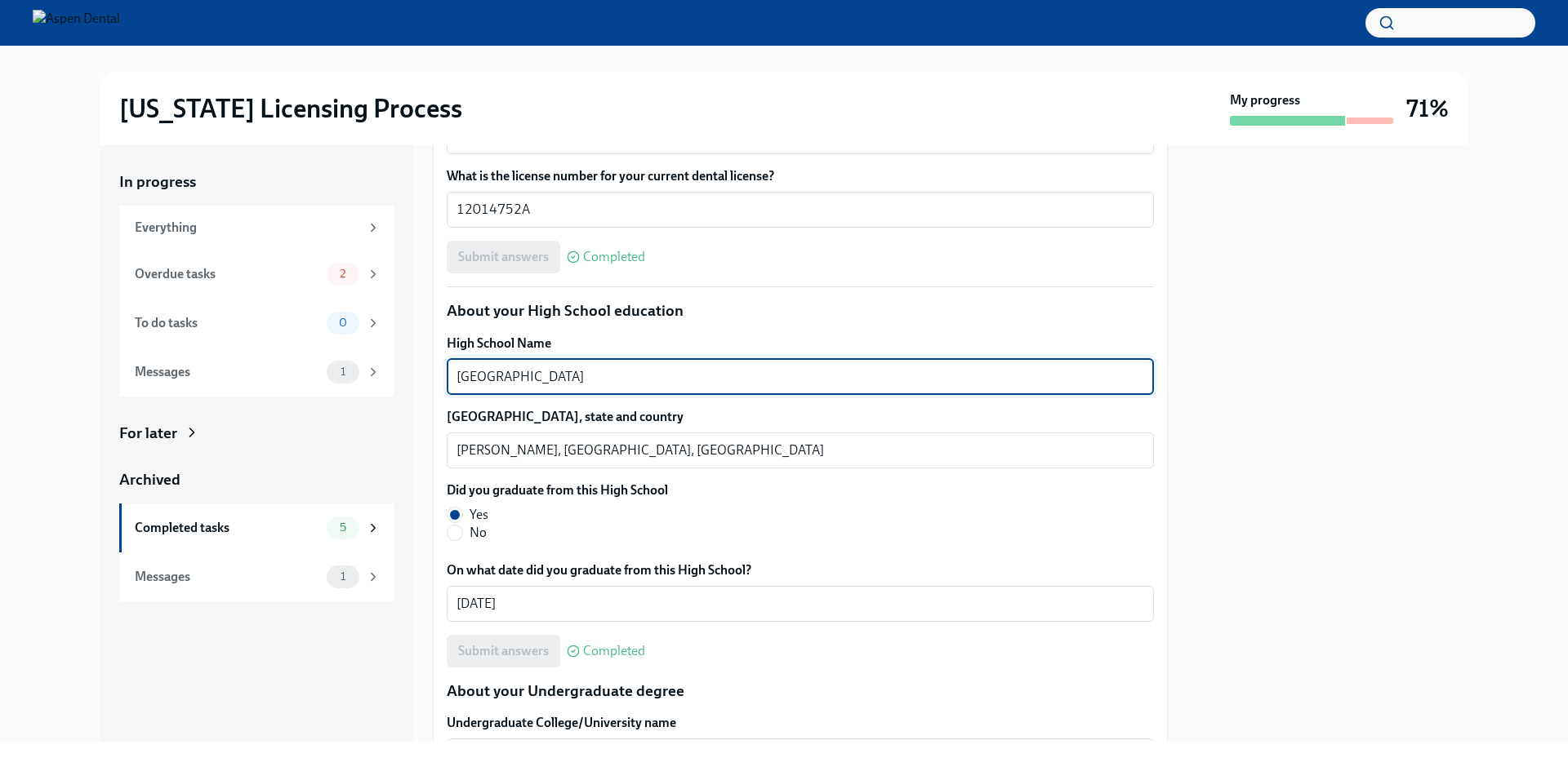
drag, startPoint x: 627, startPoint y: 377, endPoint x: 400, endPoint y: 379, distance: 227.0
click at [400, 379] on div "In progress Everything Overdue tasks 2 To do tasks 0 Messages 1 For later Archi…" at bounding box center [784, 443] width 1368 height 597
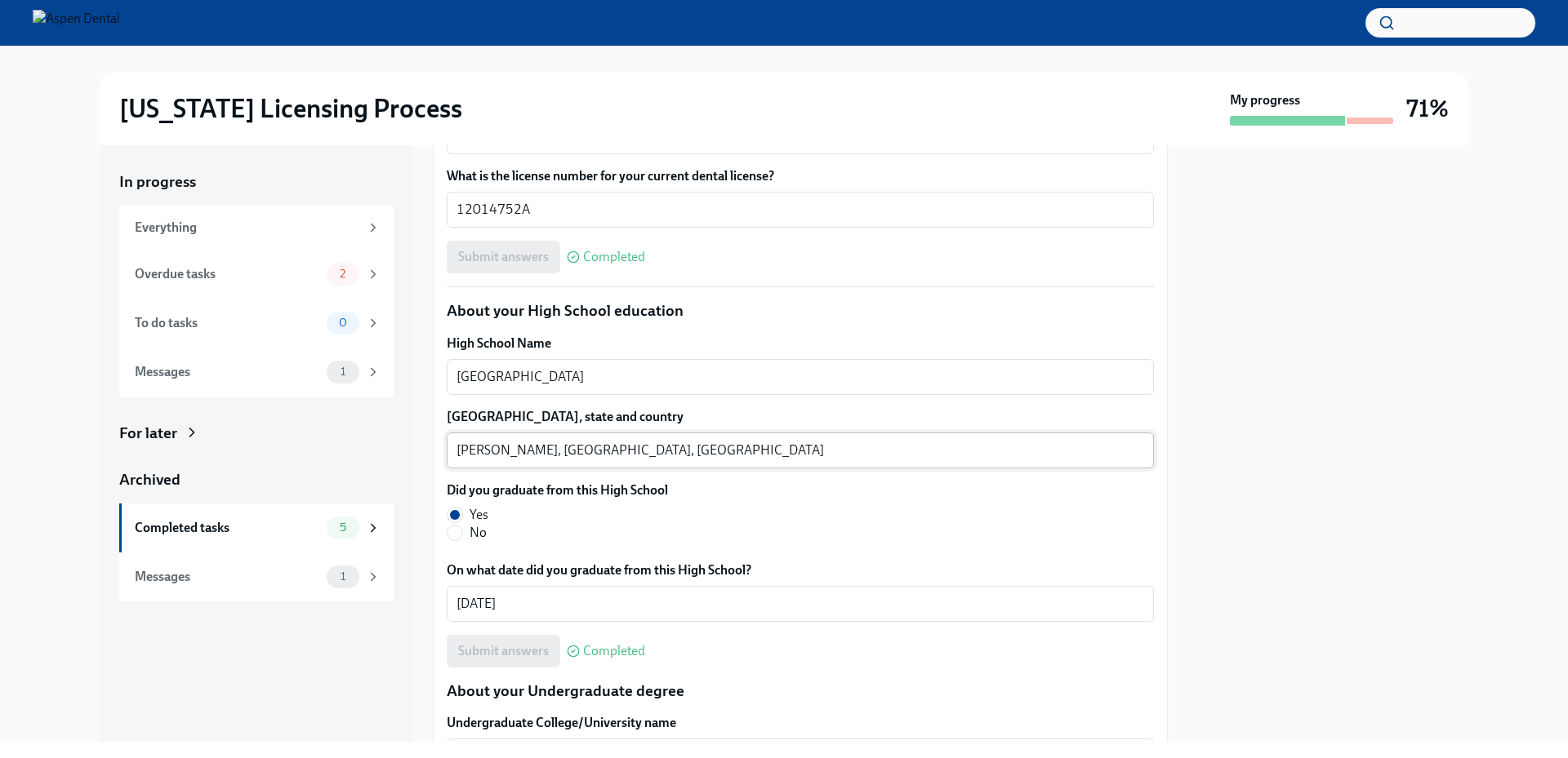
click at [474, 449] on textarea "[PERSON_NAME], [GEOGRAPHIC_DATA], [GEOGRAPHIC_DATA]" at bounding box center [800, 450] width 687 height 20
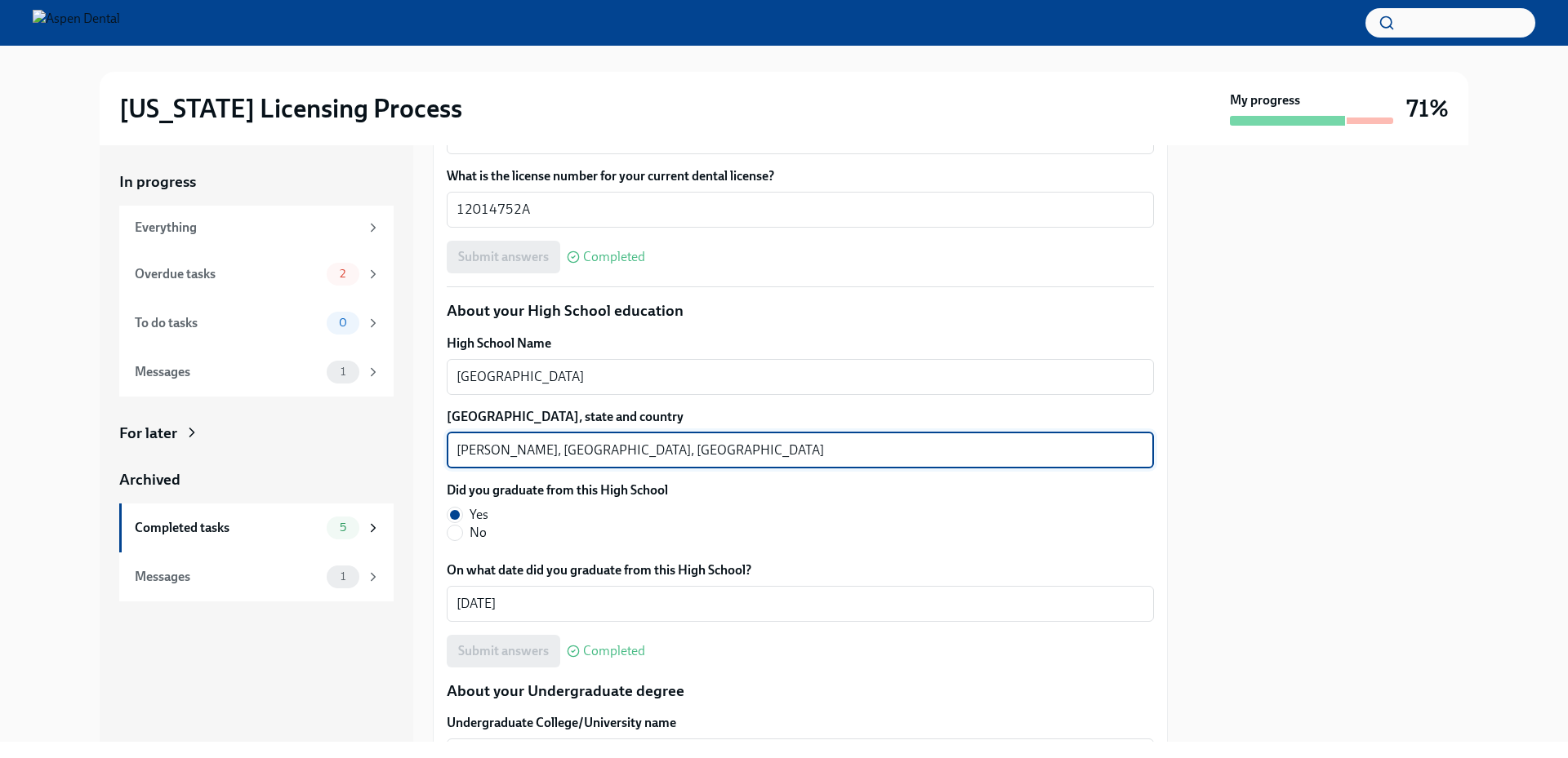
click at [474, 449] on textarea "[PERSON_NAME], [GEOGRAPHIC_DATA], [GEOGRAPHIC_DATA]" at bounding box center [800, 450] width 687 height 20
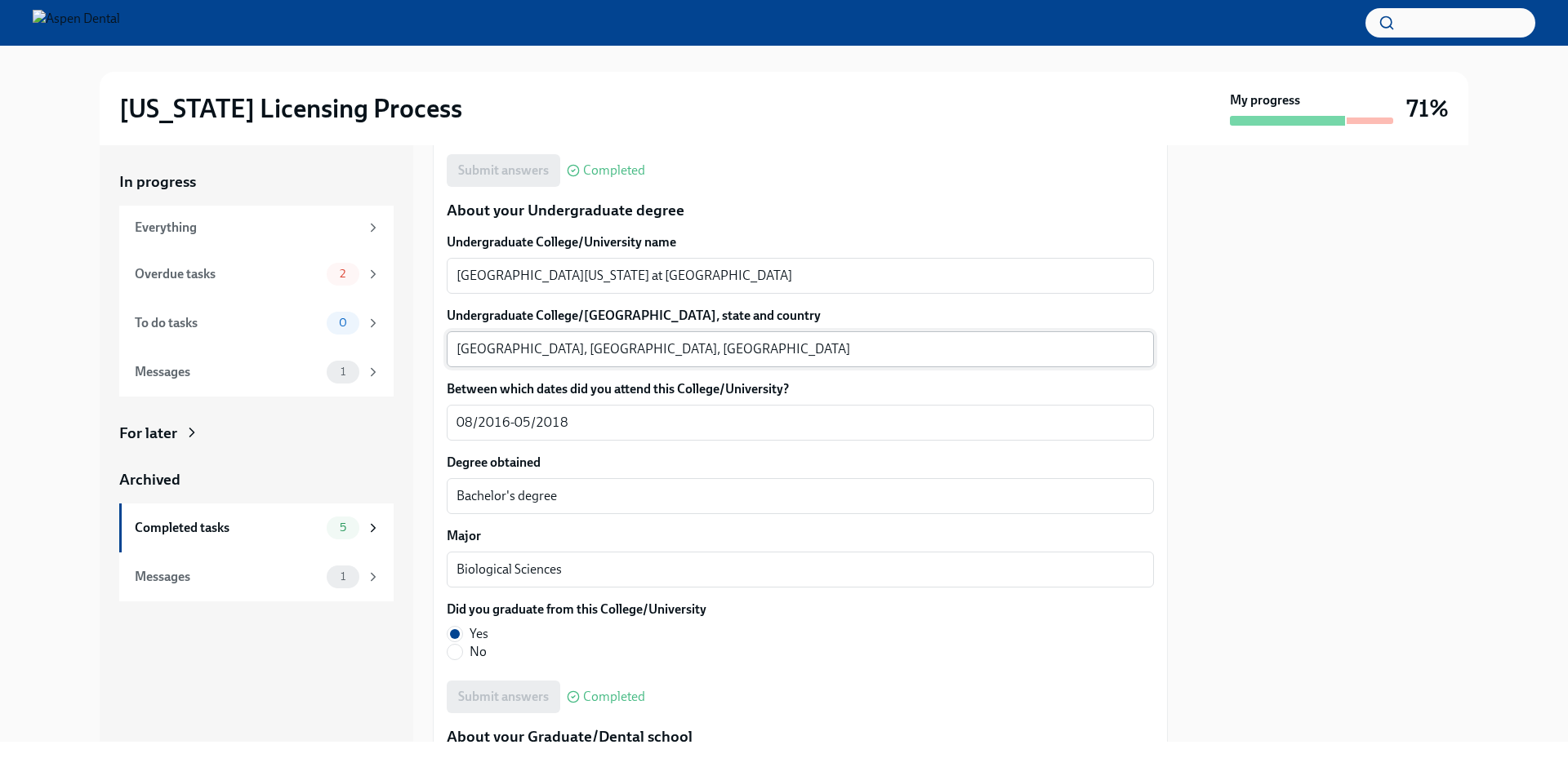
scroll to position [1534, 0]
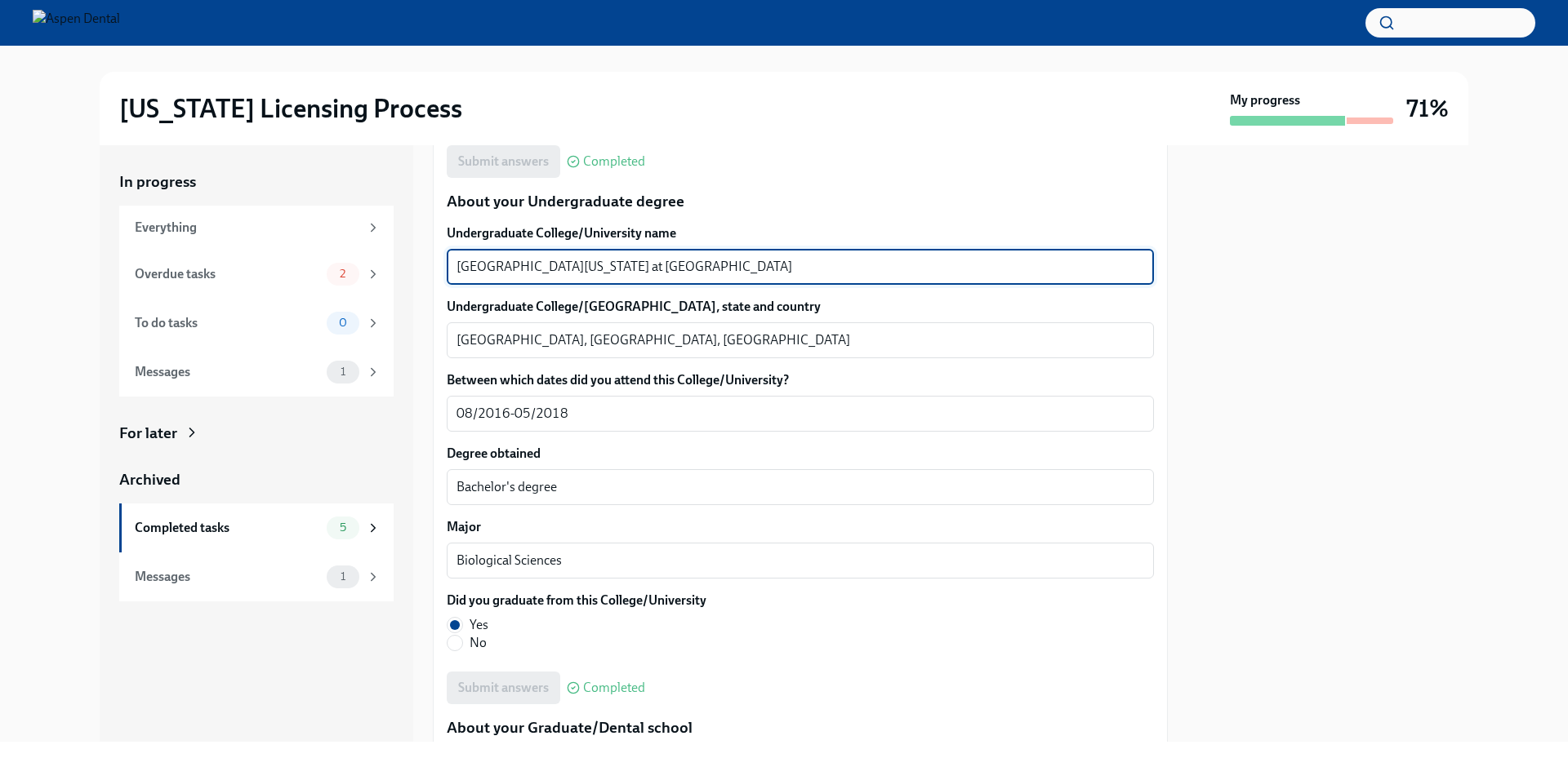
drag, startPoint x: 629, startPoint y: 266, endPoint x: 442, endPoint y: 262, distance: 187.0
click at [442, 262] on div "We will fill out the [US_STATE] State Application Form on your behalf – we'll j…" at bounding box center [799, 576] width 735 height 3514
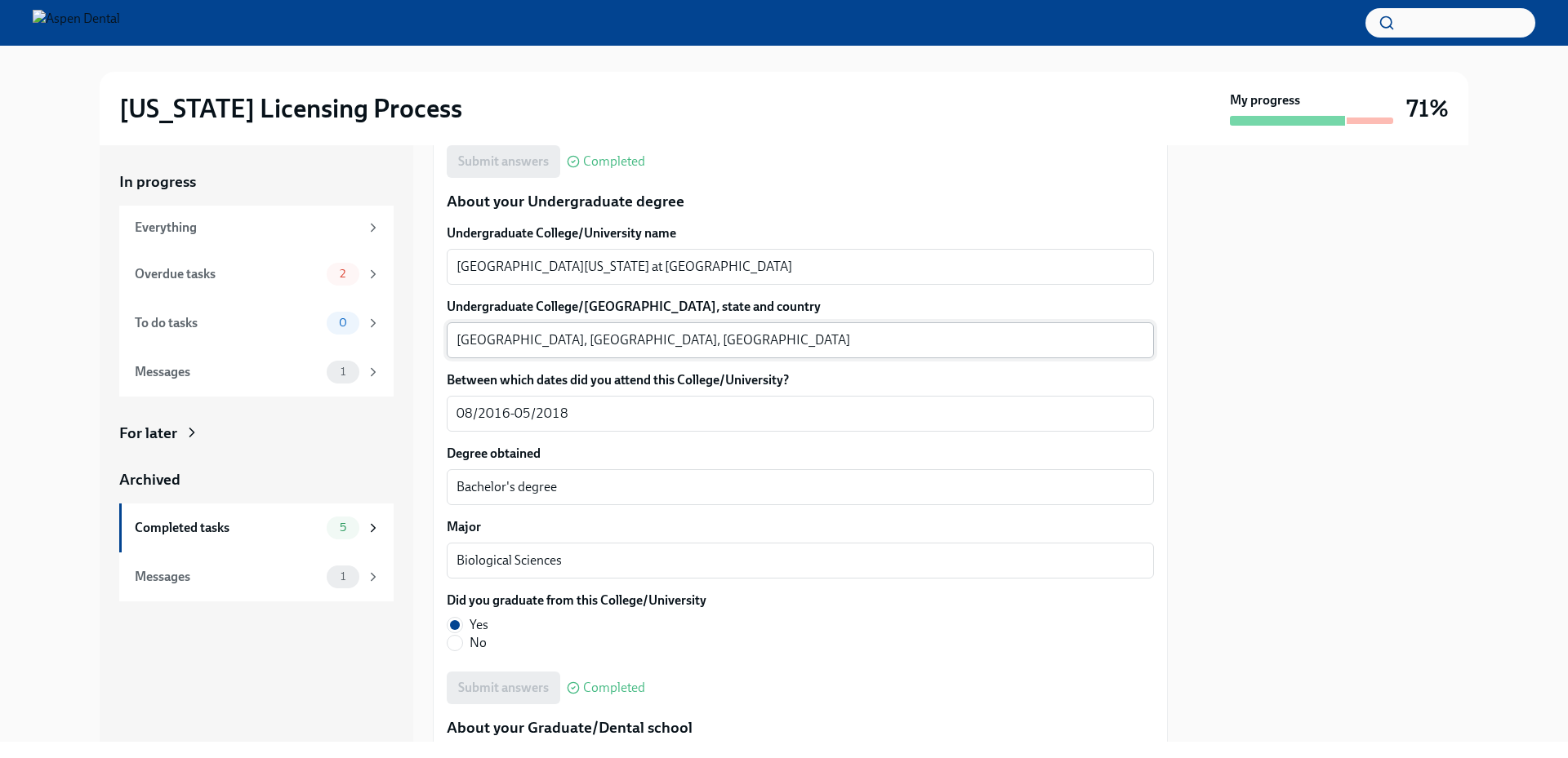
click at [469, 334] on textarea "[GEOGRAPHIC_DATA], [GEOGRAPHIC_DATA], [GEOGRAPHIC_DATA]" at bounding box center [800, 340] width 687 height 20
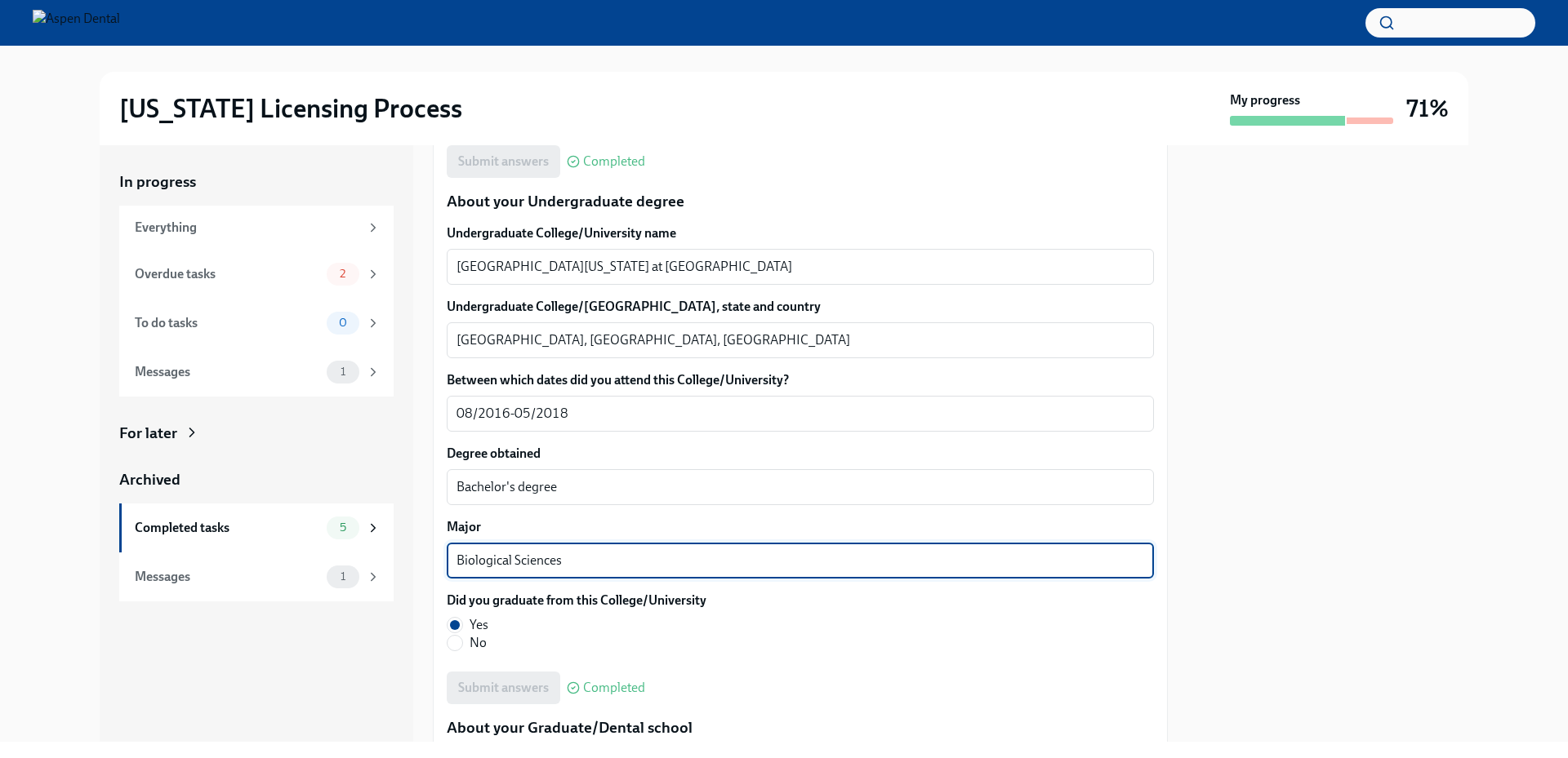
drag, startPoint x: 634, startPoint y: 570, endPoint x: 394, endPoint y: 561, distance: 240.2
click at [394, 561] on div "In progress Everything Overdue tasks 2 To do tasks 0 Messages 1 For later Archi…" at bounding box center [784, 443] width 1368 height 597
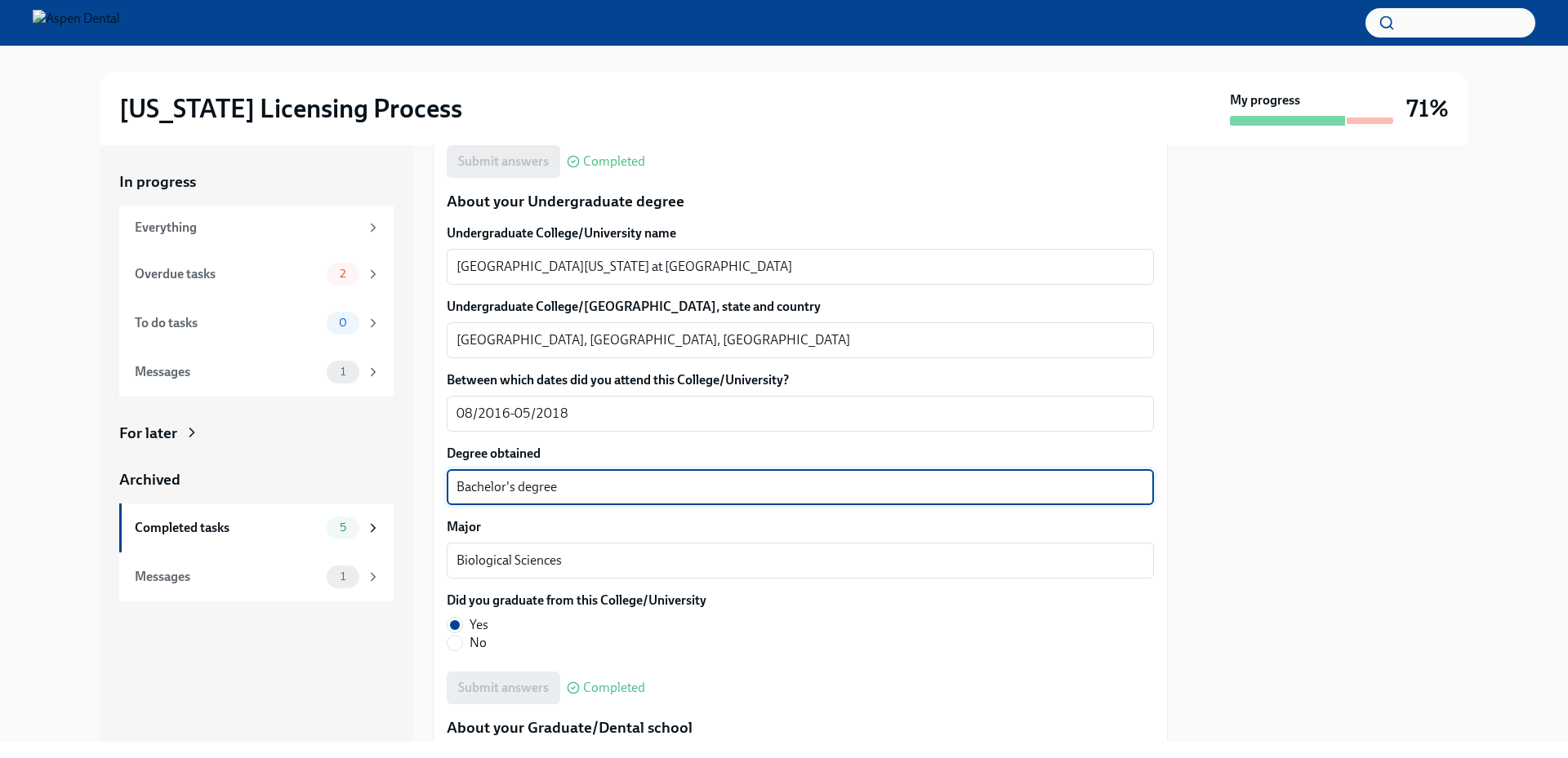
drag, startPoint x: 558, startPoint y: 484, endPoint x: 459, endPoint y: 479, distance: 99.1
click at [452, 483] on div "Bachelor's degree x ​" at bounding box center [799, 487] width 707 height 35
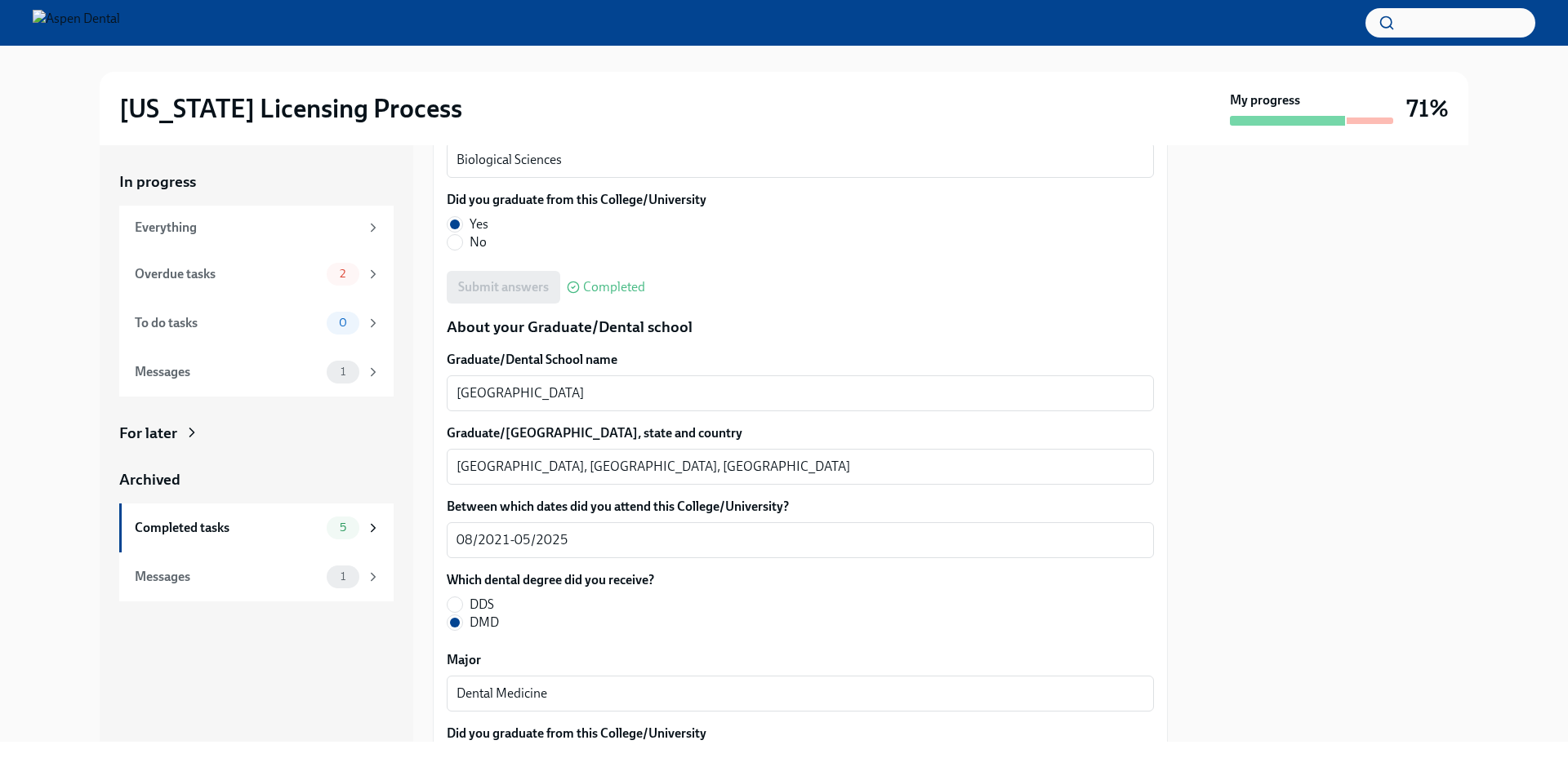
scroll to position [1942, 0]
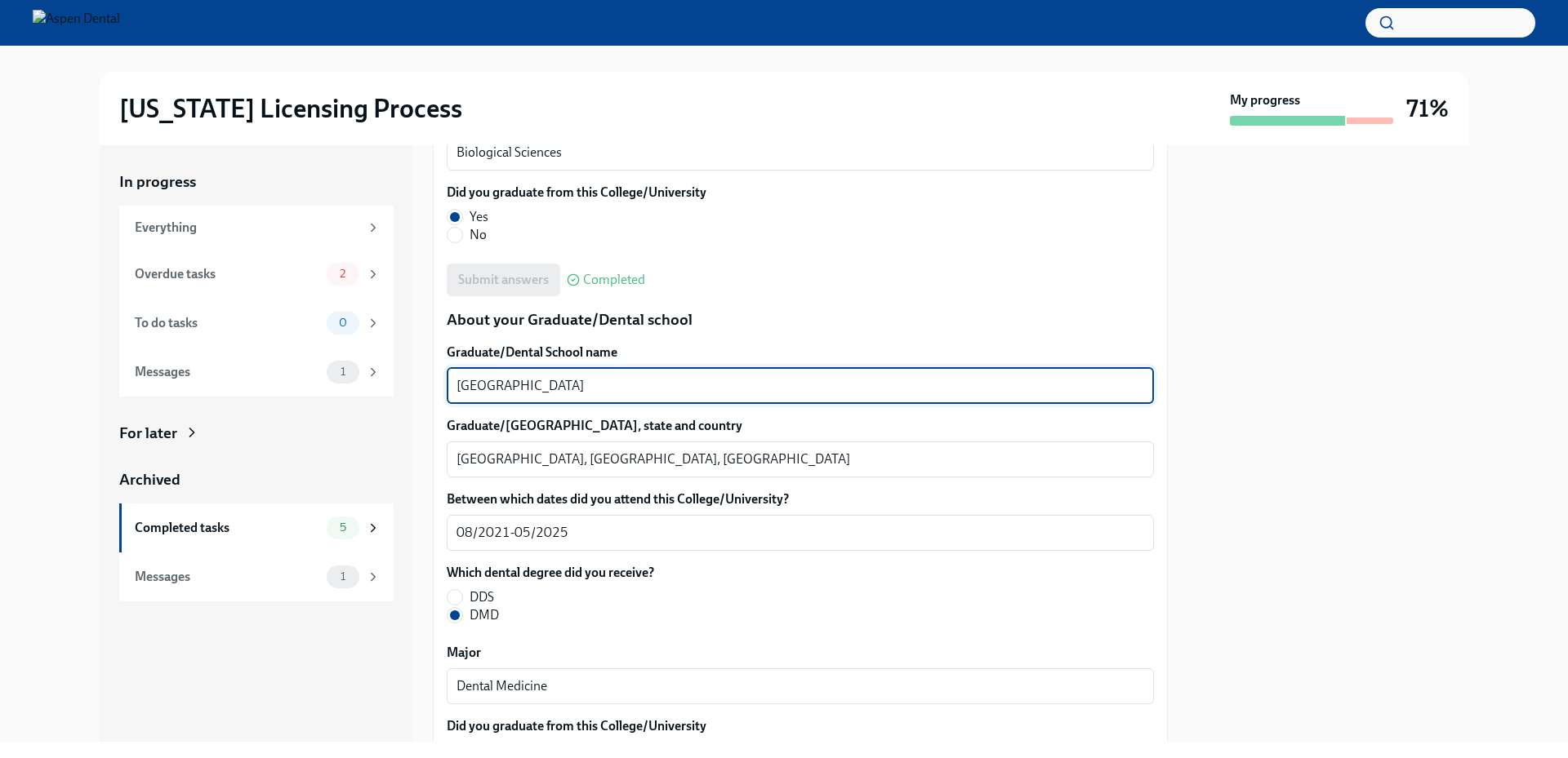
drag, startPoint x: 666, startPoint y: 393, endPoint x: 438, endPoint y: 382, distance: 228.3
click at [421, 385] on div "In progress Everything Overdue tasks 2 To do tasks 0 Messages 1 For later Archi…" at bounding box center [784, 443] width 1368 height 597
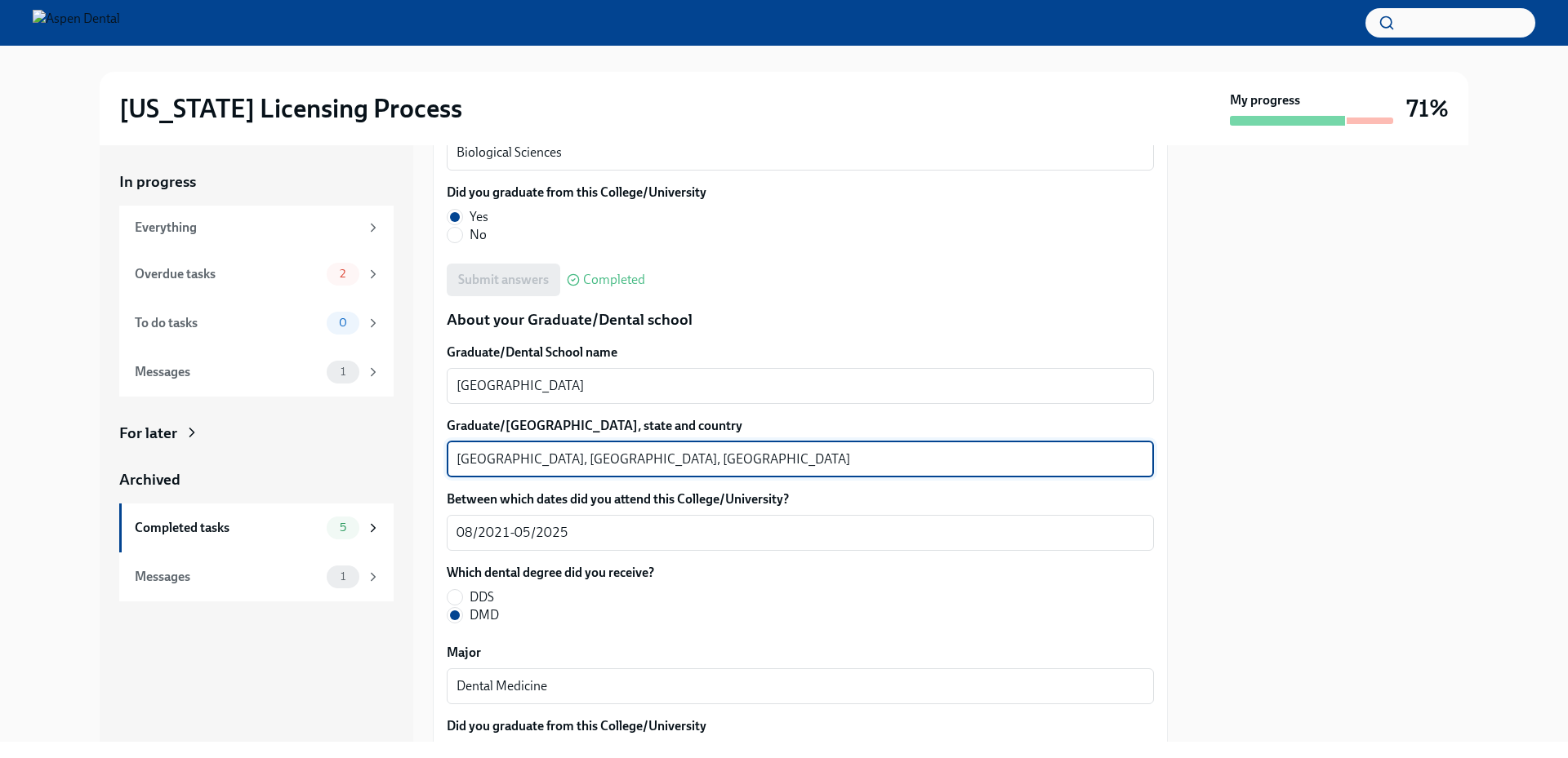
drag, startPoint x: 541, startPoint y: 458, endPoint x: 417, endPoint y: 454, distance: 124.1
click at [417, 454] on div "In progress Everything Overdue tasks 2 To do tasks 0 Messages 1 For later Archi…" at bounding box center [784, 443] width 1368 height 597
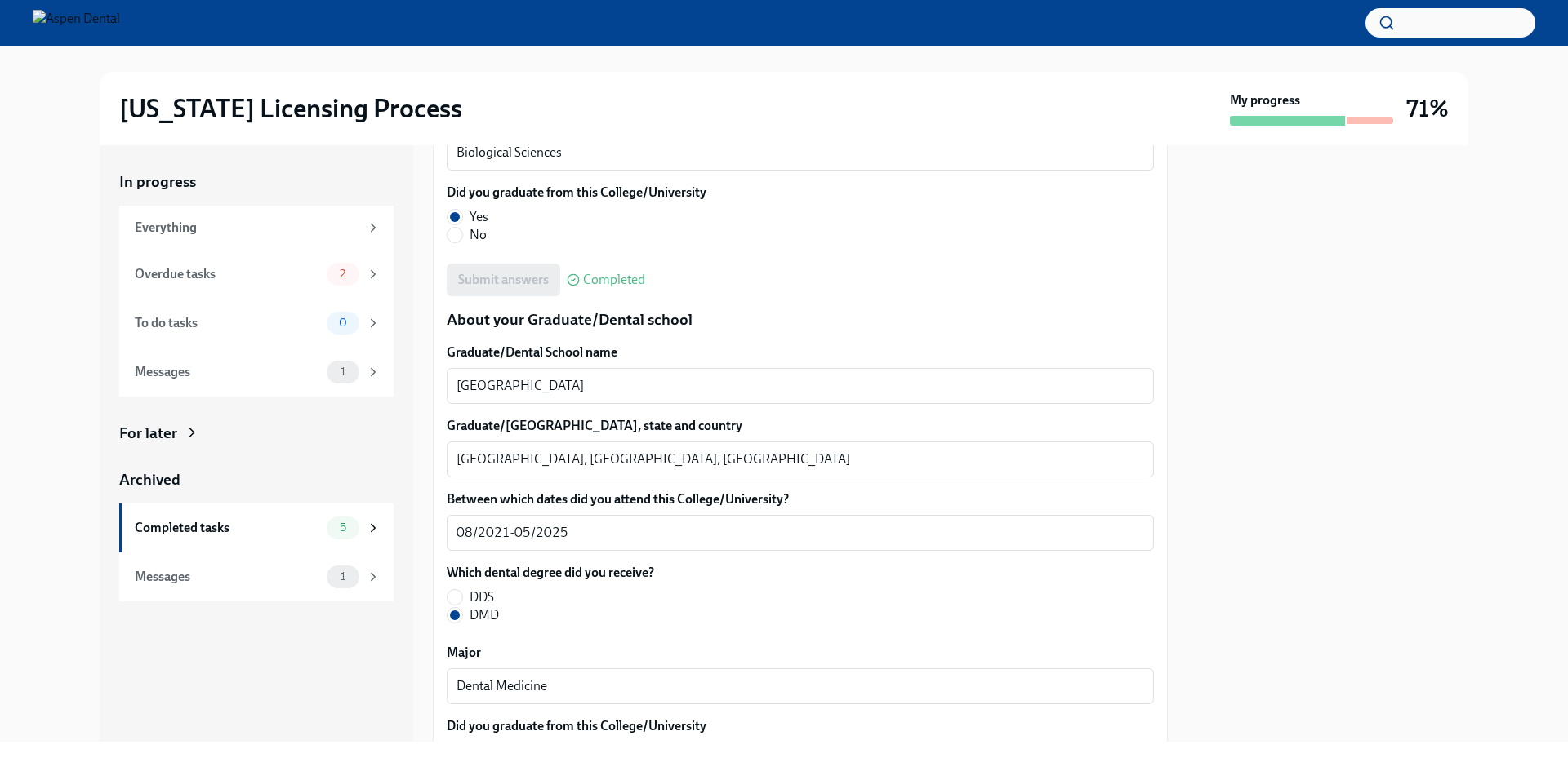
click at [40, 480] on div "In progress Everything Overdue tasks 2 To do tasks 0 Messages 1 For later Archi…" at bounding box center [784, 443] width 1516 height 597
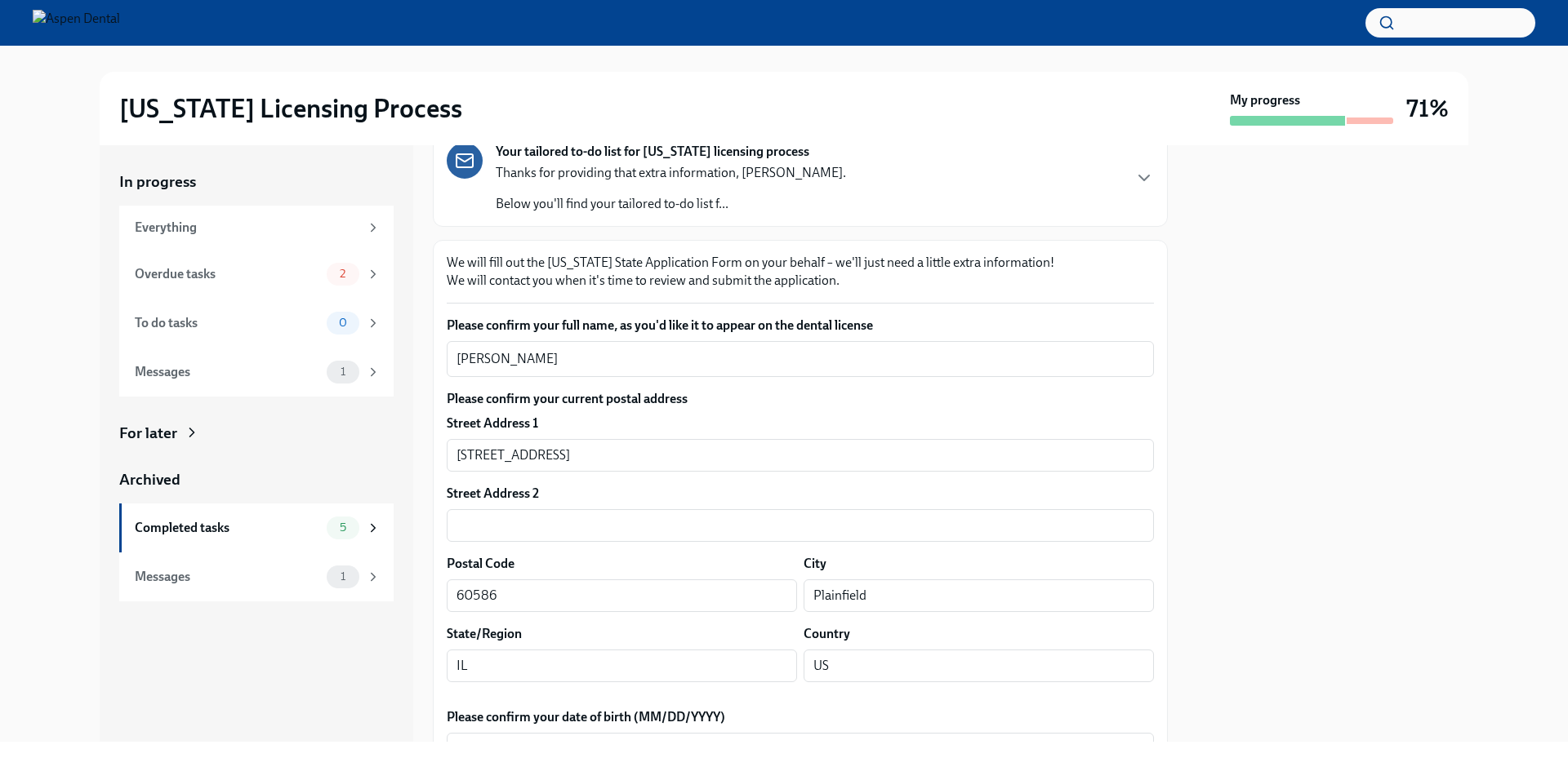
scroll to position [0, 0]
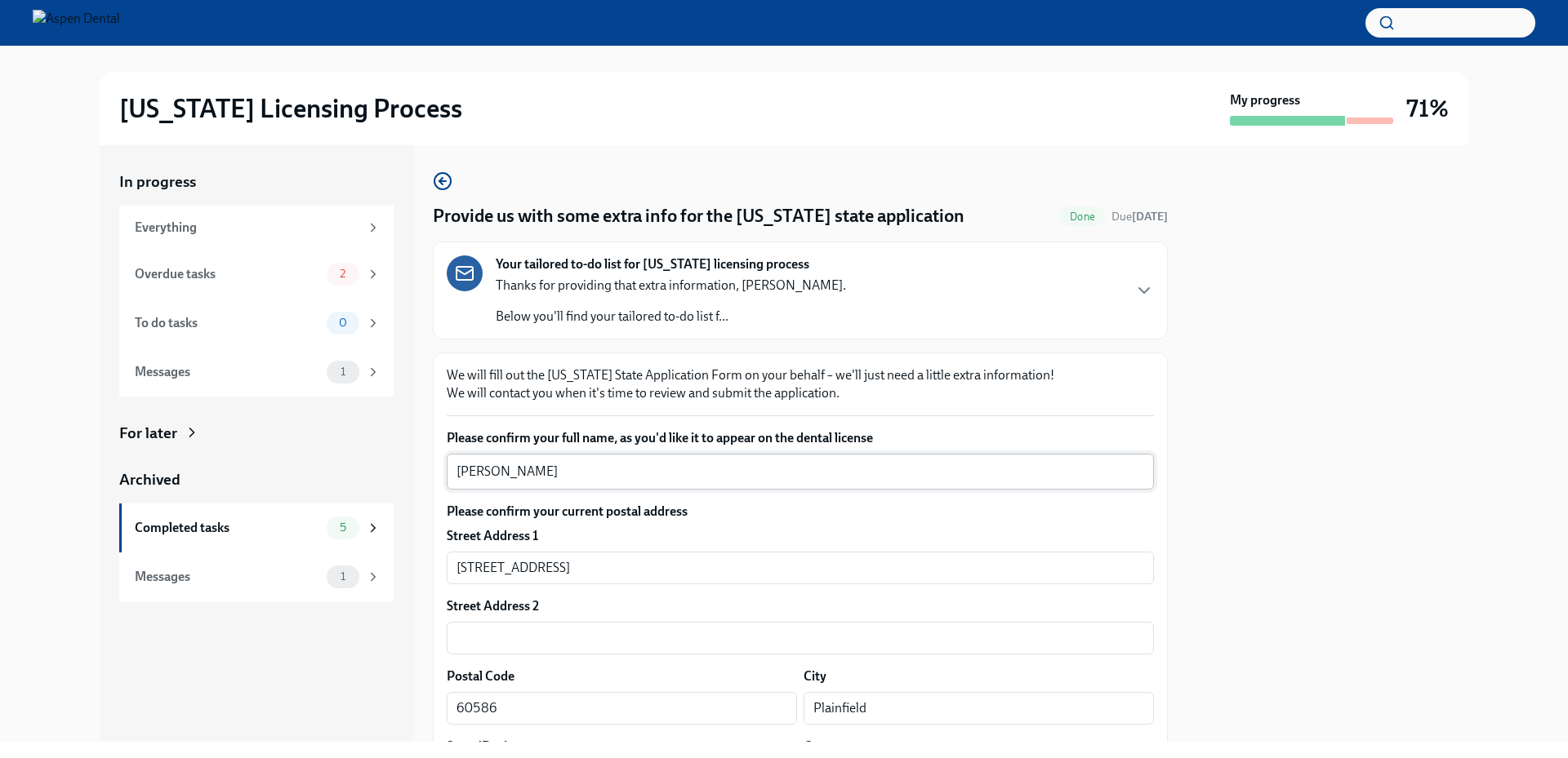
drag, startPoint x: 563, startPoint y: 458, endPoint x: 491, endPoint y: 463, distance: 72.2
click at [493, 463] on div "[PERSON_NAME] x ​" at bounding box center [799, 471] width 707 height 35
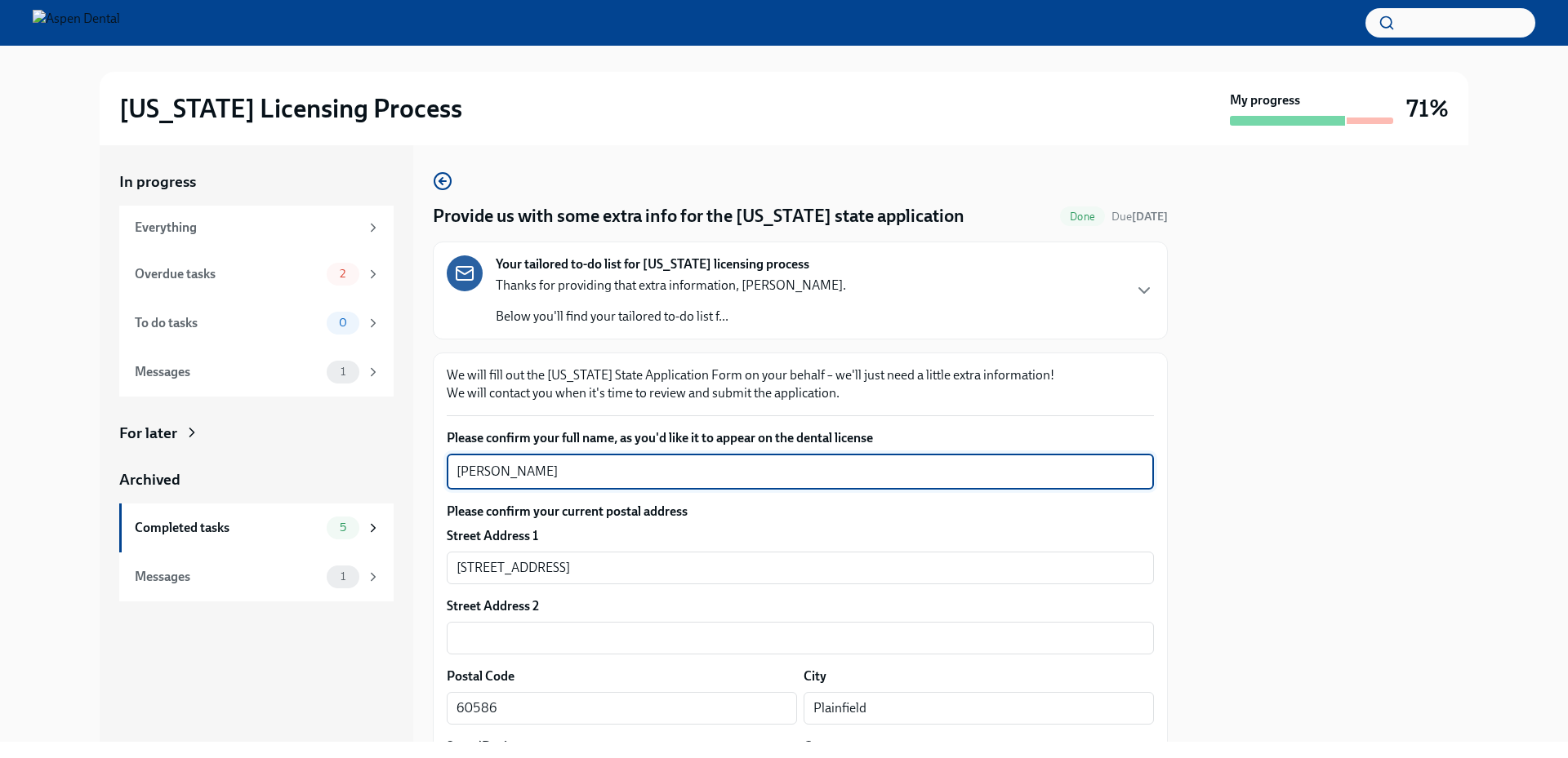
click at [559, 472] on textarea "[PERSON_NAME]" at bounding box center [800, 471] width 687 height 20
click at [570, 472] on textarea "[PERSON_NAME]" at bounding box center [800, 471] width 687 height 20
drag, startPoint x: 545, startPoint y: 473, endPoint x: 440, endPoint y: 470, distance: 105.0
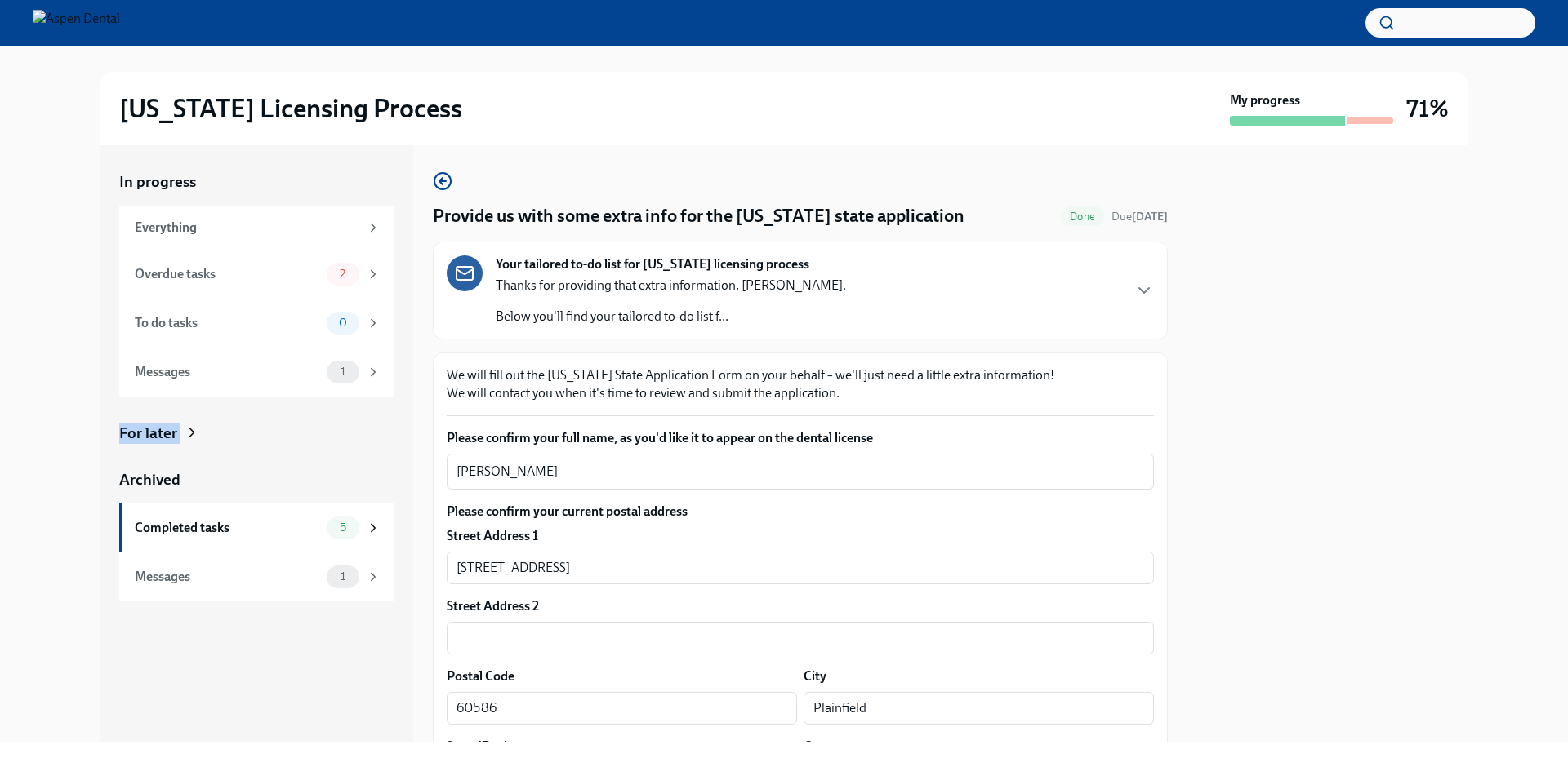
click at [72, 456] on div "In progress Everything Overdue tasks 2 To do tasks 0 Messages 1 For later Archi…" at bounding box center [784, 443] width 1516 height 597
click at [1325, 493] on div at bounding box center [1327, 443] width 281 height 597
